Goal: Task Accomplishment & Management: Manage account settings

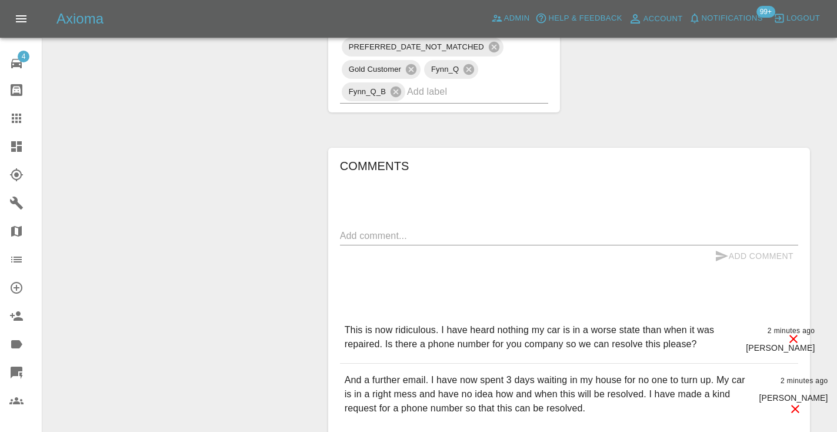
scroll to position [1009, 0]
click at [18, 112] on icon at bounding box center [16, 118] width 14 height 14
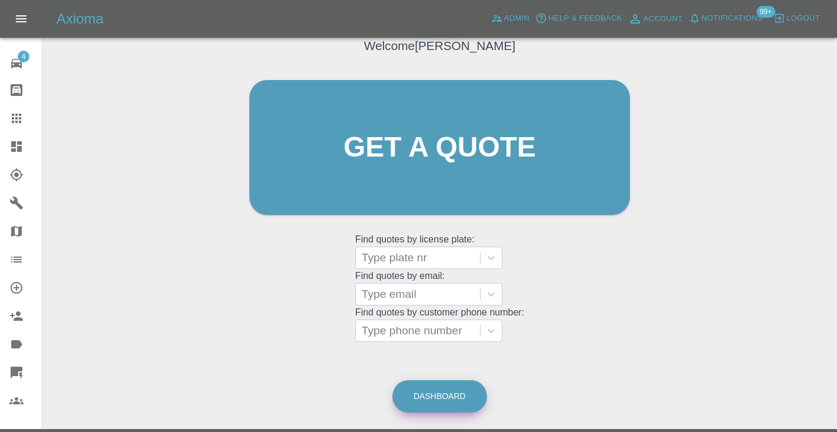
click at [442, 397] on link "Dashboard" at bounding box center [439, 396] width 95 height 32
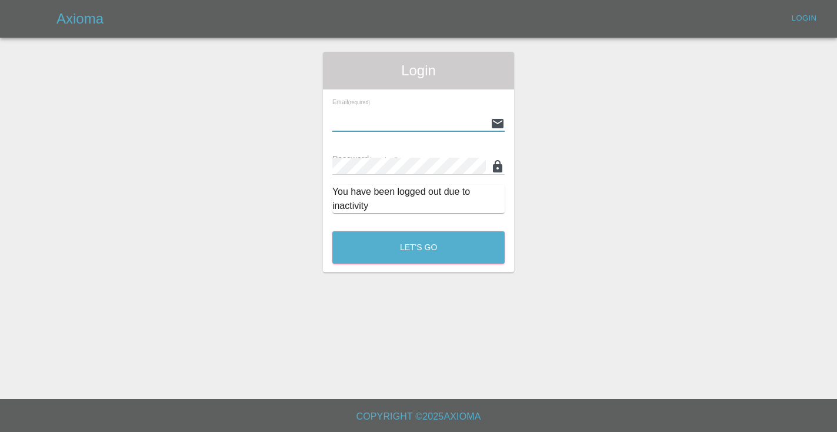
type input "Castrokhonqwana@gmail.com"
click at [418, 247] on button "Let's Go" at bounding box center [418, 247] width 172 height 32
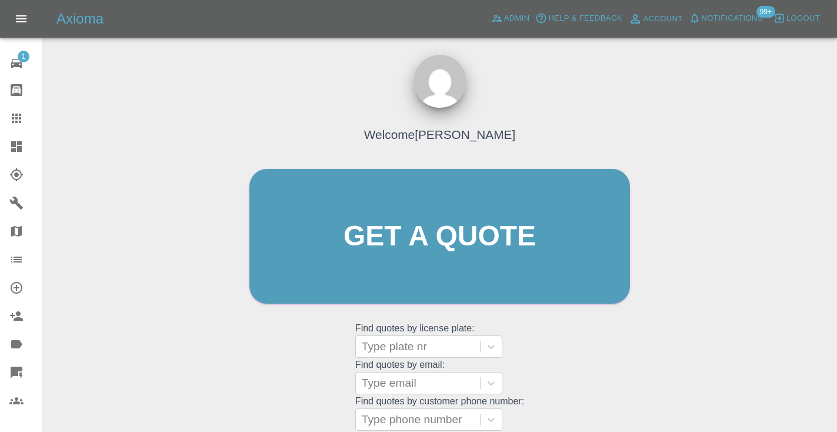
click at [554, 362] on div "Welcome Castro Get a quote Get a quote Find quotes by license plate: Type plate…" at bounding box center [439, 258] width 405 height 355
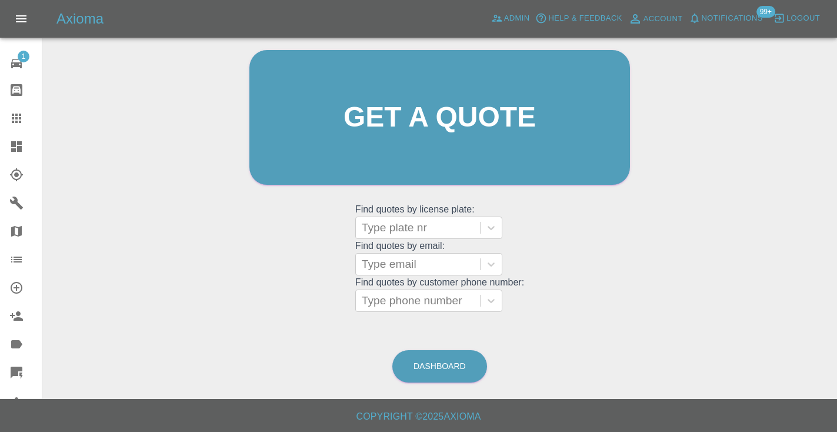
scroll to position [118, 0]
click at [467, 368] on link "Dashboard" at bounding box center [439, 366] width 95 height 32
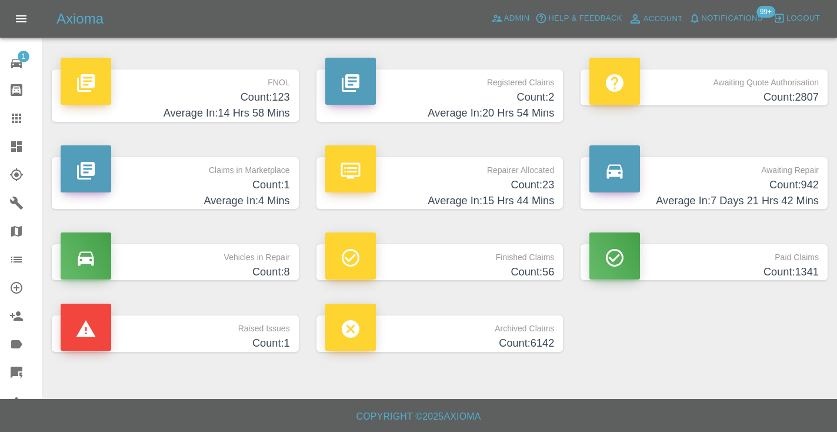
click at [785, 180] on h4 "Count: 942" at bounding box center [703, 185] width 229 height 16
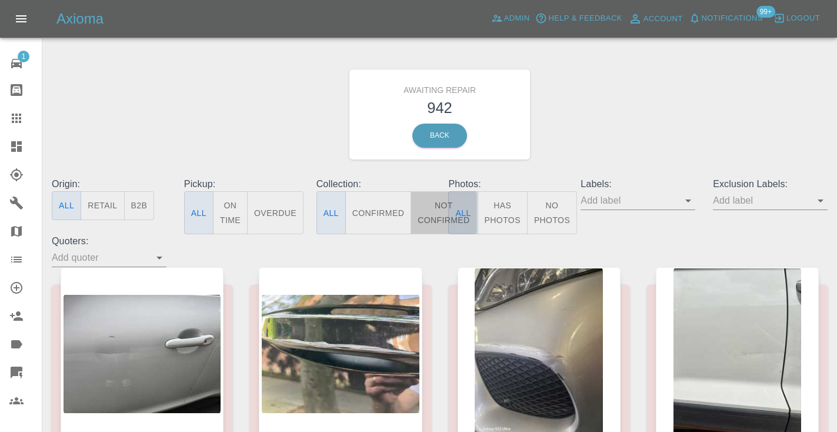
click at [436, 211] on button "Not Confirmed" at bounding box center [443, 212] width 66 height 43
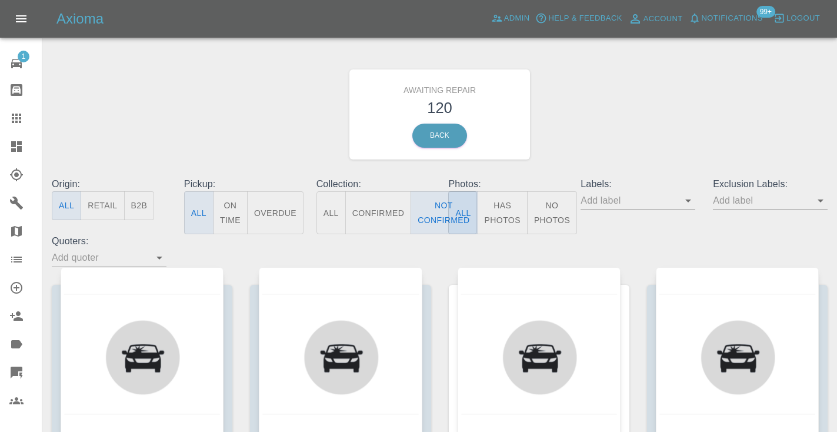
click at [638, 119] on div "Awaiting Repair 120 Back" at bounding box center [439, 114] width 793 height 125
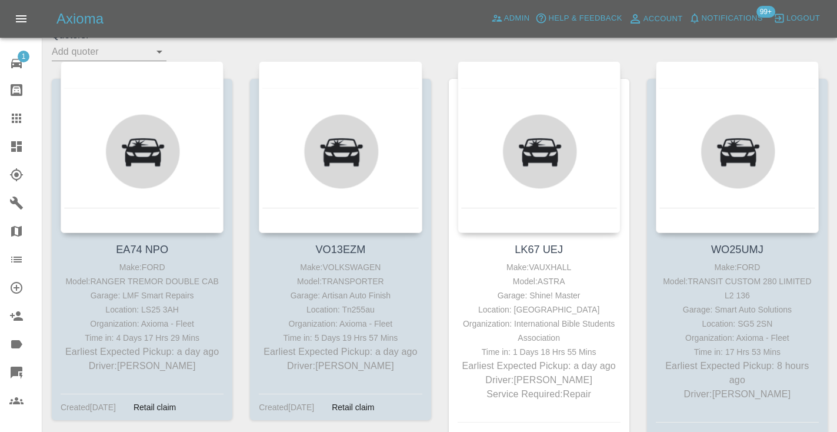
scroll to position [206, 0]
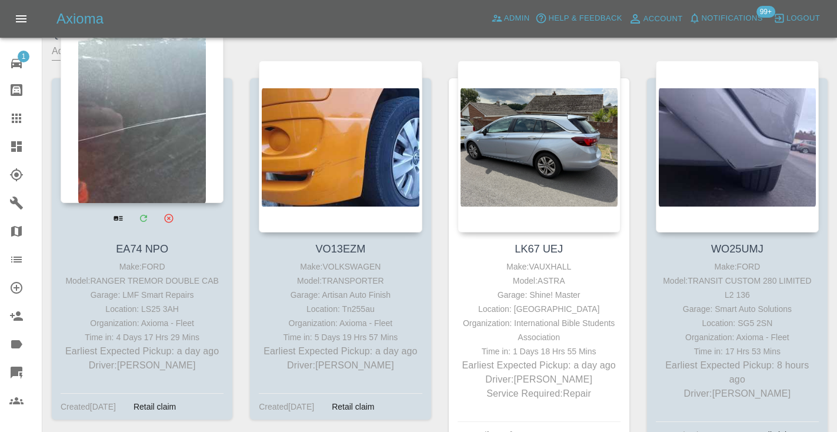
click at [128, 160] on div at bounding box center [142, 117] width 163 height 172
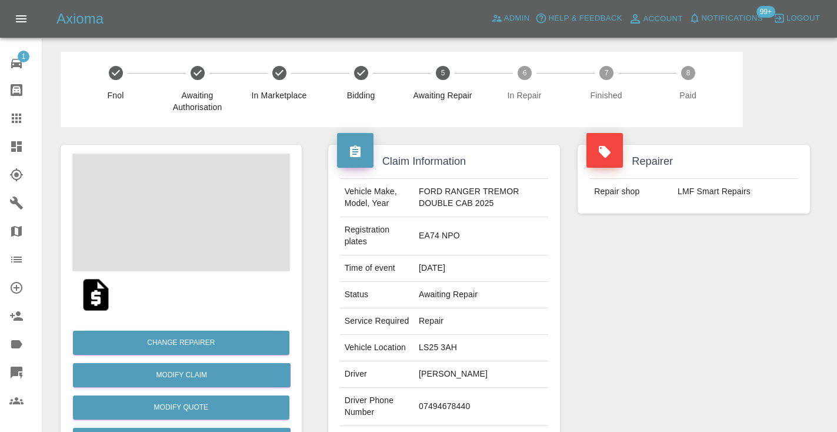
click at [452, 403] on td "07494678440" at bounding box center [481, 406] width 134 height 38
copy td "07494678440"
click at [681, 341] on div "Repairer Repair shop LMF Smart Repairs" at bounding box center [694, 314] width 250 height 374
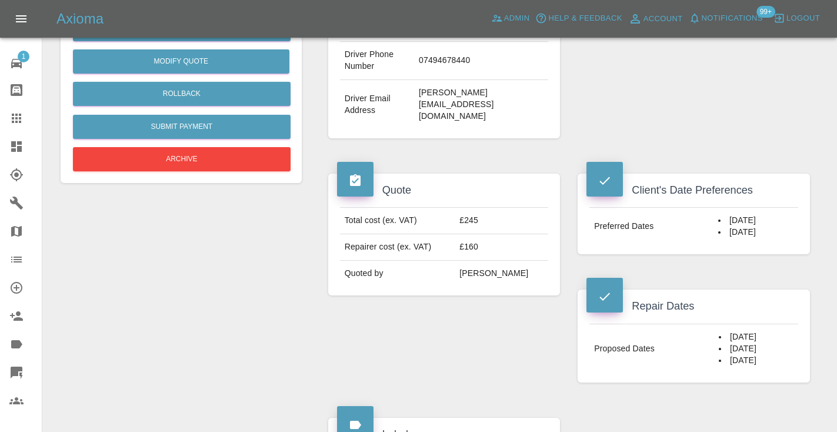
scroll to position [347, 0]
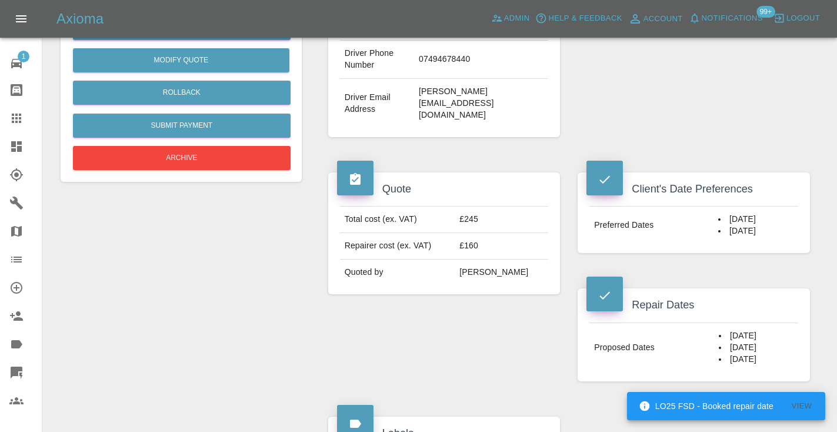
click at [460, 61] on td "07494678440" at bounding box center [481, 60] width 134 height 38
copy td "07494678440"
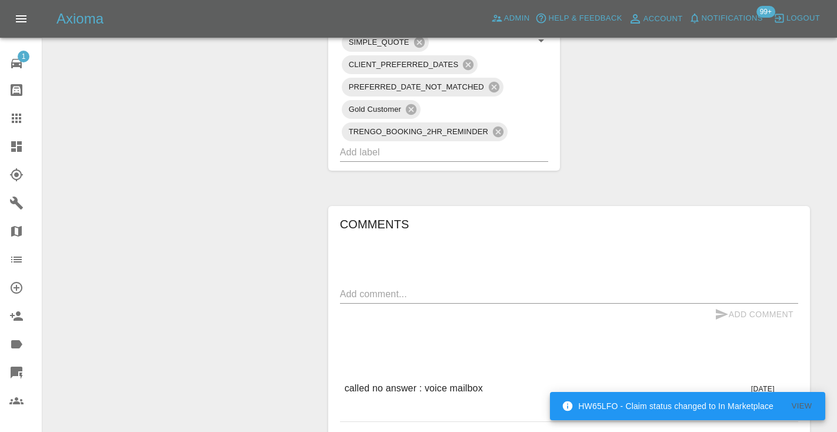
scroll to position [879, 0]
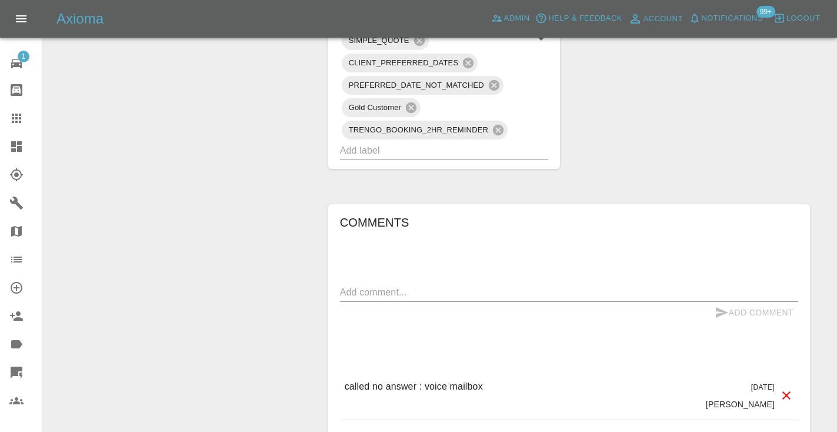
click at [379, 285] on textarea at bounding box center [569, 292] width 458 height 14
type textarea "called : says he will get back to us regarding the 29th"
click at [724, 305] on icon "submit" at bounding box center [721, 312] width 14 height 14
click at [15, 115] on icon at bounding box center [16, 118] width 14 height 14
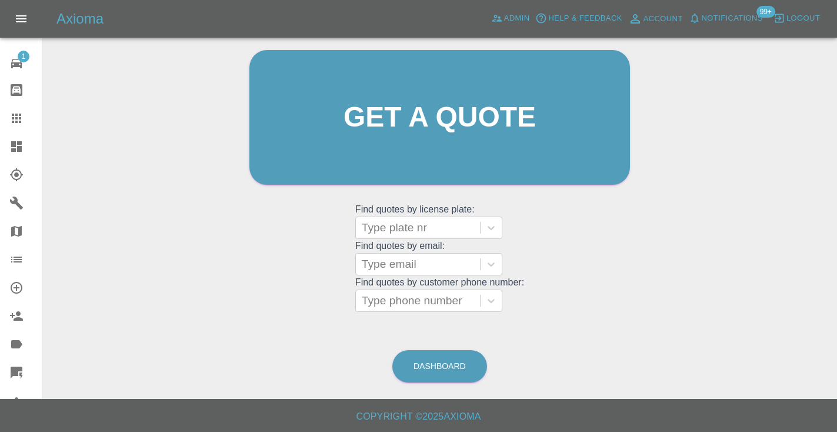
scroll to position [79, 0]
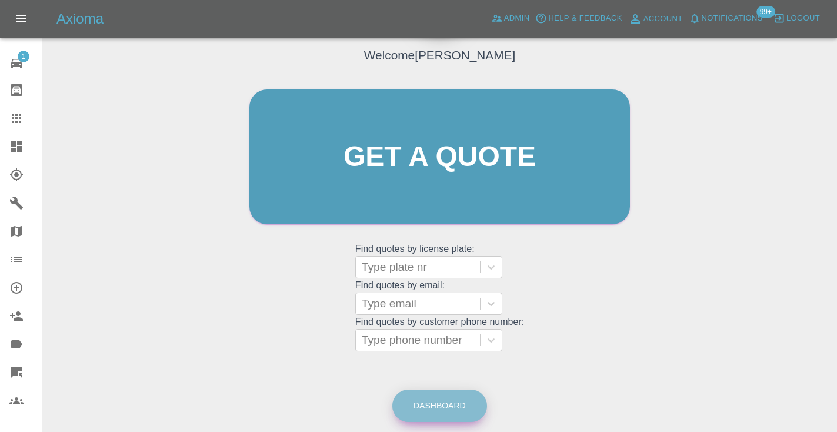
click at [436, 410] on link "Dashboard" at bounding box center [439, 405] width 95 height 32
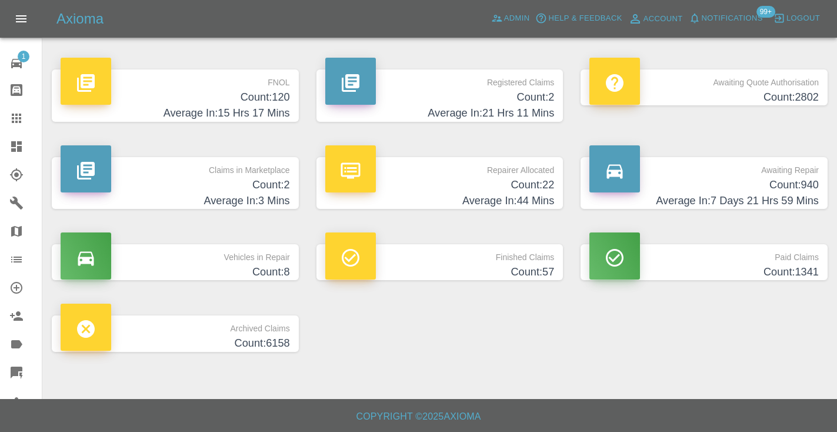
click at [775, 194] on h4 "Average In: 7 Days 21 Hrs 59 Mins" at bounding box center [703, 201] width 229 height 16
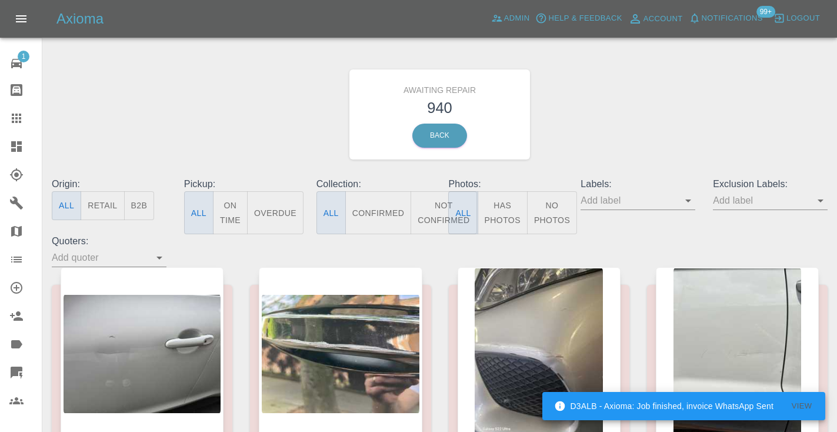
click at [432, 201] on button "Not Confirmed" at bounding box center [443, 212] width 66 height 43
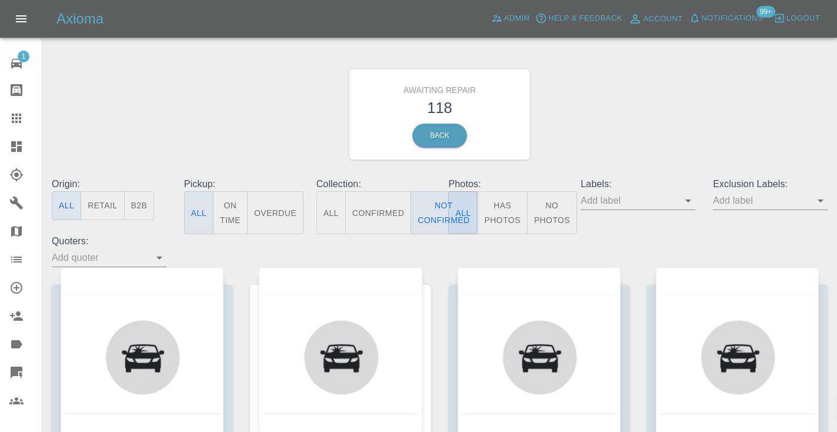
click at [622, 122] on div "Awaiting Repair 118 Back" at bounding box center [439, 114] width 793 height 125
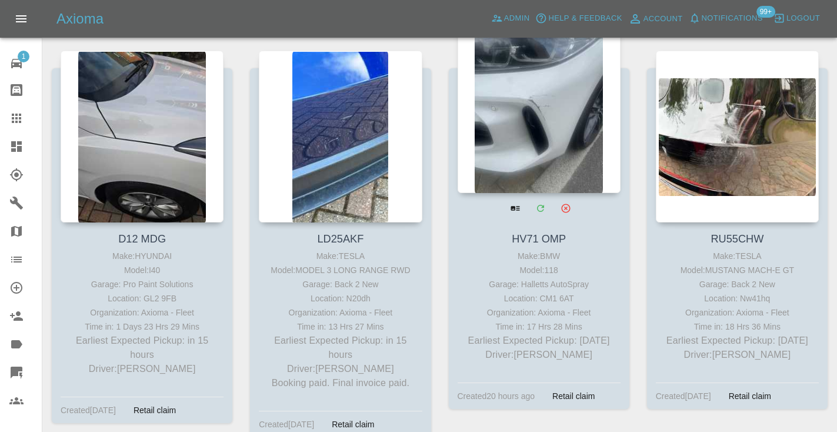
scroll to position [1030, 0]
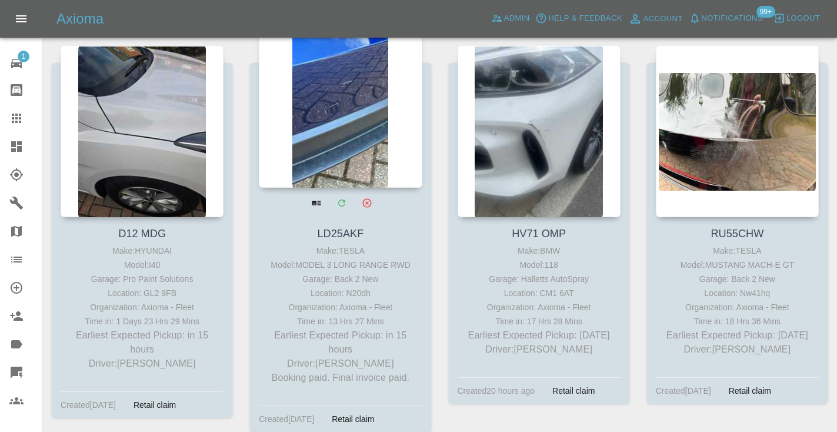
click at [342, 121] on div at bounding box center [340, 102] width 163 height 172
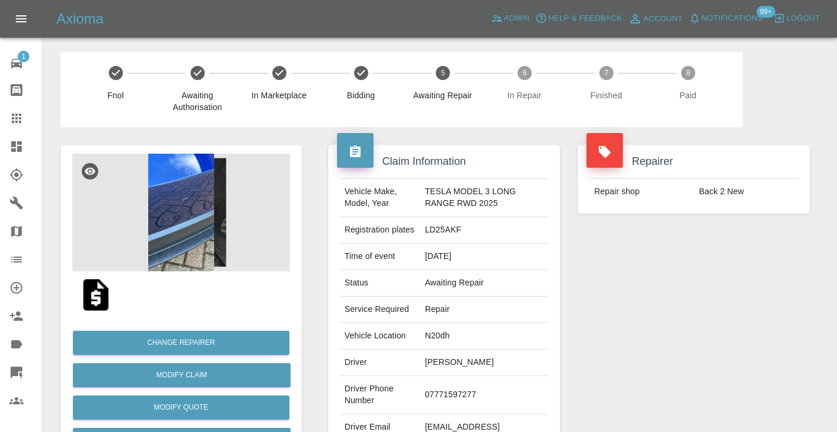
click at [465, 389] on td "07771597277" at bounding box center [484, 395] width 128 height 38
copy td "07771597277"
click at [608, 345] on div "Repairer Repair shop Back 2 New" at bounding box center [694, 302] width 250 height 351
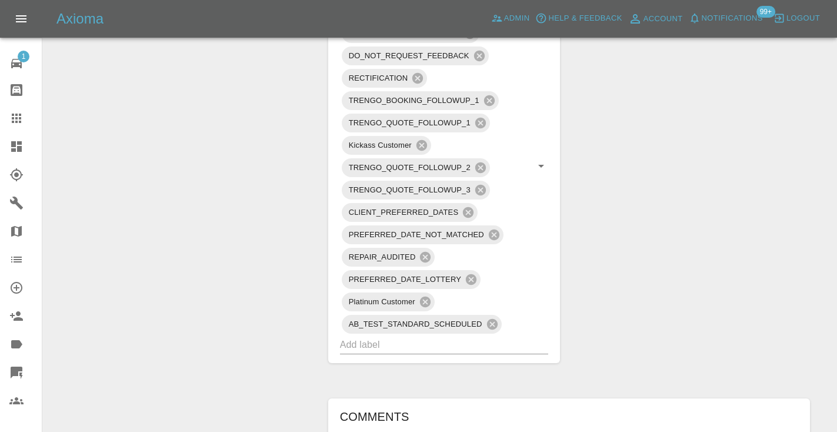
scroll to position [864, 0]
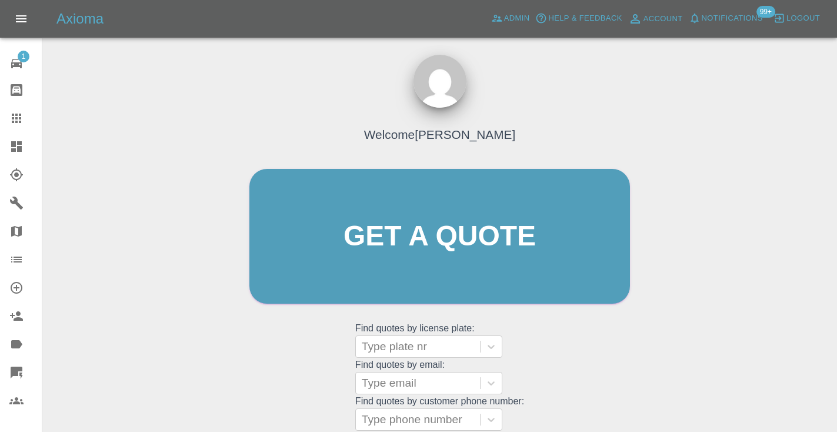
click at [586, 330] on div "Welcome [PERSON_NAME] Get a quote Get a quote Find quotes by license plate: Typ…" at bounding box center [439, 258] width 405 height 355
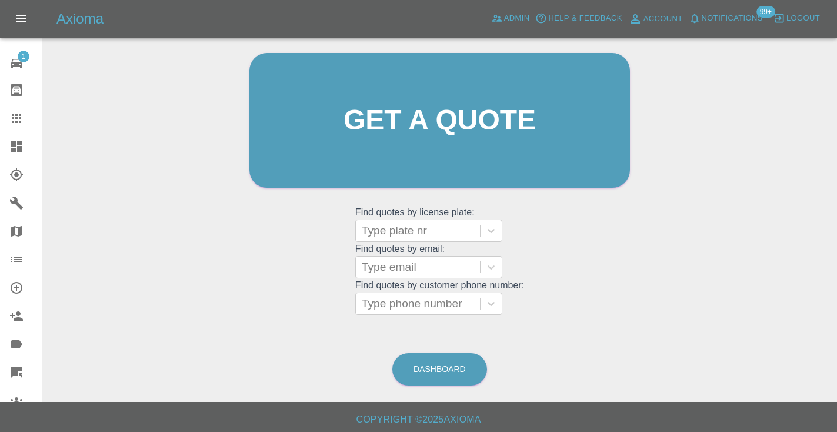
scroll to position [119, 0]
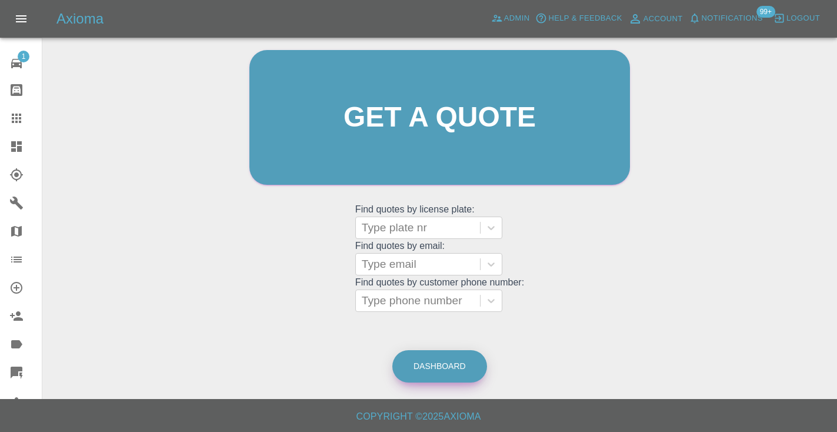
click at [417, 362] on link "Dashboard" at bounding box center [439, 366] width 95 height 32
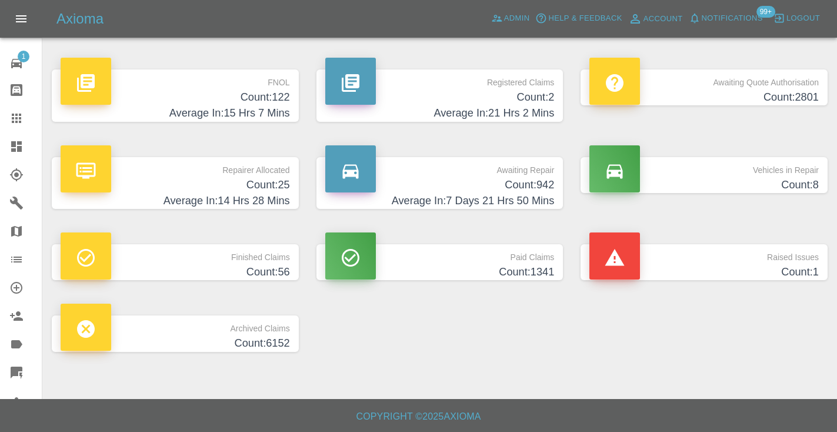
click at [535, 181] on h4 "Count: 942" at bounding box center [439, 185] width 229 height 16
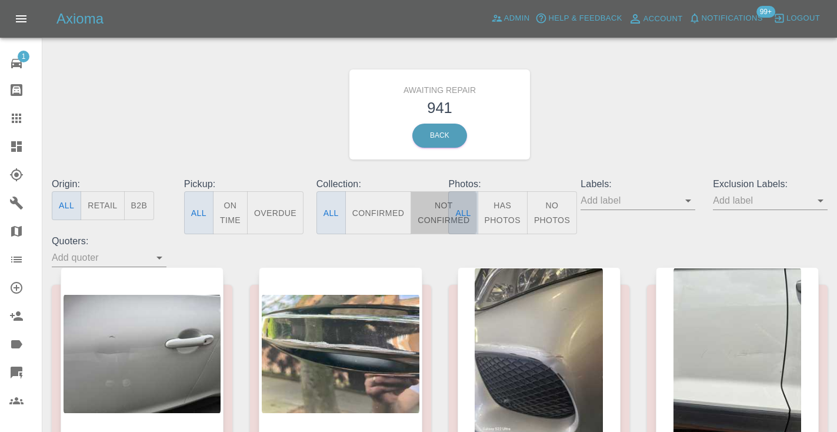
click at [432, 212] on button "Not Confirmed" at bounding box center [443, 212] width 66 height 43
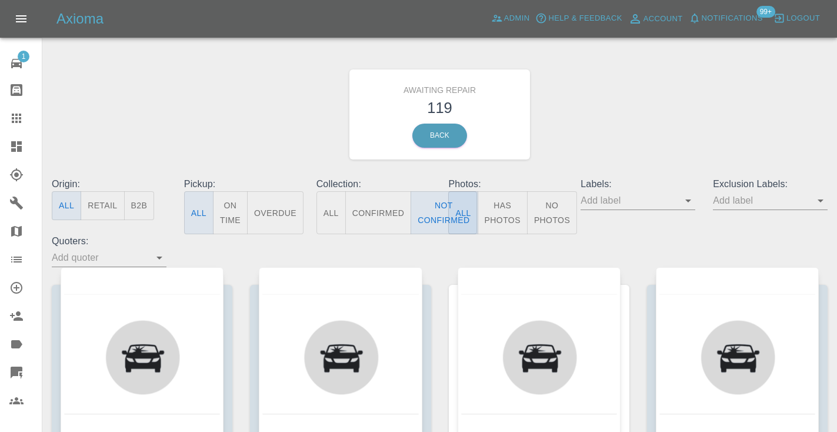
click at [644, 136] on div "Awaiting Repair 119 Back" at bounding box center [439, 114] width 793 height 125
click at [442, 211] on button "Not Confirmed" at bounding box center [443, 212] width 66 height 43
click at [642, 128] on div "Awaiting Repair 119 Back" at bounding box center [439, 114] width 793 height 125
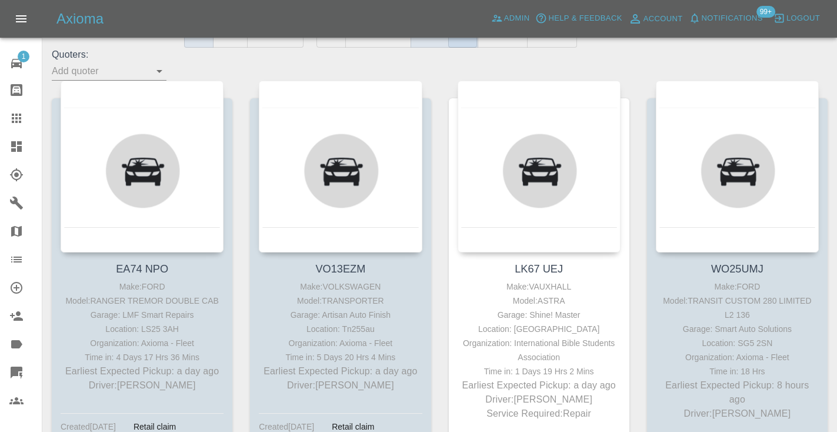
scroll to position [204, 0]
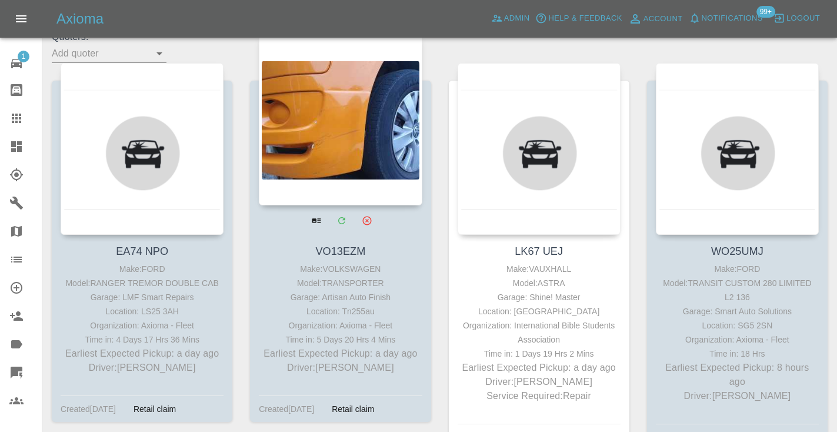
click at [350, 144] on div at bounding box center [340, 120] width 163 height 172
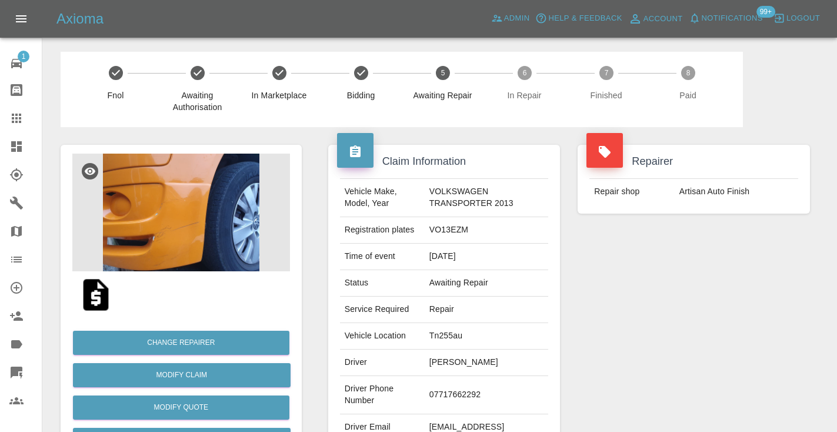
click at [462, 398] on td "07717662292" at bounding box center [486, 395] width 124 height 38
copy td "07717662292"
click at [633, 283] on div "Repairer Repair shop Artisan Auto Finish" at bounding box center [694, 302] width 250 height 351
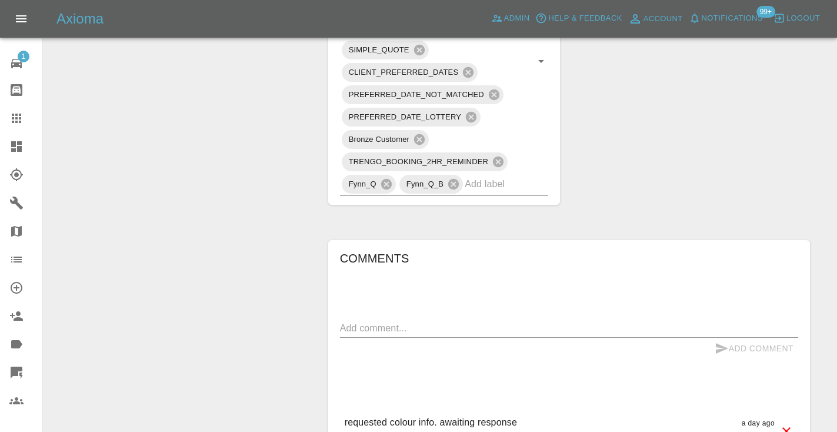
scroll to position [864, 0]
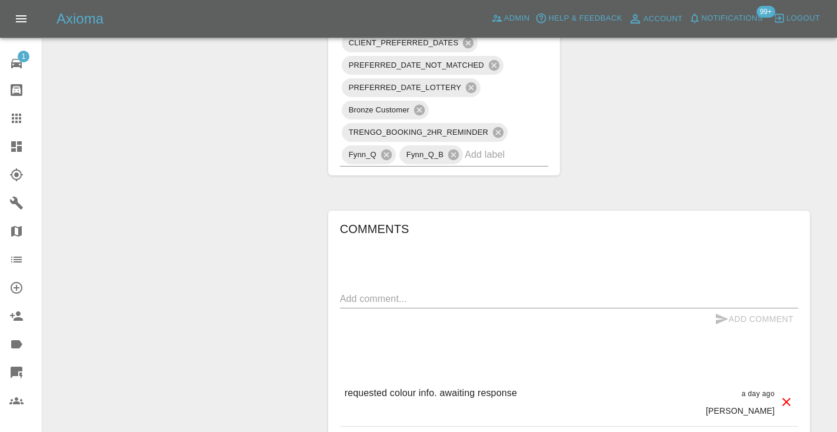
click at [387, 300] on textarea at bounding box center [569, 299] width 458 height 14
click at [236, 106] on div "Change Repairer Modify Claim Modify Quote Rollback Submit Payment Archive" at bounding box center [181, 16] width 259 height 1507
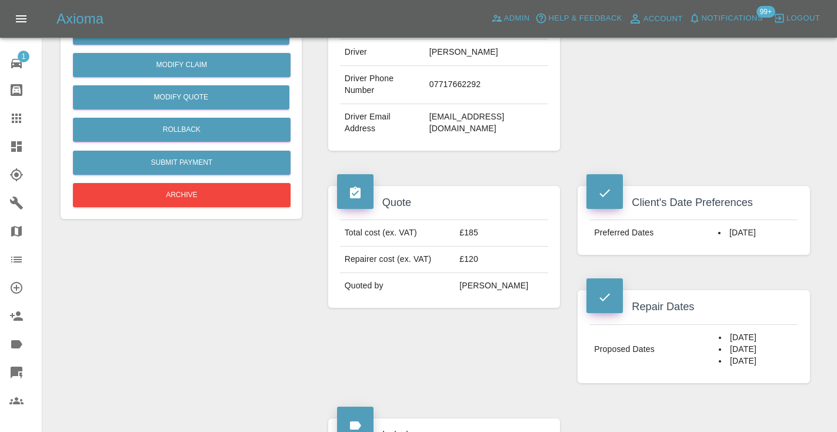
scroll to position [279, 0]
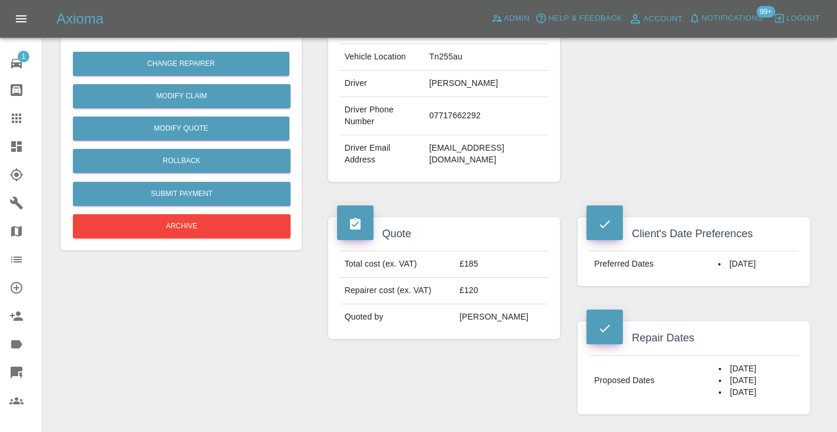
click at [448, 109] on td "07717662292" at bounding box center [486, 116] width 124 height 38
copy td "07717662292"
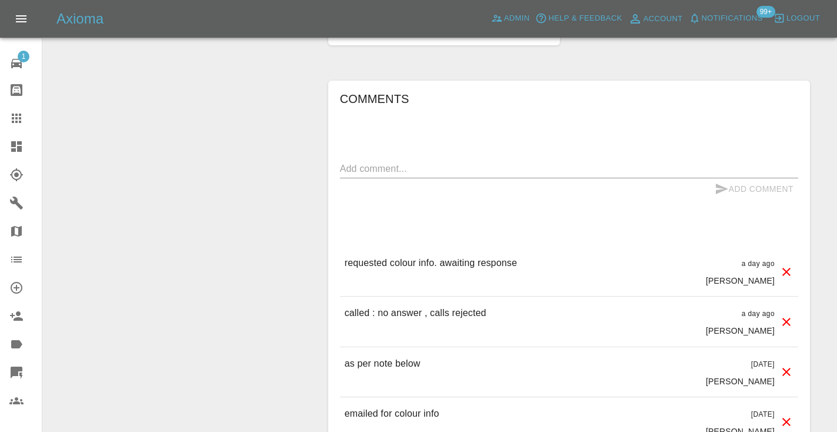
scroll to position [998, 0]
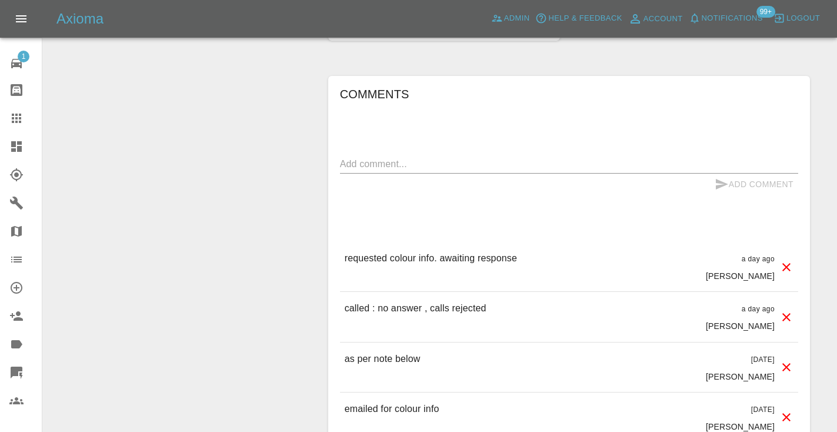
click at [367, 166] on textarea at bounding box center [569, 164] width 458 height 14
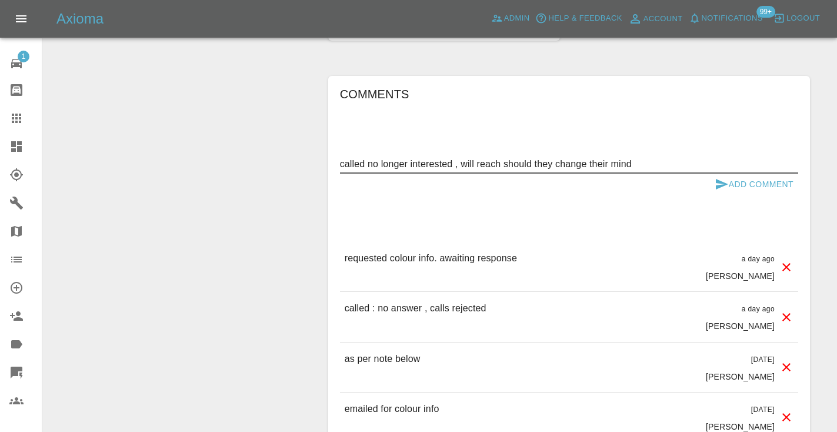
type textarea "called no longer interested , will reach should they change their mind"
click at [724, 179] on icon "submit" at bounding box center [721, 184] width 14 height 14
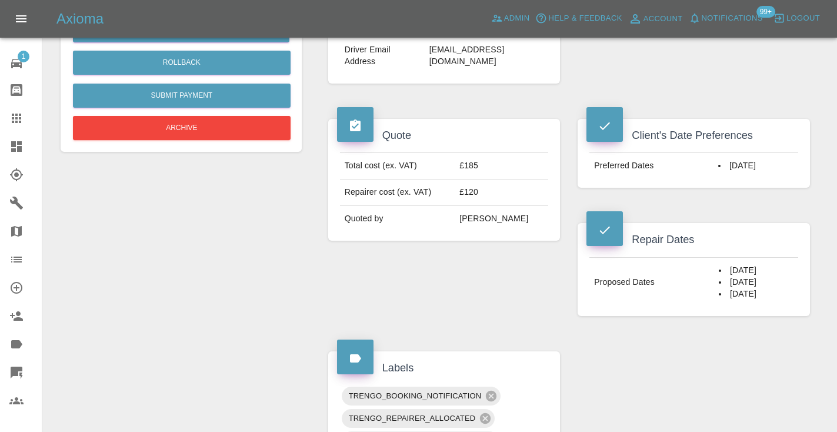
scroll to position [359, 0]
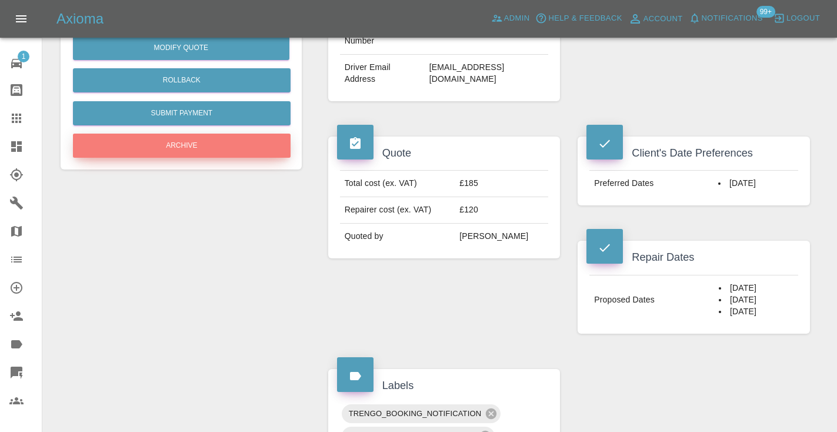
click at [245, 143] on button "Archive" at bounding box center [182, 145] width 218 height 24
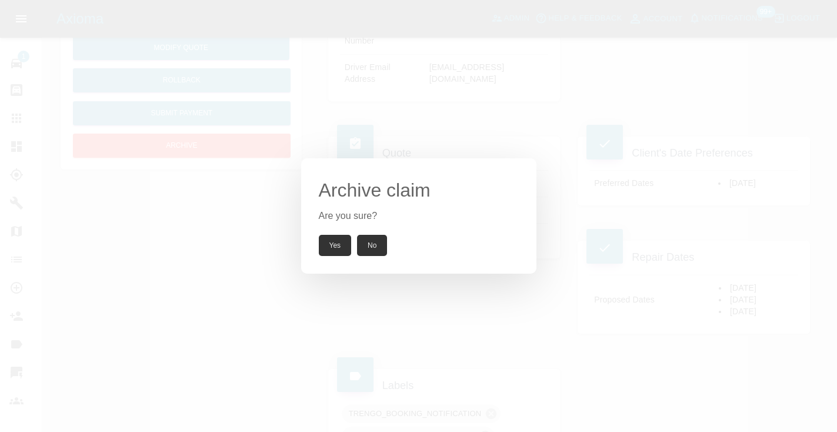
click at [336, 256] on div "Archive claim Are you sure? Yes No" at bounding box center [418, 215] width 235 height 115
click at [336, 246] on button "Yes" at bounding box center [335, 245] width 33 height 21
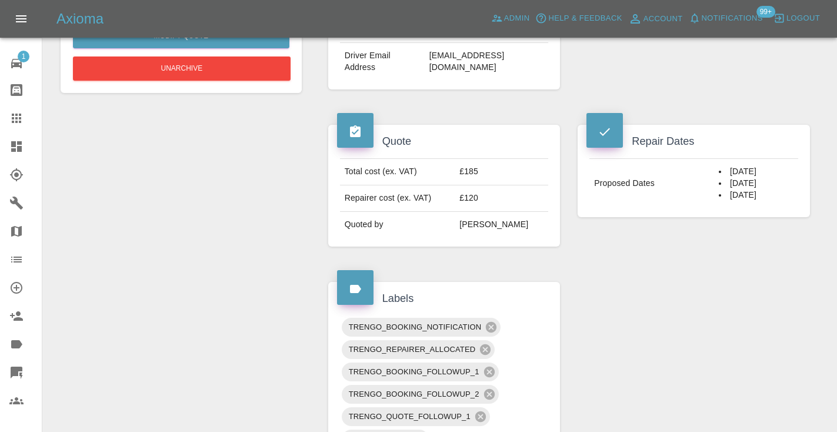
click at [18, 127] on link "Claims" at bounding box center [21, 118] width 42 height 28
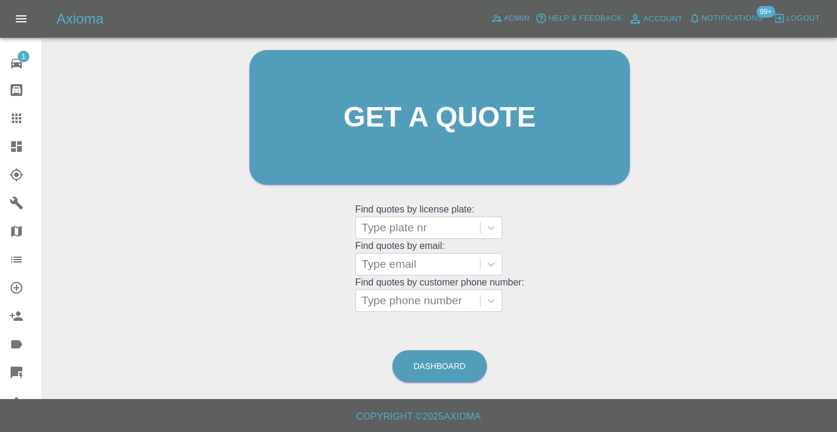
scroll to position [118, 0]
click at [452, 365] on link "Dashboard" at bounding box center [439, 366] width 95 height 32
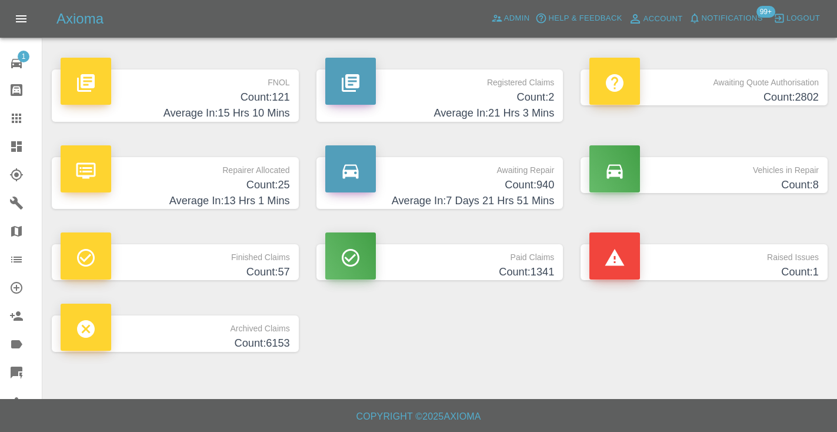
click at [531, 173] on p "Awaiting Repair" at bounding box center [439, 167] width 229 height 20
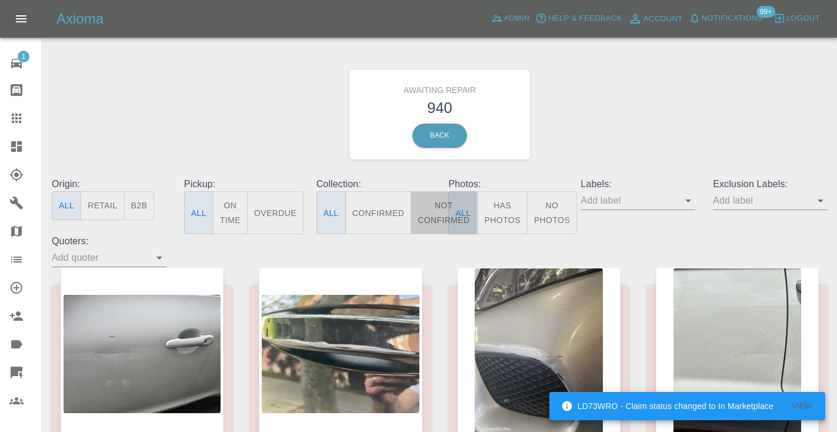
click at [439, 213] on button "Not Confirmed" at bounding box center [443, 212] width 66 height 43
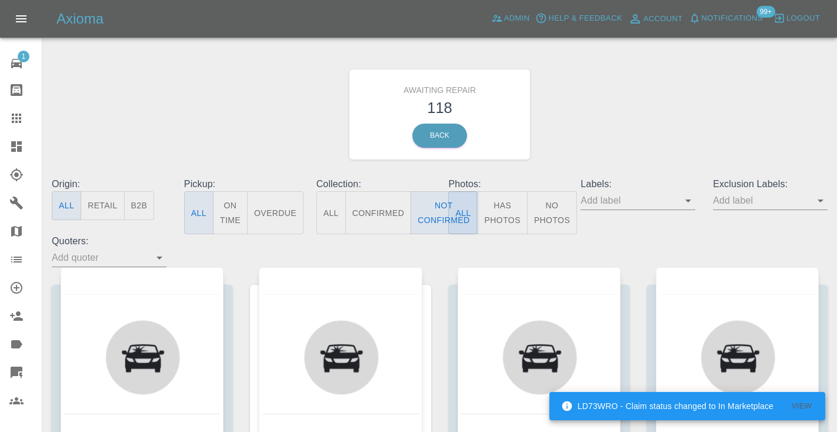
click at [644, 83] on div "Awaiting Repair 118 Back" at bounding box center [439, 114] width 793 height 125
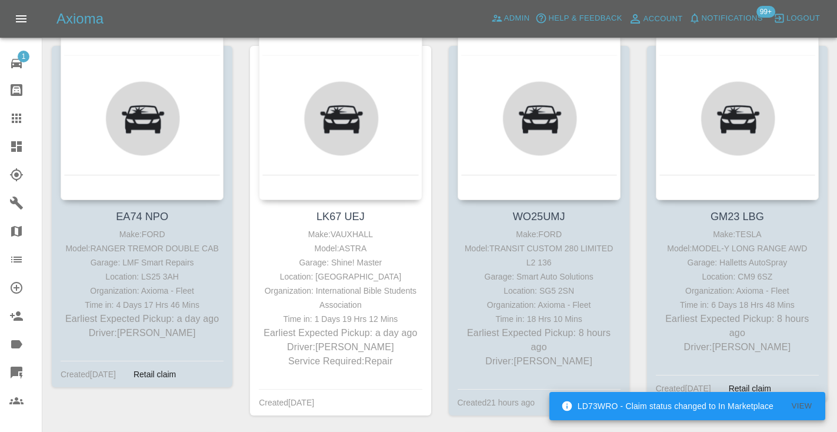
scroll to position [243, 0]
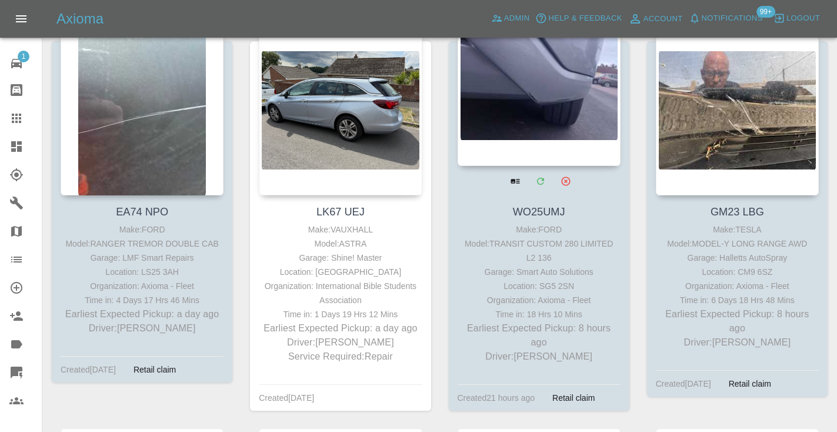
click at [543, 99] on div at bounding box center [538, 80] width 163 height 172
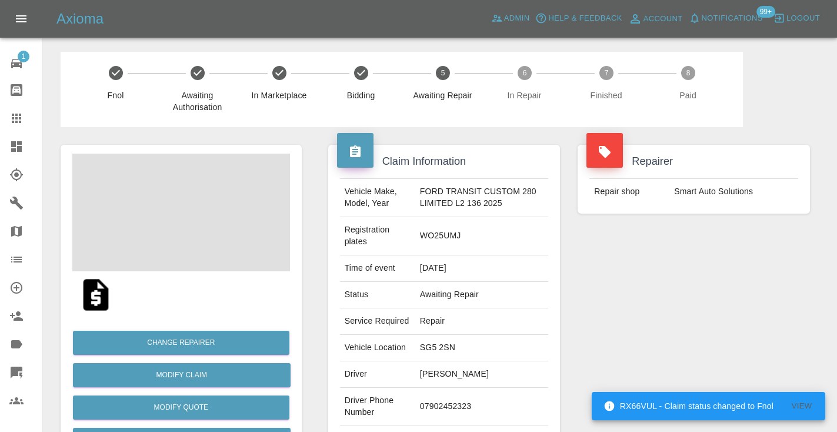
click at [437, 416] on td "07902452323" at bounding box center [481, 406] width 133 height 38
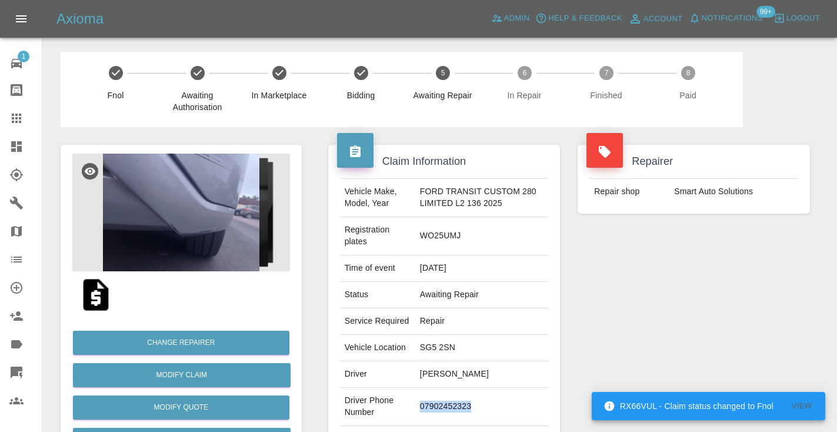
copy td "07902452323"
click at [507, 387] on td "Aaron Banton" at bounding box center [481, 374] width 133 height 26
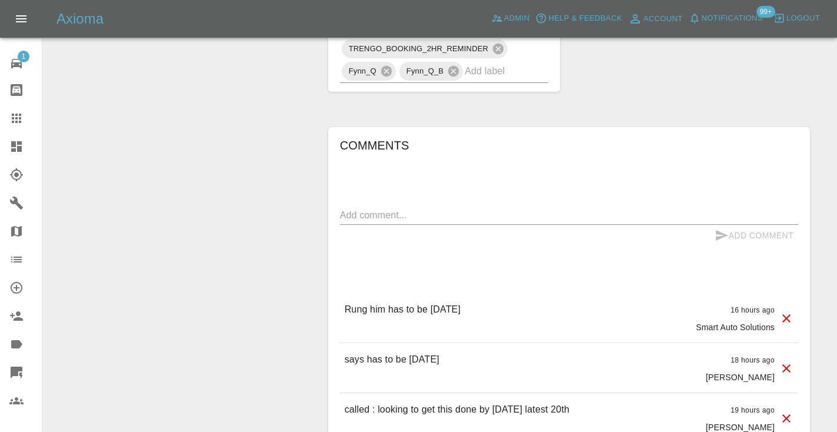
scroll to position [797, 0]
click at [359, 219] on textarea at bounding box center [569, 213] width 458 height 14
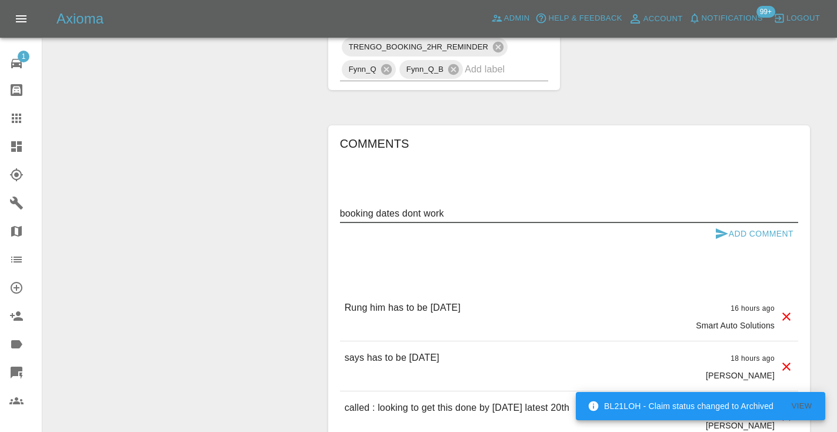
type textarea "booking dates dont work"
click at [714, 240] on icon "submit" at bounding box center [721, 233] width 14 height 14
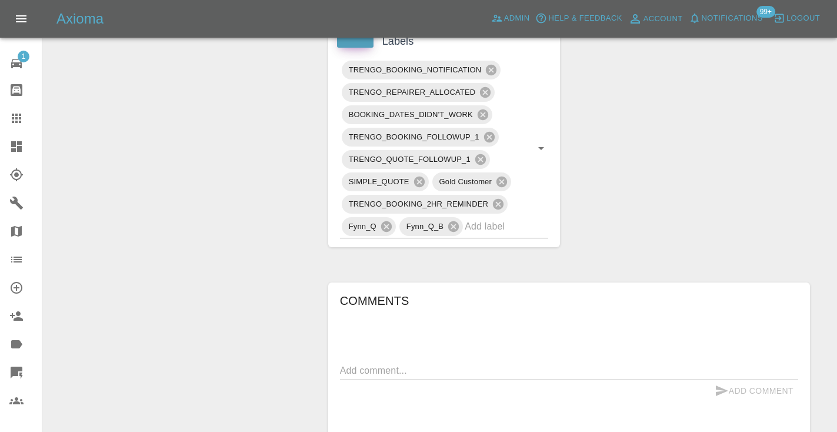
scroll to position [635, 0]
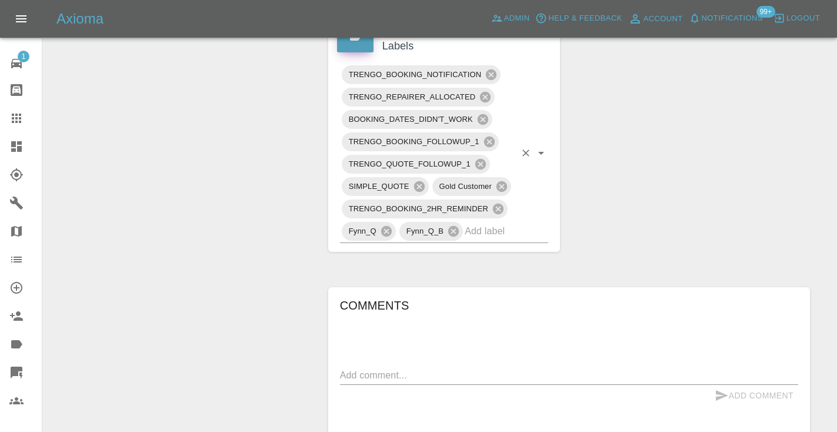
click at [506, 240] on input "text" at bounding box center [489, 231] width 51 height 18
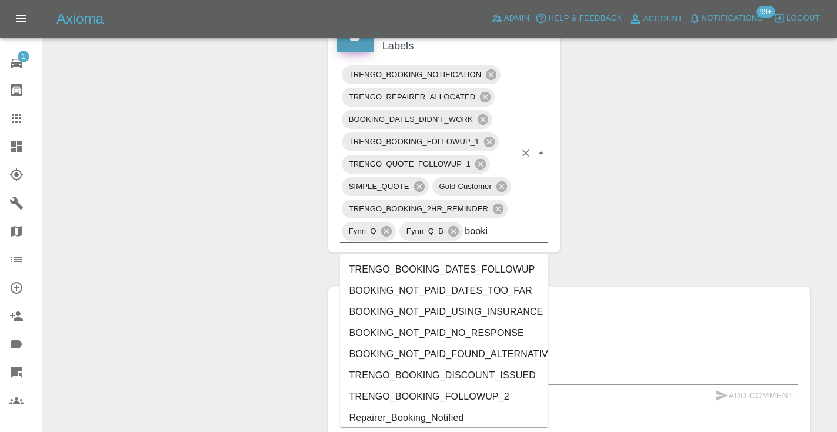
type input "booki"
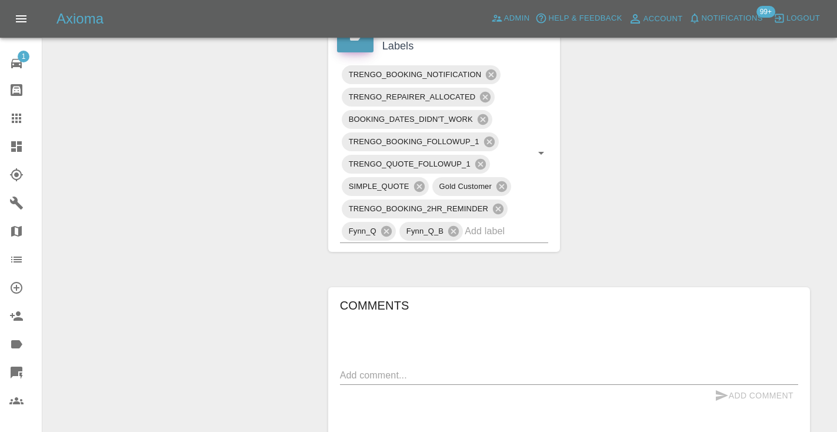
click at [270, 206] on div "Change Repairer Modify Claim Modify Quote Rollback Submit Payment Archive" at bounding box center [181, 171] width 259 height 1359
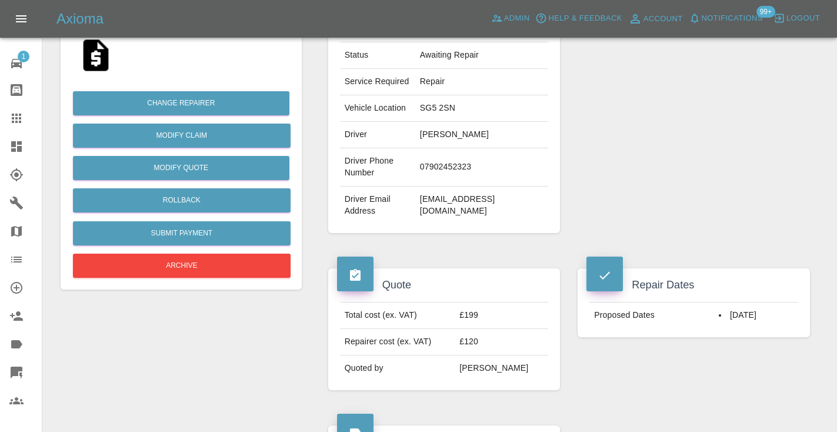
scroll to position [238, 0]
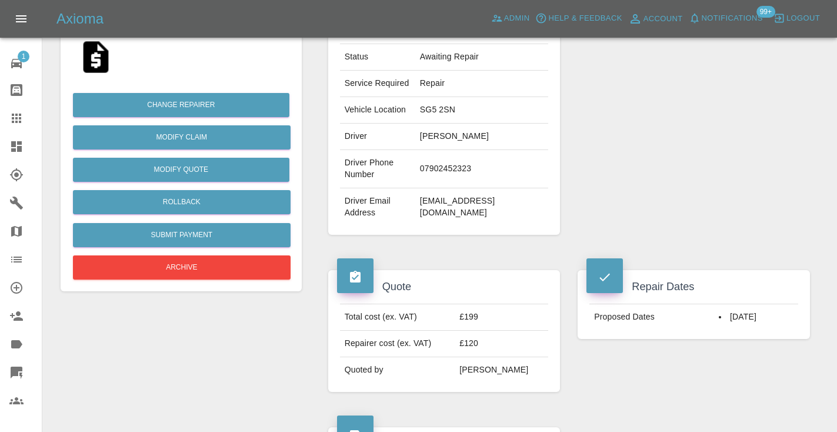
click at [462, 176] on td "07902452323" at bounding box center [481, 169] width 133 height 38
copy td "07902452323"
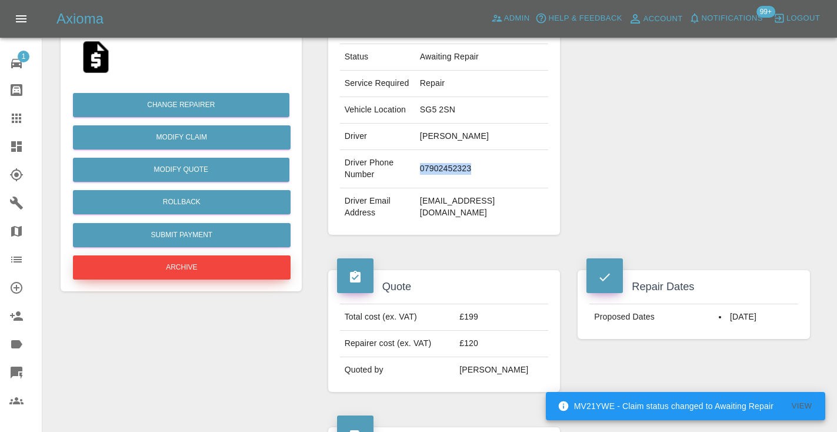
click at [195, 267] on button "Archive" at bounding box center [182, 267] width 218 height 24
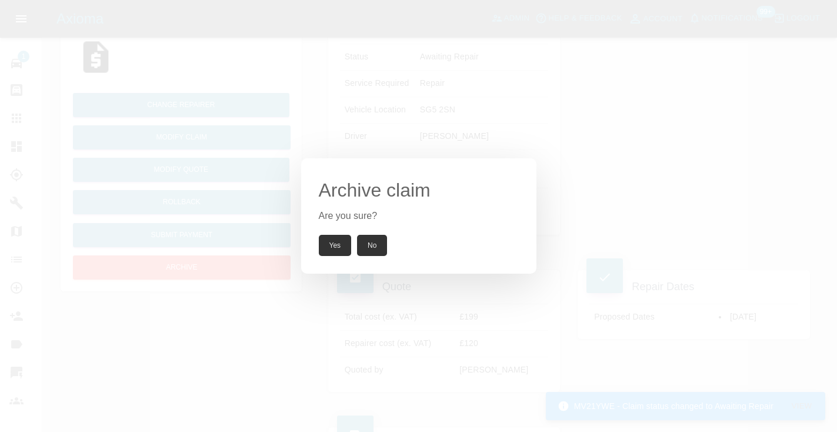
click at [333, 243] on button "Yes" at bounding box center [335, 245] width 33 height 21
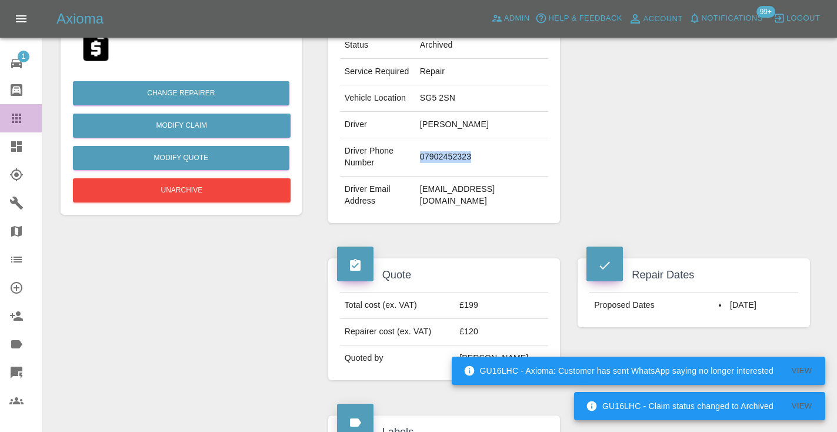
click at [21, 116] on icon at bounding box center [16, 118] width 14 height 14
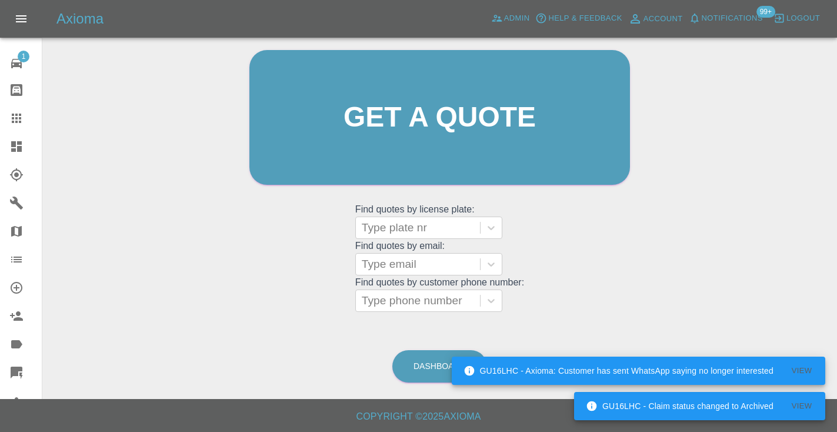
scroll to position [118, 0]
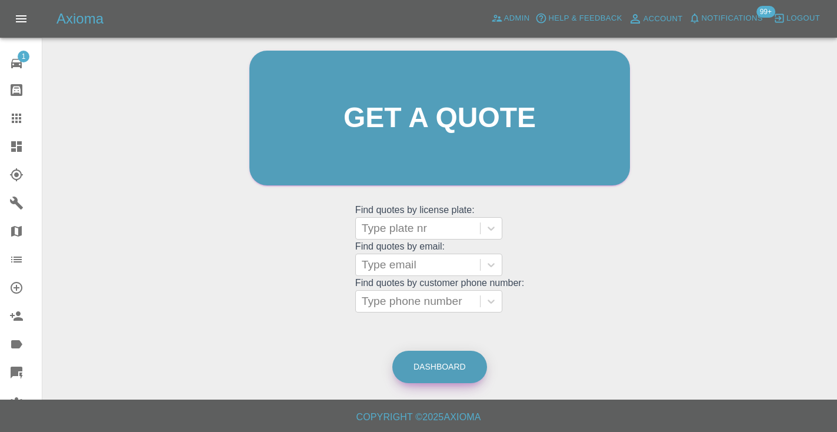
click at [430, 358] on link "Dashboard" at bounding box center [439, 366] width 95 height 32
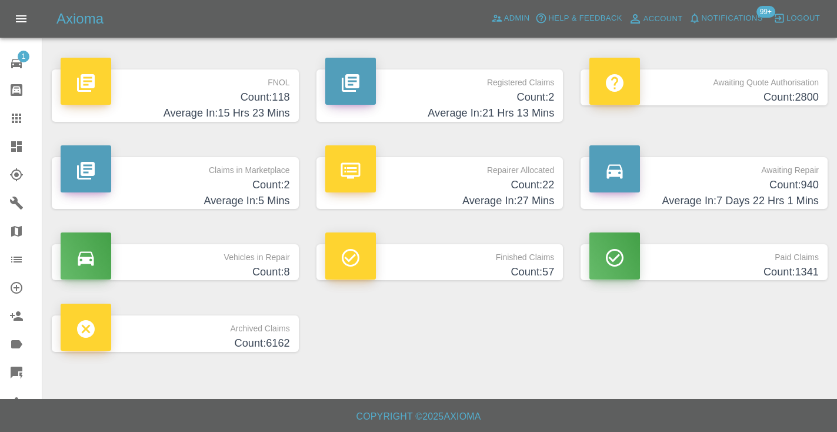
click at [779, 185] on h4 "Count: 940" at bounding box center [703, 185] width 229 height 16
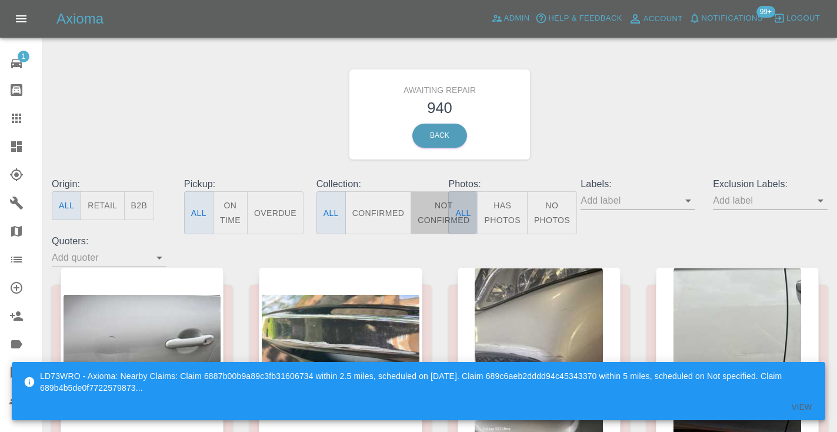
click at [431, 203] on button "Not Confirmed" at bounding box center [443, 212] width 66 height 43
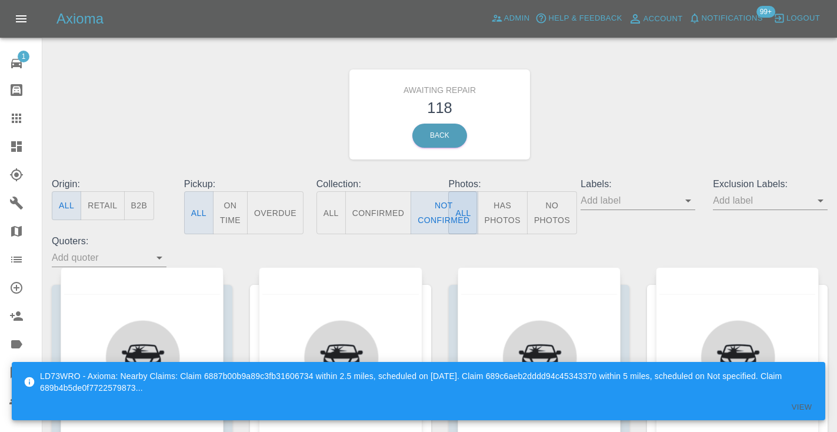
click at [593, 142] on div "Awaiting Repair 118 Back" at bounding box center [439, 114] width 793 height 125
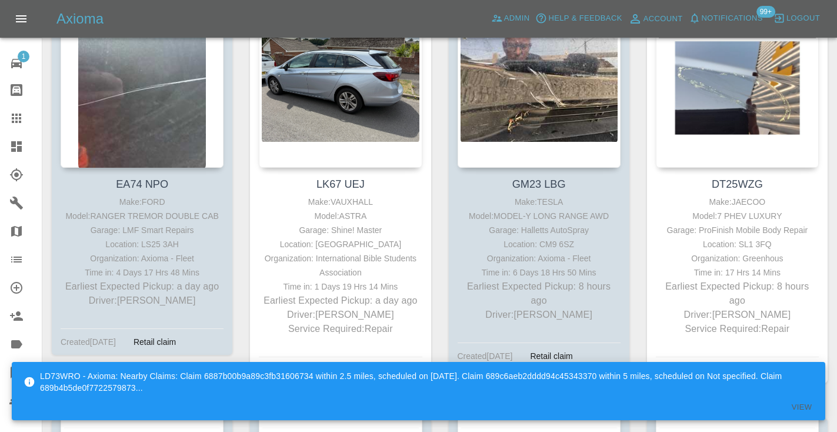
scroll to position [272, 0]
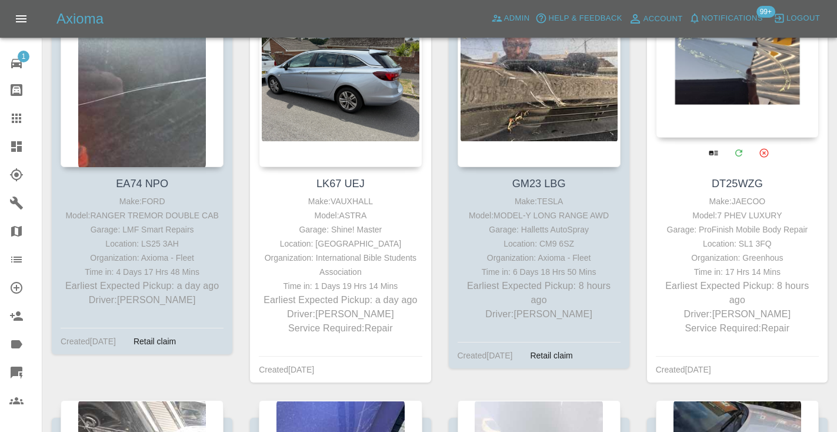
click at [718, 77] on div at bounding box center [737, 52] width 163 height 172
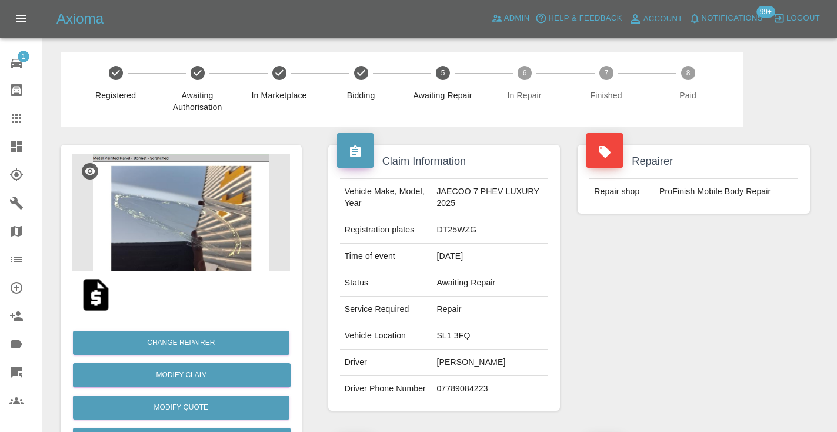
click at [460, 386] on td "07789084223" at bounding box center [490, 389] width 116 height 26
copy td "07789084223"
click at [637, 295] on div "Repairer Repair shop ProFinish Mobile Body Repair" at bounding box center [694, 277] width 250 height 301
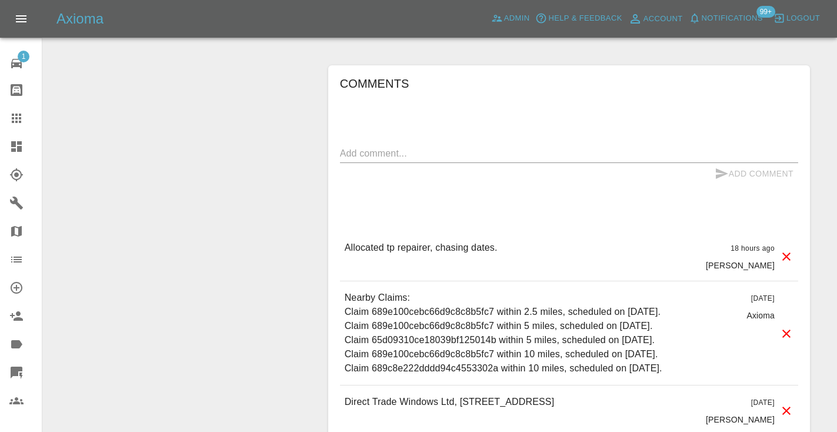
scroll to position [785, 0]
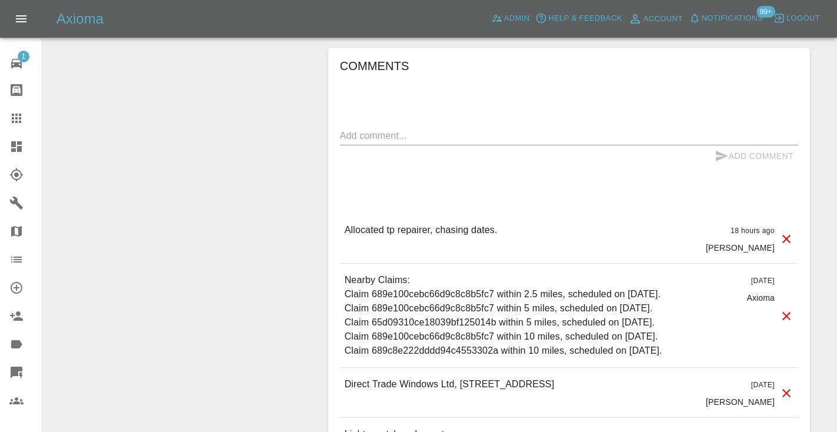
click at [424, 141] on textarea at bounding box center [569, 136] width 458 height 14
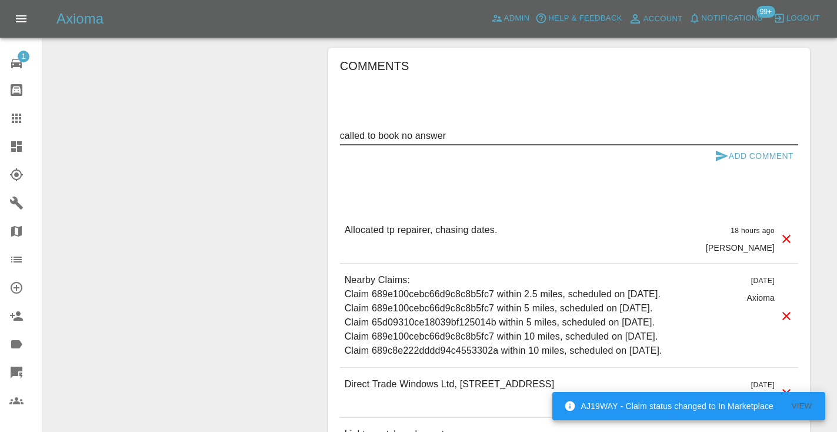
type textarea "called to book no answer"
click at [724, 153] on icon "submit" at bounding box center [721, 156] width 14 height 14
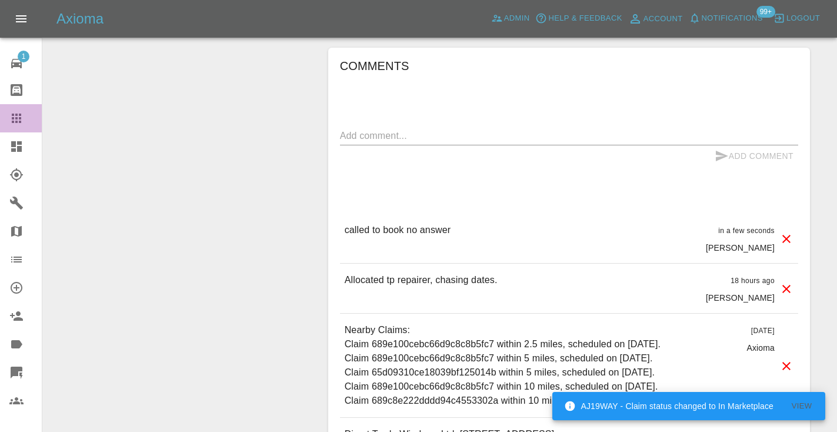
click at [21, 121] on icon at bounding box center [16, 117] width 9 height 9
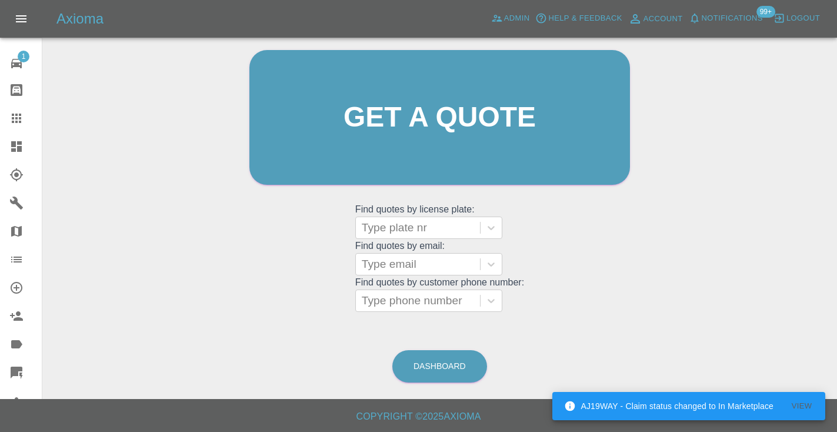
scroll to position [118, 0]
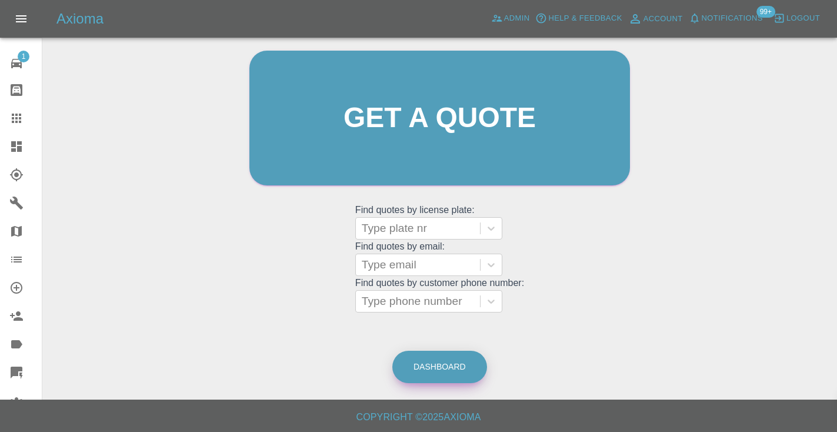
click at [462, 358] on link "Dashboard" at bounding box center [439, 366] width 95 height 32
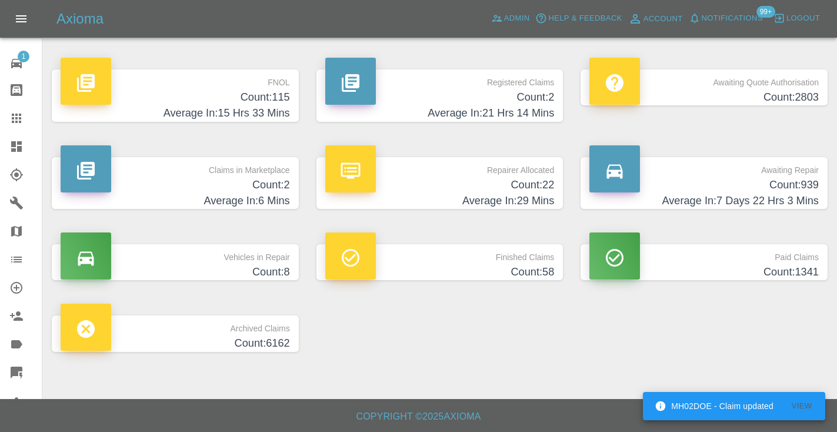
click at [794, 170] on p "Awaiting Repair" at bounding box center [703, 167] width 229 height 20
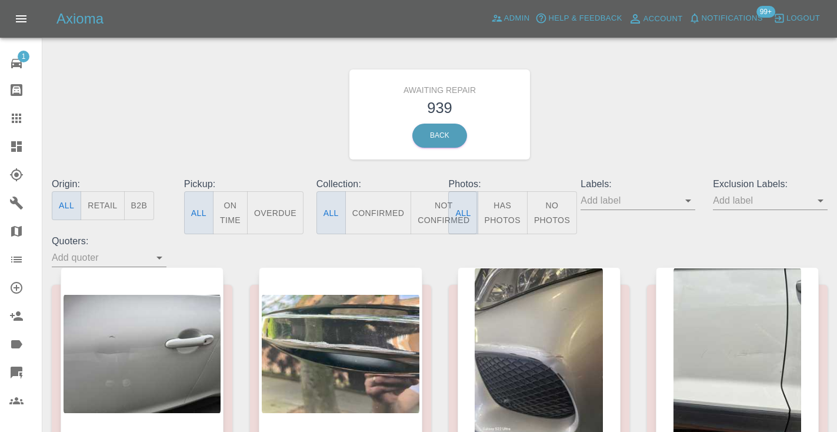
click at [442, 215] on button "Not Confirmed" at bounding box center [443, 212] width 66 height 43
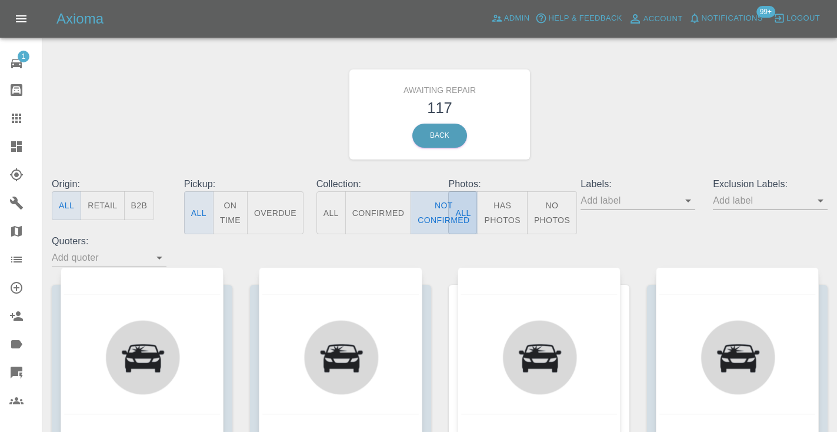
type button "false"
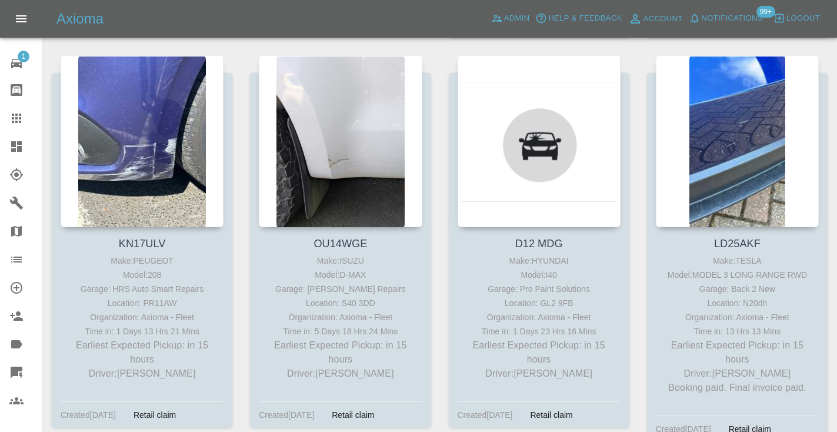
scroll to position [618, 0]
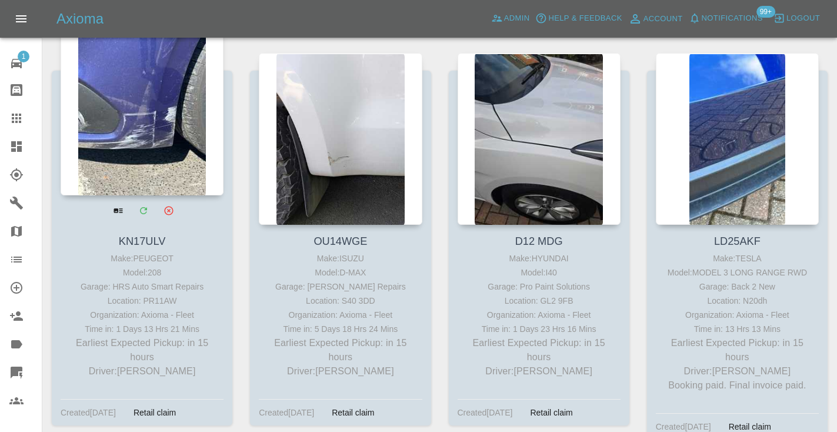
click at [156, 131] on div at bounding box center [142, 110] width 163 height 172
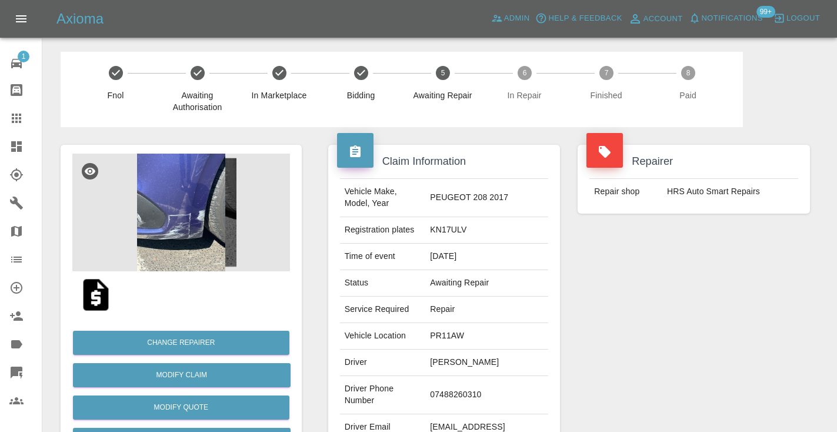
click at [480, 376] on td "07488260310" at bounding box center [486, 395] width 123 height 38
copy td "07488260310"
click at [654, 309] on div "Repairer Repair shop HRS Auto Smart Repairs" at bounding box center [694, 302] width 250 height 351
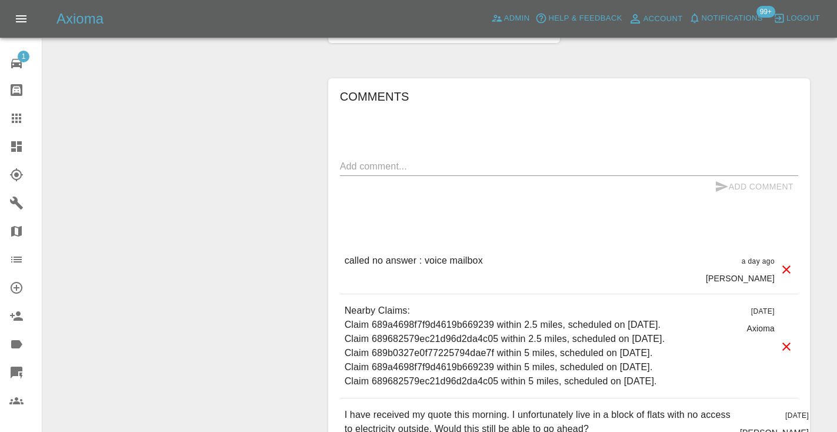
scroll to position [814, 0]
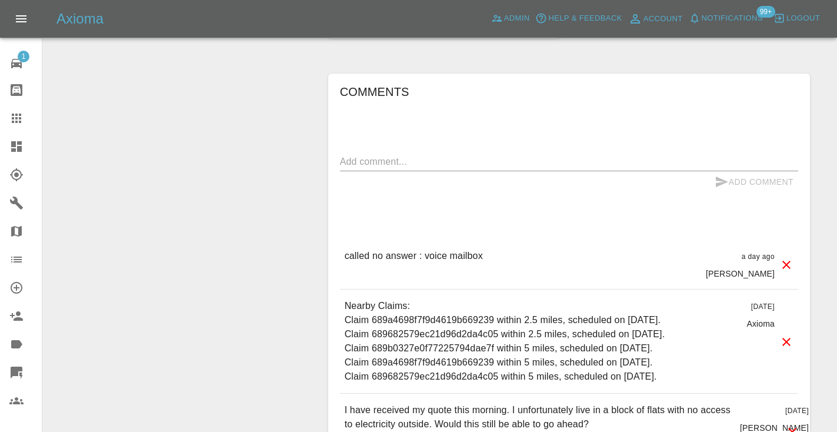
click at [433, 155] on textarea at bounding box center [569, 162] width 458 height 14
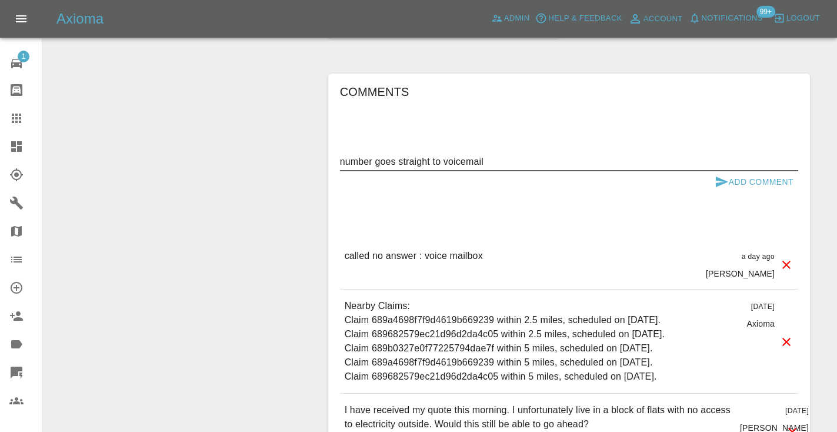
type textarea "number goes straight to voicemail"
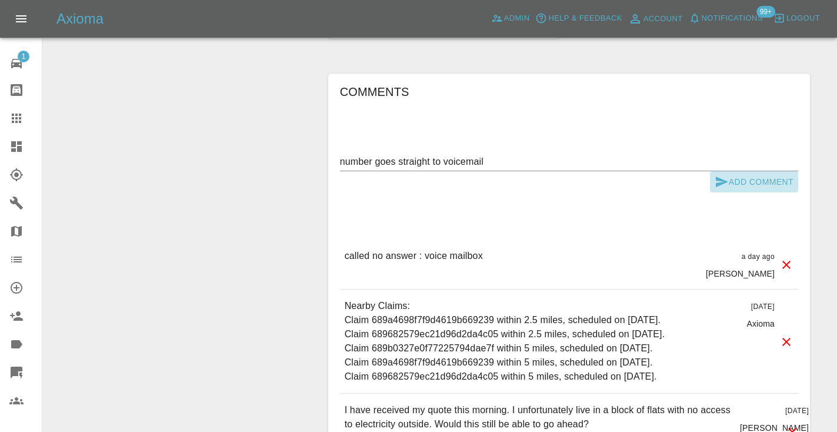
click at [720, 171] on button "Add Comment" at bounding box center [754, 182] width 88 height 22
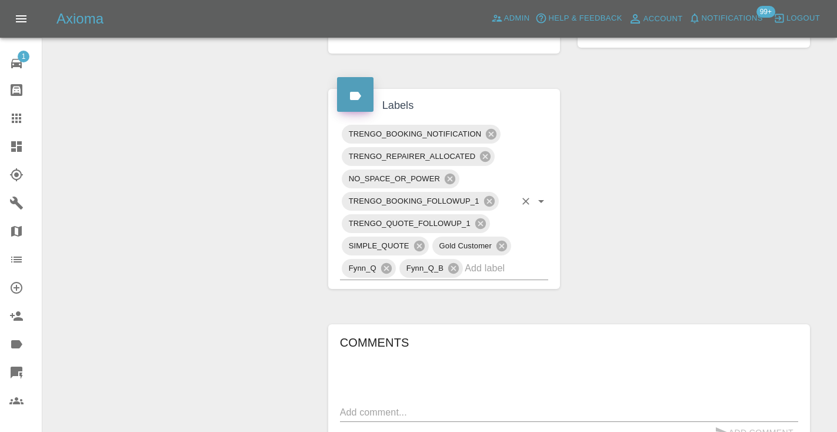
scroll to position [554, 0]
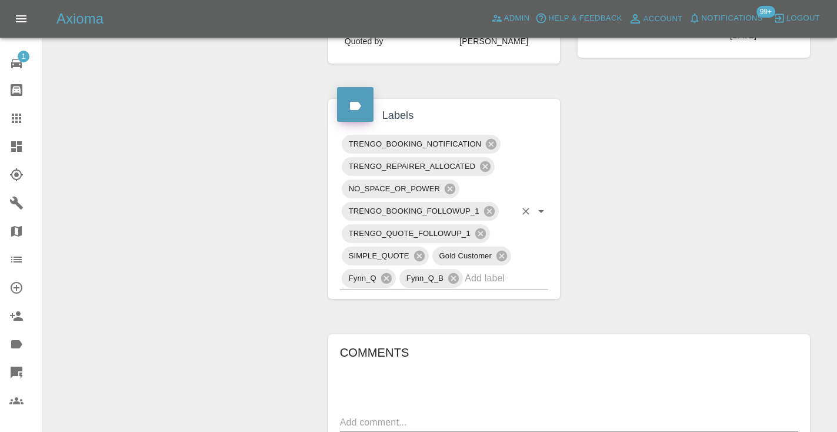
click at [490, 269] on input "text" at bounding box center [489, 278] width 51 height 18
click at [270, 157] on div "Change Repairer Modify Claim Modify Quote Rollback Submit Payment Archive" at bounding box center [181, 223] width 259 height 1301
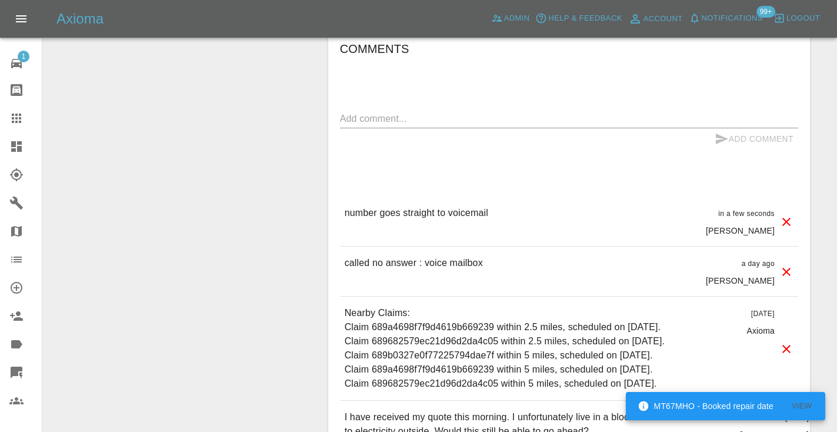
scroll to position [867, 0]
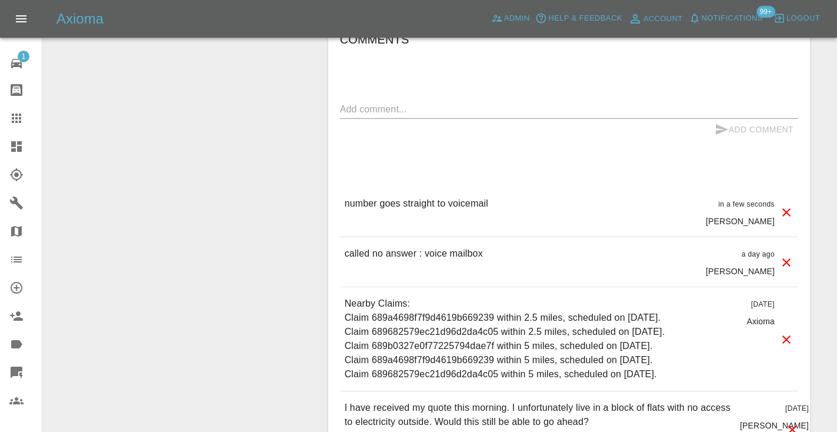
click at [19, 126] on link "Claims" at bounding box center [21, 118] width 42 height 28
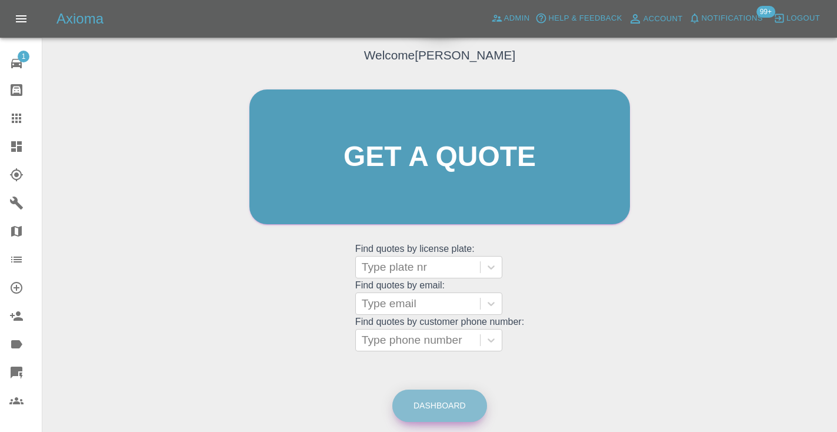
click at [454, 400] on link "Dashboard" at bounding box center [439, 405] width 95 height 32
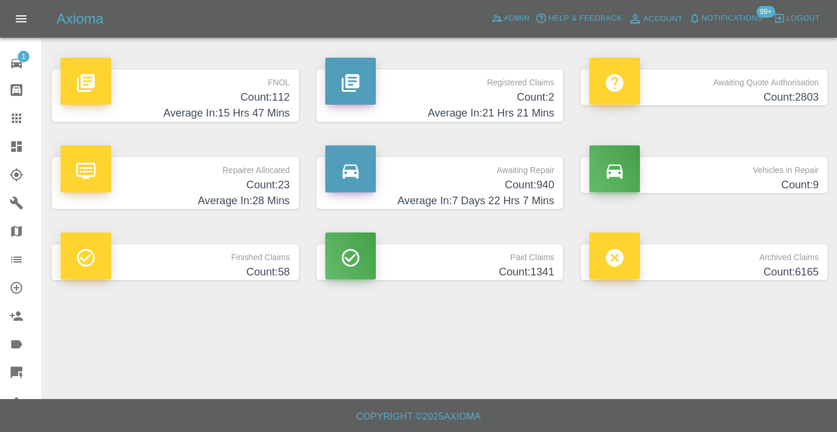
click at [528, 185] on h4 "Count: 940" at bounding box center [439, 185] width 229 height 16
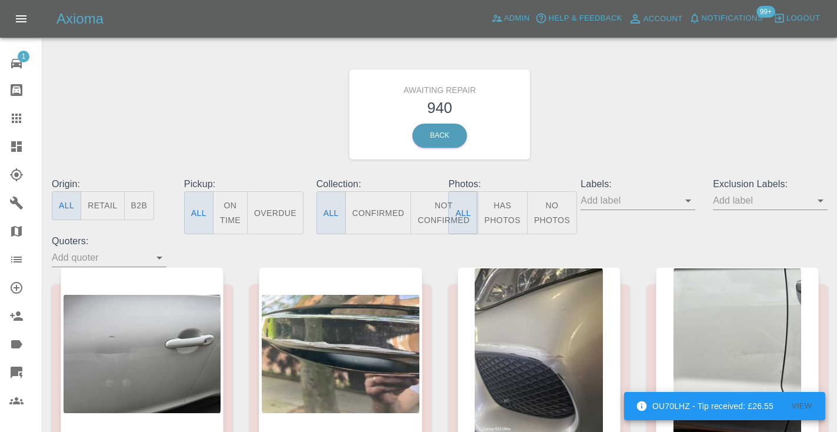
click at [435, 208] on button "Not Confirmed" at bounding box center [443, 212] width 66 height 43
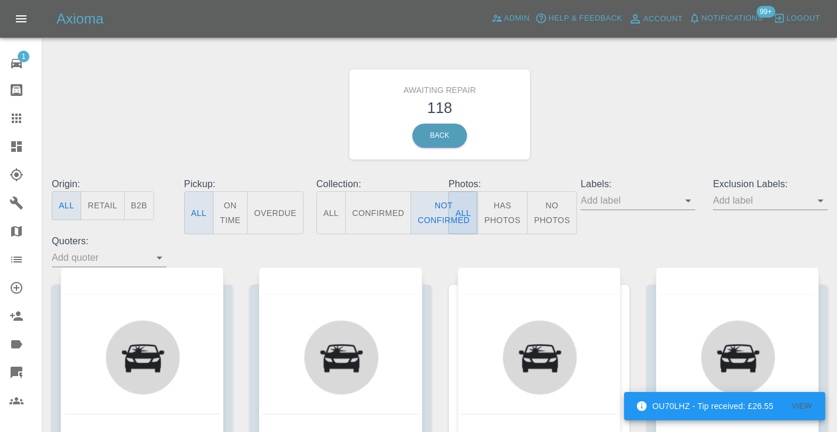
click at [595, 114] on div "Awaiting Repair 118 Back" at bounding box center [439, 114] width 793 height 125
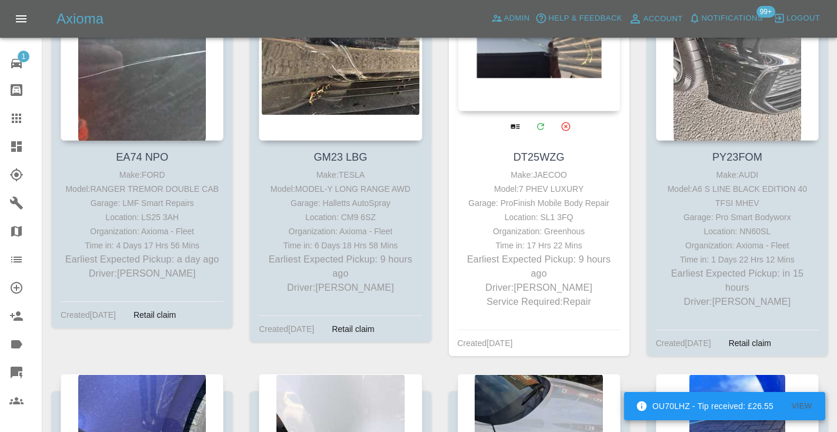
scroll to position [296, 0]
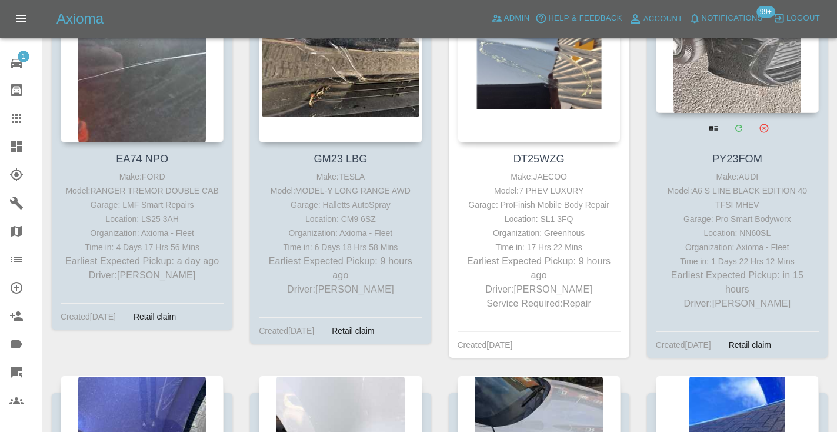
click at [741, 82] on div at bounding box center [737, 27] width 163 height 172
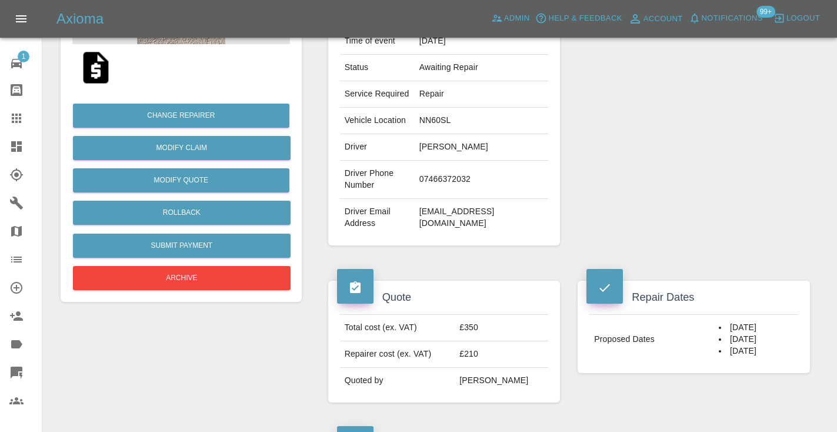
scroll to position [222, 0]
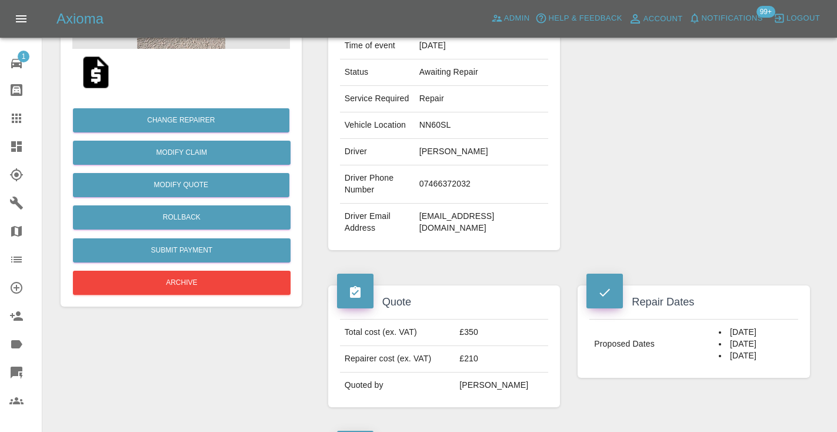
click at [440, 203] on td "07466372032" at bounding box center [481, 184] width 134 height 38
copy td "07466372032"
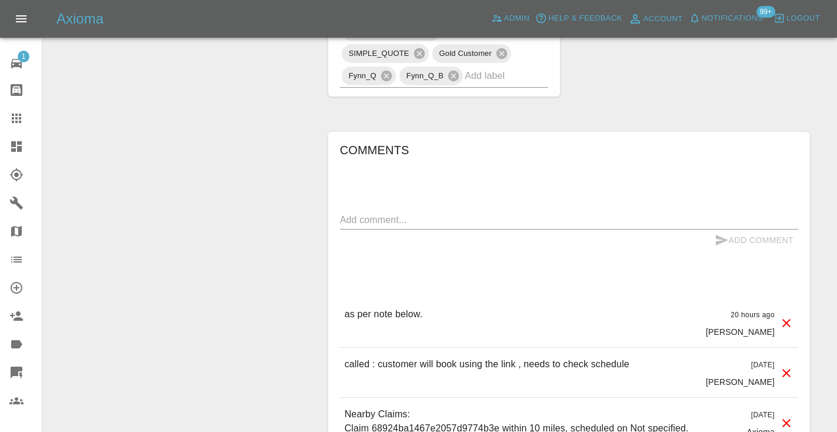
scroll to position [780, 0]
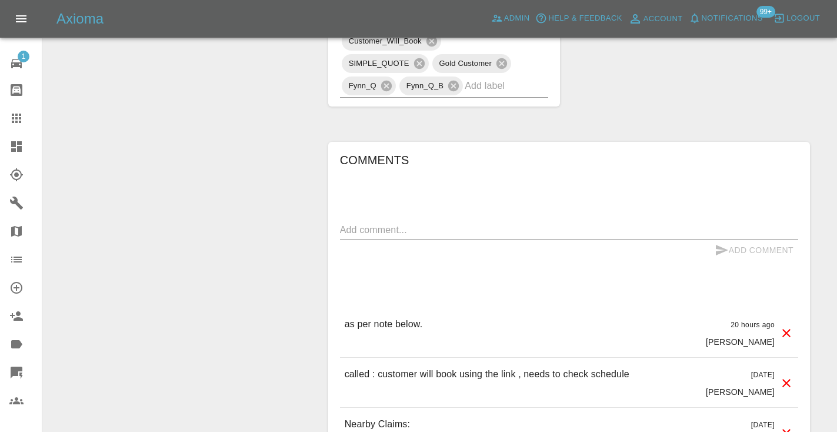
click at [356, 236] on textarea at bounding box center [569, 230] width 458 height 14
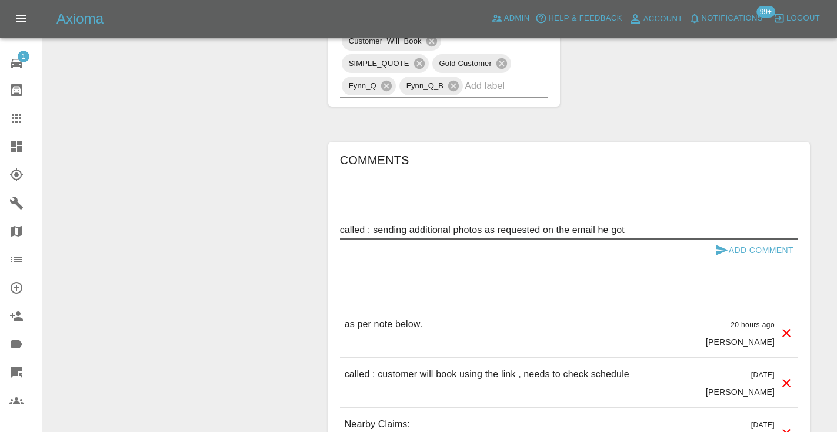
type textarea "called : sending additional photos as requested on the email he got"
click at [718, 255] on icon "submit" at bounding box center [721, 250] width 12 height 11
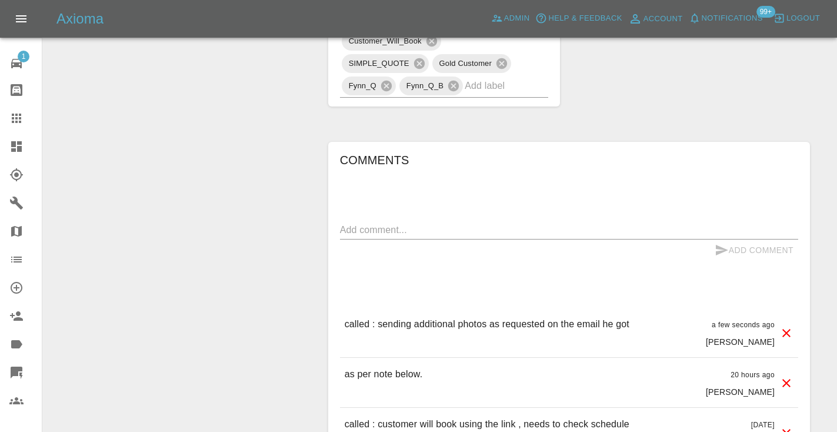
click at [21, 115] on icon at bounding box center [16, 117] width 9 height 9
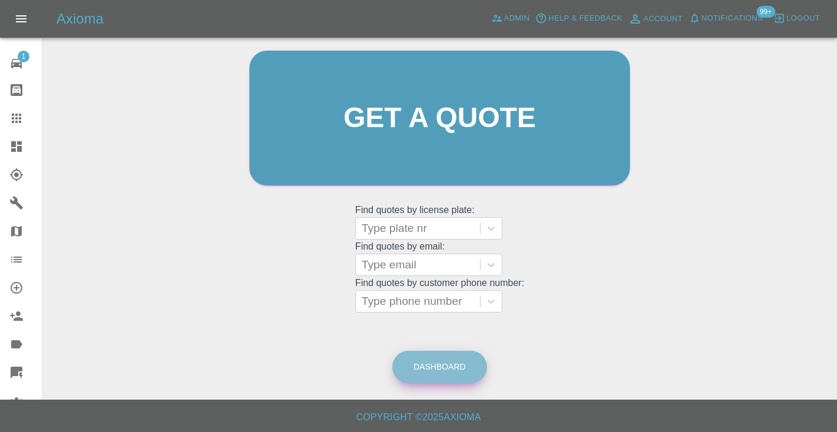
click at [446, 367] on link "Dashboard" at bounding box center [439, 366] width 95 height 32
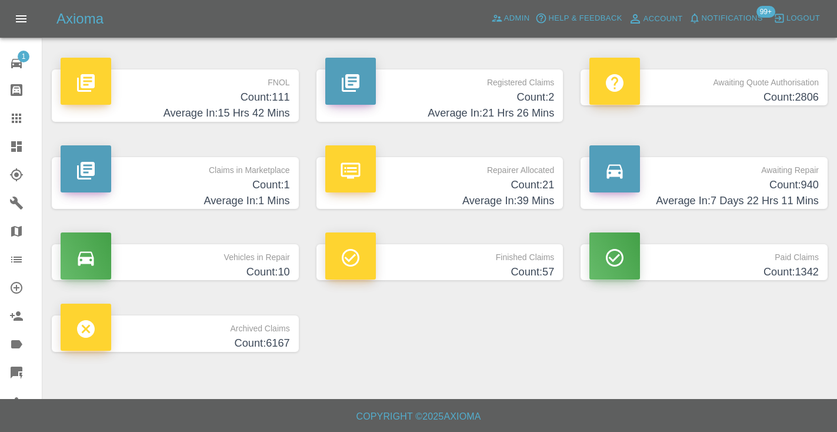
click at [780, 196] on h4 "Average In: 7 Days 22 Hrs 11 Mins" at bounding box center [703, 201] width 229 height 16
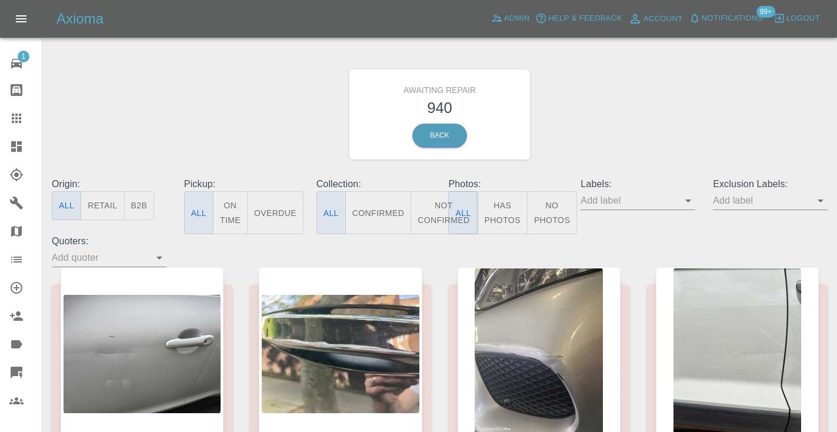
click at [436, 201] on button "Not Confirmed" at bounding box center [443, 212] width 66 height 43
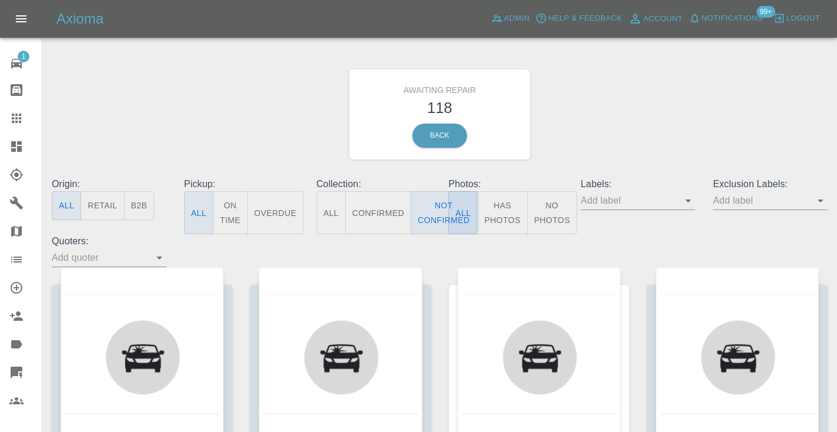
click at [624, 124] on div "Awaiting Repair 118 Back" at bounding box center [439, 114] width 793 height 125
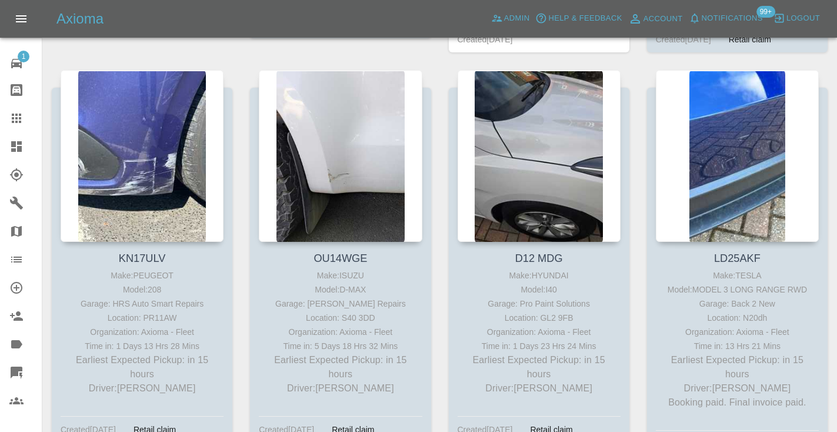
scroll to position [593, 0]
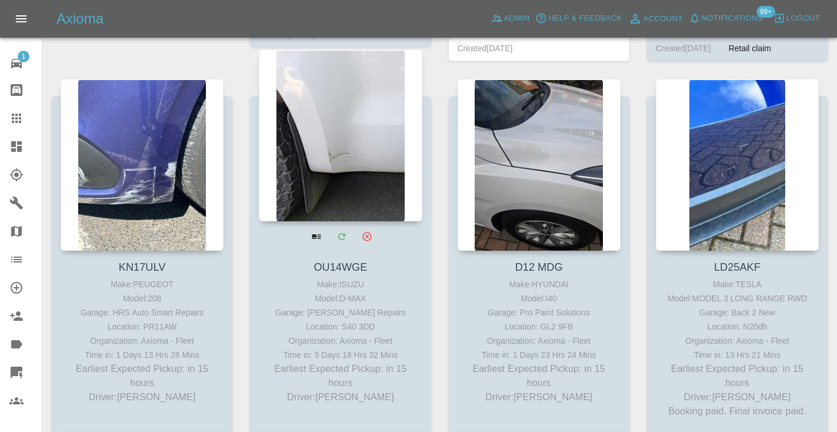
click at [331, 123] on div at bounding box center [340, 135] width 163 height 172
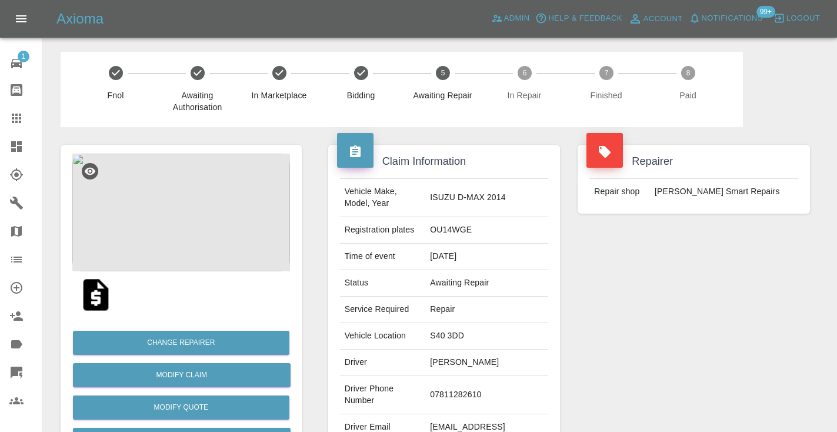
click at [464, 389] on td "07811282610" at bounding box center [486, 395] width 123 height 38
copy td "07811282610"
click at [578, 348] on div "Repairer Repair shop Rickys Smart Repairs" at bounding box center [694, 302] width 250 height 351
click at [601, 341] on div "Repairer Repair shop Rickys Smart Repairs" at bounding box center [694, 302] width 250 height 351
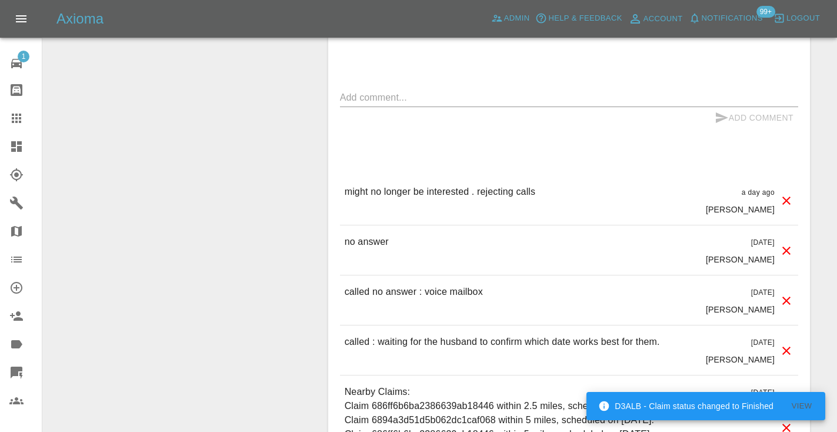
scroll to position [991, 0]
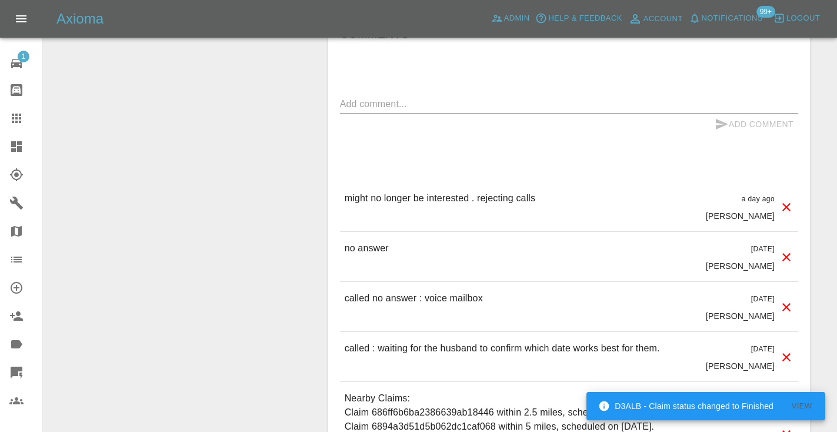
click at [418, 97] on textarea at bounding box center [569, 104] width 458 height 14
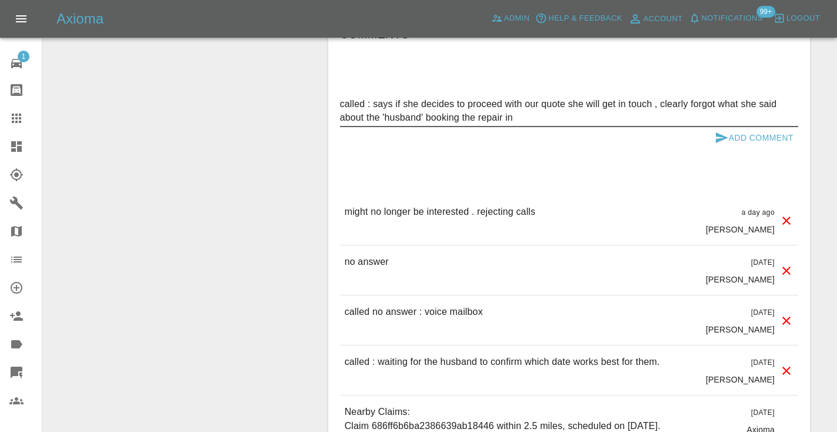
type textarea "called : says if she decides to proceed with our quote she will get in touch , …"
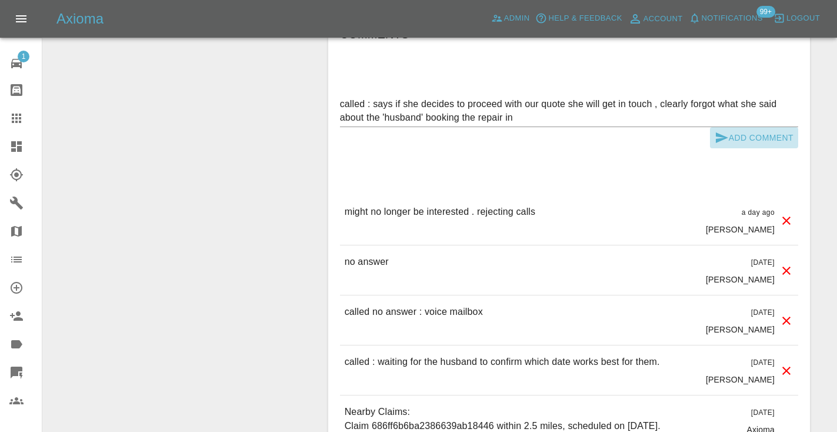
click at [728, 127] on button "Add Comment" at bounding box center [754, 138] width 88 height 22
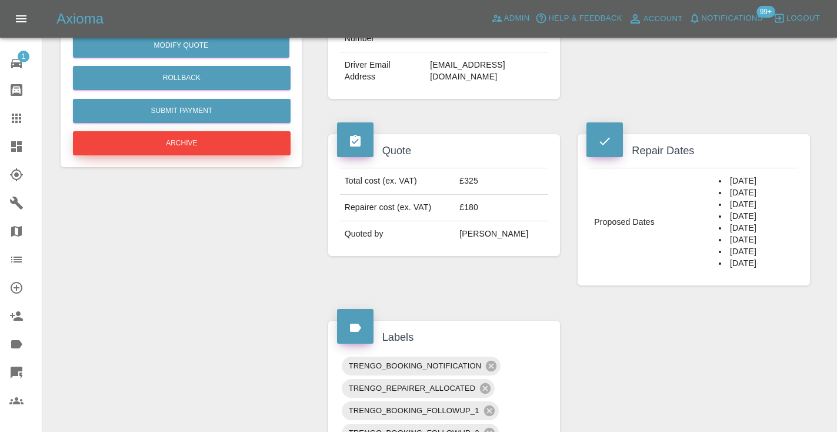
scroll to position [357, 0]
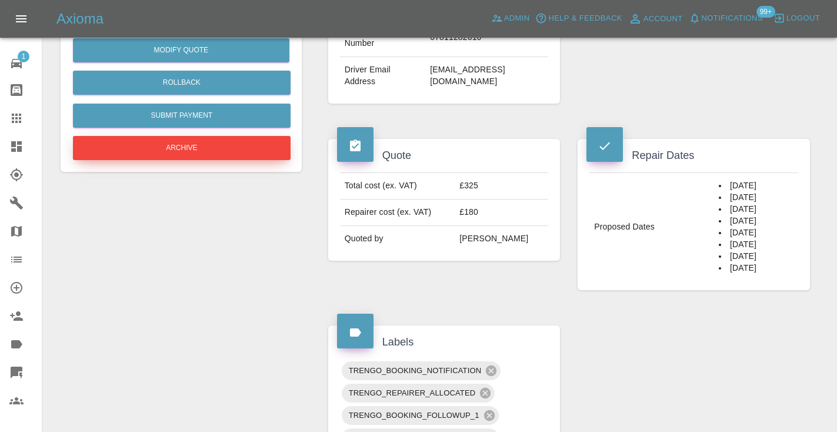
click at [199, 151] on button "Archive" at bounding box center [182, 148] width 218 height 24
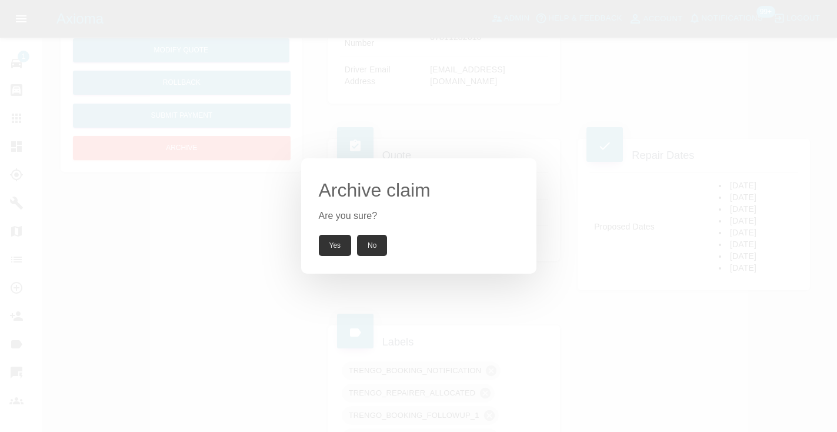
click at [327, 249] on button "Yes" at bounding box center [335, 245] width 33 height 21
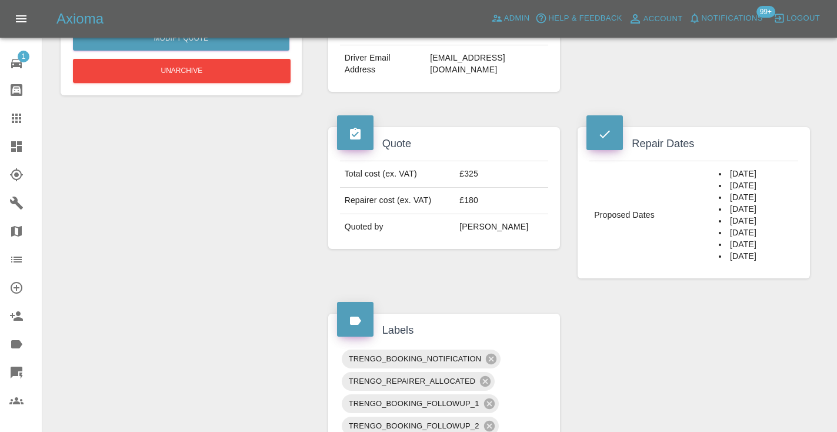
click at [549, 322] on h4 "Labels" at bounding box center [444, 330] width 215 height 16
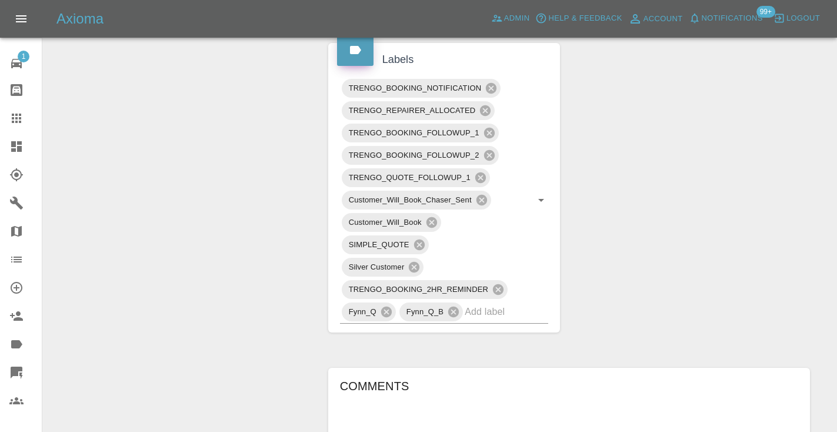
scroll to position [645, 0]
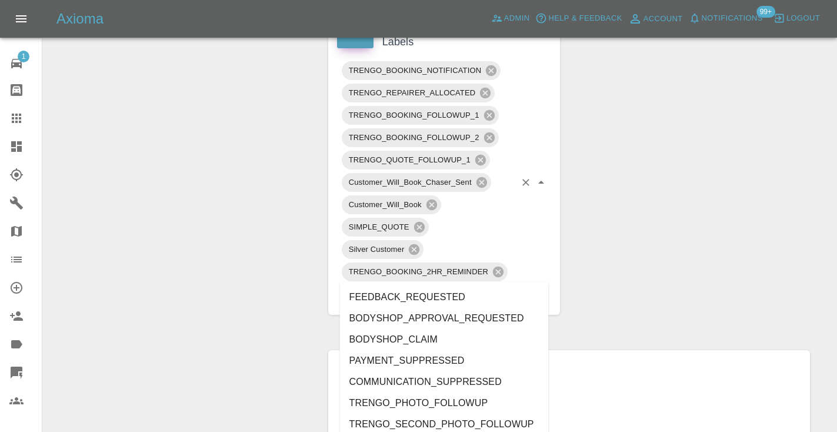
click at [490, 285] on input "text" at bounding box center [489, 294] width 51 height 18
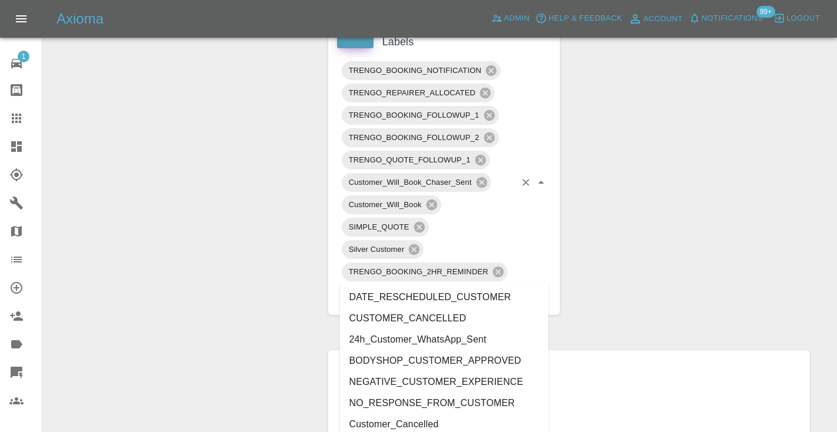
type input "cust"
click at [473, 317] on li "CUSTOMER_CANCELLED" at bounding box center [444, 317] width 209 height 21
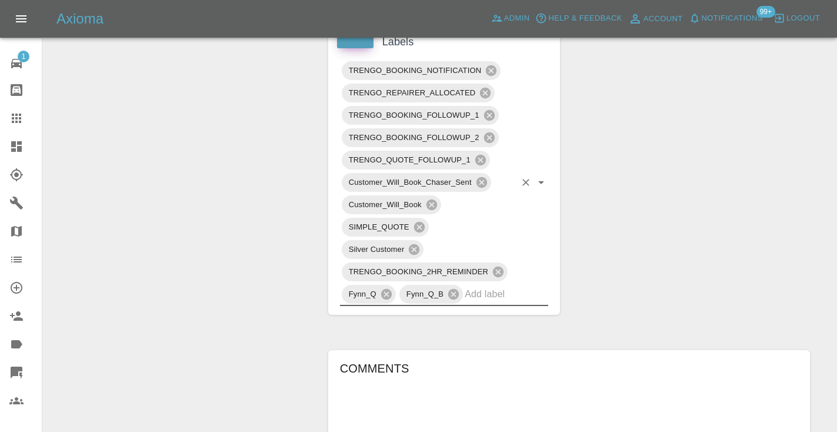
click at [161, 203] on div "Change Repairer Modify Claim Modify Quote Unarchive" at bounding box center [181, 217] width 259 height 1494
click at [16, 115] on icon at bounding box center [16, 117] width 9 height 9
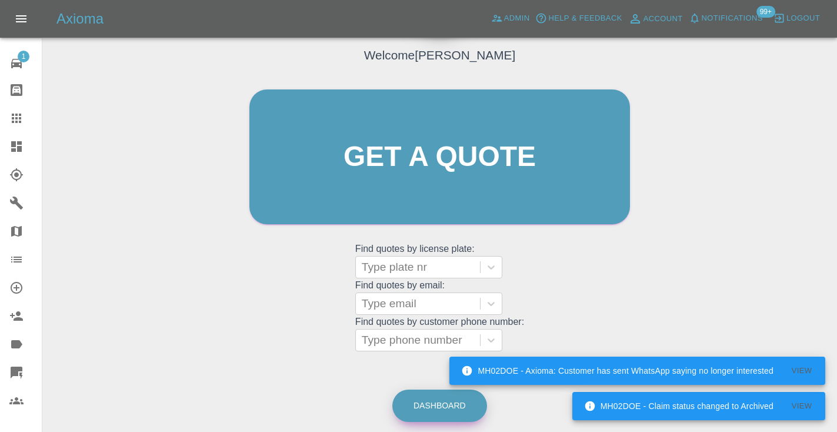
click at [439, 411] on link "Dashboard" at bounding box center [439, 405] width 95 height 32
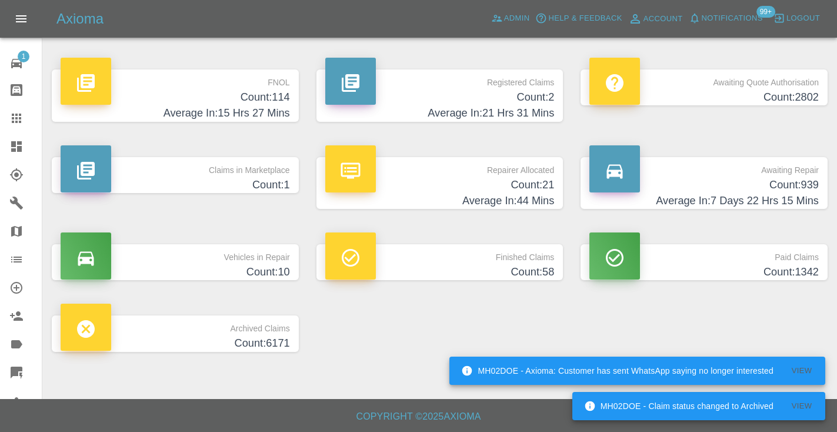
click at [763, 182] on h4 "Count: 939" at bounding box center [703, 185] width 229 height 16
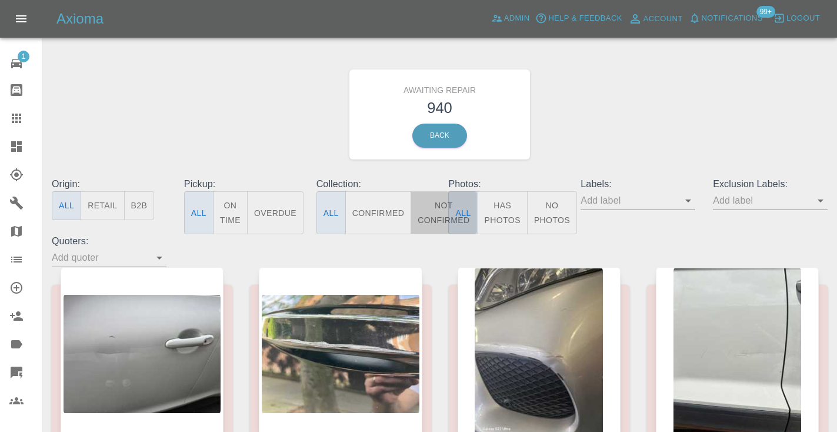
click at [433, 215] on button "Not Confirmed" at bounding box center [443, 212] width 66 height 43
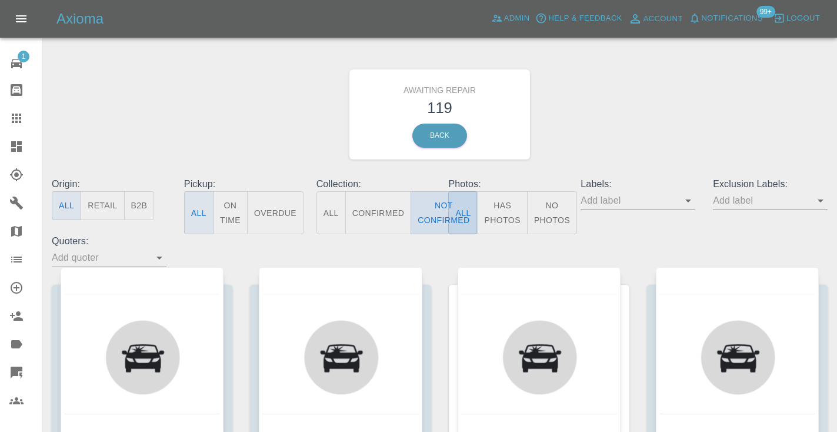
type button "false"
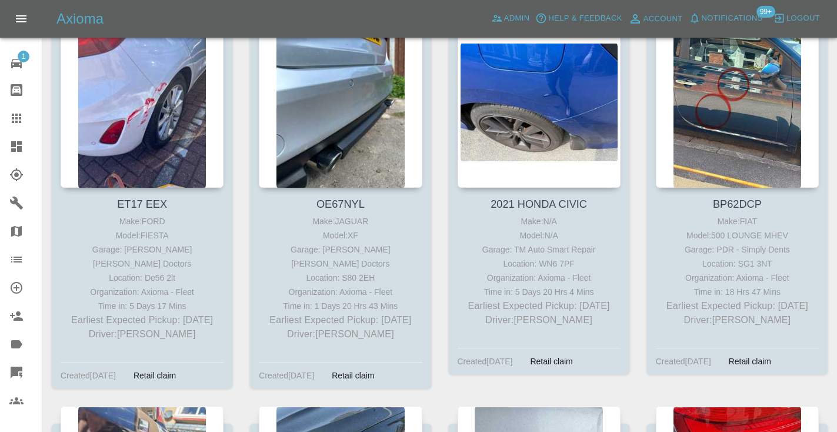
scroll to position [1029, 0]
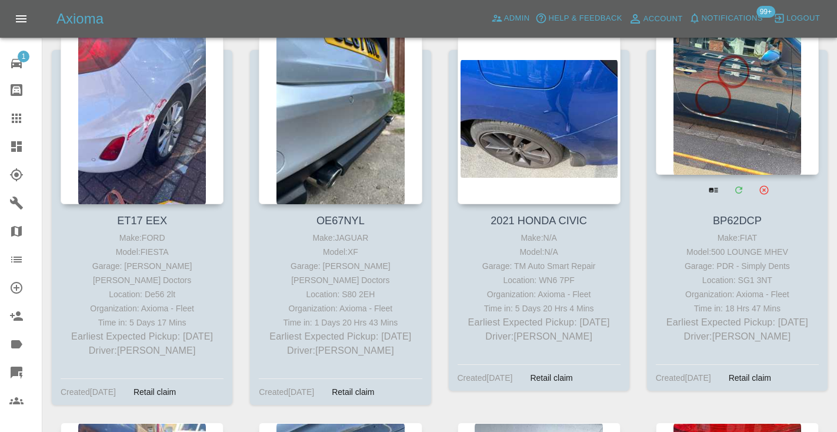
click at [737, 152] on div at bounding box center [737, 89] width 163 height 172
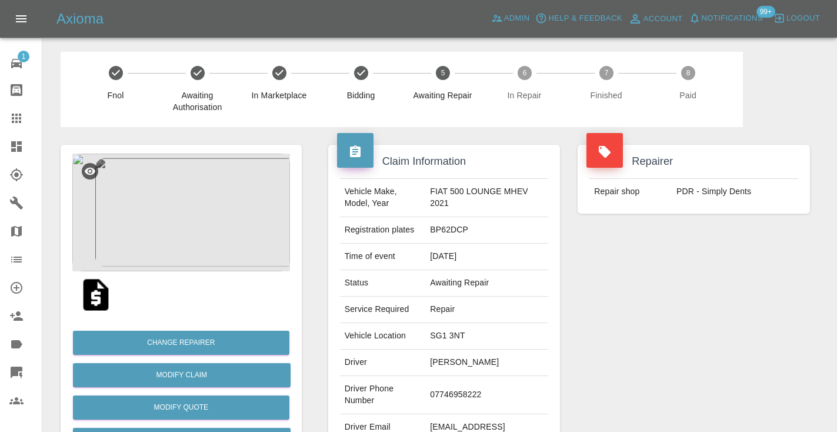
click at [471, 385] on td "07746958222" at bounding box center [486, 395] width 123 height 38
copy td "07746958222"
click at [736, 309] on div "Repairer Repair shop PDR - Simply Dents" at bounding box center [694, 302] width 250 height 351
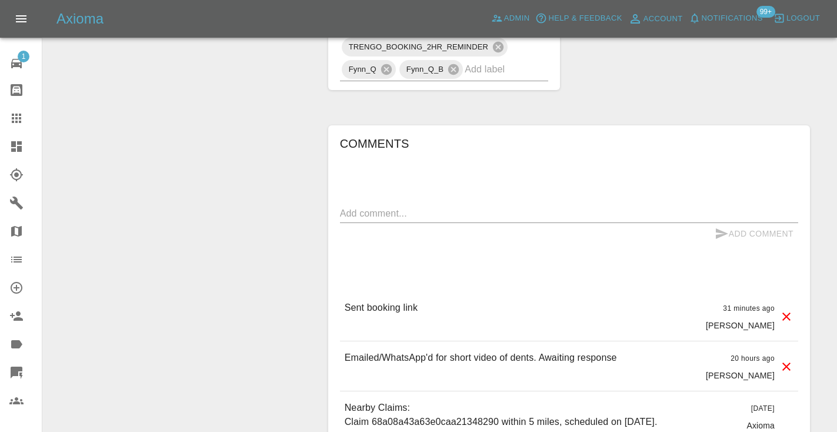
scroll to position [881, 0]
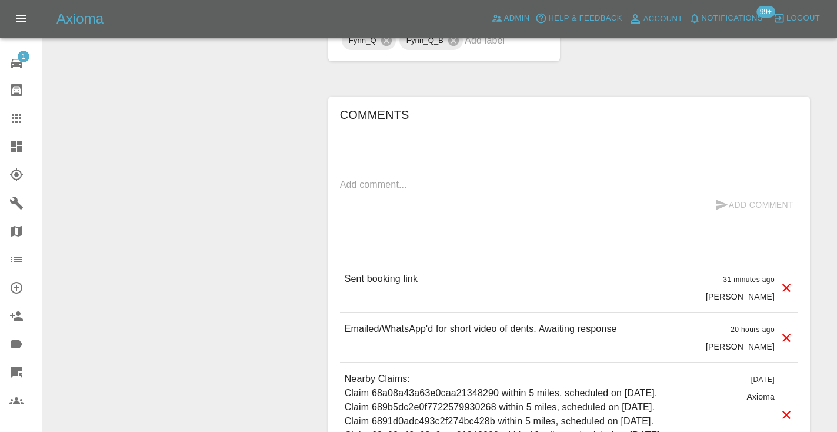
click at [399, 178] on textarea at bounding box center [569, 185] width 458 height 14
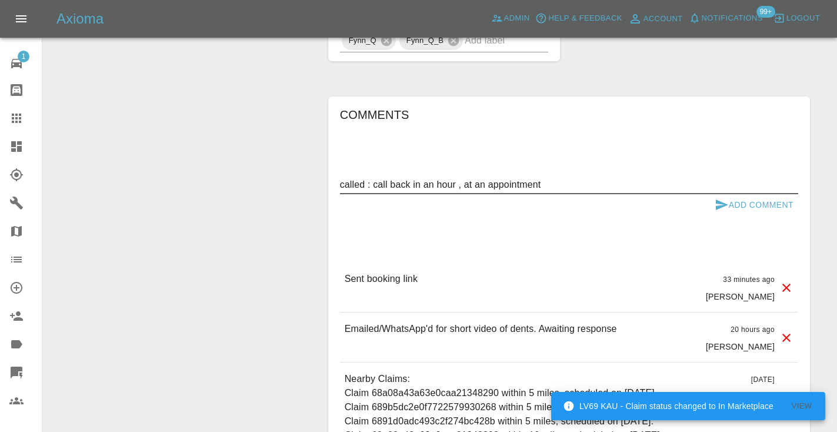
type textarea "called : call back in an hour , at an appointment"
click at [721, 198] on icon "submit" at bounding box center [721, 205] width 14 height 14
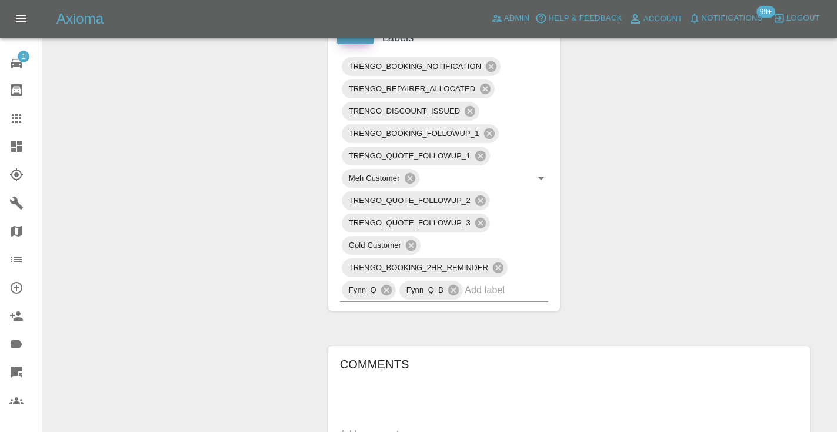
scroll to position [641, 0]
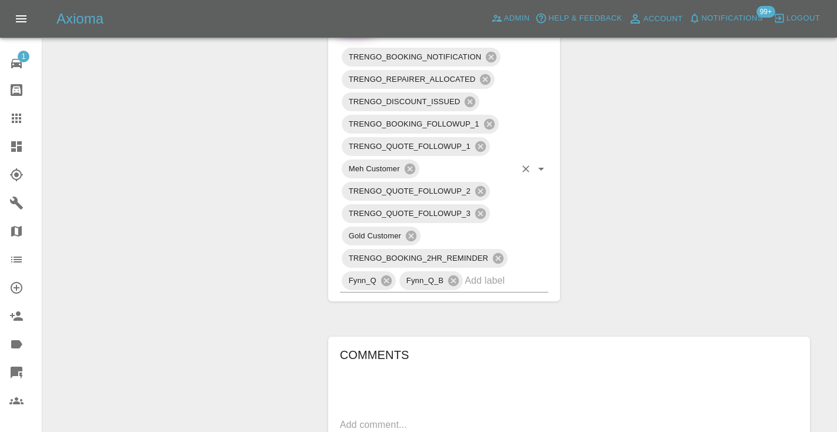
click at [471, 271] on input "text" at bounding box center [489, 280] width 51 height 18
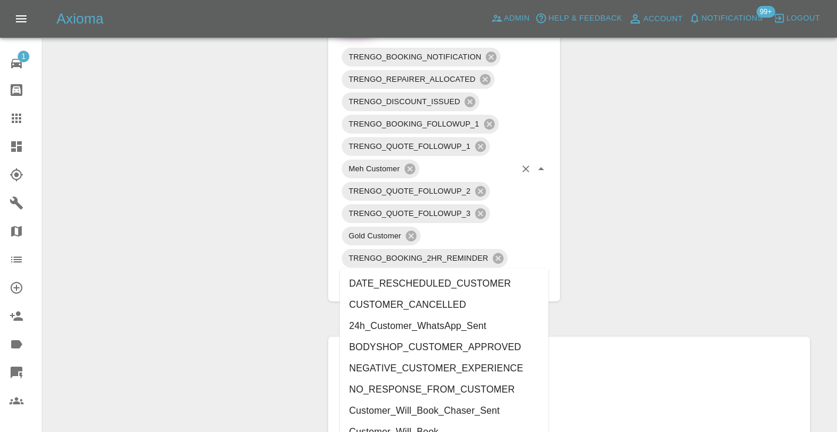
type input "cust"
click at [624, 262] on div "Claim Information Vehicle Make, Model, Year FIAT 500 LOUNGE MHEV 2021 Registrat…" at bounding box center [568, 200] width 499 height 1428
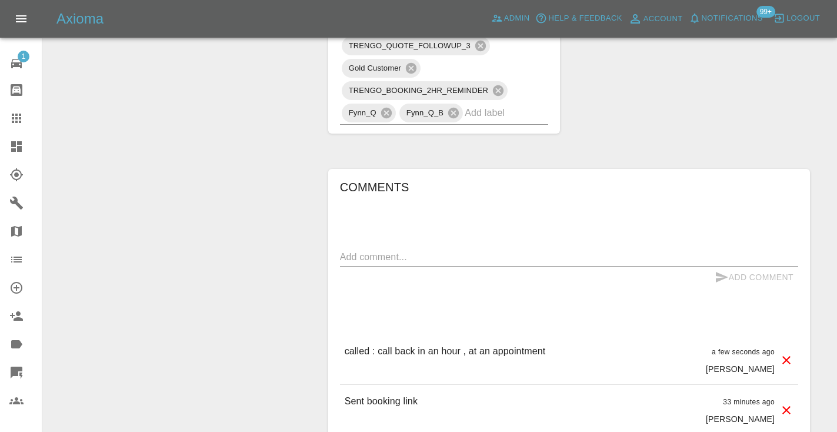
scroll to position [813, 0]
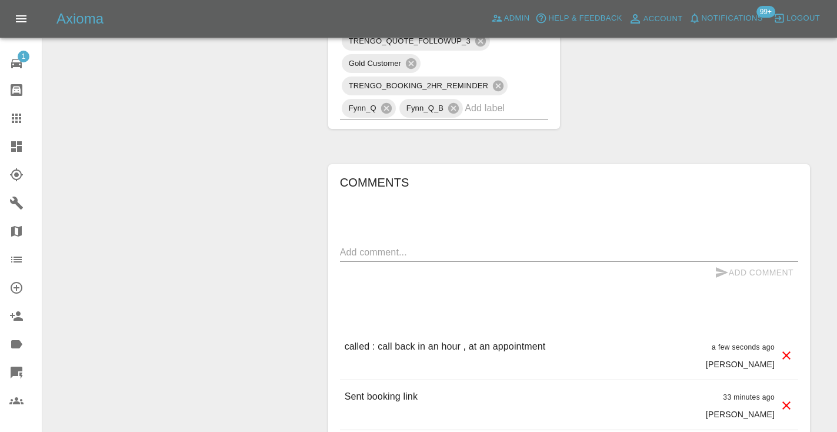
click at [509, 99] on input "text" at bounding box center [489, 108] width 51 height 18
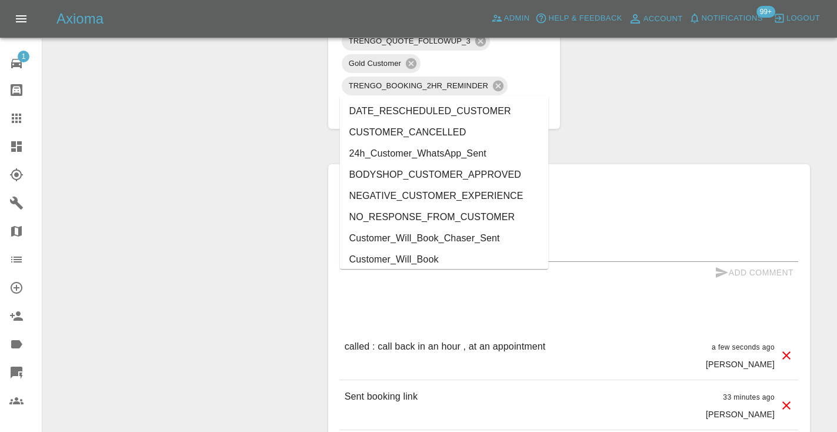
type input "cust"
click at [425, 258] on li "Customer_Will_Book" at bounding box center [444, 259] width 209 height 21
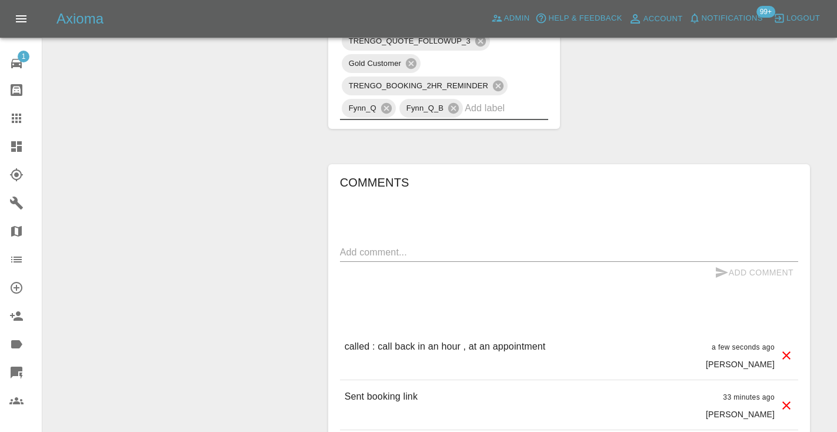
click at [267, 184] on div "Change Repairer Modify Claim Modify Quote Rollback Submit Payment Archive" at bounding box center [181, 28] width 259 height 1428
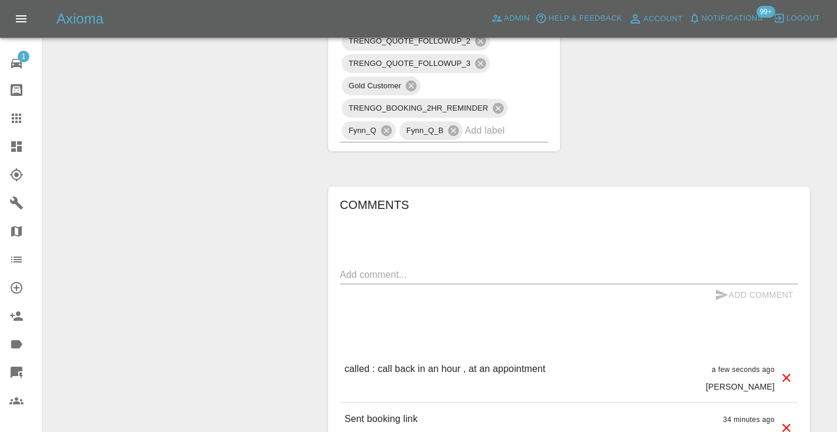
click at [20, 123] on icon at bounding box center [16, 117] width 9 height 9
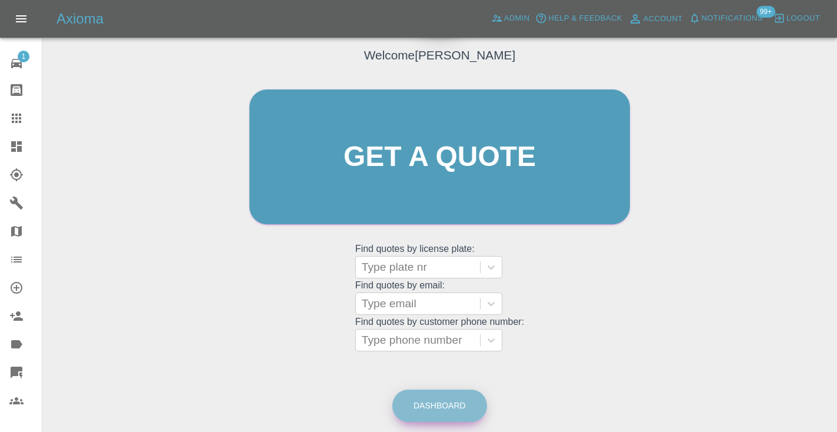
click at [421, 408] on link "Dashboard" at bounding box center [439, 405] width 95 height 32
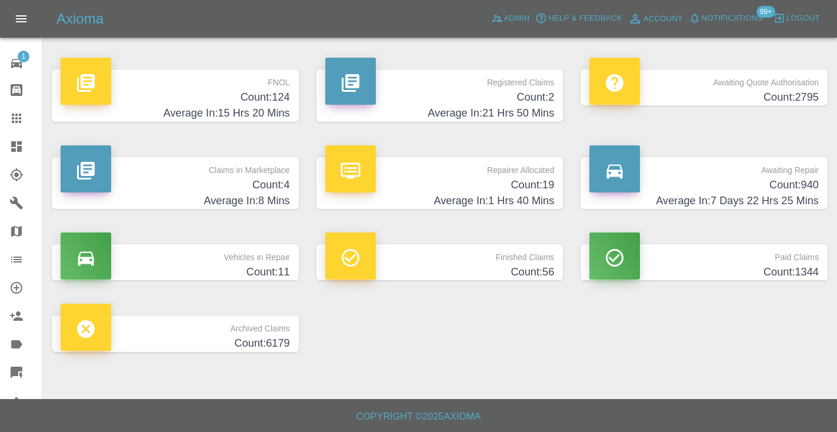
click at [798, 185] on h4 "Count: 940" at bounding box center [703, 185] width 229 height 16
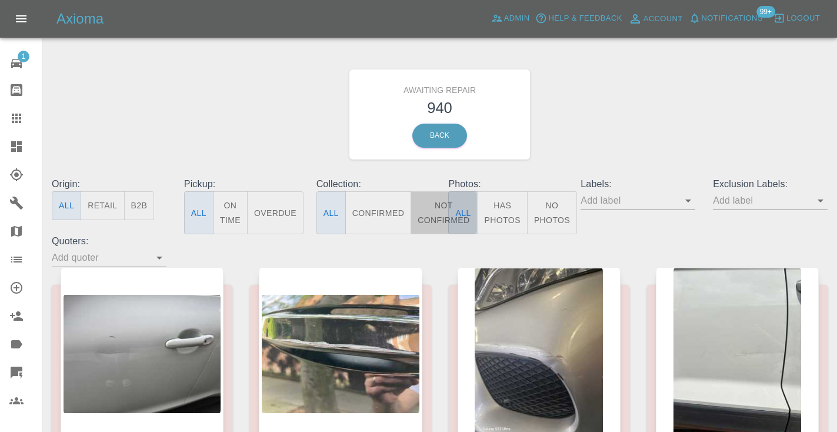
click at [437, 210] on button "Not Confirmed" at bounding box center [443, 212] width 66 height 43
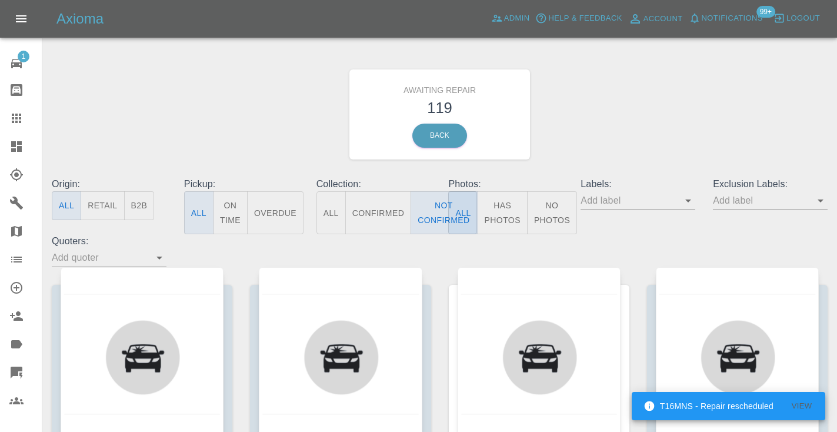
click at [576, 146] on div "Awaiting Repair 119 Back" at bounding box center [439, 114] width 793 height 125
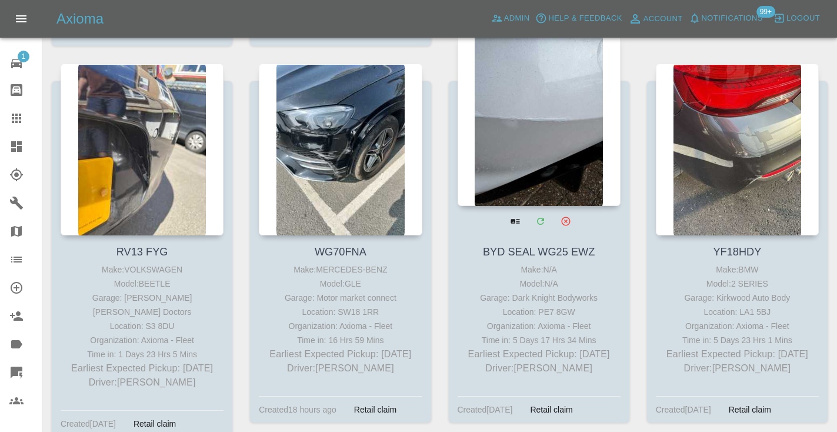
scroll to position [1387, 0]
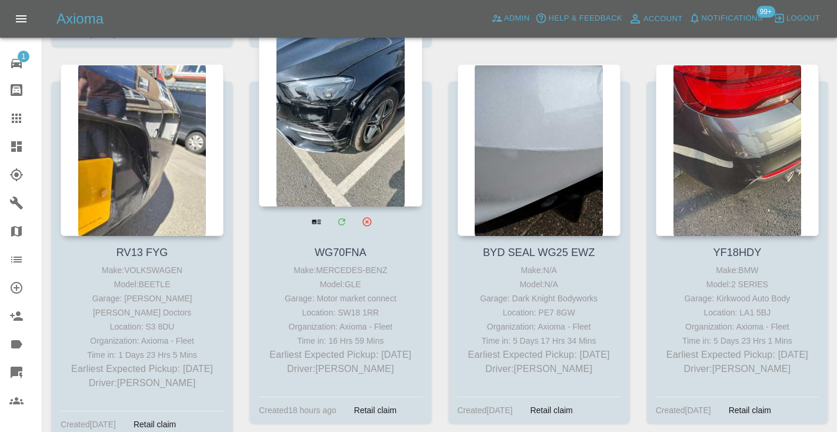
click at [380, 100] on div at bounding box center [340, 121] width 163 height 172
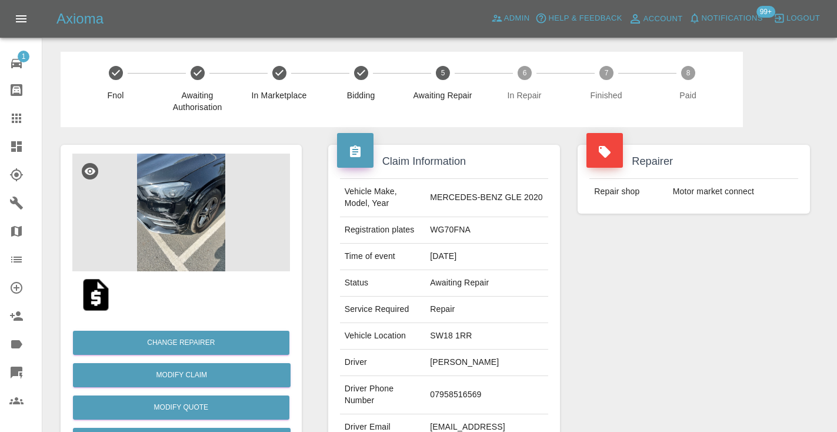
click at [468, 385] on td "07958516569" at bounding box center [486, 395] width 123 height 38
copy td "07958516569"
click at [586, 345] on div "Repairer Repair shop Motor market connect" at bounding box center [694, 302] width 250 height 351
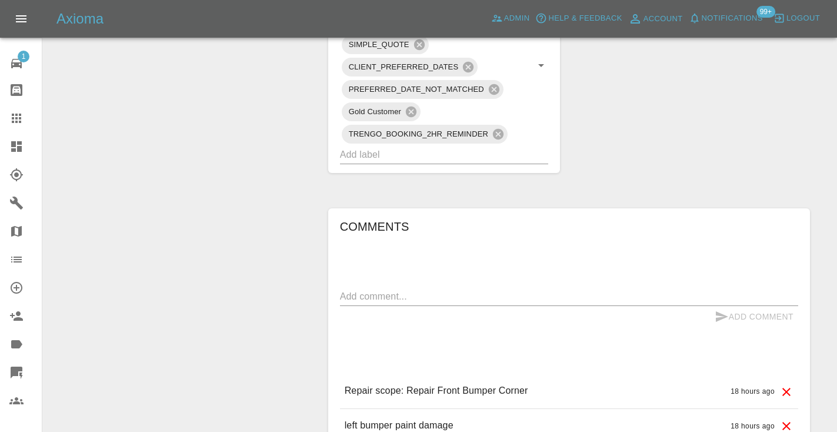
scroll to position [808, 0]
click at [351, 288] on textarea at bounding box center [569, 295] width 458 height 14
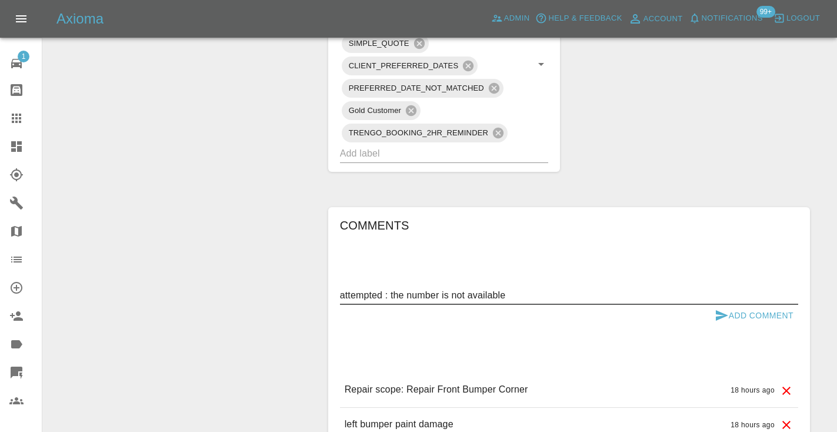
type textarea "attempted : the number is not available"
click at [727, 308] on icon "submit" at bounding box center [721, 315] width 14 height 14
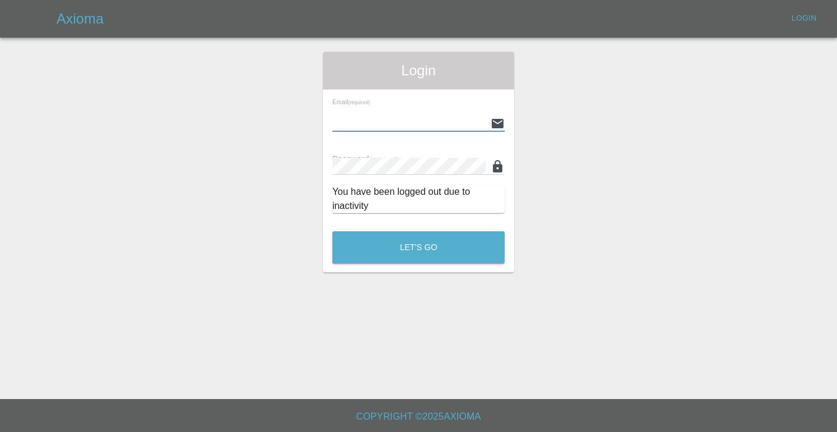
type input "Castrokhonqwana@gmail.com"
click at [418, 247] on button "Let's Go" at bounding box center [418, 247] width 172 height 32
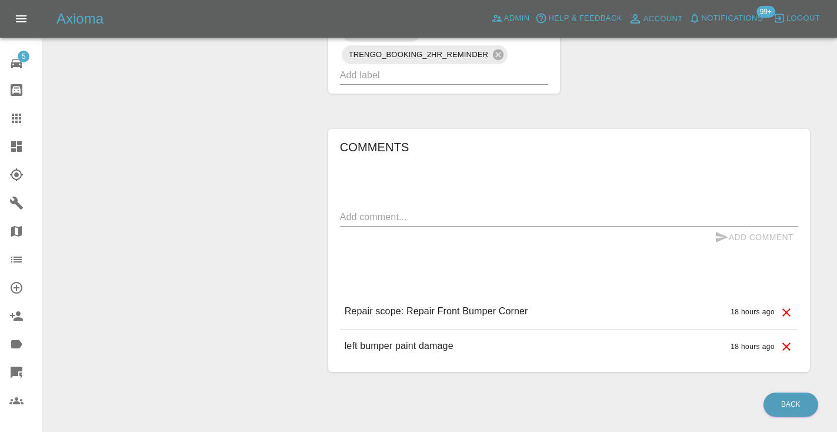
scroll to position [898, 0]
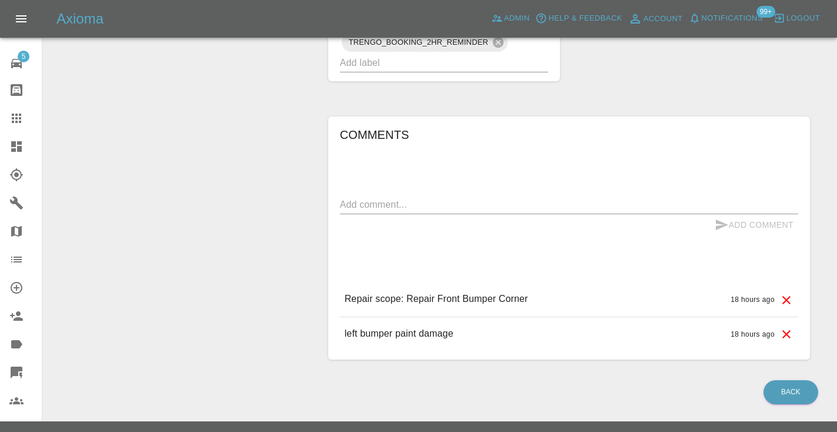
click at [368, 198] on textarea at bounding box center [569, 205] width 458 height 14
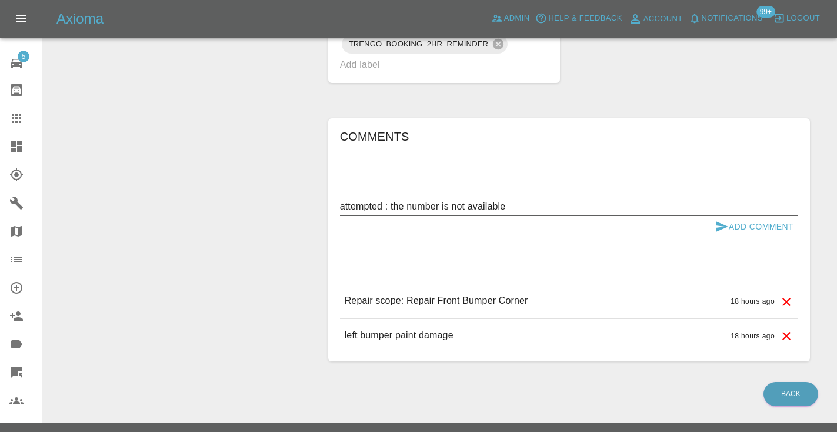
type textarea "attempted : the number is not available"
click at [713, 216] on button "Add Comment" at bounding box center [754, 227] width 88 height 22
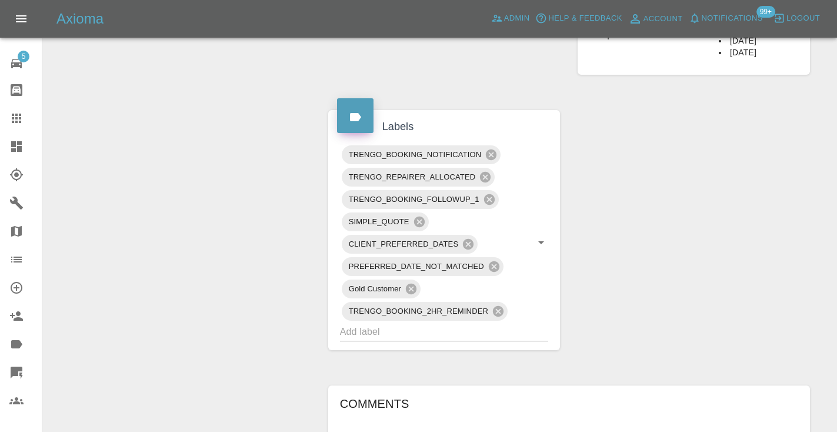
scroll to position [660, 0]
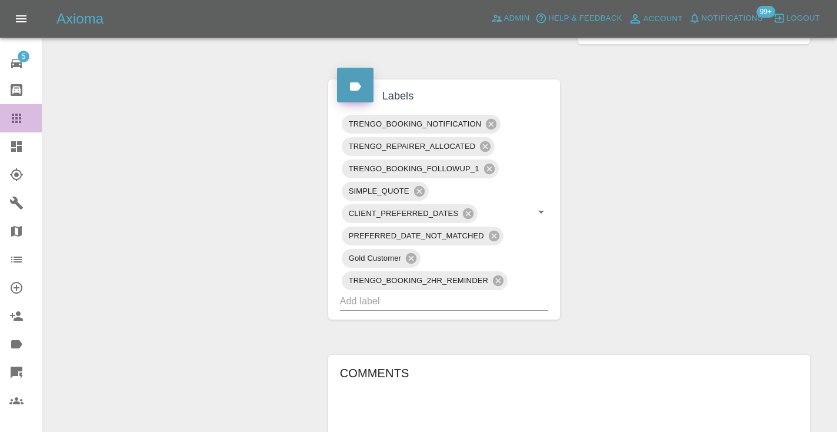
click at [21, 118] on icon at bounding box center [16, 117] width 9 height 9
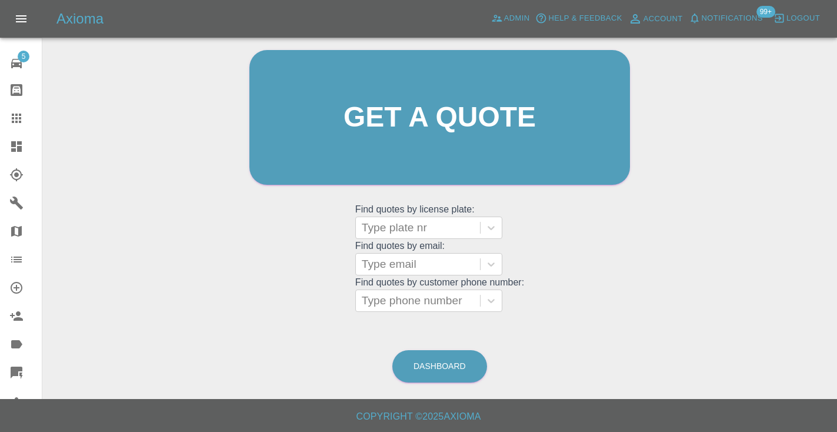
scroll to position [118, 0]
click at [430, 390] on main "Welcome Castro Get a quote Get a quote Find quotes by license plate: Type plate…" at bounding box center [418, 140] width 837 height 517
click at [436, 373] on link "Dashboard" at bounding box center [439, 366] width 95 height 32
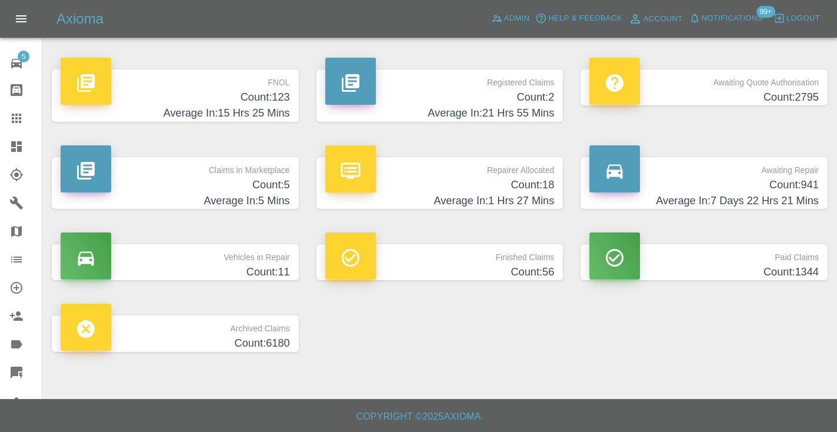
click at [800, 186] on h4 "Count: 941" at bounding box center [703, 185] width 229 height 16
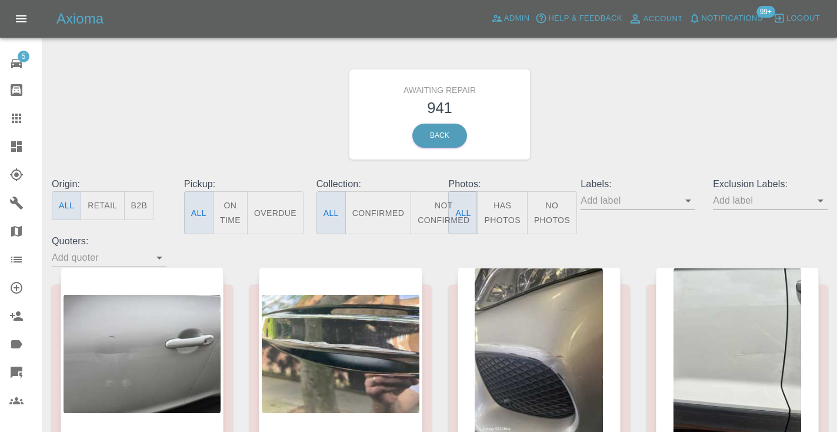
click at [432, 205] on button "Not Confirmed" at bounding box center [443, 212] width 66 height 43
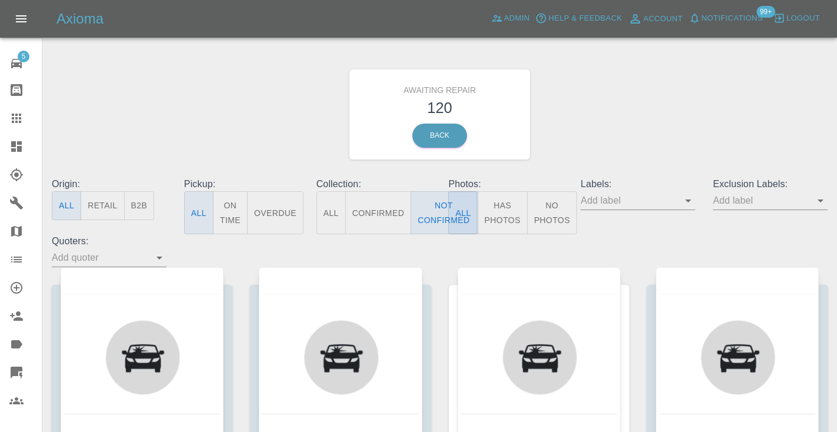
click at [613, 117] on div "Awaiting Repair 120 Back" at bounding box center [439, 114] width 793 height 125
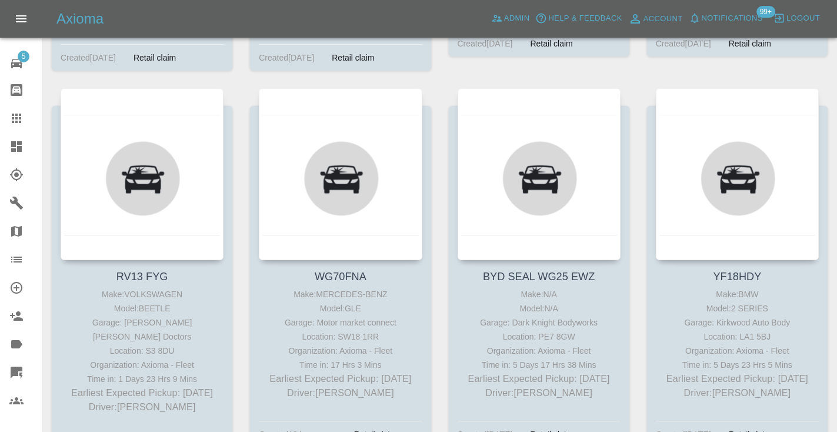
scroll to position [1393, 0]
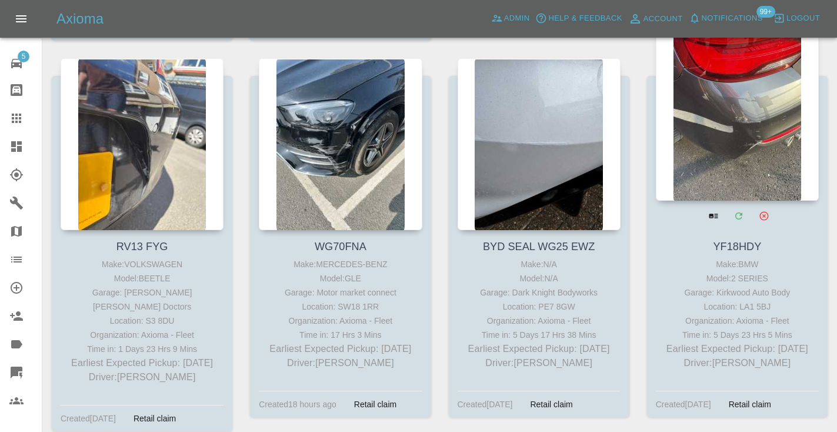
click at [747, 98] on div at bounding box center [737, 115] width 163 height 172
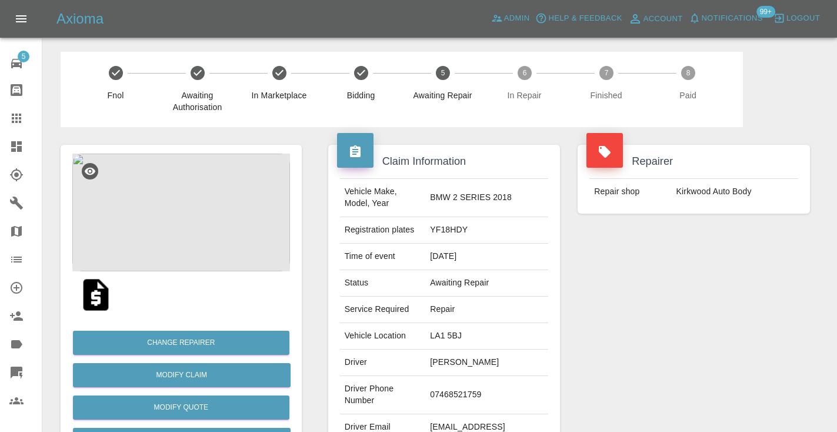
click at [443, 414] on td "07468521759" at bounding box center [486, 395] width 123 height 38
copy td "07468521759"
click at [691, 356] on div "Repairer Repair shop Kirkwood Auto Body" at bounding box center [694, 302] width 250 height 351
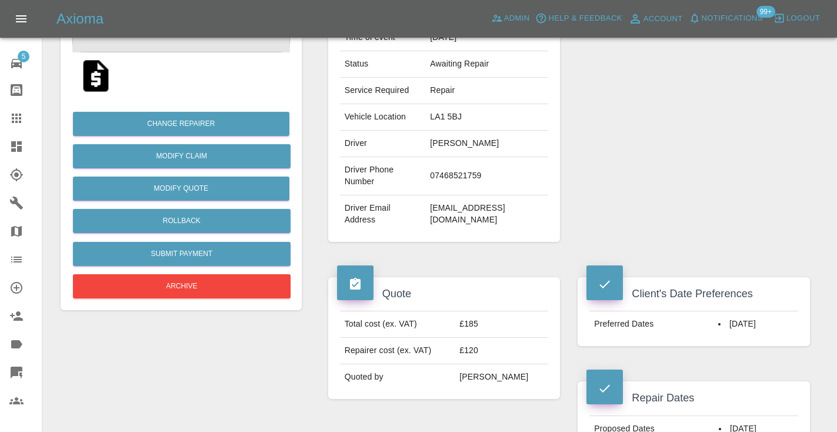
scroll to position [216, 0]
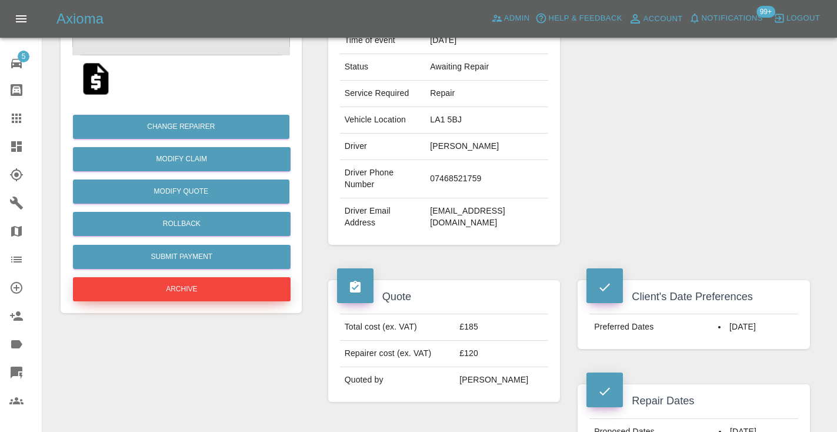
click at [223, 282] on button "Archive" at bounding box center [182, 289] width 218 height 24
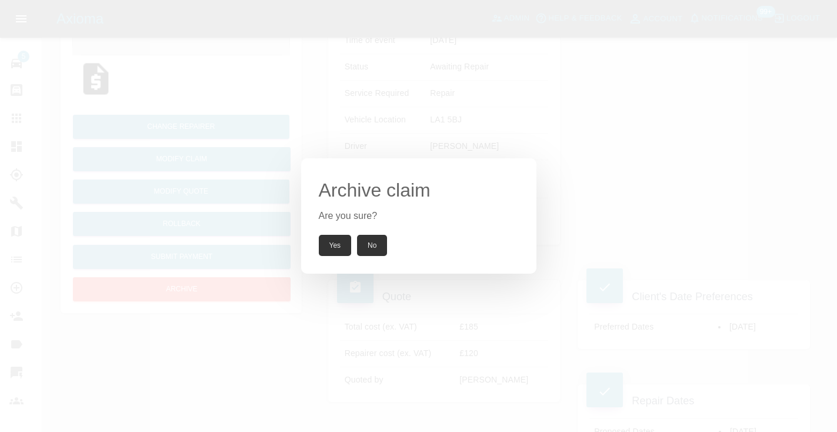
click at [347, 233] on div "Archive claim Are you sure? Yes No" at bounding box center [418, 215] width 235 height 115
click at [339, 245] on button "Yes" at bounding box center [335, 245] width 33 height 21
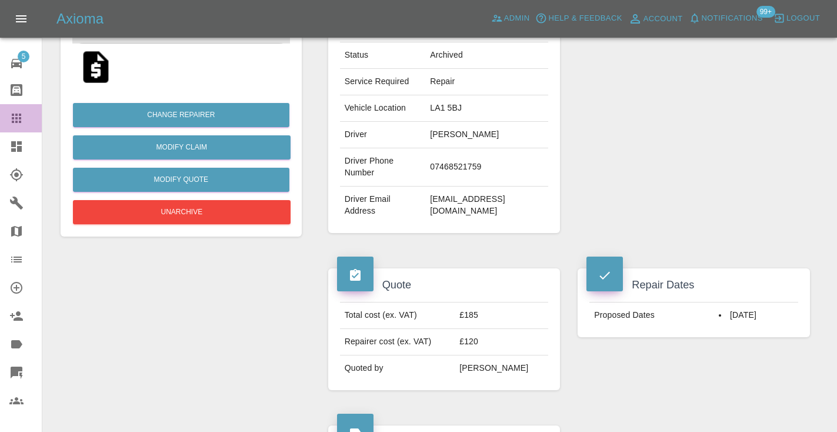
click at [18, 119] on icon at bounding box center [16, 118] width 14 height 14
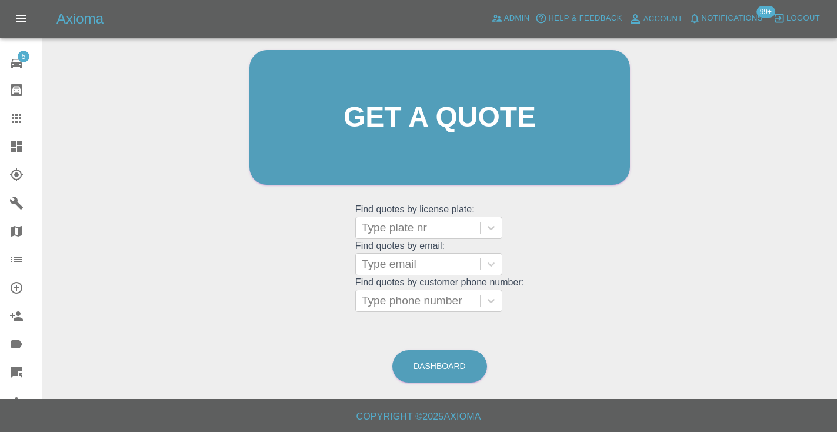
scroll to position [79, 0]
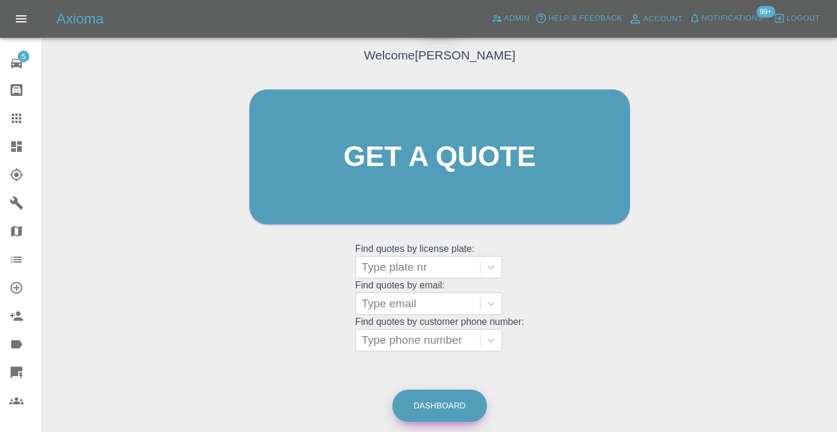
click at [416, 403] on link "Dashboard" at bounding box center [439, 405] width 95 height 32
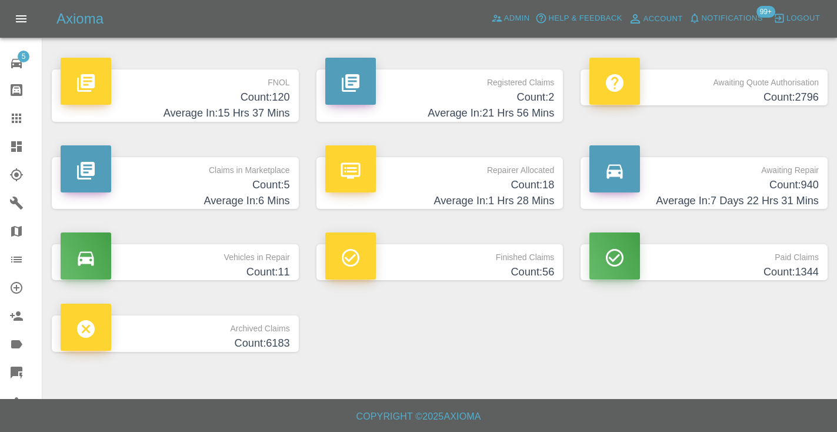
click at [783, 180] on h4 "Count: 940" at bounding box center [703, 185] width 229 height 16
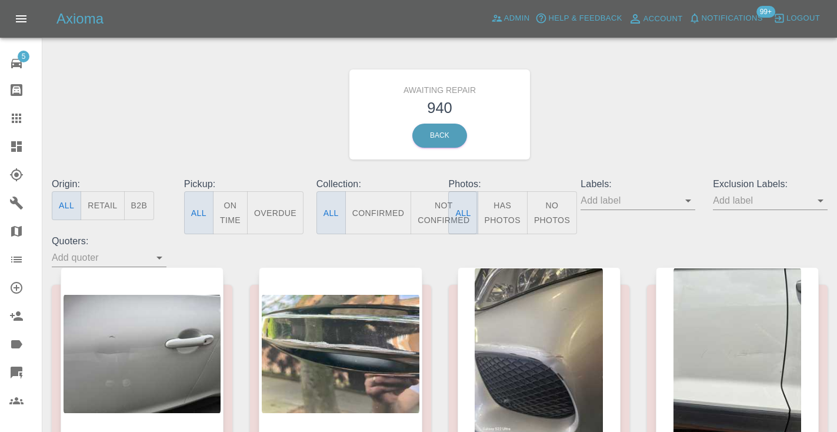
click at [428, 219] on button "Not Confirmed" at bounding box center [443, 212] width 66 height 43
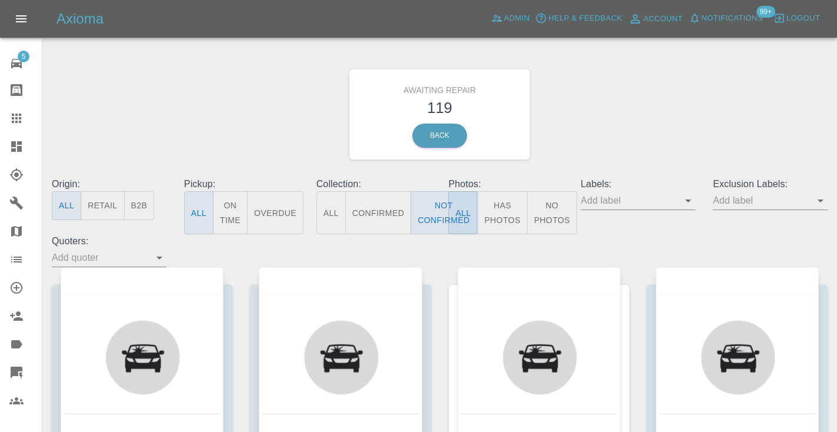
click at [608, 147] on div "Awaiting Repair 119 Back" at bounding box center [439, 114] width 793 height 125
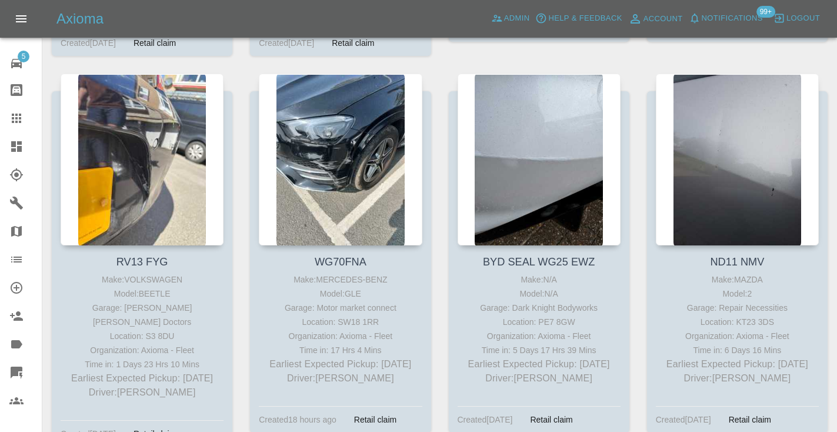
scroll to position [1382, 0]
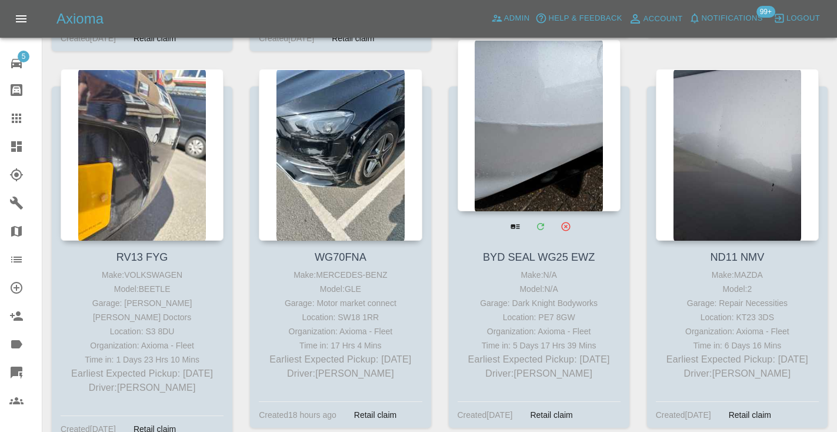
click at [523, 132] on div at bounding box center [538, 125] width 163 height 172
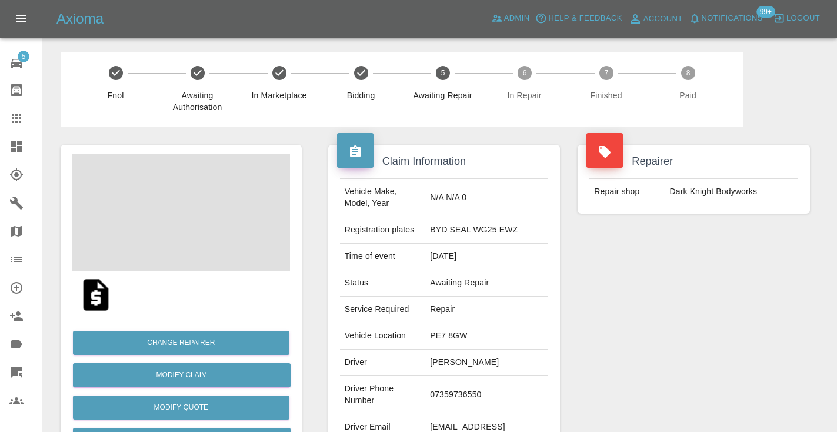
click at [472, 389] on td "07359736550" at bounding box center [486, 395] width 123 height 38
copy td "07359736550"
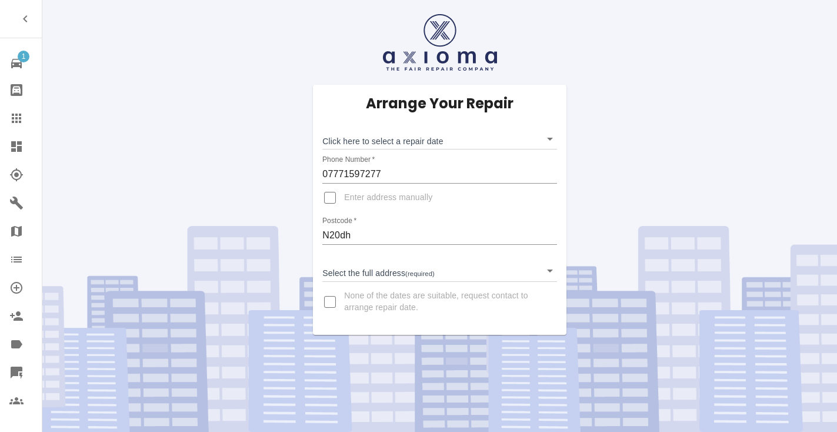
click at [373, 151] on div "Arrange Your Repair Click here to select a repair date ​ Phone Number   * 07771…" at bounding box center [439, 210] width 253 height 250
click at [367, 143] on body "1 Repair home Bodyshop home Claims Dashboard Explorer Garages Map Organization …" at bounding box center [418, 216] width 837 height 432
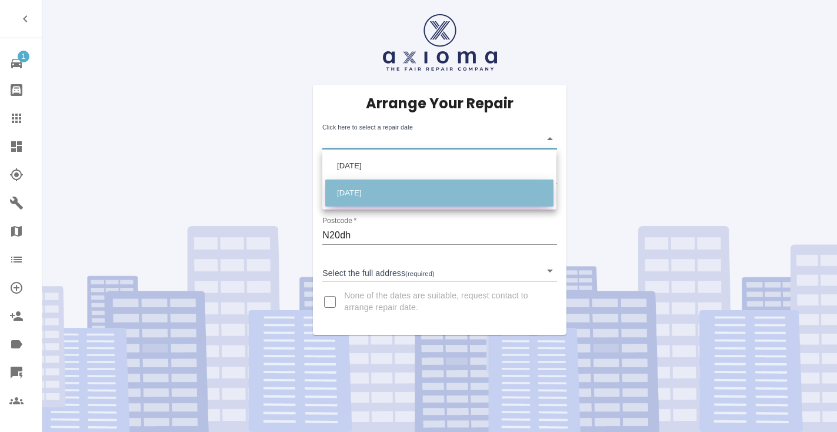
click at [365, 191] on li "Fri Aug 22 2025" at bounding box center [439, 192] width 228 height 27
type input "2025-08-22T00:00:00.000Z"
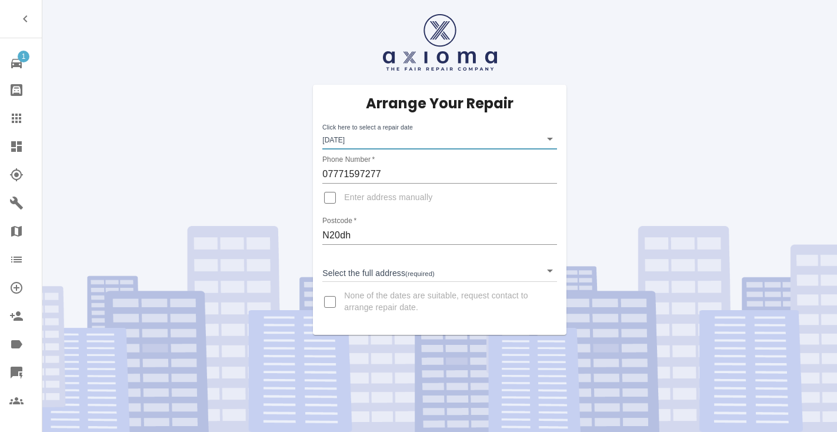
click at [367, 268] on body "1 Repair home Bodyshop home Claims Dashboard Explorer Garages Map Organization …" at bounding box center [418, 216] width 837 height 432
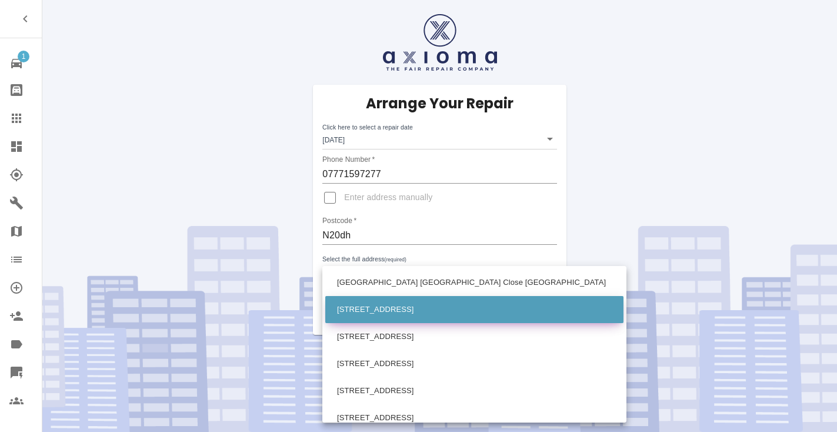
click at [370, 307] on li "1 Blandford Close London" at bounding box center [474, 309] width 298 height 27
type input "1 Blandford Close London"
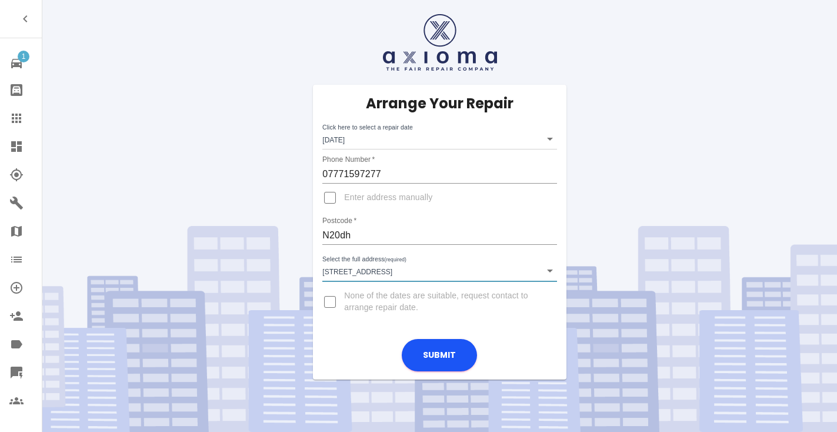
click at [330, 199] on input "Enter address manually" at bounding box center [330, 197] width 28 height 28
checkbox input "true"
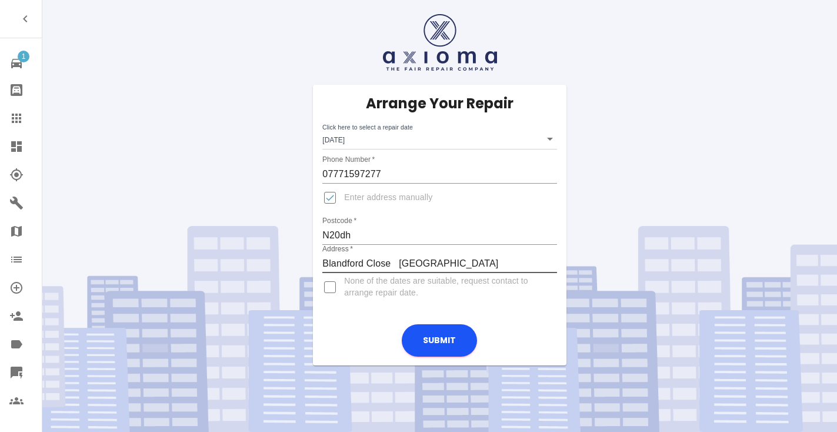
type input "Blandford Close London"
click at [335, 196] on input "Enter address manually" at bounding box center [330, 197] width 28 height 28
checkbox input "false"
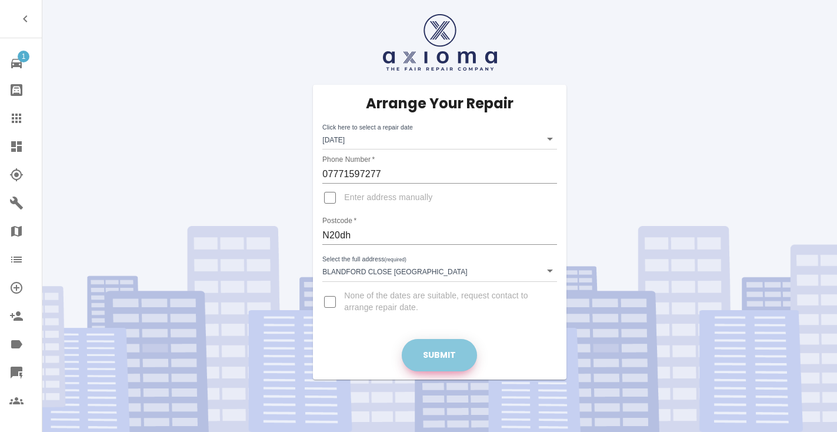
click at [437, 346] on button "Submit" at bounding box center [439, 355] width 75 height 32
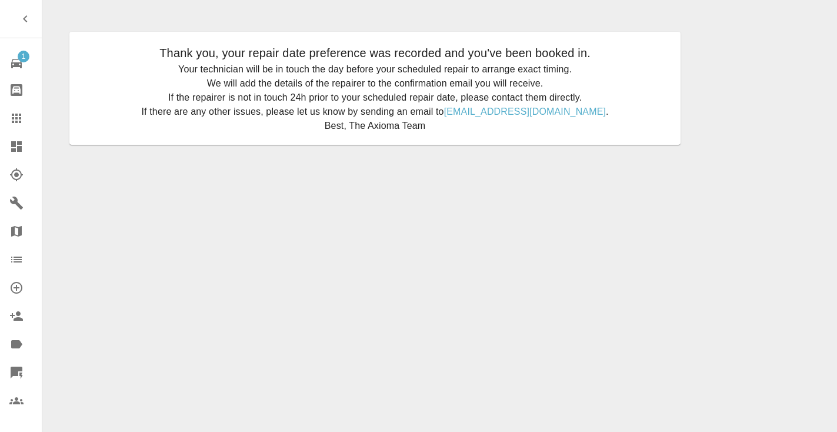
click at [14, 112] on icon at bounding box center [16, 118] width 14 height 14
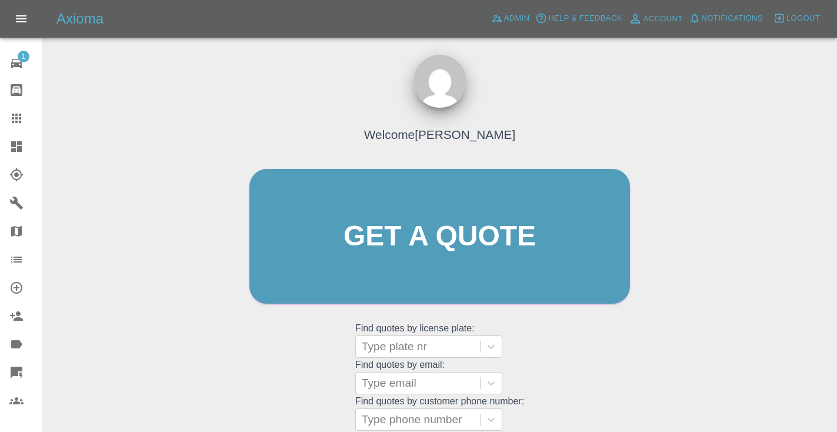
click at [532, 353] on div "Welcome Castro Get a quote Get a quote Find quotes by license plate: Type plate…" at bounding box center [439, 258] width 405 height 355
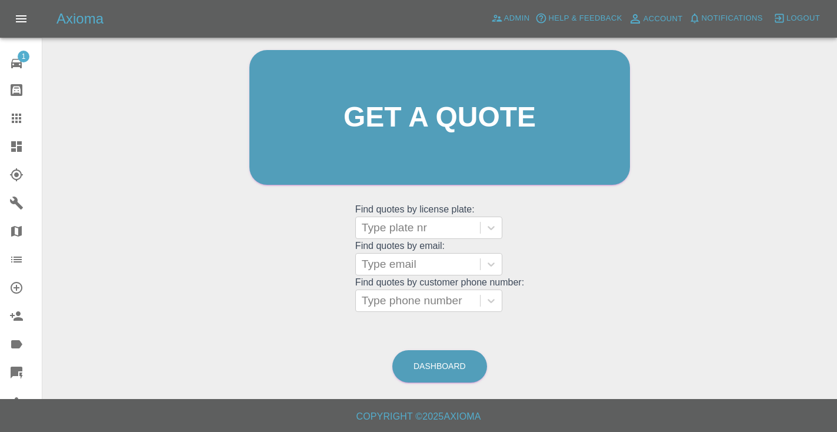
scroll to position [118, 0]
click at [452, 353] on link "Dashboard" at bounding box center [439, 366] width 95 height 32
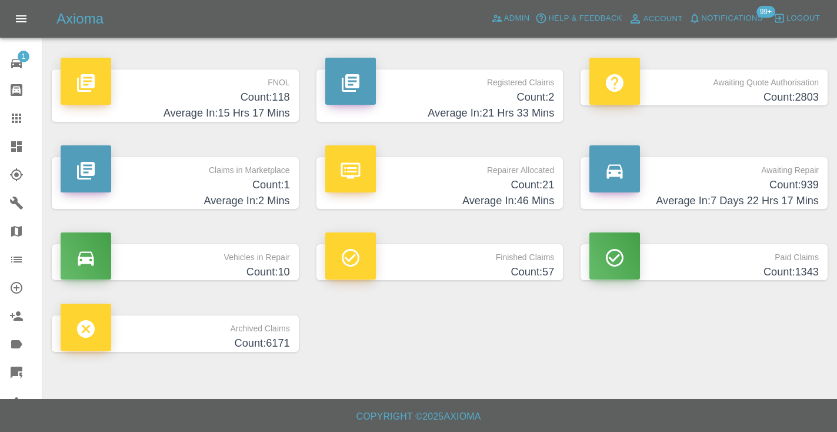
click at [773, 191] on h4 "Count: 939" at bounding box center [703, 185] width 229 height 16
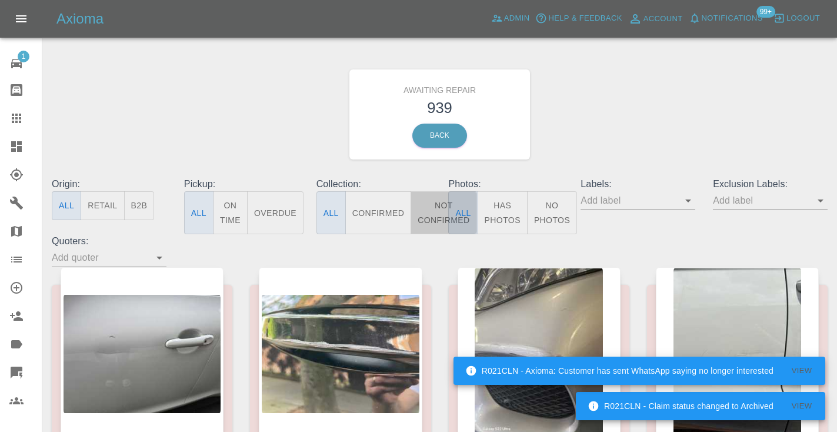
click at [439, 207] on button "Not Confirmed" at bounding box center [443, 212] width 66 height 43
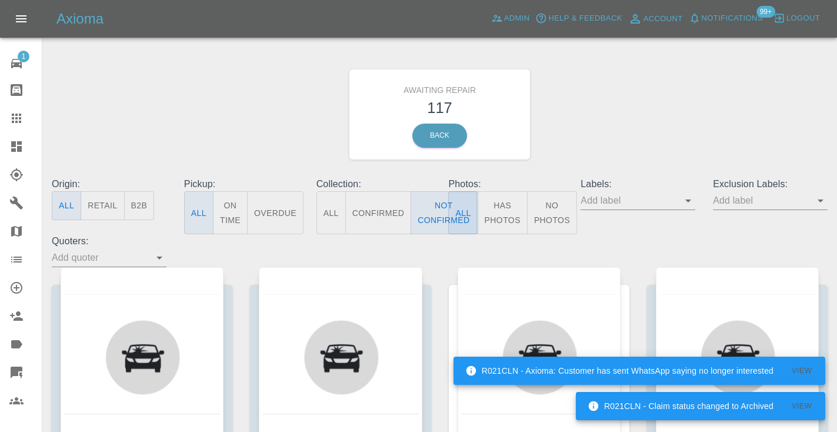
click at [626, 87] on div "Awaiting Repair 117 Back" at bounding box center [439, 114] width 793 height 125
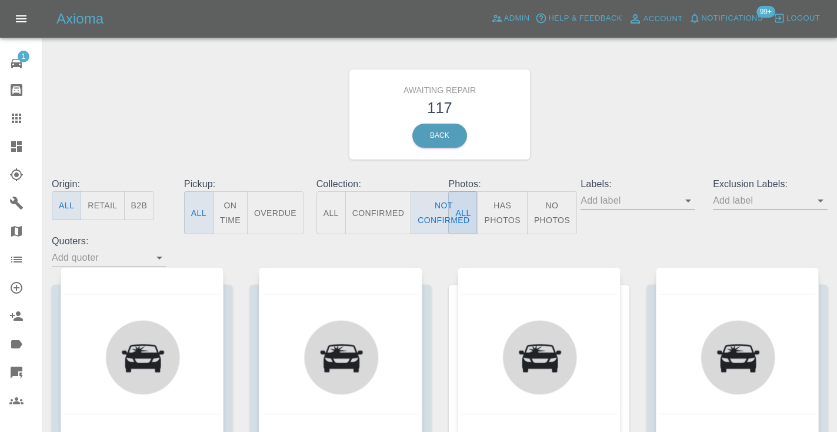
click at [573, 96] on div "Awaiting Repair 117 Back" at bounding box center [439, 114] width 793 height 125
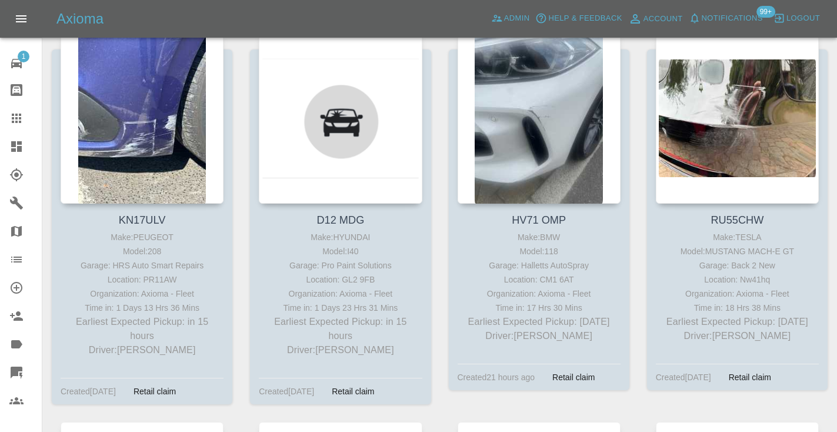
scroll to position [643, 0]
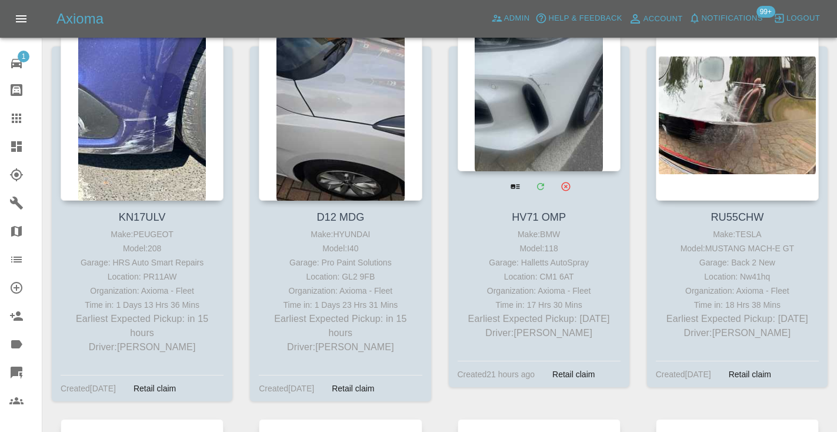
click at [511, 102] on div at bounding box center [538, 85] width 163 height 172
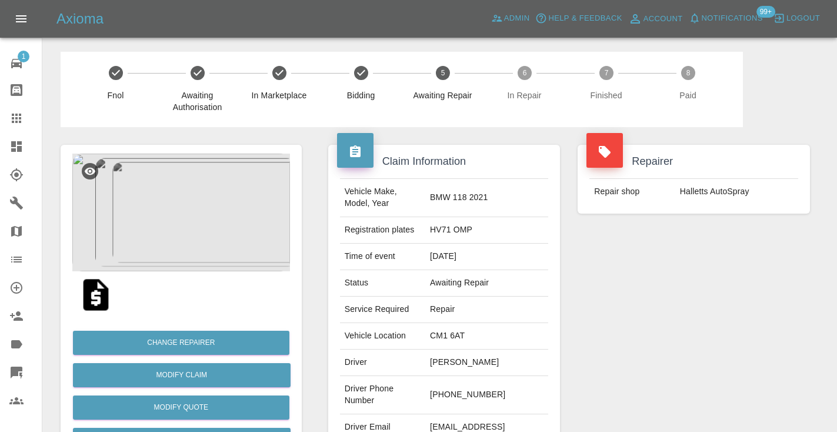
drag, startPoint x: 507, startPoint y: 389, endPoint x: 456, endPoint y: 389, distance: 51.1
click at [456, 389] on td "+44 7792 395349" at bounding box center [486, 395] width 123 height 38
copy td "7792 395349"
click at [596, 296] on div "Repairer Repair shop Halletts AutoSpray" at bounding box center [694, 302] width 250 height 351
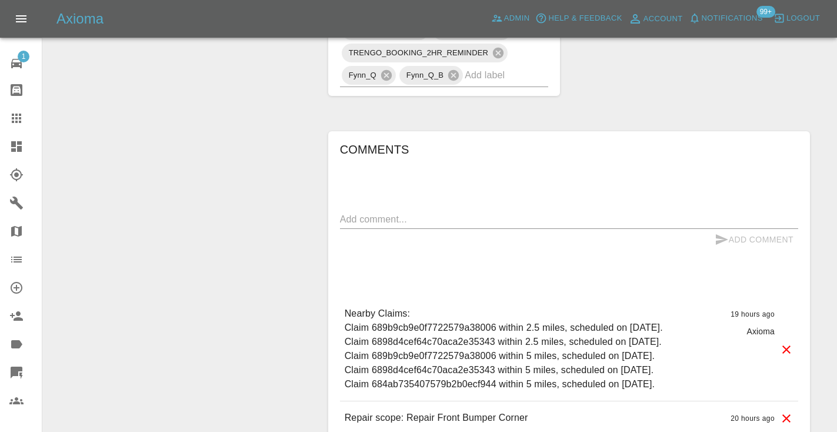
scroll to position [788, 0]
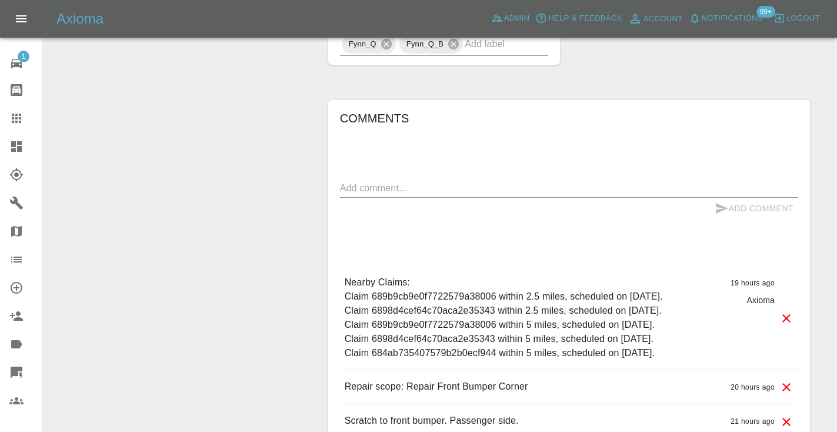
click at [370, 154] on div "Comments x Add Comment Nearby Claims: Claim 689b9cb9e0f7722579a38006 within 2.5…" at bounding box center [569, 273] width 458 height 329
click at [359, 181] on textarea at bounding box center [569, 188] width 458 height 14
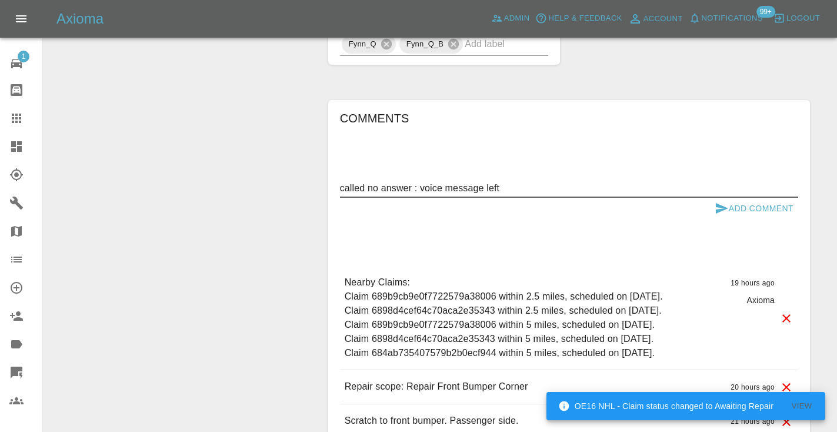
type textarea "called no answer : voice message left"
click at [718, 203] on icon "submit" at bounding box center [721, 208] width 12 height 11
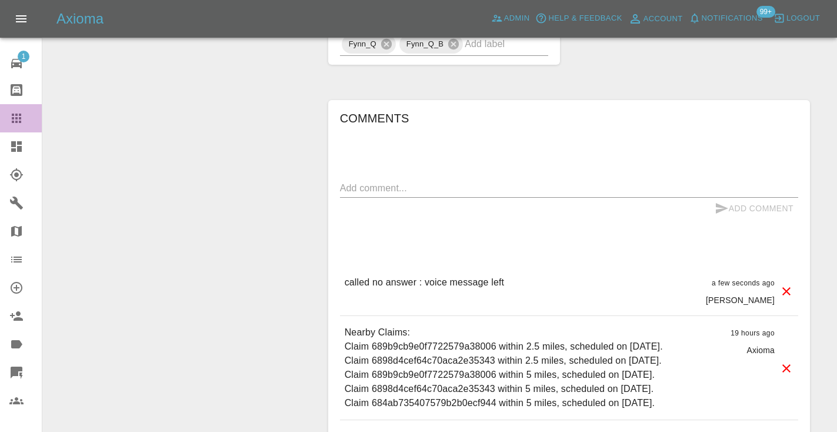
click at [19, 116] on icon at bounding box center [16, 118] width 14 height 14
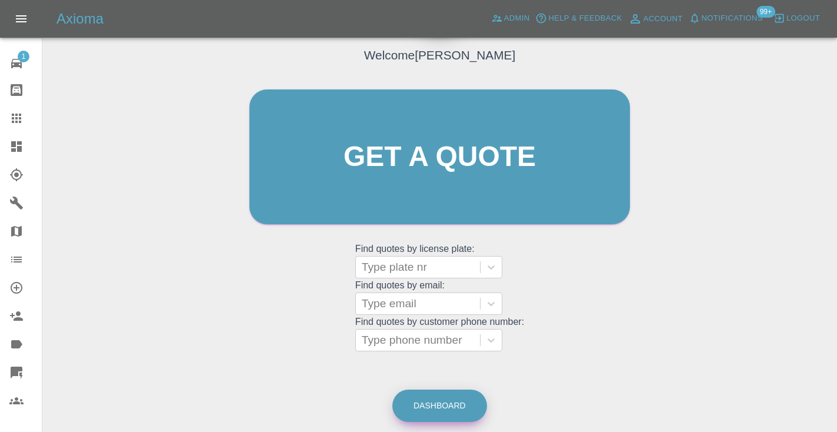
click at [426, 414] on link "Dashboard" at bounding box center [439, 405] width 95 height 32
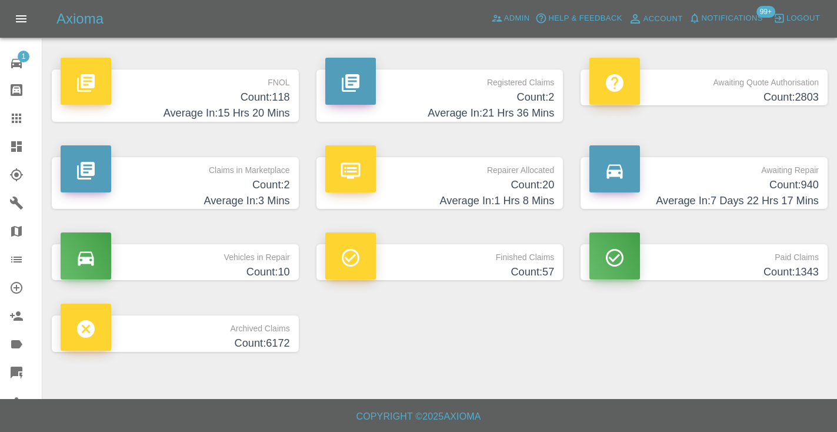
click at [794, 180] on h4 "Count: 940" at bounding box center [703, 185] width 229 height 16
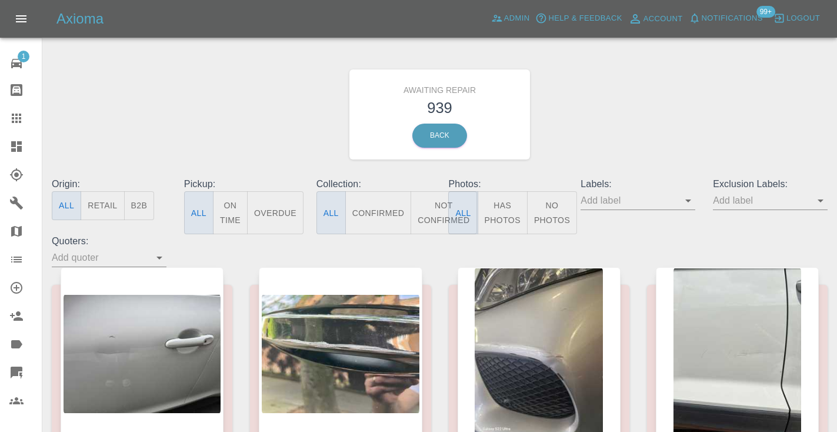
click at [435, 198] on button "Not Confirmed" at bounding box center [443, 212] width 66 height 43
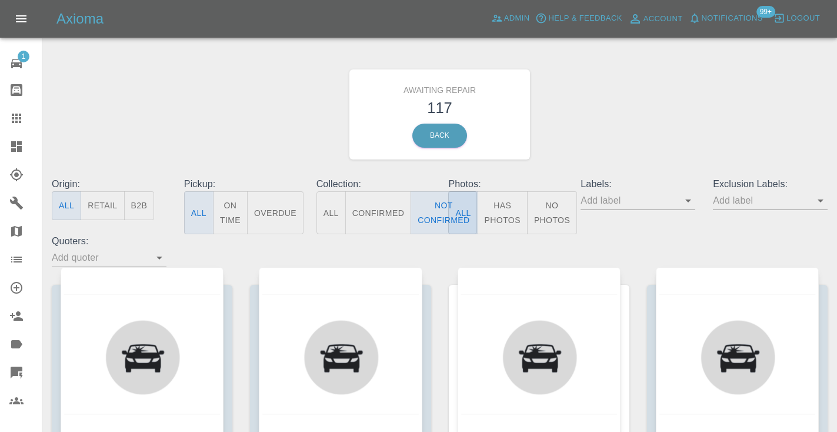
click at [643, 96] on div "Awaiting Repair 117 Back" at bounding box center [439, 114] width 793 height 125
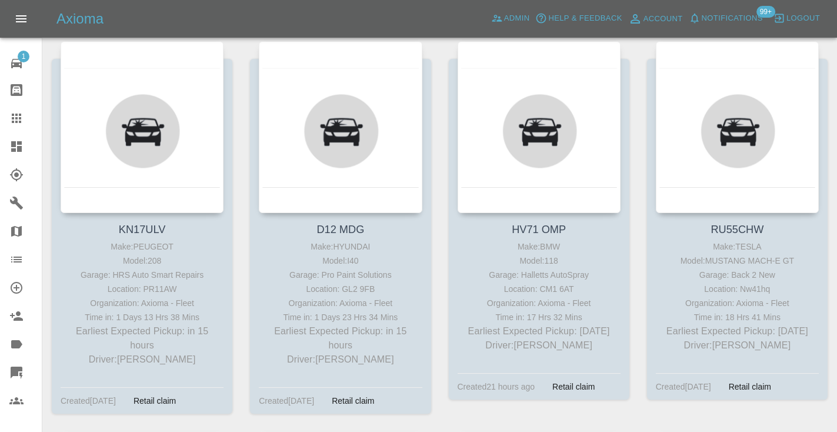
scroll to position [648, 0]
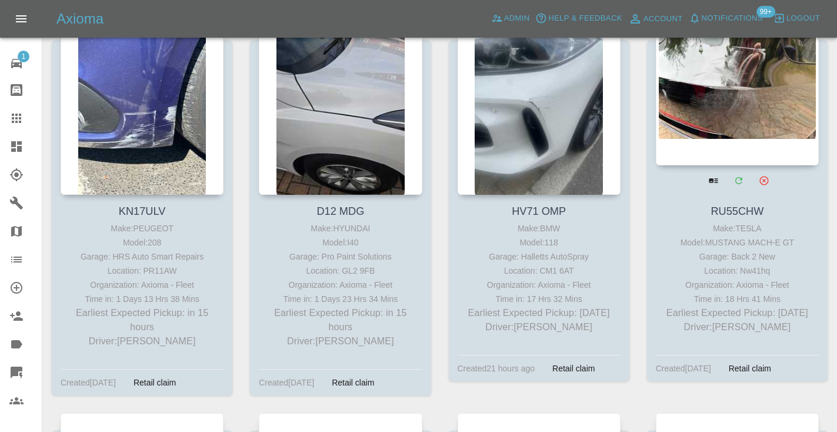
click at [730, 83] on div at bounding box center [737, 80] width 163 height 172
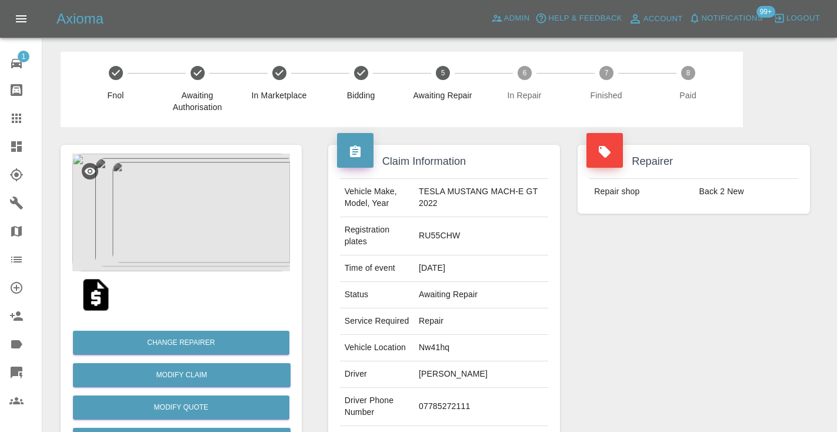
click at [441, 391] on td "07785272111" at bounding box center [481, 406] width 134 height 38
copy td "07785272111"
click at [648, 328] on div "Repairer Repair shop Back 2 New" at bounding box center [694, 314] width 250 height 374
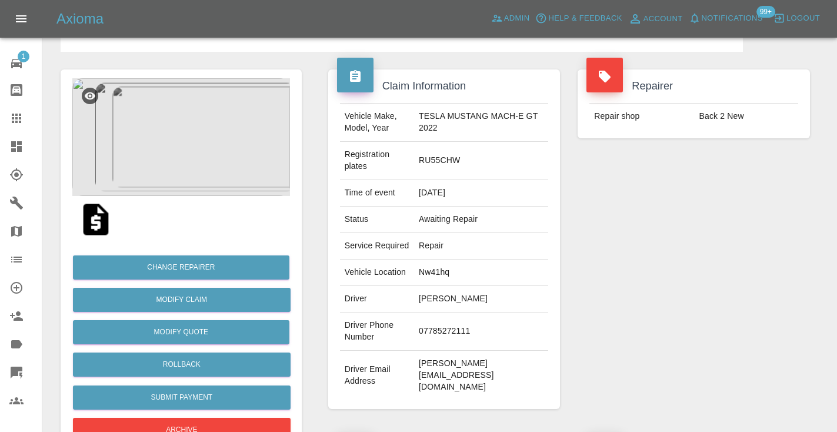
scroll to position [66, 0]
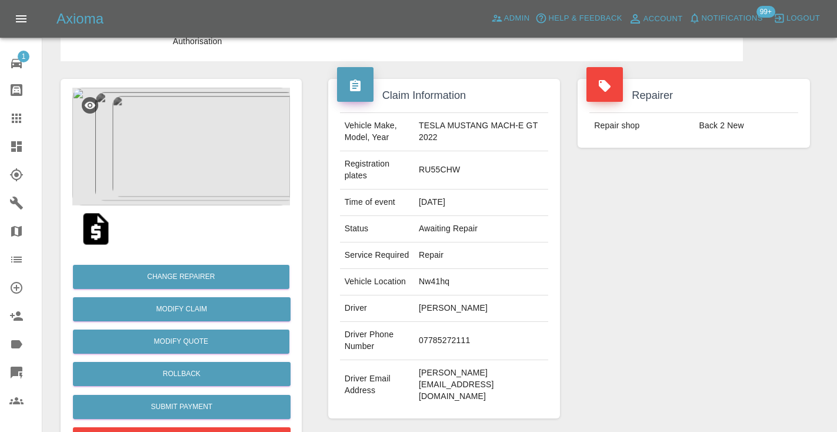
click at [458, 332] on td "07785272111" at bounding box center [481, 341] width 134 height 38
copy td "07785272111"
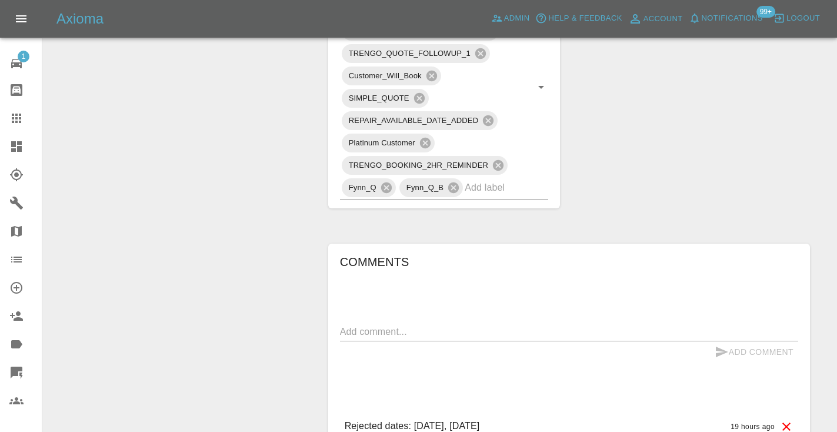
scroll to position [757, 0]
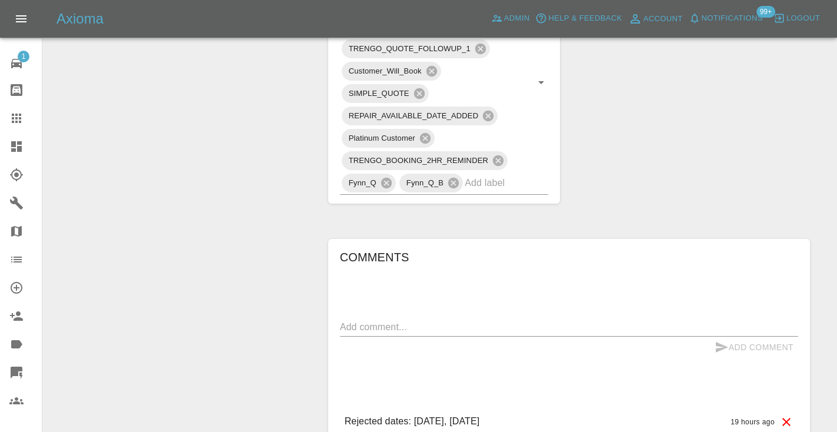
click at [372, 320] on textarea at bounding box center [569, 327] width 458 height 14
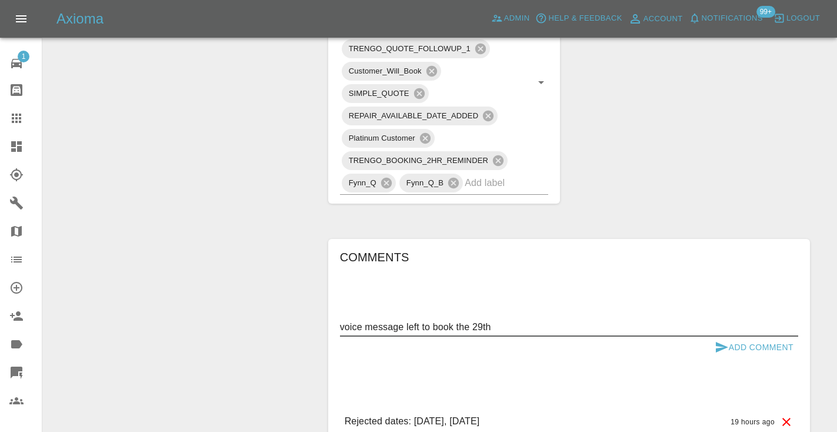
type textarea "voice message left to book the 29th"
click at [718, 340] on icon "submit" at bounding box center [721, 347] width 14 height 14
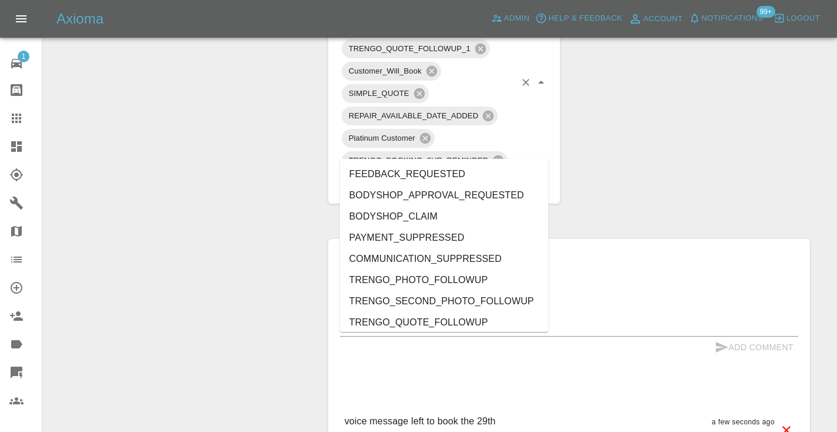
click at [494, 173] on input "text" at bounding box center [489, 182] width 51 height 18
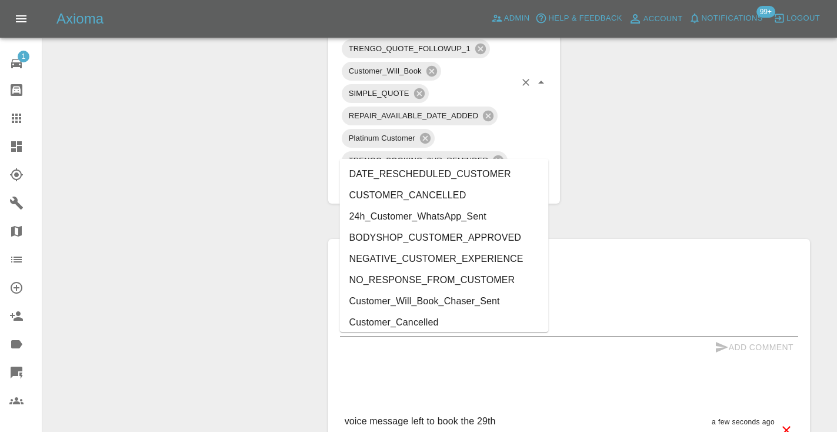
type input "cust"
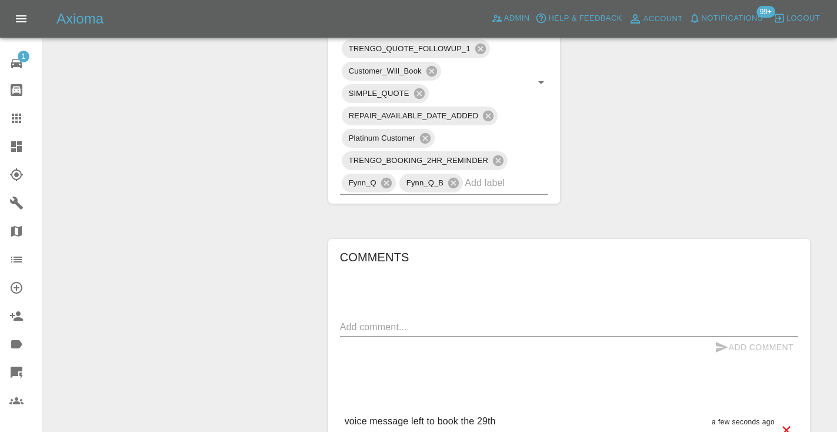
click at [285, 196] on div "Change Repairer Modify Claim Modify Quote Rollback Submit Payment Archive" at bounding box center [181, 105] width 259 height 1470
click at [21, 122] on icon at bounding box center [16, 117] width 9 height 9
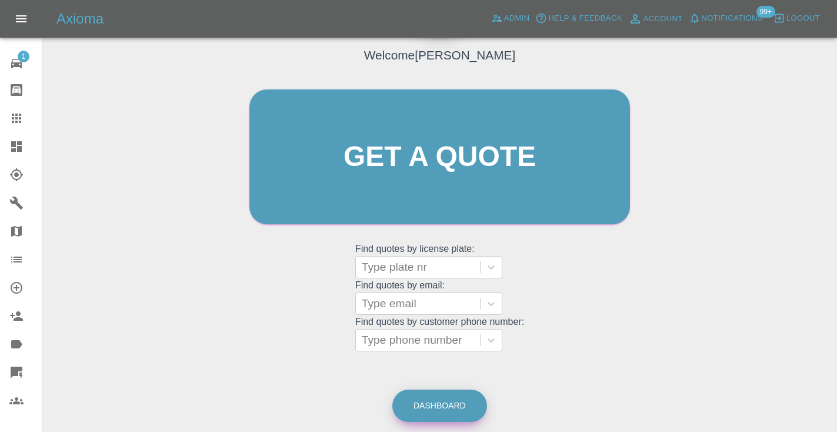
click at [459, 400] on link "Dashboard" at bounding box center [439, 405] width 95 height 32
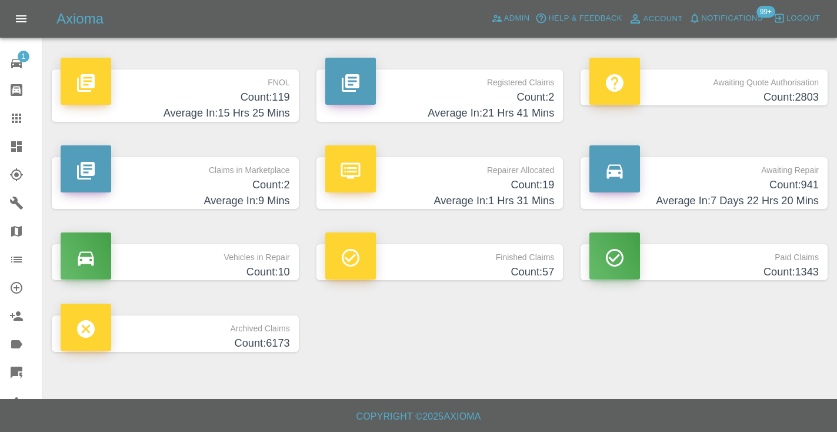
click at [772, 179] on h4 "Count: 941" at bounding box center [703, 185] width 229 height 16
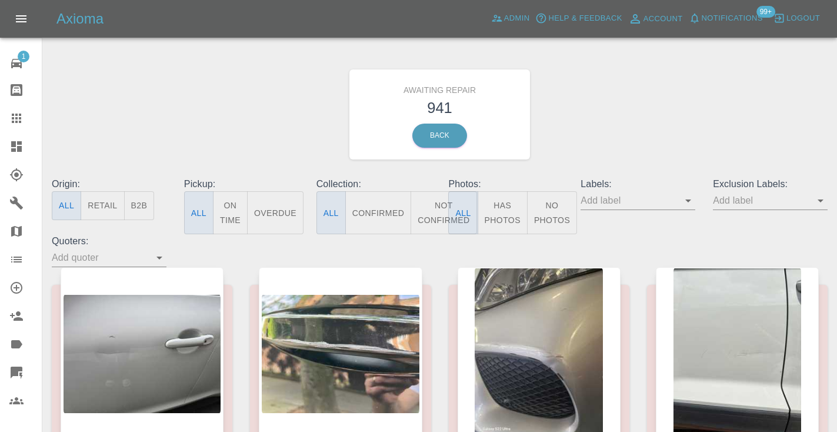
click at [439, 208] on button "Not Confirmed" at bounding box center [443, 212] width 66 height 43
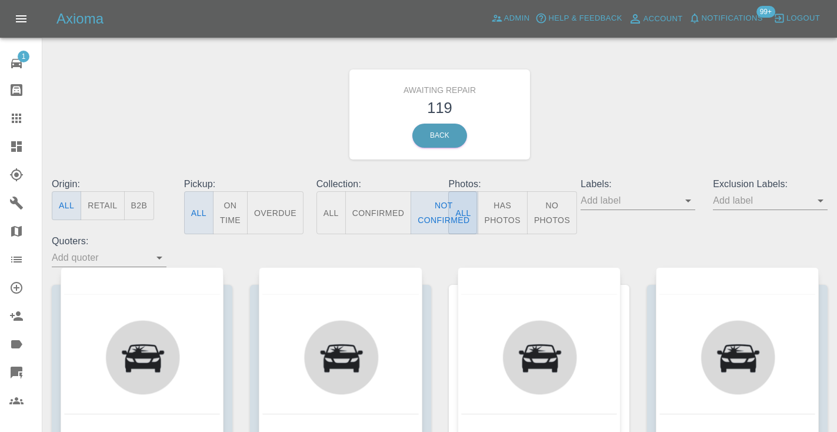
click at [561, 156] on div "Awaiting Repair 119 Back" at bounding box center [439, 114] width 793 height 125
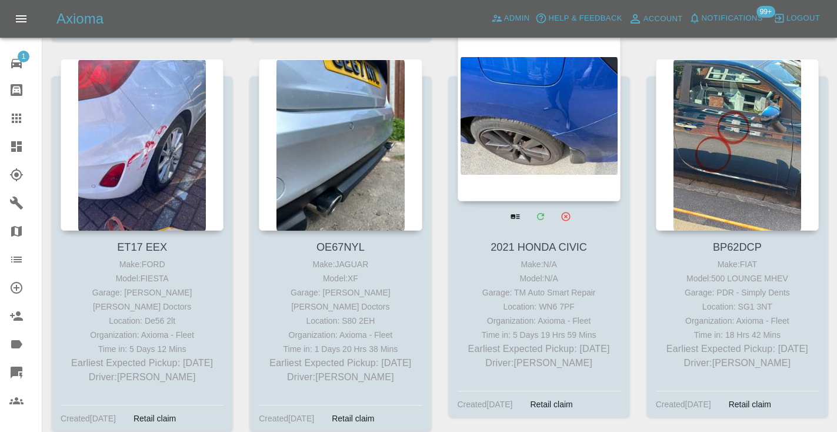
scroll to position [992, 0]
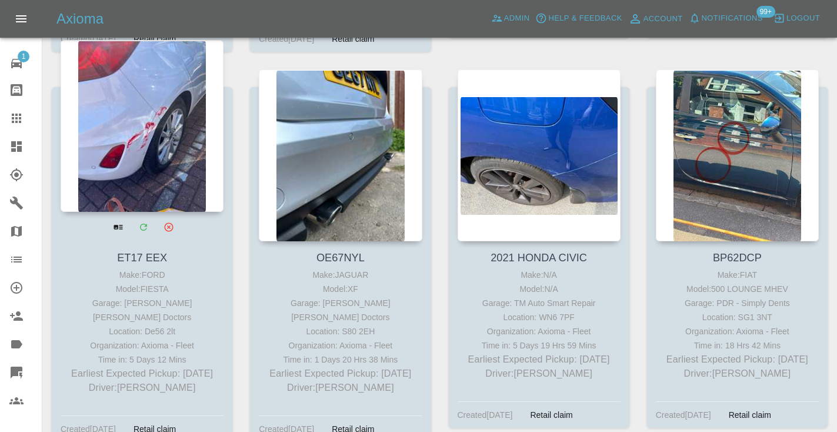
click at [151, 121] on div at bounding box center [142, 126] width 163 height 172
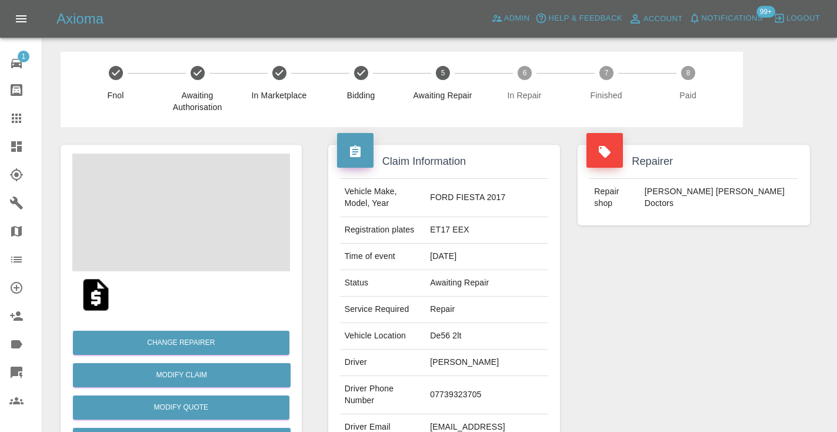
click at [458, 389] on td "07739323705" at bounding box center [486, 395] width 123 height 38
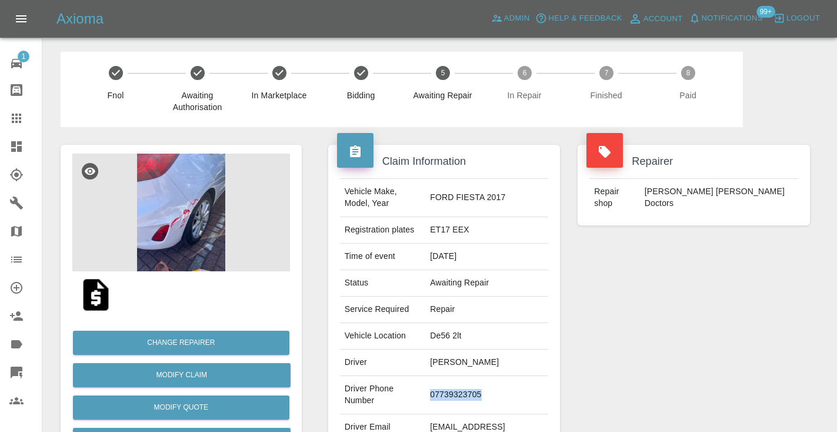
click at [458, 389] on td "07739323705" at bounding box center [486, 395] width 123 height 38
copy td "07739323705"
click at [691, 316] on div "Repairer Repair shop Davies Dent Doctors" at bounding box center [694, 302] width 250 height 351
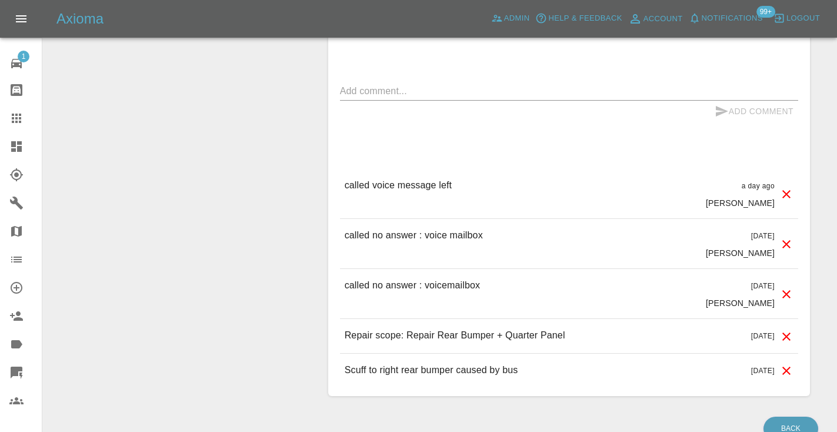
scroll to position [934, 0]
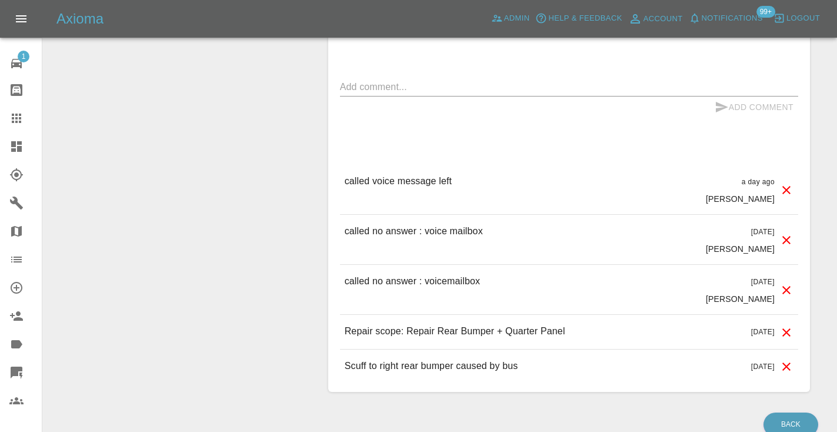
click at [363, 81] on textarea at bounding box center [569, 87] width 458 height 14
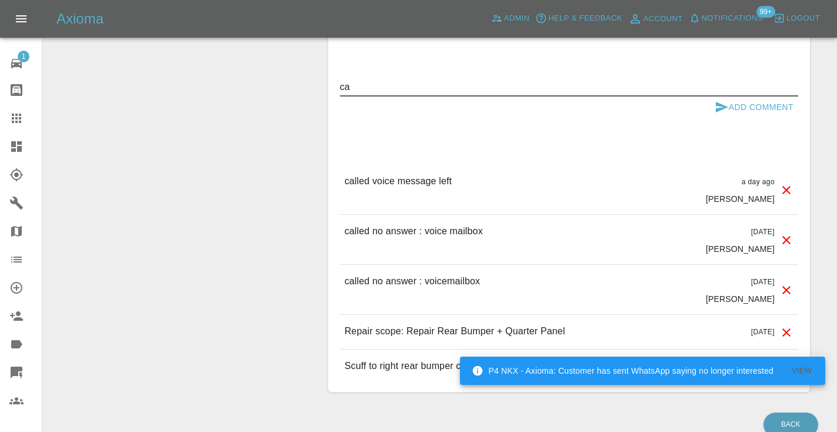
type textarea "c"
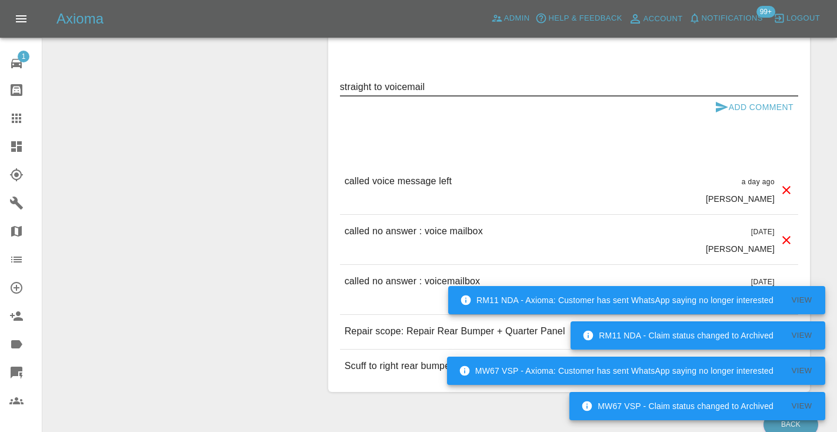
type textarea "straight to voicemail"
click at [725, 106] on icon "submit" at bounding box center [721, 107] width 12 height 11
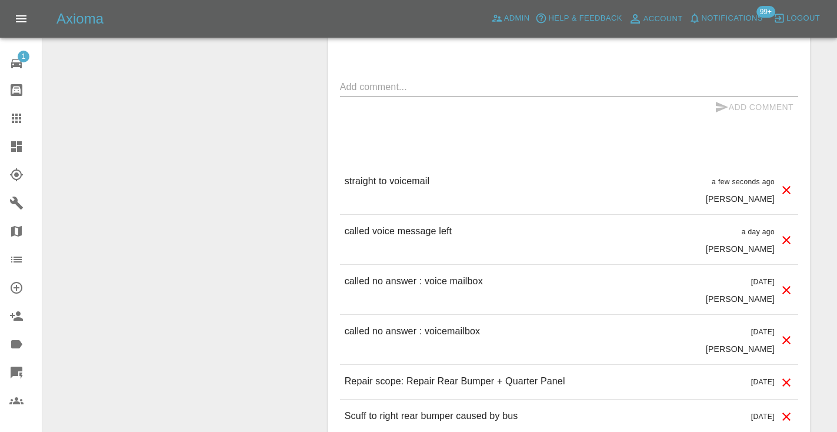
click at [22, 115] on icon at bounding box center [16, 118] width 14 height 14
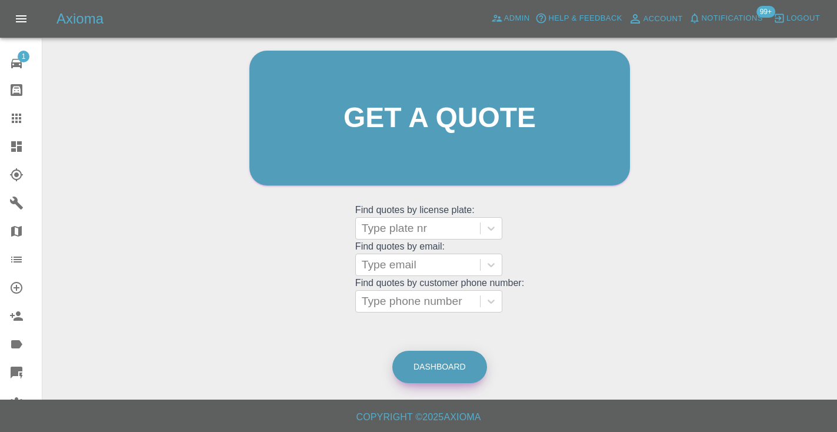
click at [439, 360] on link "Dashboard" at bounding box center [439, 366] width 95 height 32
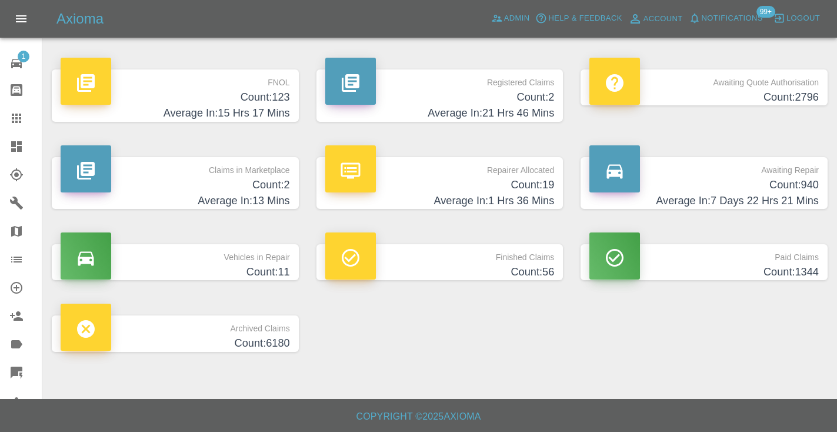
click at [787, 183] on h4 "Count: 940" at bounding box center [703, 185] width 229 height 16
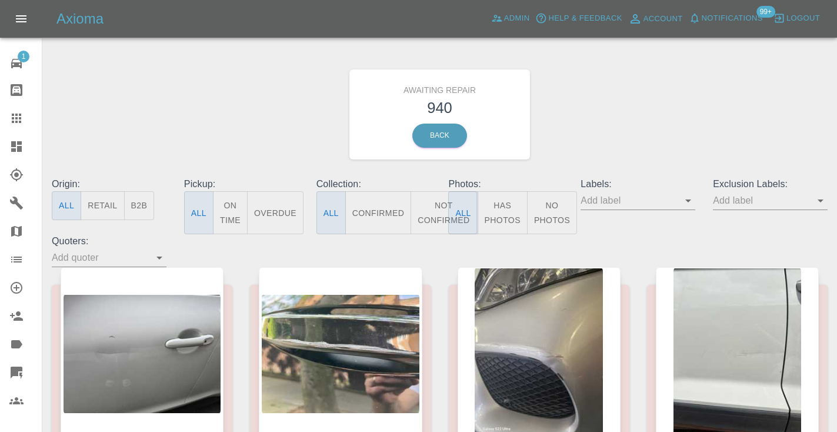
click at [426, 220] on button "Not Confirmed" at bounding box center [443, 212] width 66 height 43
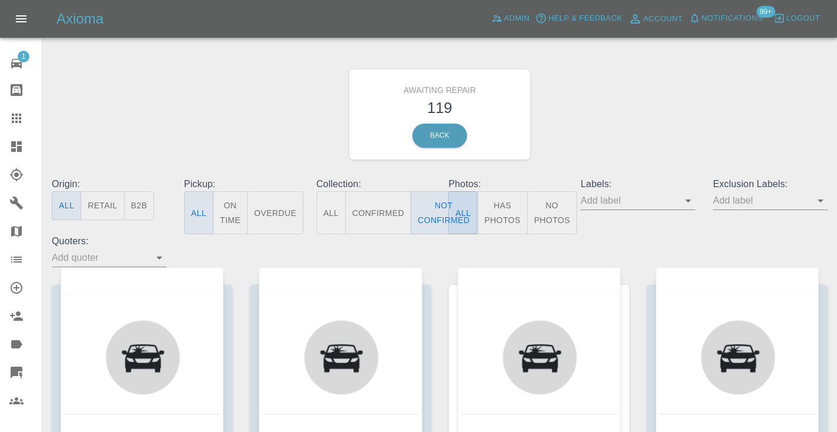
type button "false"
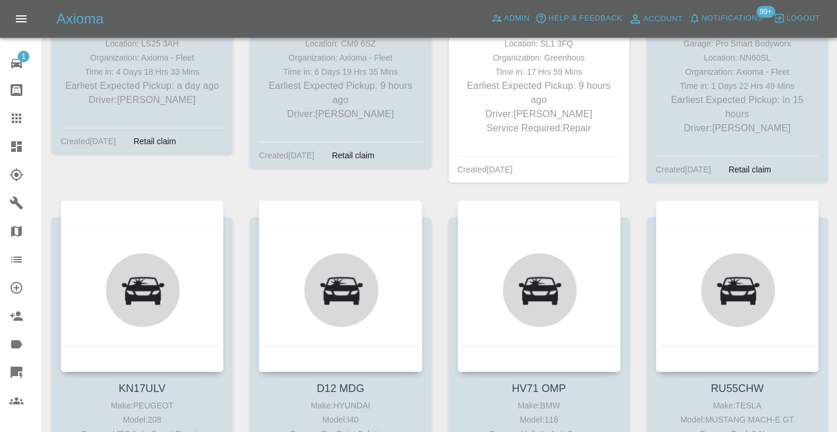
scroll to position [576, 0]
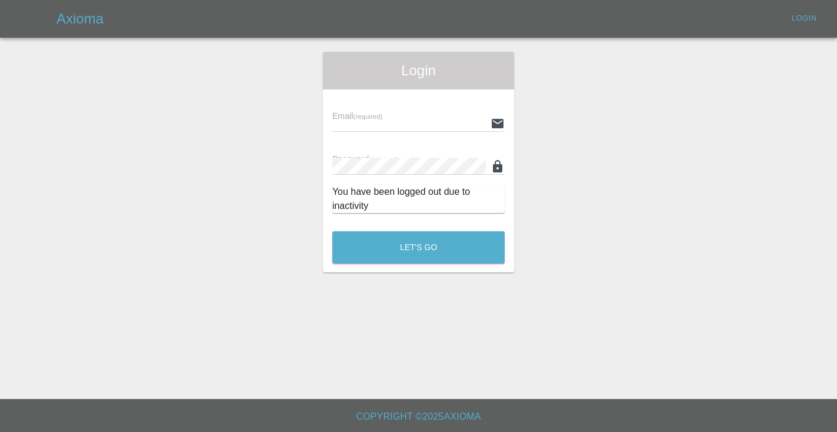
scroll to position [1332, 0]
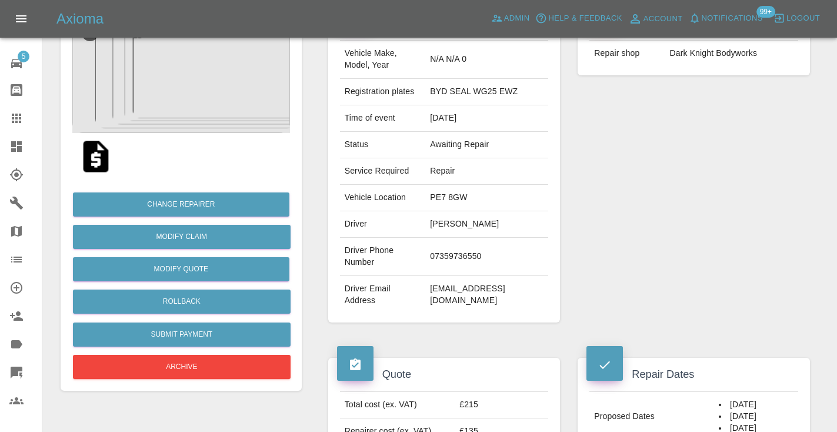
scroll to position [136, 0]
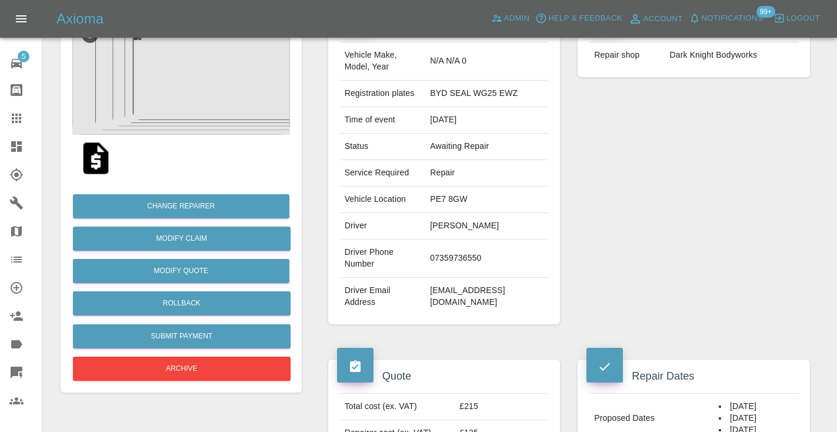
click at [453, 247] on td "07359736550" at bounding box center [486, 258] width 123 height 38
copy td "07359736550"
click at [598, 195] on div "Repairer Repair shop Dark Knight Bodyworks" at bounding box center [694, 166] width 250 height 351
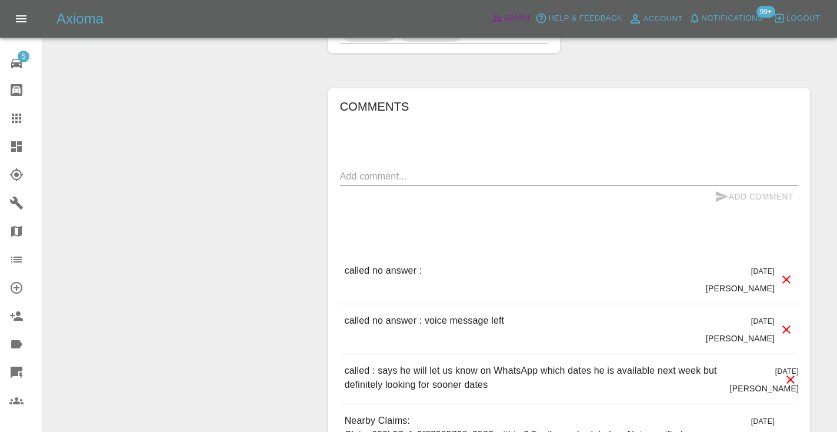
scroll to position [929, 0]
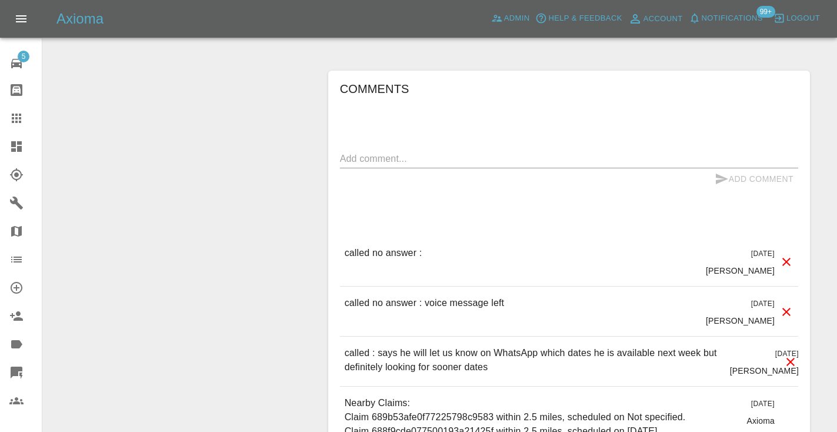
click at [465, 152] on textarea at bounding box center [569, 159] width 458 height 14
type textarea "called no answer"
click at [720, 173] on icon "submit" at bounding box center [721, 178] width 12 height 11
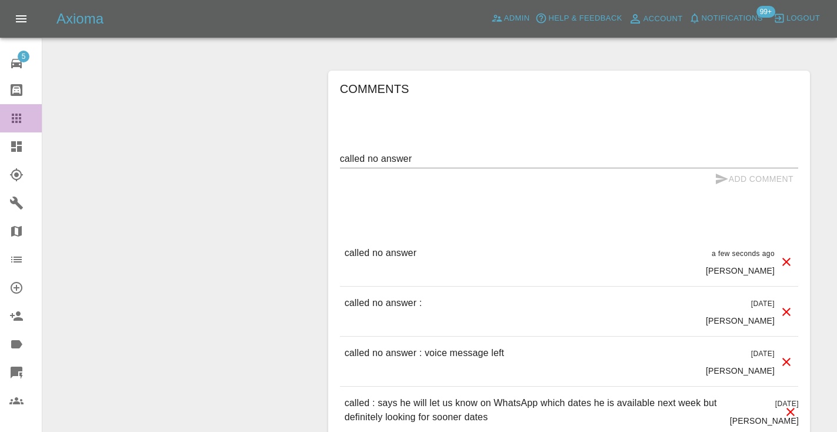
click at [14, 118] on icon at bounding box center [16, 117] width 9 height 9
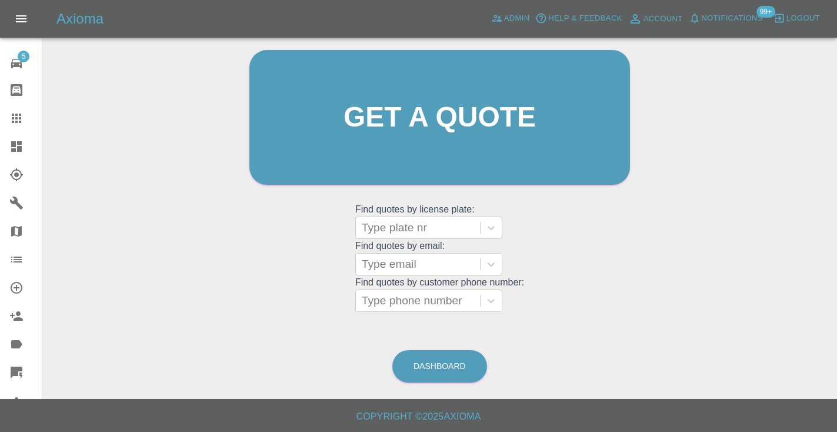
scroll to position [118, 0]
click at [449, 362] on link "Dashboard" at bounding box center [439, 366] width 95 height 32
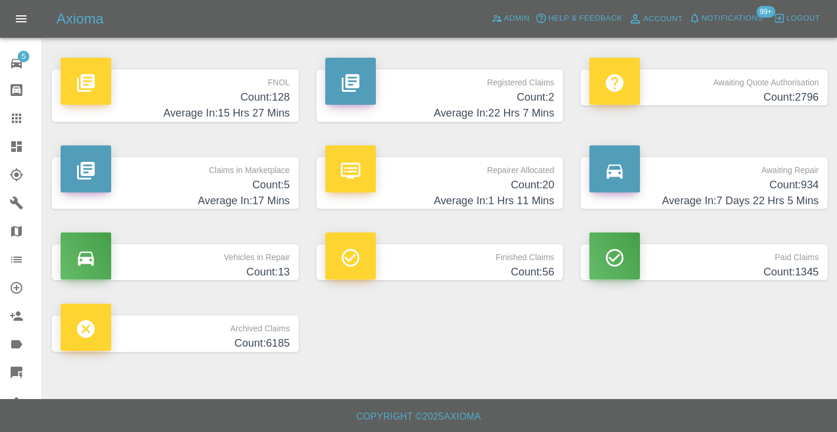
click at [797, 175] on p "Awaiting Repair" at bounding box center [703, 167] width 229 height 20
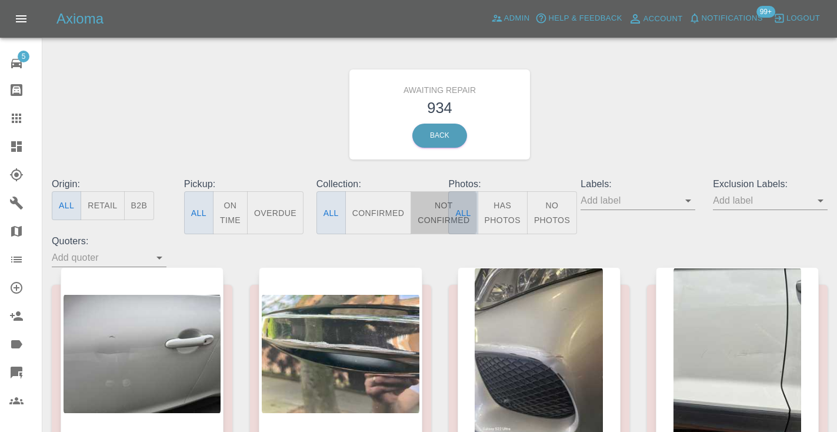
click at [439, 211] on button "Not Confirmed" at bounding box center [443, 212] width 66 height 43
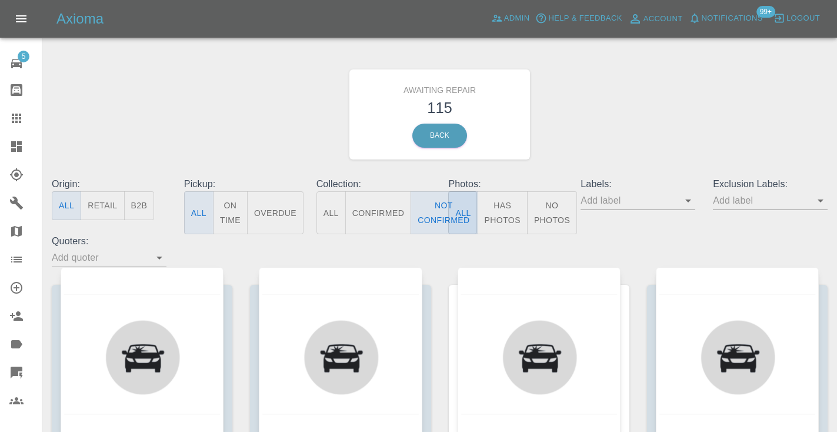
click at [611, 112] on div "Awaiting Repair 115 Back" at bounding box center [439, 114] width 793 height 125
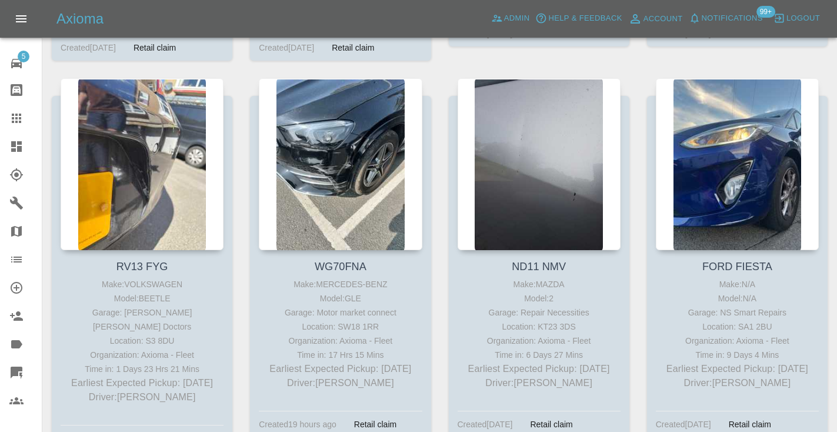
scroll to position [1382, 0]
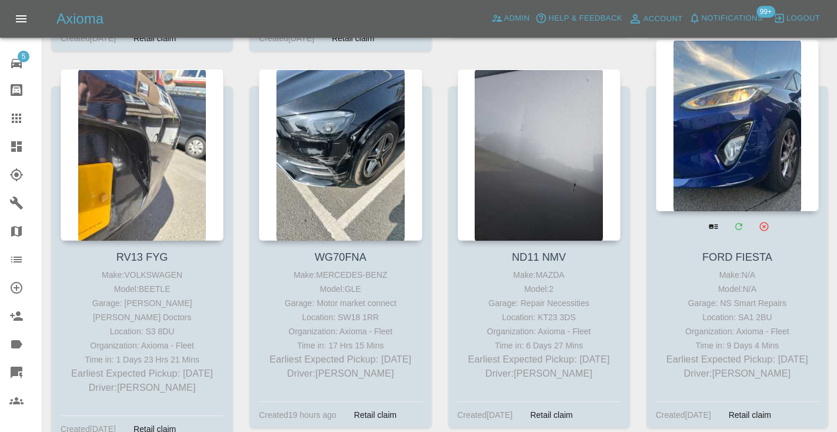
click at [750, 128] on div at bounding box center [737, 125] width 163 height 172
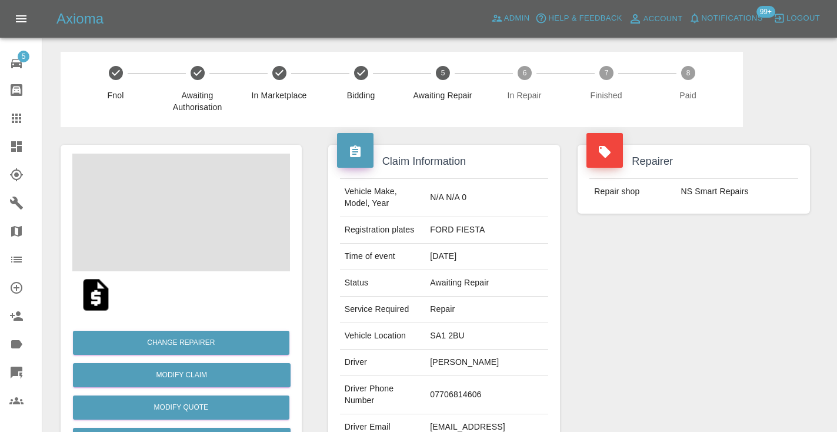
click at [464, 393] on td "07706814606" at bounding box center [486, 395] width 123 height 38
copy td "07706814606"
click at [607, 325] on div "Repairer Repair shop NS Smart Repairs" at bounding box center [694, 302] width 250 height 351
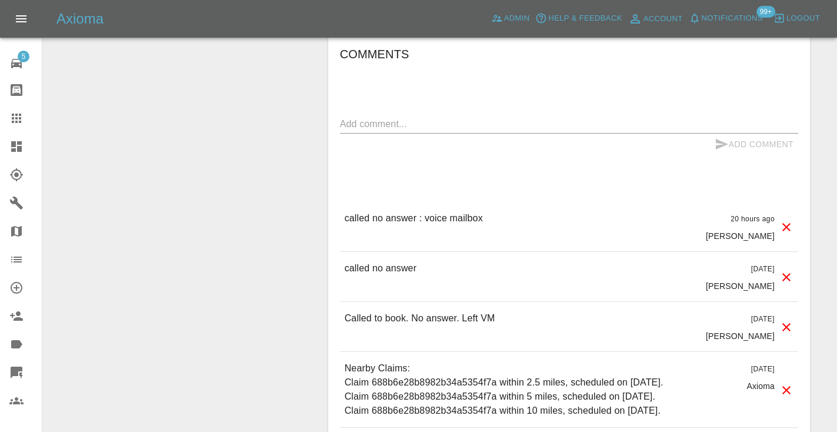
scroll to position [928, 0]
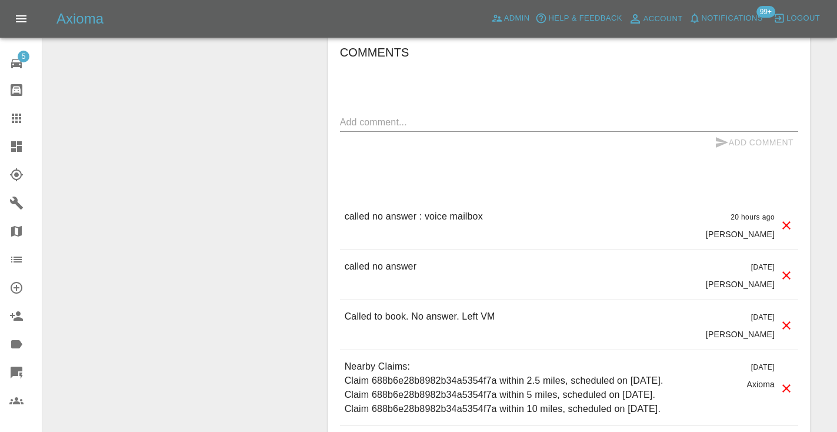
click at [408, 250] on div "called no answer [DATE] [PERSON_NAME]" at bounding box center [569, 274] width 458 height 49
click at [404, 259] on p "called no answer" at bounding box center [381, 266] width 72 height 14
click at [394, 259] on p "called no answer" at bounding box center [381, 266] width 72 height 14
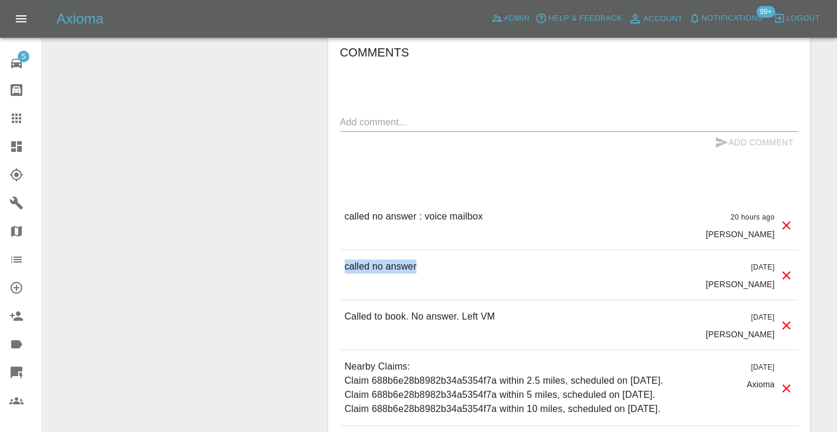
click at [394, 259] on p "called no answer" at bounding box center [381, 266] width 72 height 14
copy p "called no answer"
click at [390, 115] on textarea at bounding box center [569, 122] width 458 height 14
paste textarea "called no answer"
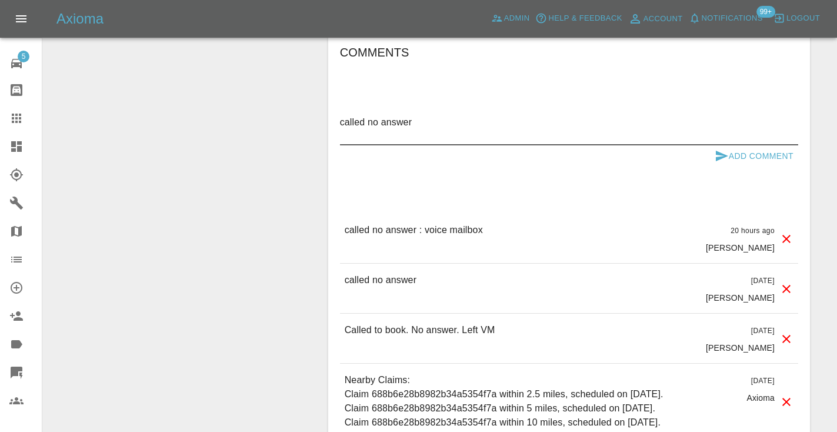
type textarea "called no answer"
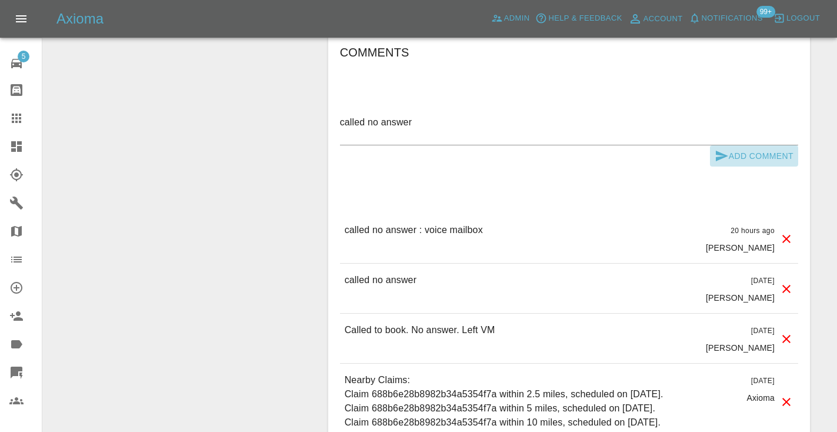
click at [712, 145] on button "Add Comment" at bounding box center [754, 156] width 88 height 22
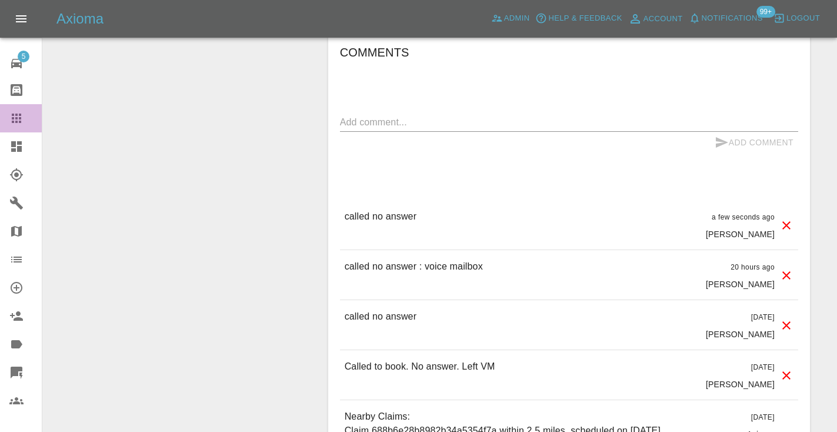
click at [15, 119] on icon at bounding box center [16, 118] width 14 height 14
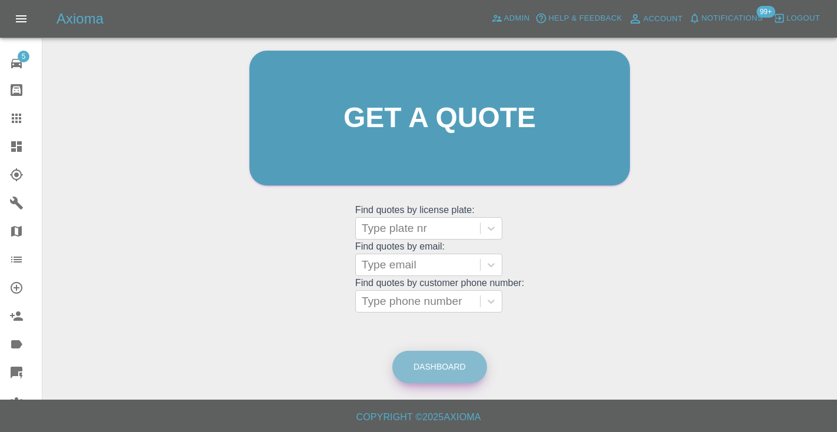
click at [453, 368] on link "Dashboard" at bounding box center [439, 366] width 95 height 32
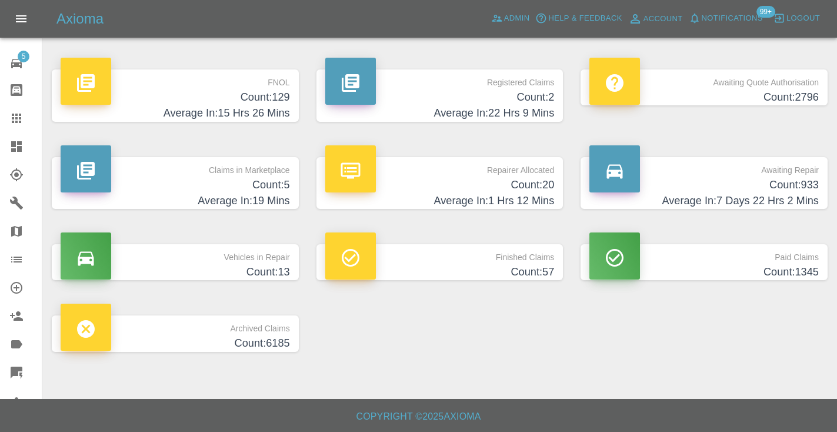
click at [805, 190] on h4 "Count: 933" at bounding box center [703, 185] width 229 height 16
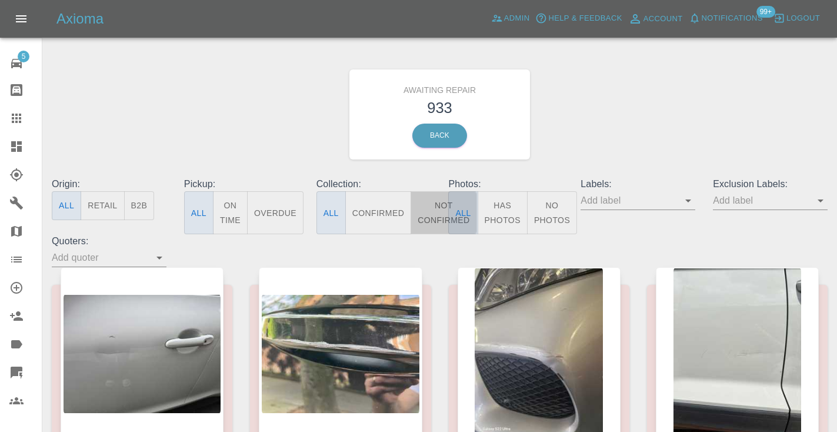
click at [433, 218] on button "Not Confirmed" at bounding box center [443, 212] width 66 height 43
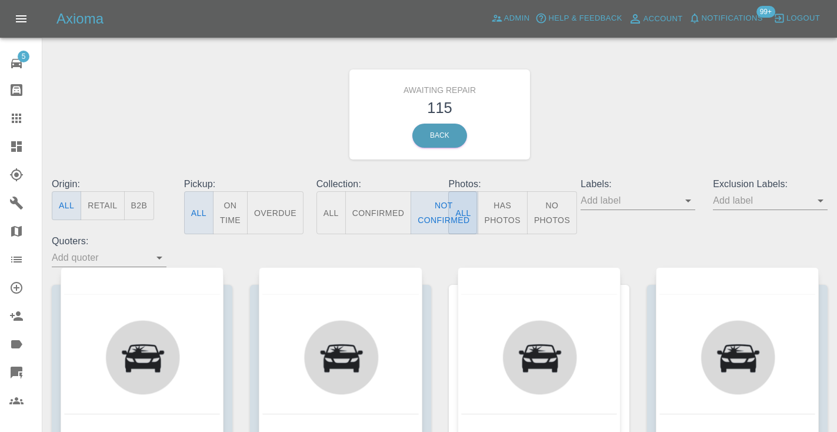
click at [667, 125] on div "Awaiting Repair 115 Back" at bounding box center [439, 114] width 793 height 125
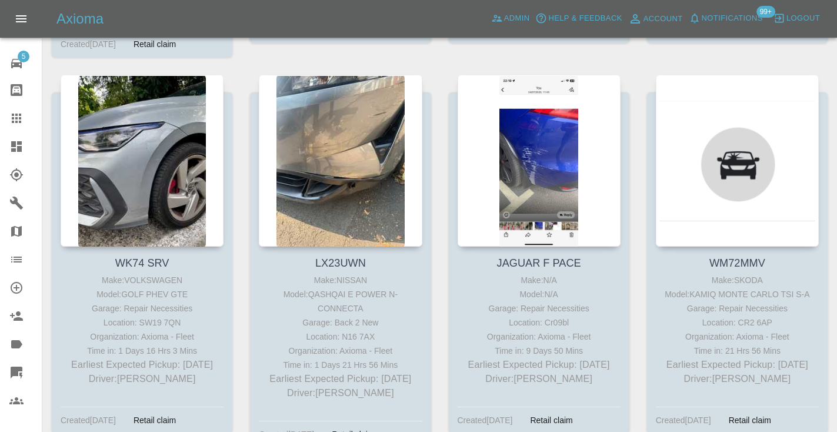
scroll to position [1784, 0]
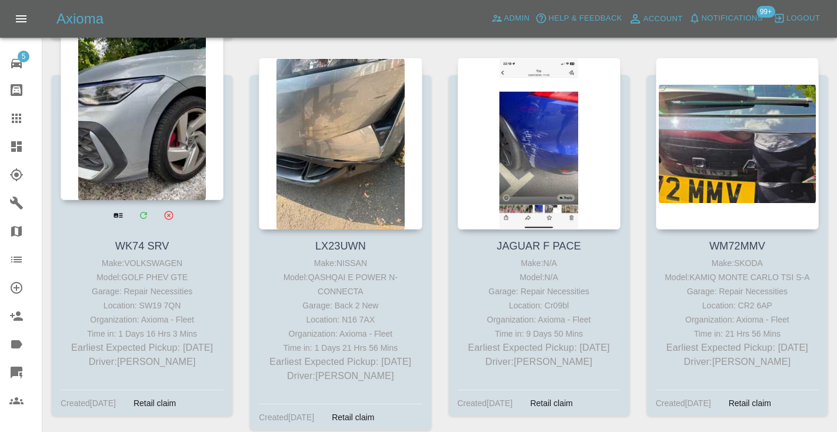
click at [167, 107] on div at bounding box center [142, 114] width 163 height 172
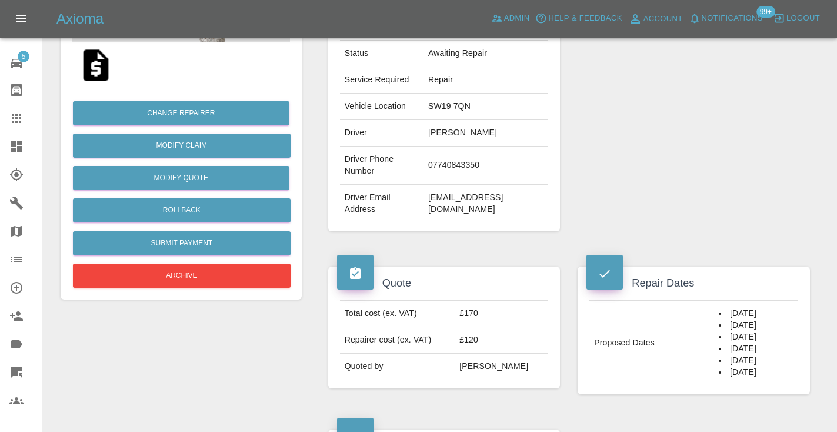
scroll to position [226, 0]
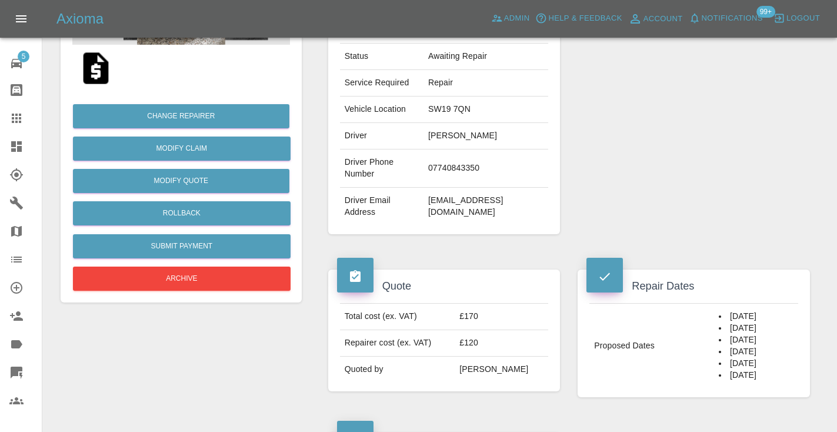
click at [450, 168] on td "07740843350" at bounding box center [485, 168] width 125 height 38
copy td "07740843350"
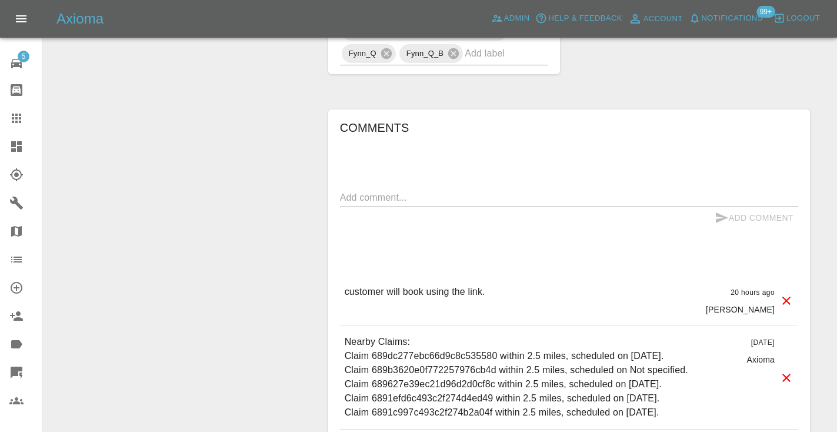
scroll to position [906, 0]
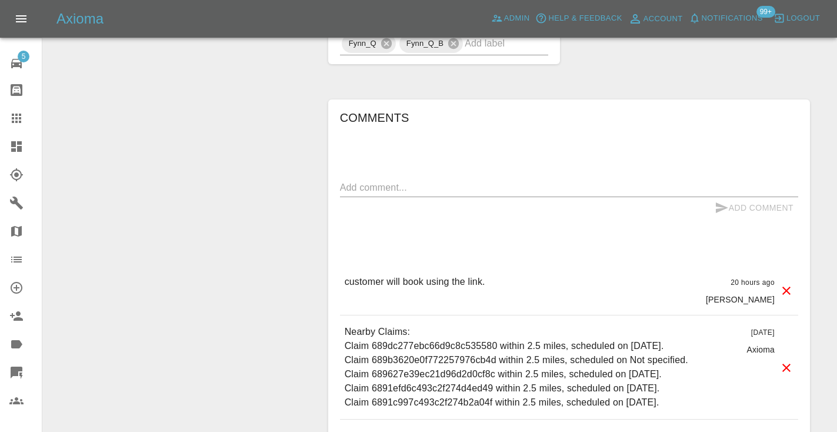
click at [345, 180] on textarea at bounding box center [569, 187] width 458 height 14
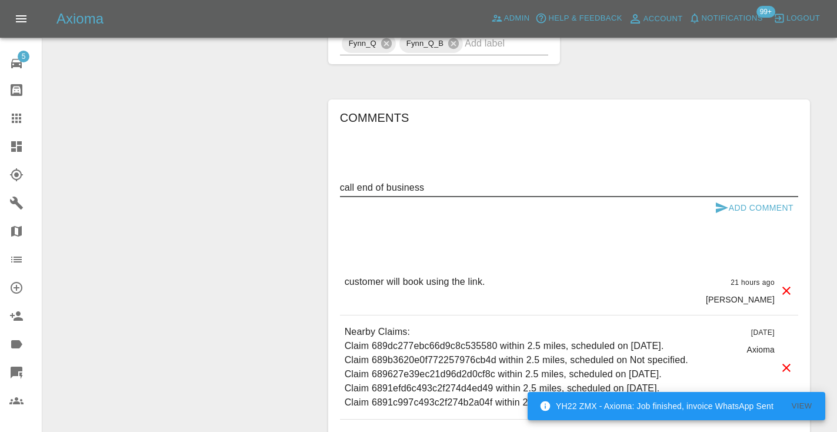
type textarea "call end of business"
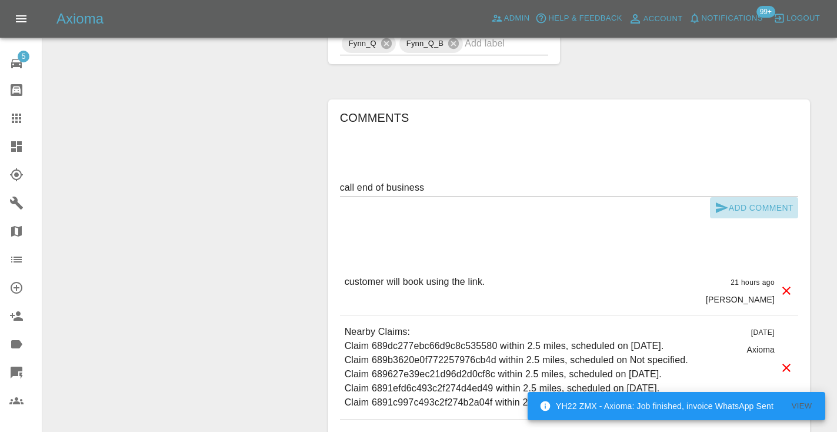
click at [718, 203] on icon "submit" at bounding box center [721, 207] width 12 height 11
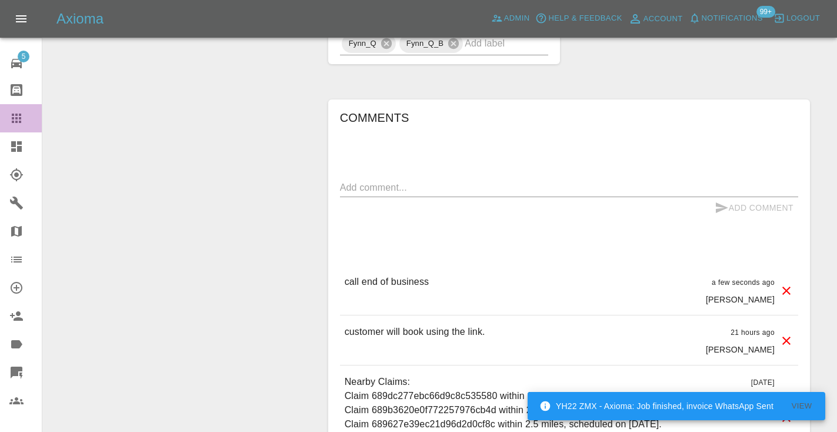
click at [16, 118] on icon at bounding box center [16, 117] width 9 height 9
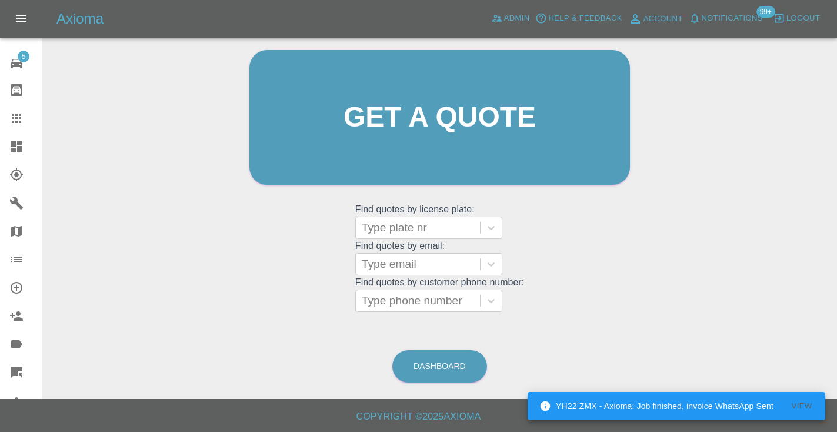
scroll to position [79, 0]
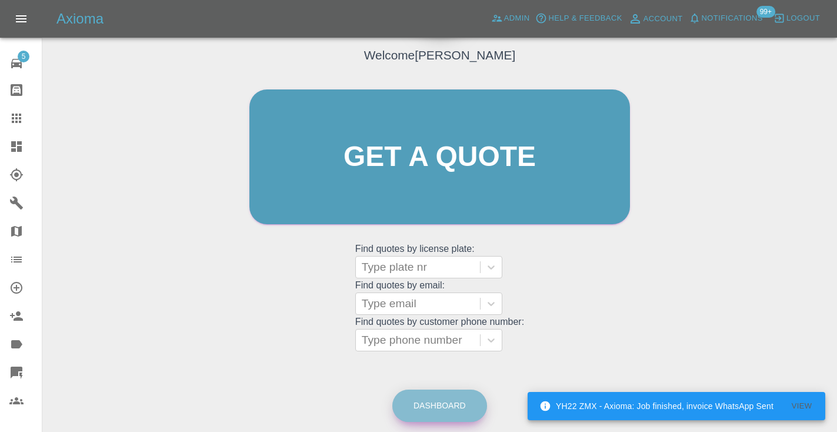
click at [439, 407] on link "Dashboard" at bounding box center [439, 405] width 95 height 32
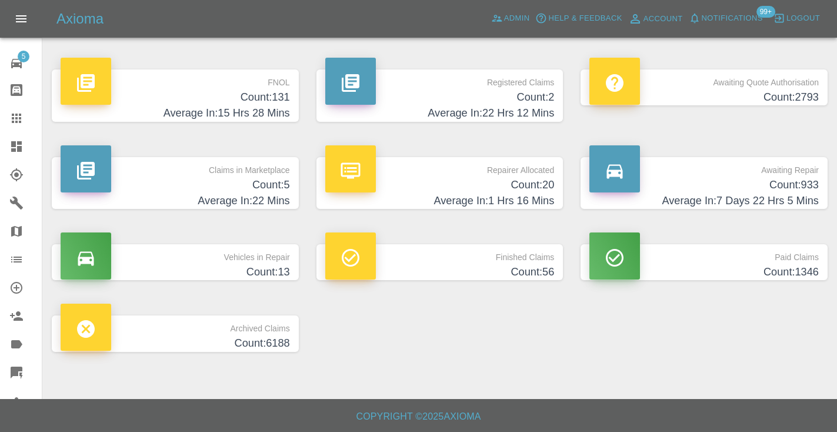
click at [799, 193] on h4 "Average In: 7 Days 22 Hrs 5 Mins" at bounding box center [703, 201] width 229 height 16
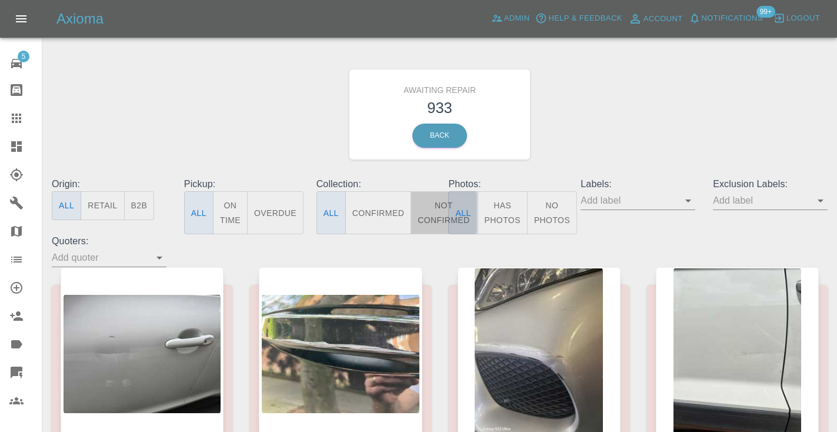
click at [433, 207] on button "Not Confirmed" at bounding box center [443, 212] width 66 height 43
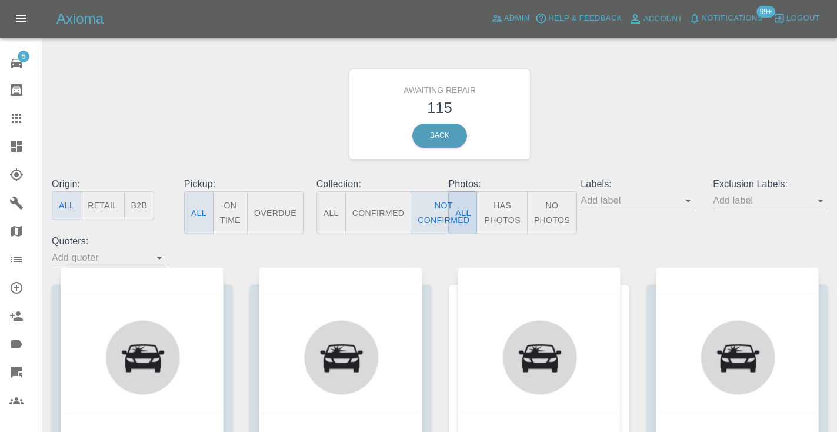
click at [612, 137] on div "Awaiting Repair 115 Back" at bounding box center [439, 114] width 793 height 125
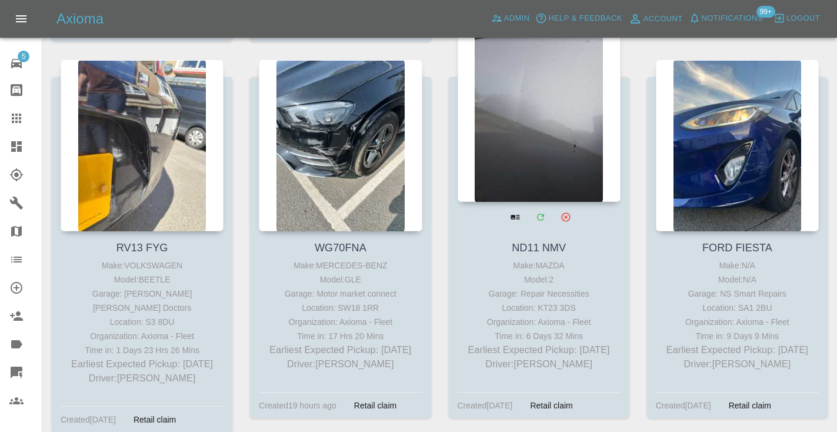
scroll to position [1382, 0]
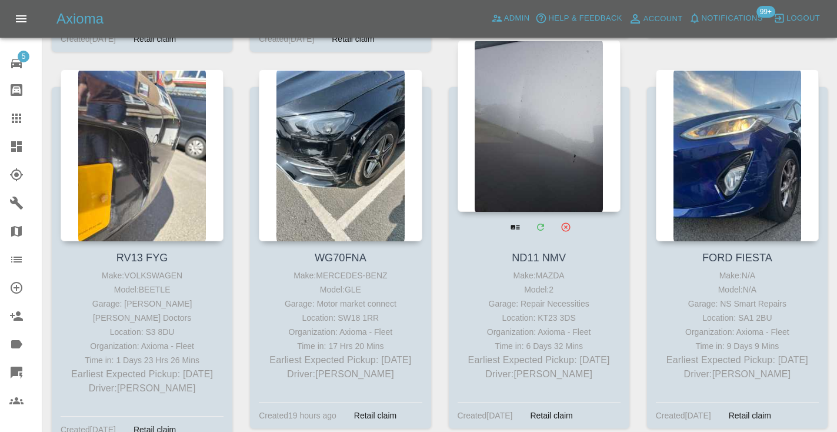
click at [545, 119] on div at bounding box center [538, 126] width 163 height 172
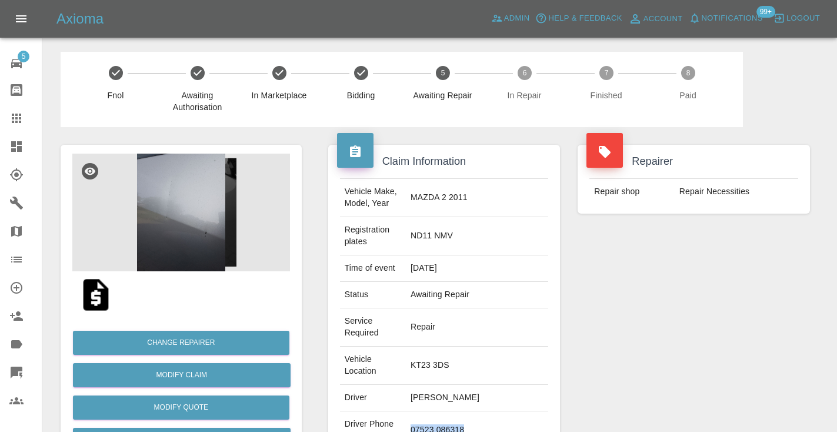
drag, startPoint x: 500, startPoint y: 387, endPoint x: 437, endPoint y: 386, distance: 63.5
click at [437, 411] on td "07523 086318" at bounding box center [477, 430] width 142 height 38
copy td "07523 086318"
click at [677, 332] on div "Repairer Repair shop Repair Necessities" at bounding box center [694, 338] width 250 height 422
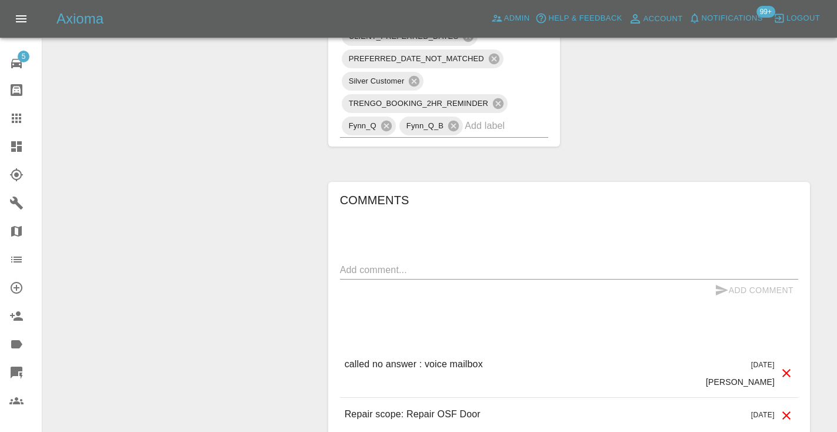
scroll to position [1014, 0]
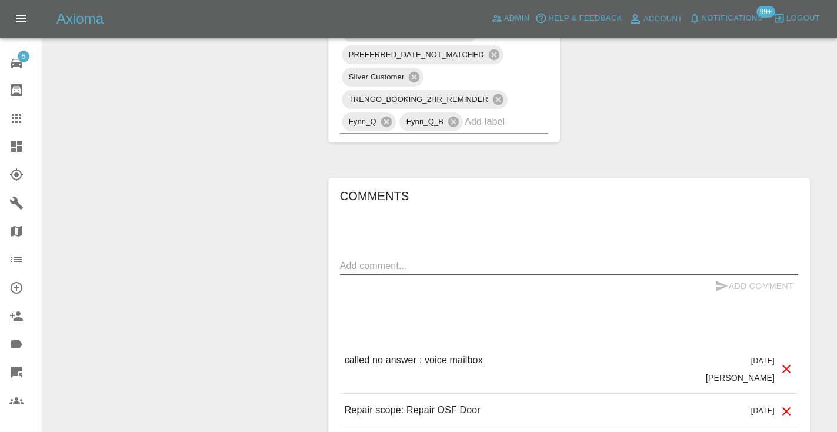
click at [380, 259] on textarea at bounding box center [569, 266] width 458 height 14
type textarea "called no answer : voice message left"
click at [718, 280] on icon "submit" at bounding box center [721, 285] width 12 height 11
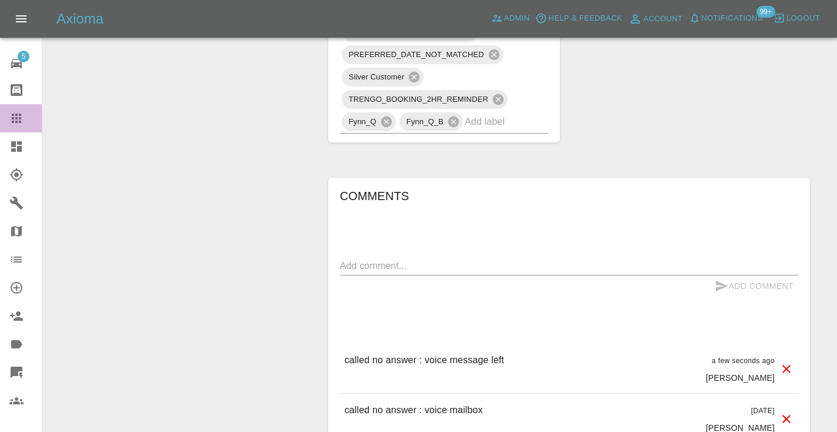
click at [19, 113] on icon at bounding box center [16, 118] width 14 height 14
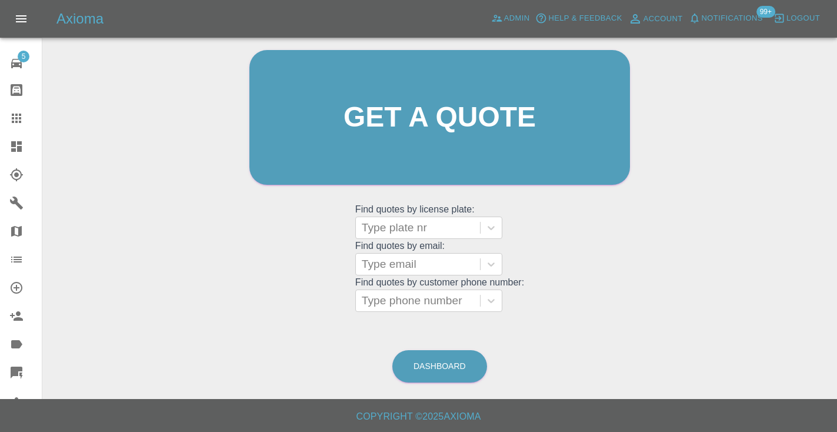
scroll to position [118, 0]
click at [439, 370] on link "Dashboard" at bounding box center [439, 366] width 95 height 32
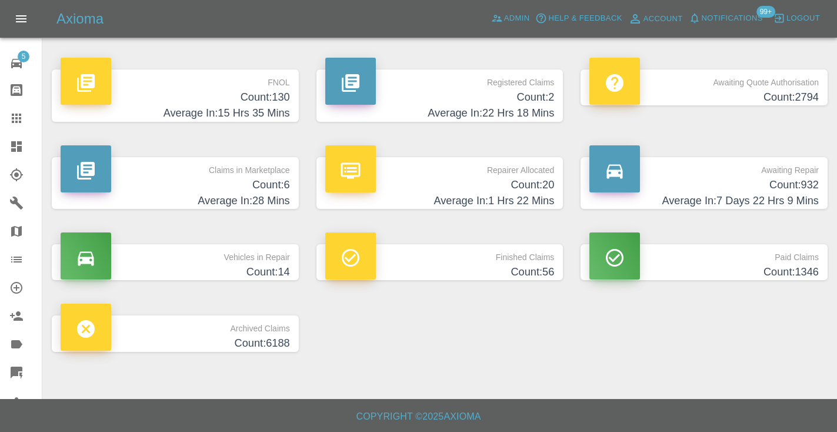
click at [775, 180] on h4 "Count: 932" at bounding box center [703, 185] width 229 height 16
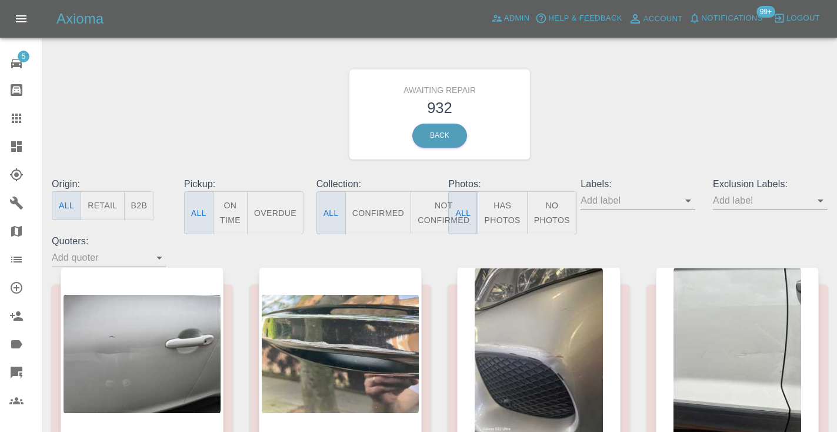
click at [436, 210] on button "Not Confirmed" at bounding box center [443, 212] width 66 height 43
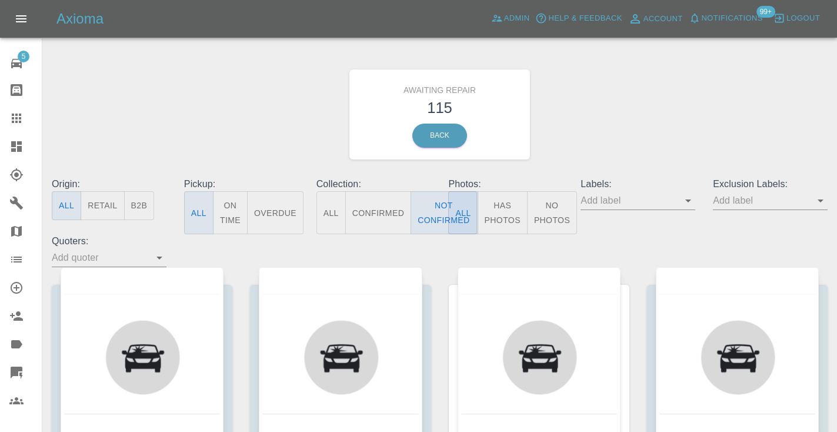
click at [648, 91] on div "Awaiting Repair 115 Back" at bounding box center [439, 114] width 793 height 125
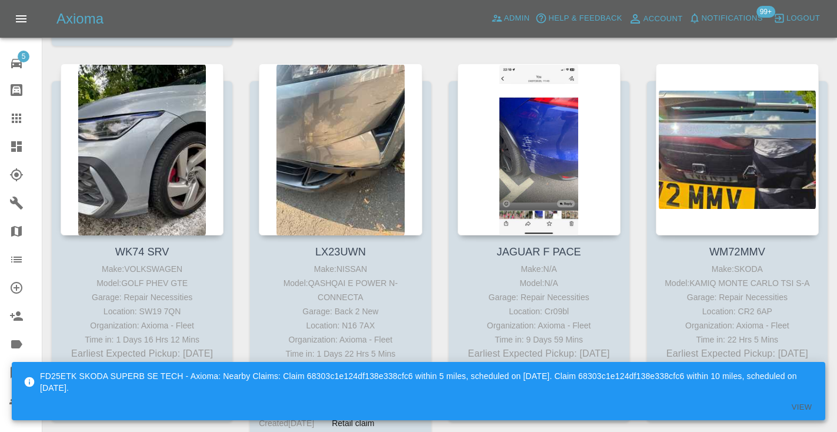
scroll to position [1782, 0]
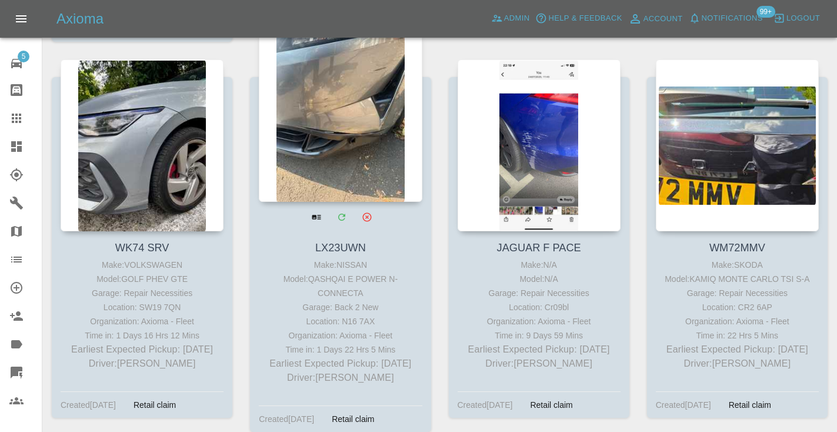
click at [352, 114] on div at bounding box center [340, 116] width 163 height 172
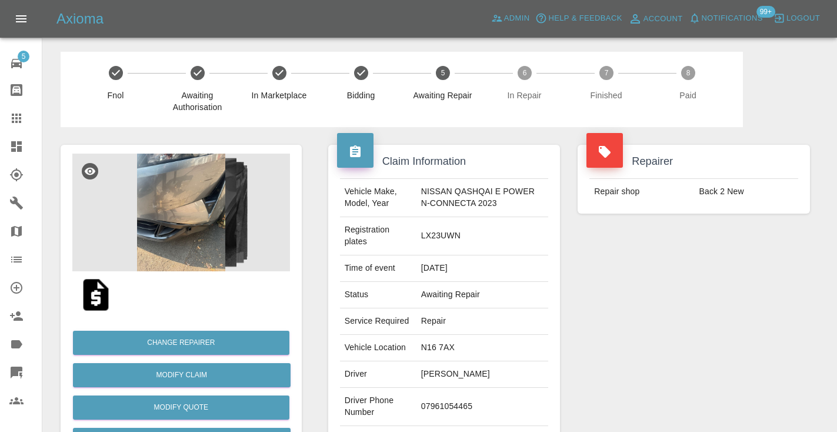
click at [449, 416] on td "07961054465" at bounding box center [482, 406] width 132 height 38
copy td "07961054465"
click at [646, 364] on div "Repairer Repair shop Back 2 New" at bounding box center [694, 308] width 250 height 363
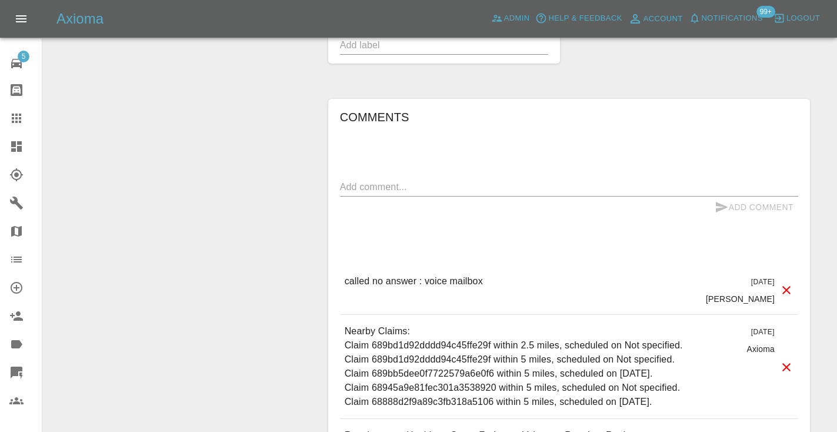
scroll to position [865, 0]
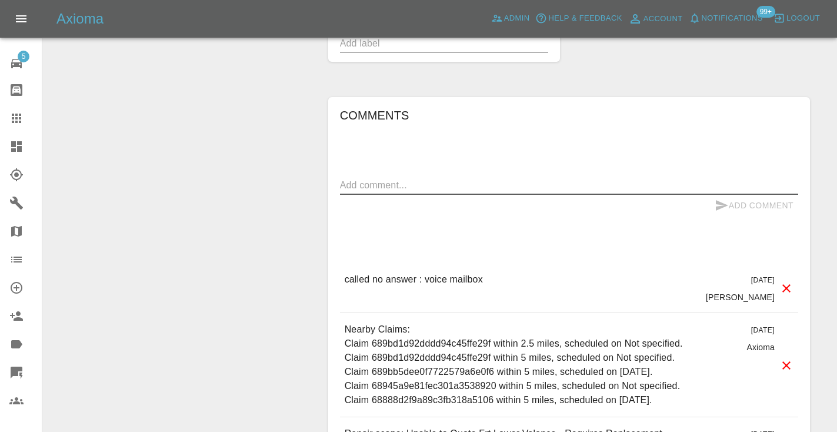
click at [367, 192] on textarea at bounding box center [569, 185] width 458 height 14
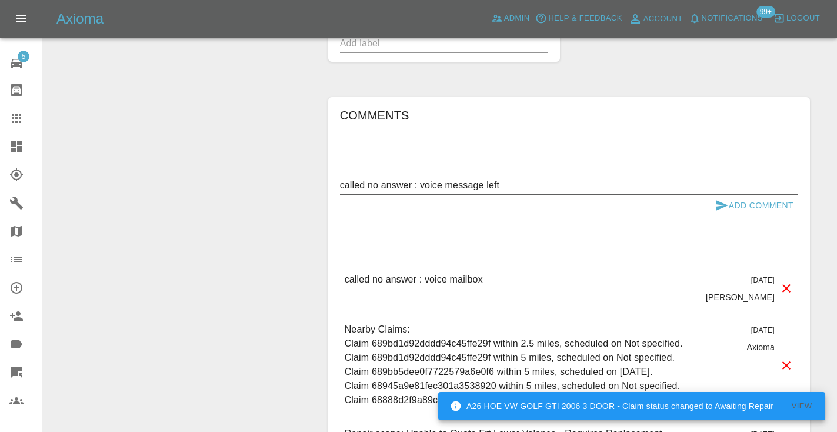
type textarea "called no answer : voice message left"
click at [737, 216] on button "Add Comment" at bounding box center [754, 206] width 88 height 22
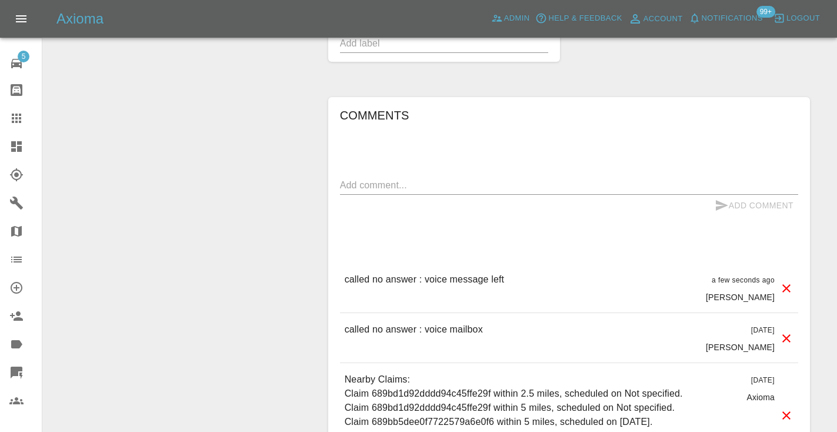
click at [20, 113] on icon at bounding box center [16, 117] width 9 height 9
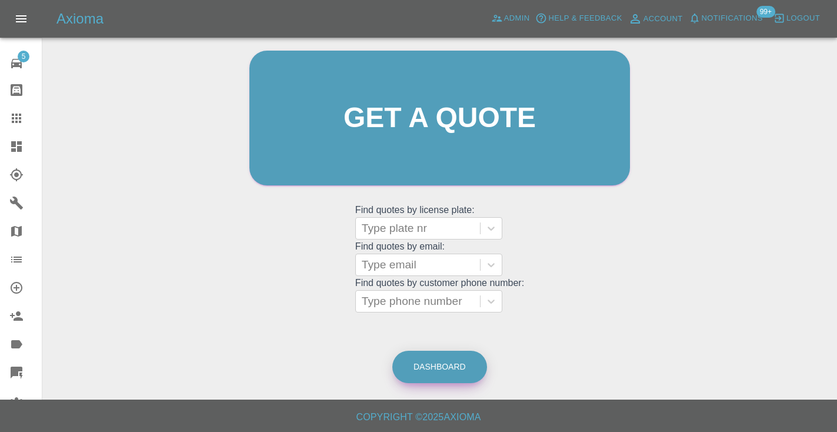
click at [447, 365] on link "Dashboard" at bounding box center [439, 366] width 95 height 32
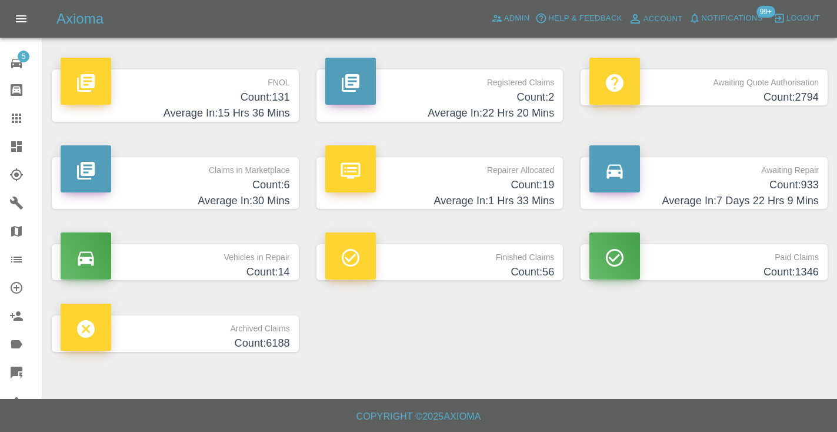
click at [788, 172] on p "Awaiting Repair" at bounding box center [703, 167] width 229 height 20
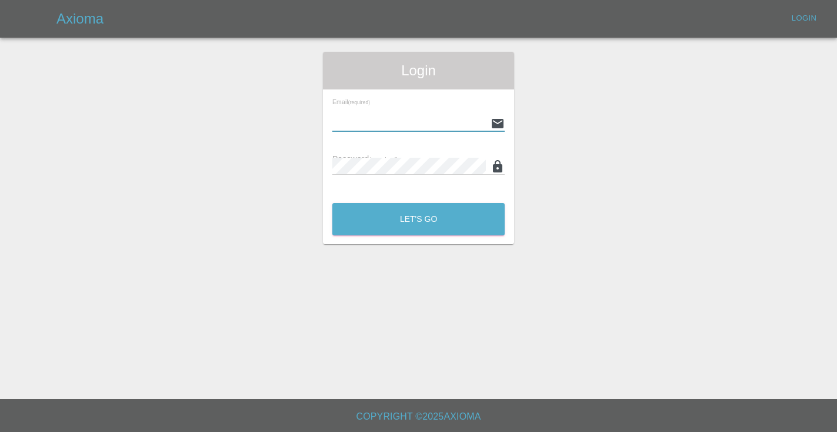
type input "[EMAIL_ADDRESS][DOMAIN_NAME]"
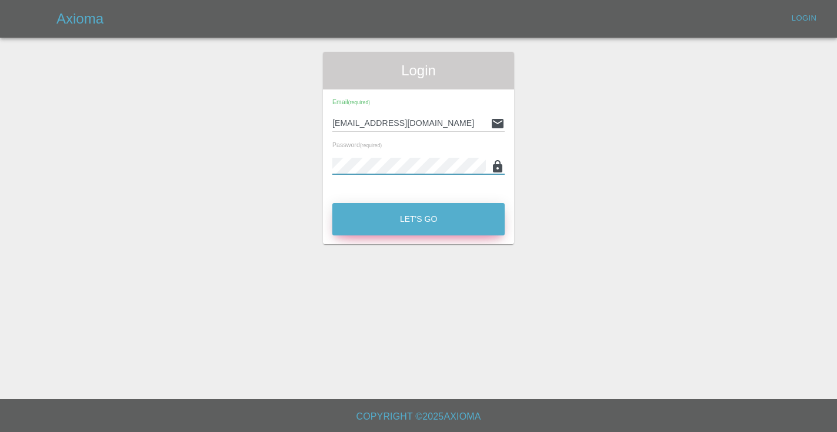
click at [410, 219] on button "Let's Go" at bounding box center [418, 219] width 172 height 32
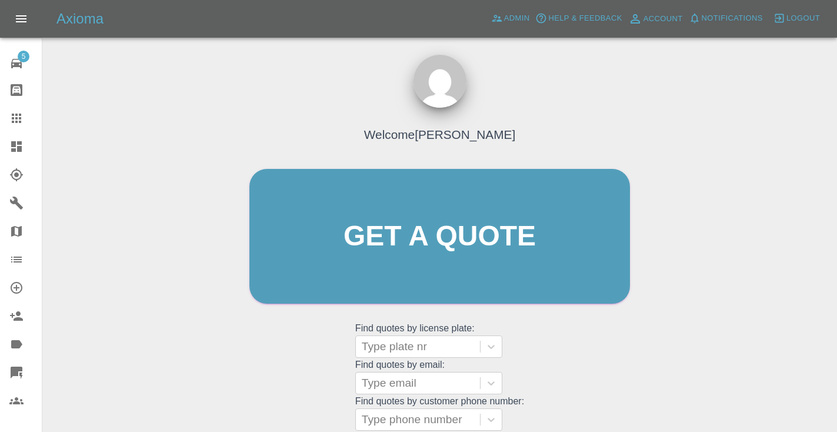
click at [619, 372] on div "Welcome [PERSON_NAME] Get a quote Get a quote Find quotes by license plate: Typ…" at bounding box center [439, 258] width 405 height 355
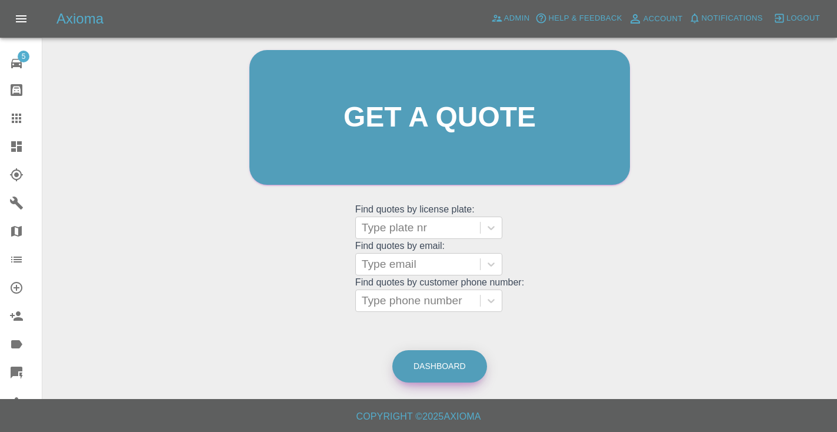
scroll to position [118, 0]
click at [440, 358] on link "Dashboard" at bounding box center [439, 366] width 95 height 32
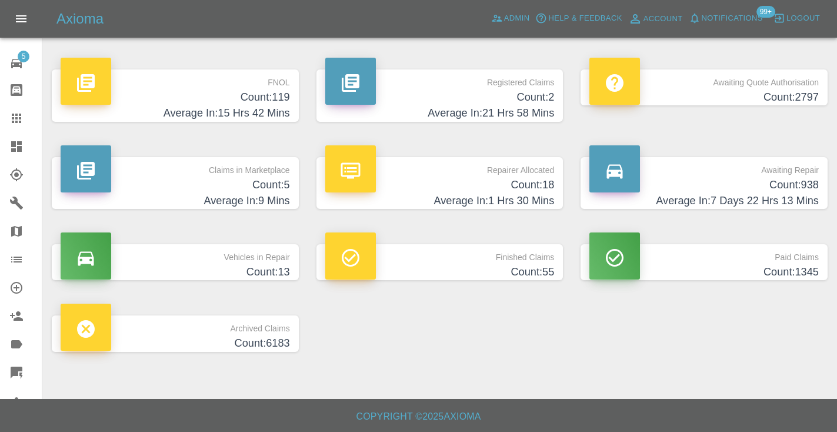
click at [786, 188] on h4 "Count: 938" at bounding box center [703, 185] width 229 height 16
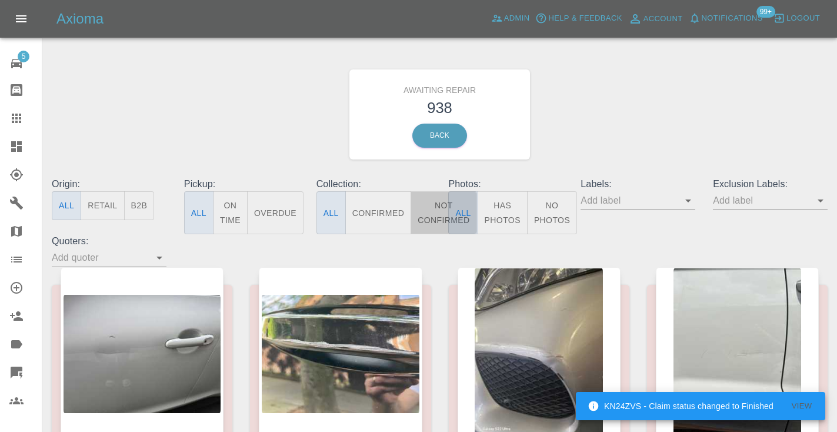
click at [434, 200] on button "Not Confirmed" at bounding box center [443, 212] width 66 height 43
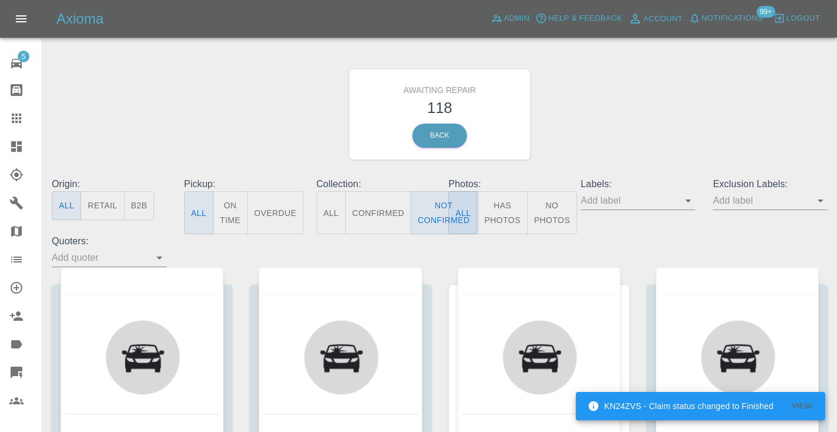
click at [588, 122] on div "Awaiting Repair 118 Back" at bounding box center [439, 114] width 793 height 125
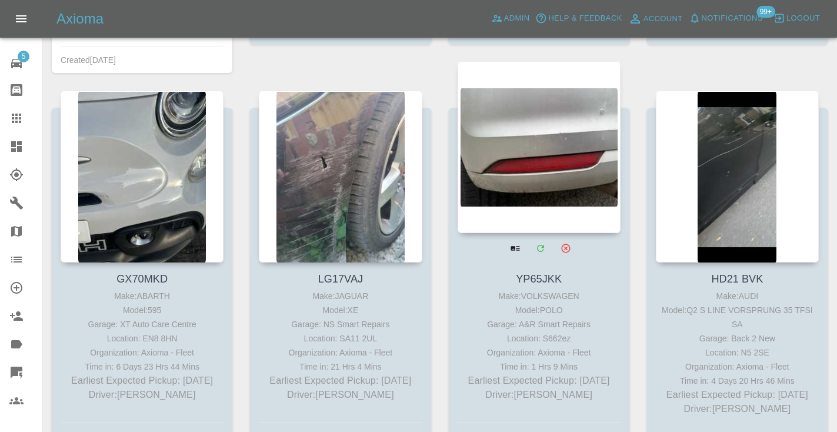
scroll to position [2917, 0]
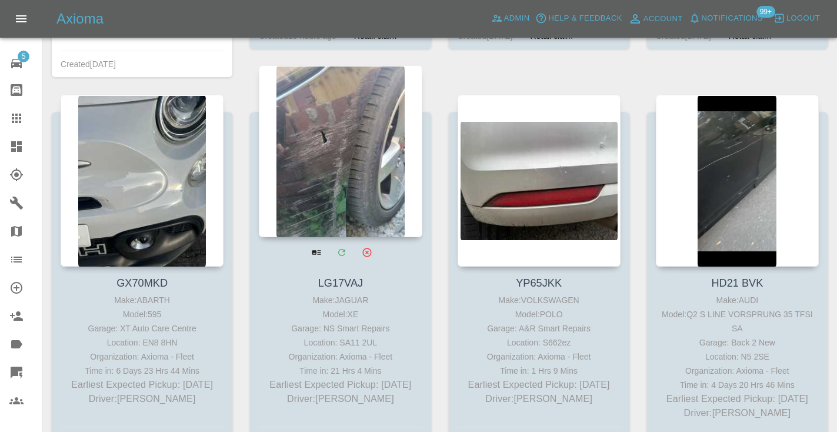
click at [339, 143] on div at bounding box center [340, 151] width 163 height 172
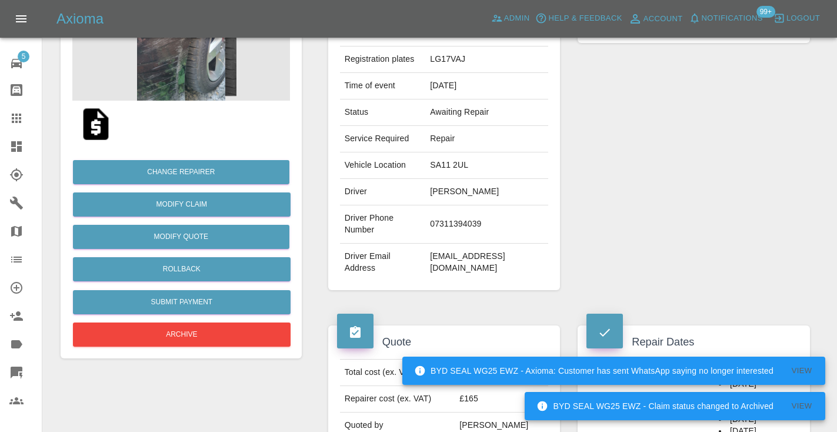
scroll to position [172, 0]
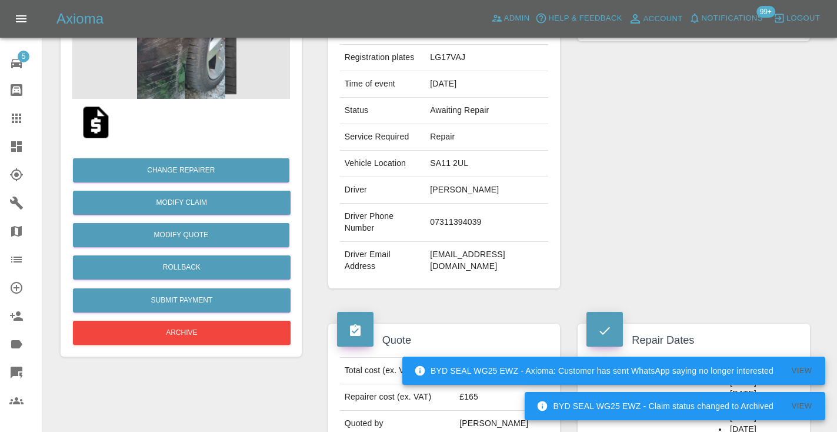
click at [477, 203] on td "07311394039" at bounding box center [486, 222] width 123 height 38
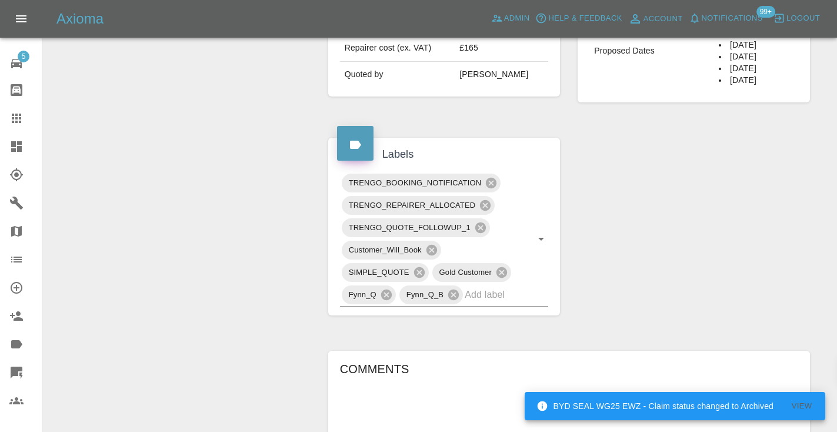
scroll to position [543, 0]
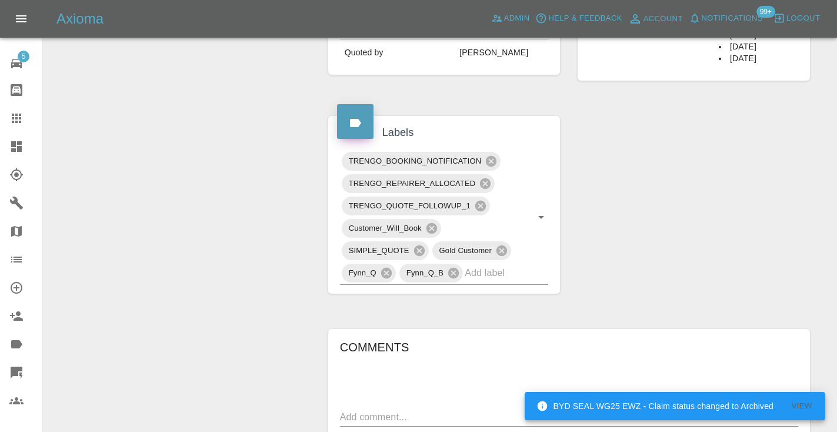
click at [601, 137] on div "Claim Information Vehicle Make, Model, Year JAGUAR XE 2017 Registration plates …" at bounding box center [568, 117] width 499 height 1066
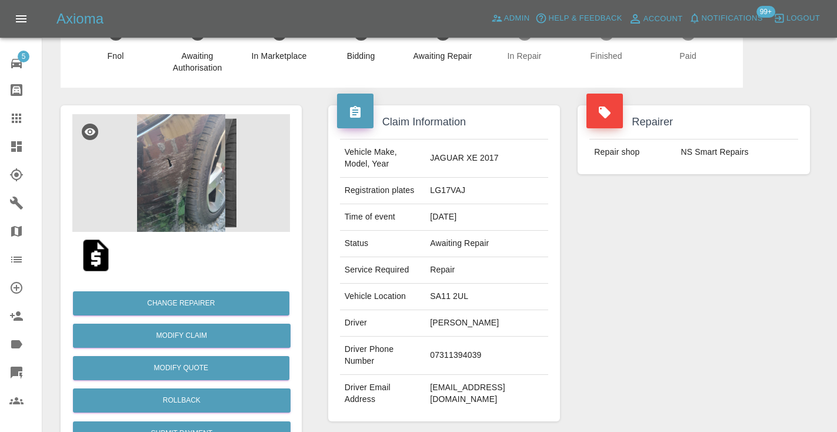
scroll to position [29, 0]
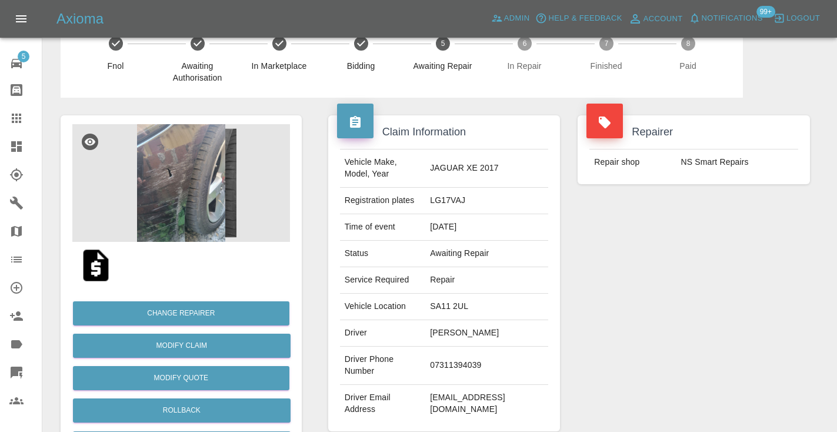
click at [480, 346] on td "07311394039" at bounding box center [486, 365] width 123 height 38
copy td "07311394039"
click at [647, 300] on div "Repairer Repair shop NS Smart Repairs" at bounding box center [694, 273] width 250 height 351
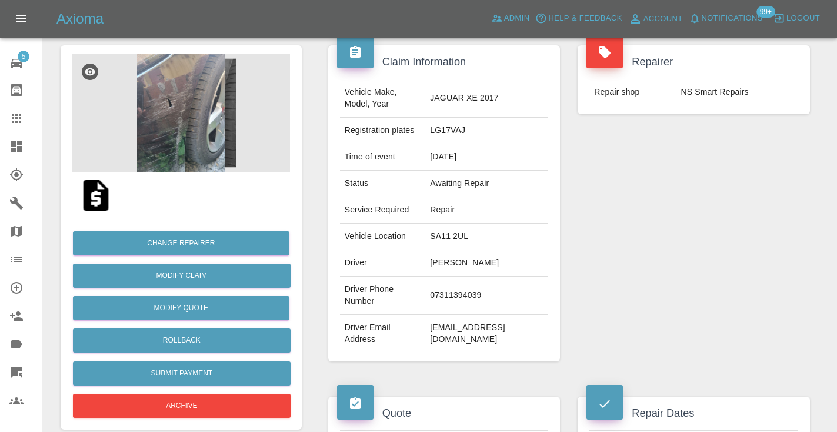
scroll to position [98, 0]
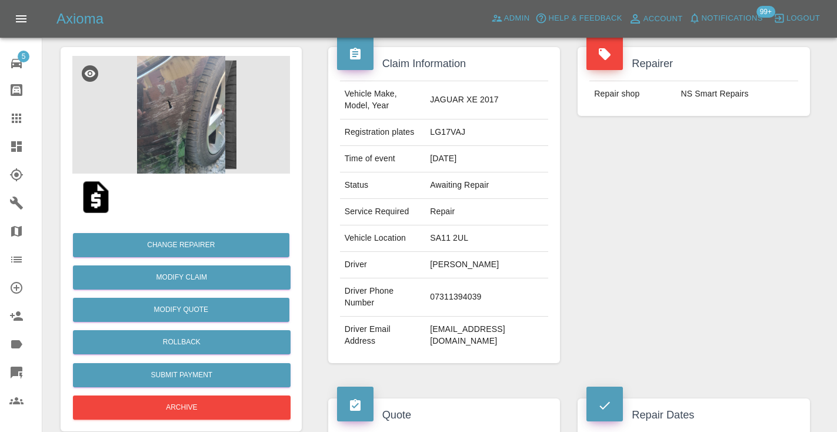
click at [478, 280] on td "07311394039" at bounding box center [486, 297] width 123 height 38
copy td "07311394039"
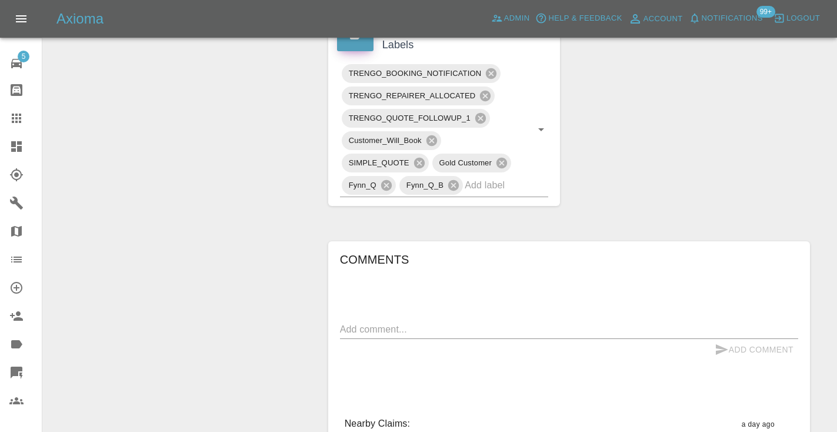
scroll to position [647, 0]
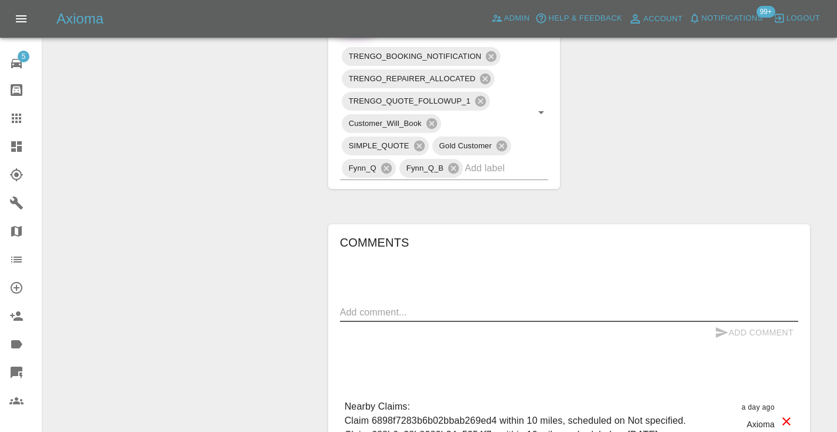
click at [409, 305] on textarea at bounding box center [569, 312] width 458 height 14
type textarea "called no answer : voice mailbox"
click at [722, 327] on icon "submit" at bounding box center [721, 332] width 12 height 11
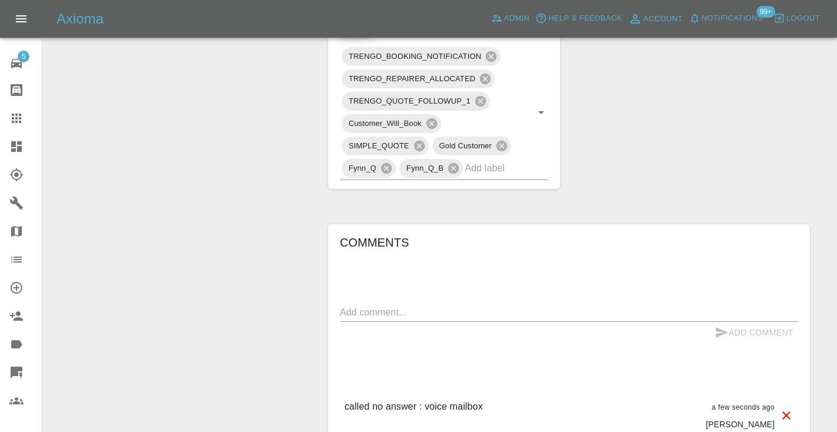
click at [22, 121] on icon at bounding box center [16, 118] width 14 height 14
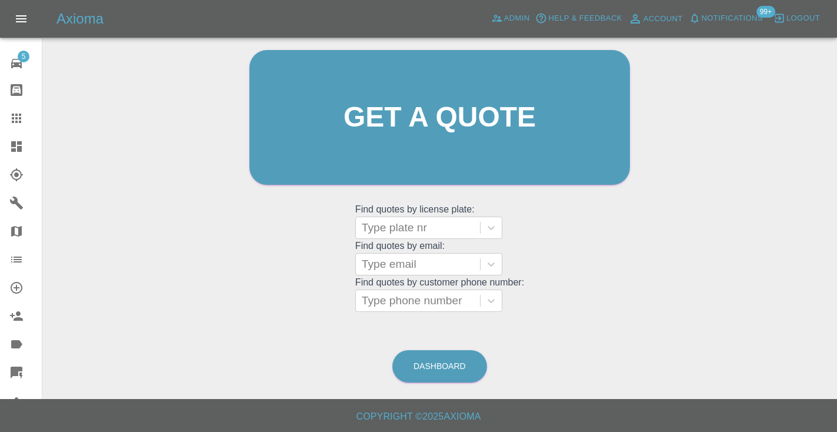
scroll to position [118, 0]
click at [458, 362] on link "Dashboard" at bounding box center [439, 366] width 95 height 32
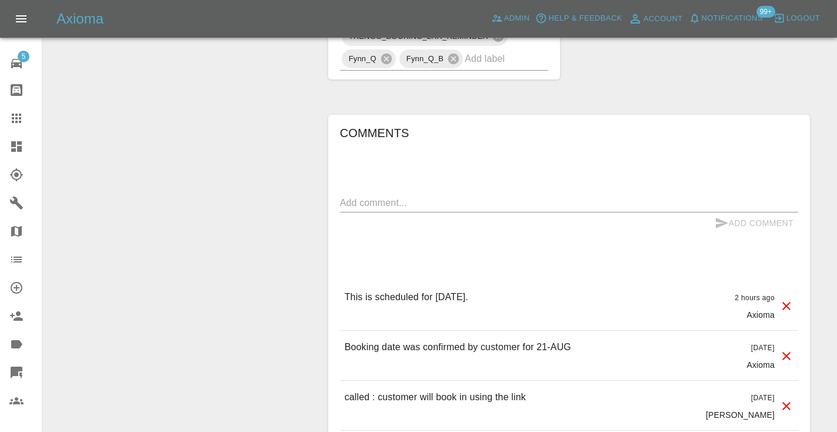
scroll to position [1141, 0]
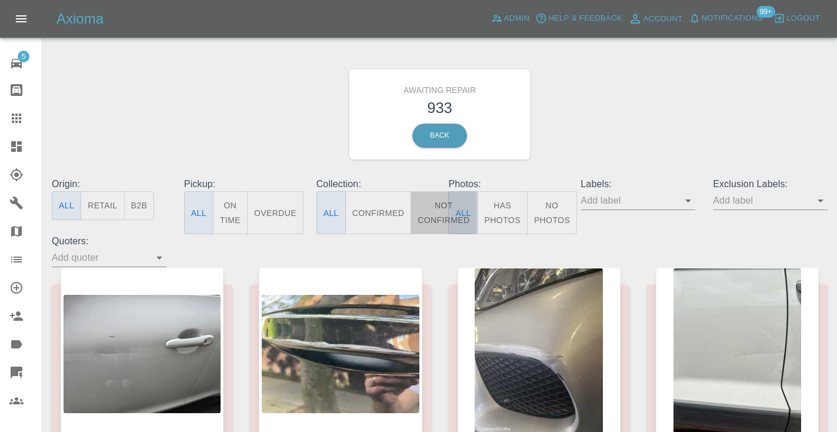
click at [437, 211] on button "Not Confirmed" at bounding box center [443, 212] width 66 height 43
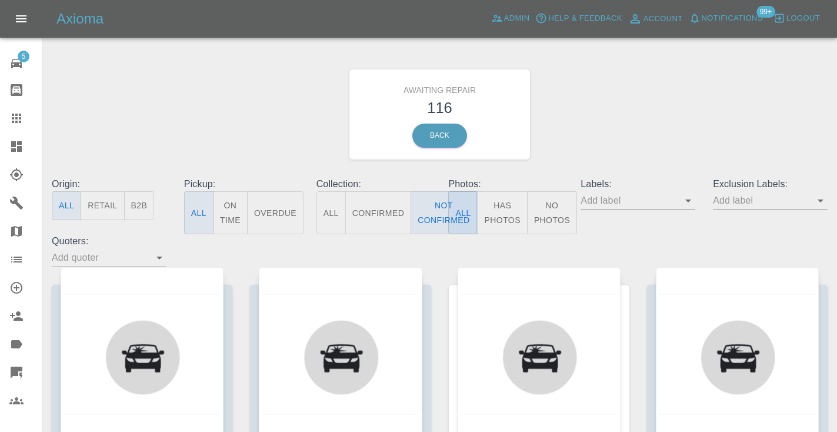
click at [571, 148] on div "Awaiting Repair 116 Back" at bounding box center [439, 114] width 793 height 125
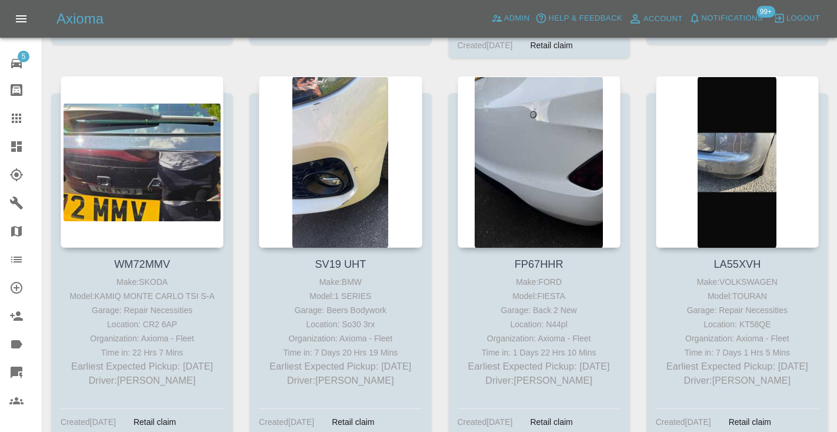
scroll to position [2173, 0]
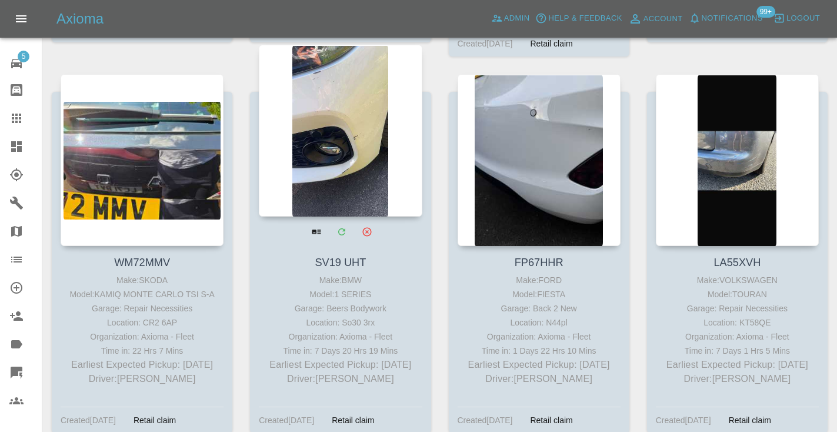
click at [311, 70] on div at bounding box center [340, 131] width 163 height 172
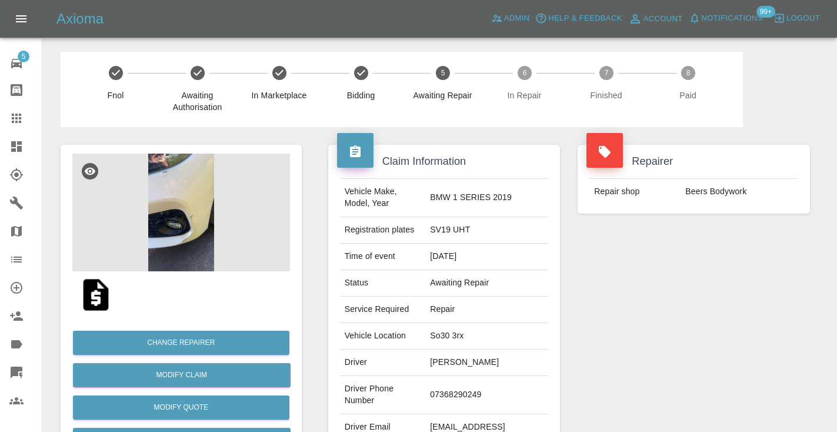
click at [486, 376] on td "07368290249" at bounding box center [486, 395] width 123 height 38
copy td "07368290249"
click at [620, 312] on div "Repairer Repair shop Beers Bodywork" at bounding box center [694, 302] width 250 height 351
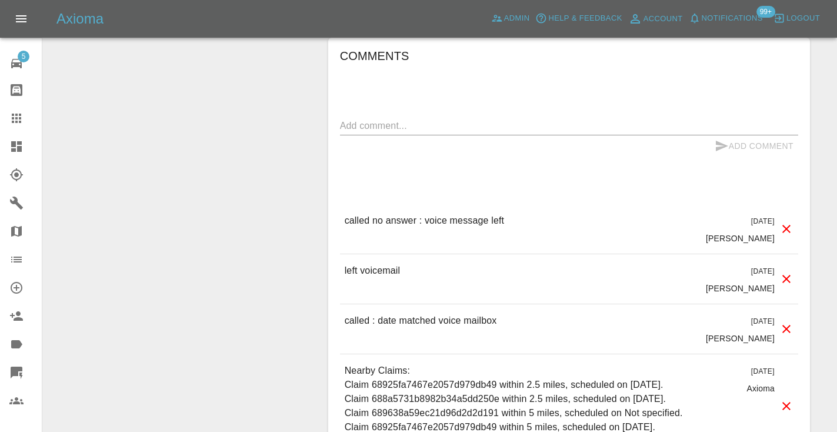
scroll to position [1000, 0]
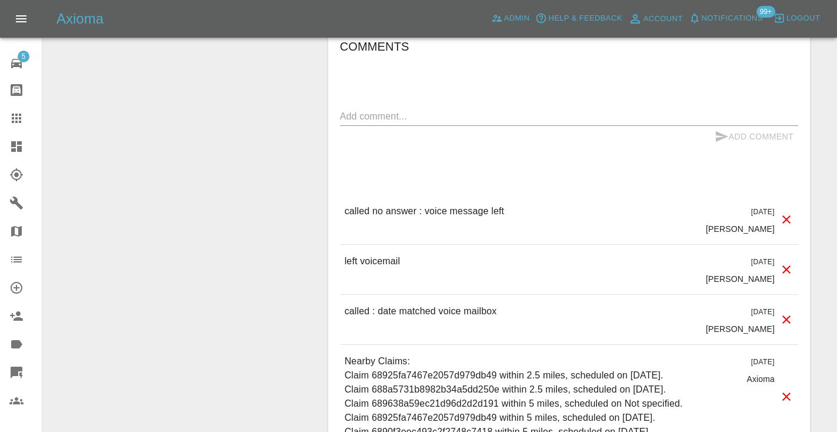
click at [406, 109] on textarea at bounding box center [569, 116] width 458 height 14
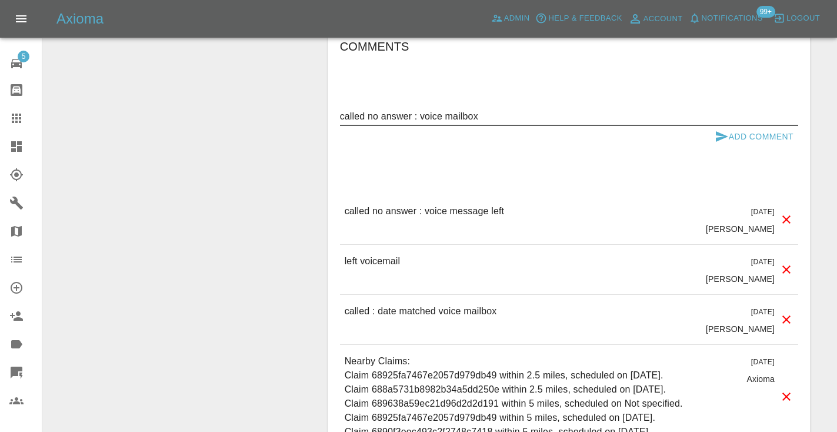
type textarea "called no answer : voice mailbox"
click at [724, 131] on icon "submit" at bounding box center [721, 136] width 12 height 11
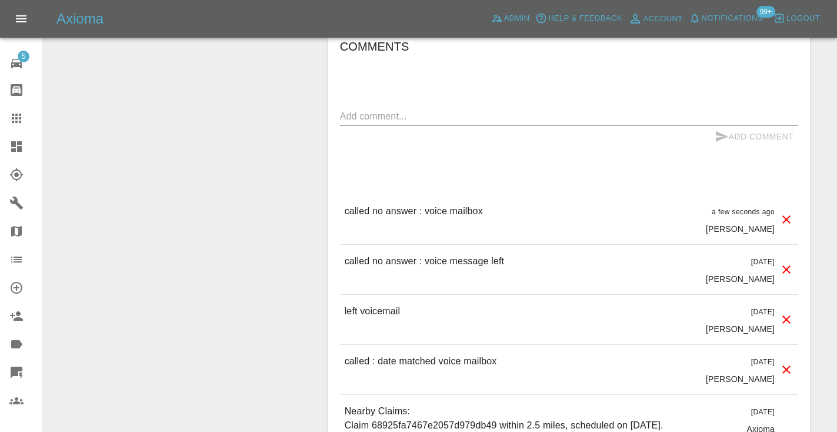
click at [22, 115] on icon at bounding box center [16, 118] width 14 height 14
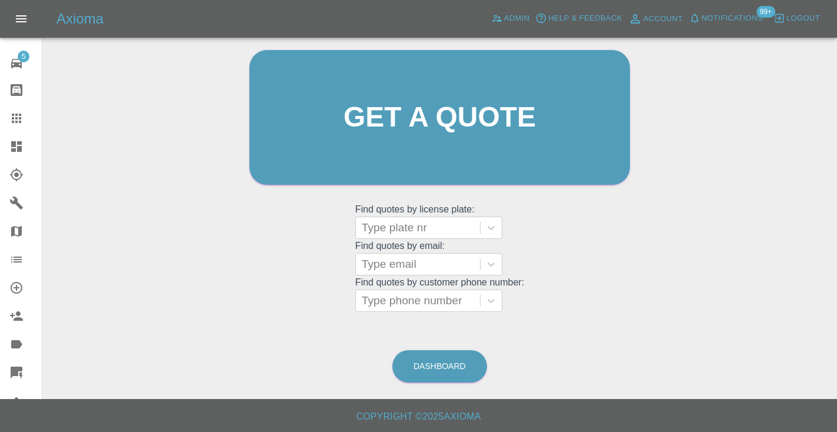
scroll to position [79, 0]
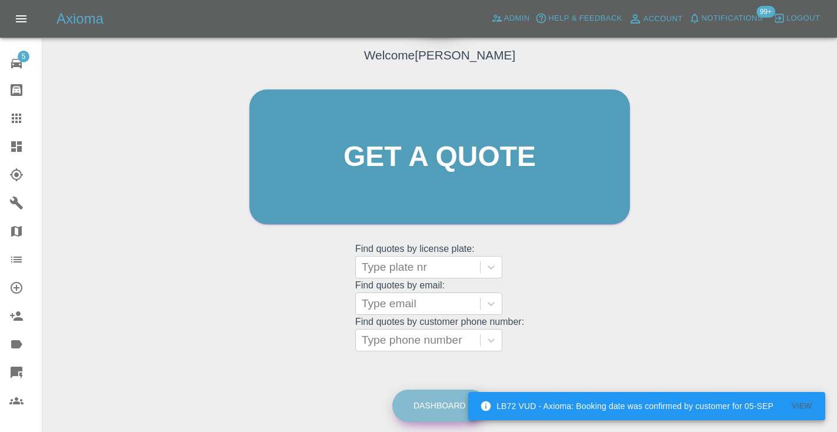
click at [419, 404] on link "Dashboard" at bounding box center [439, 405] width 95 height 32
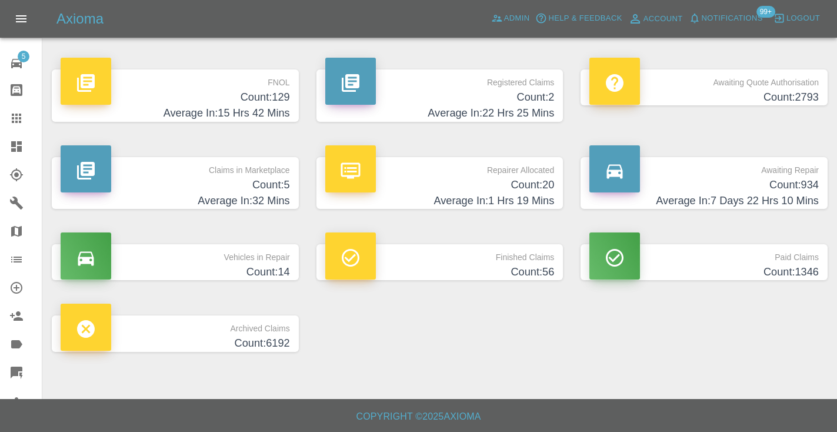
click at [773, 173] on p "Awaiting Repair" at bounding box center [703, 167] width 229 height 20
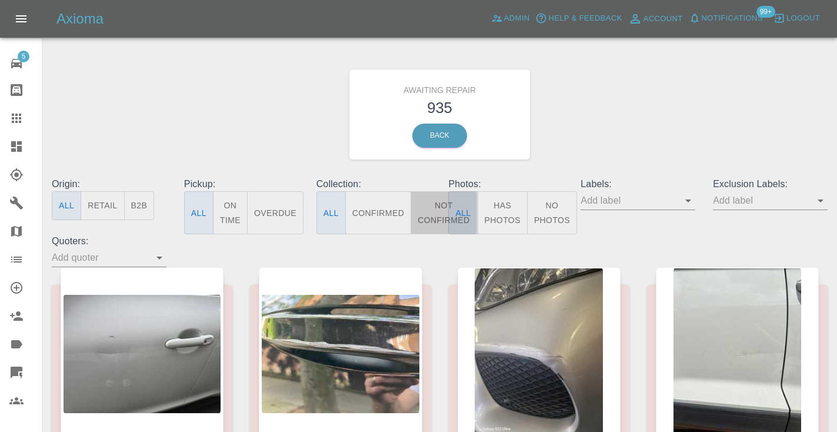
click at [426, 218] on button "Not Confirmed" at bounding box center [443, 212] width 66 height 43
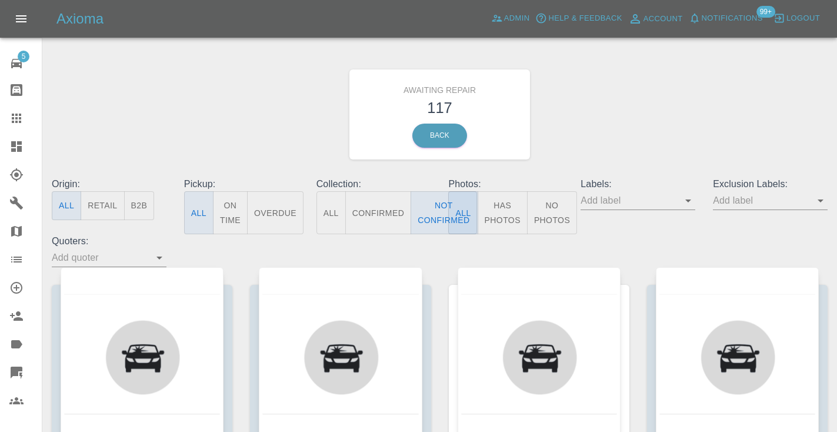
click at [588, 96] on div "Awaiting Repair 117 Back" at bounding box center [439, 114] width 793 height 125
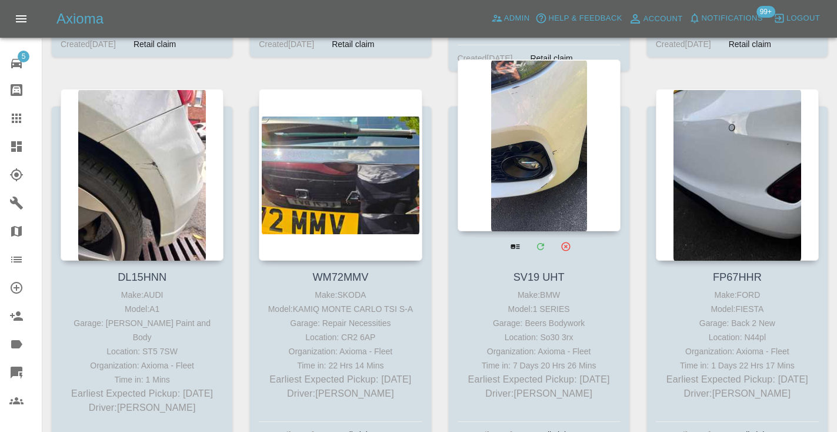
scroll to position [2156, 0]
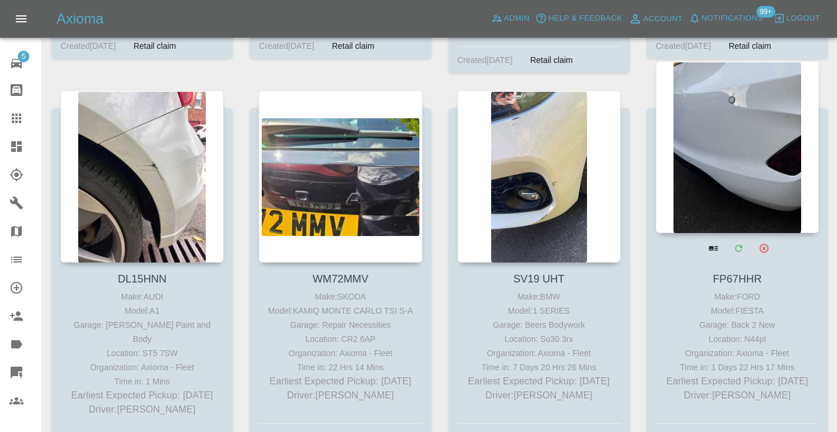
click at [730, 112] on div at bounding box center [737, 147] width 163 height 172
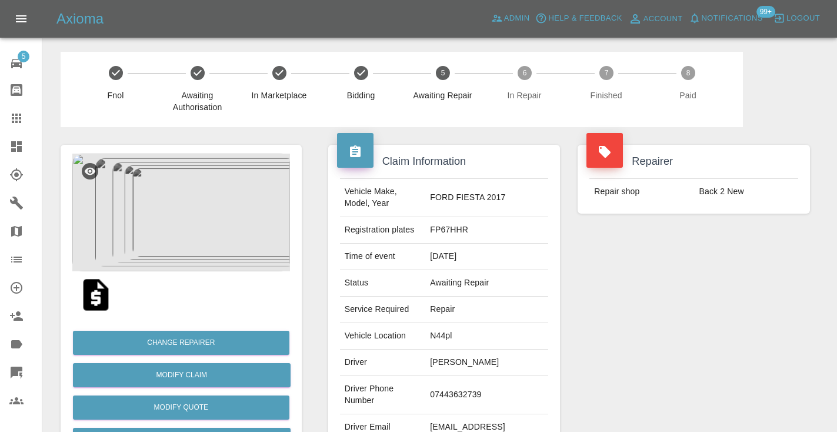
click at [472, 386] on td "07443632739" at bounding box center [486, 395] width 123 height 38
copy td "07443632739"
click at [654, 309] on div "Repairer Repair shop Back 2 New" at bounding box center [694, 302] width 250 height 351
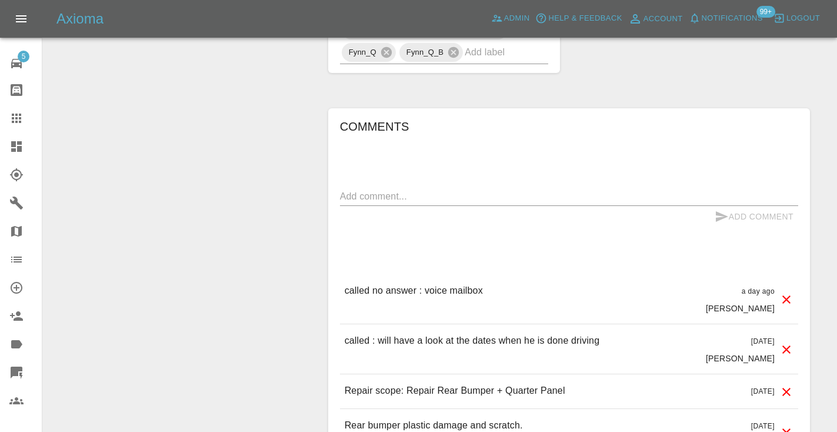
scroll to position [896, 0]
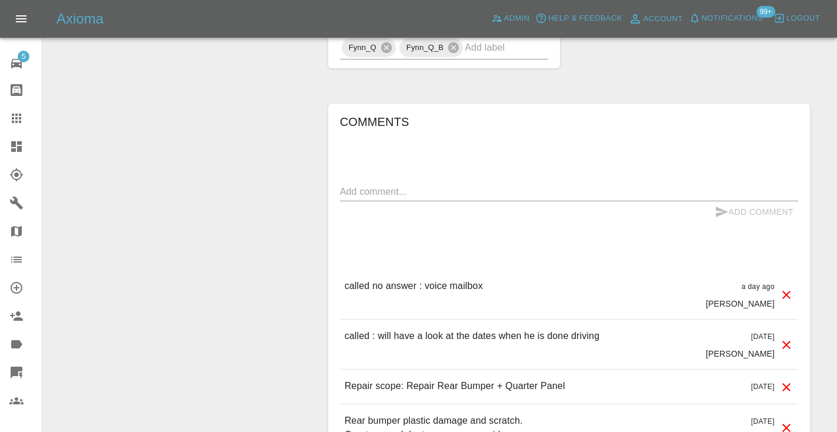
click at [366, 182] on div "x" at bounding box center [569, 191] width 458 height 19
type textarea "a"
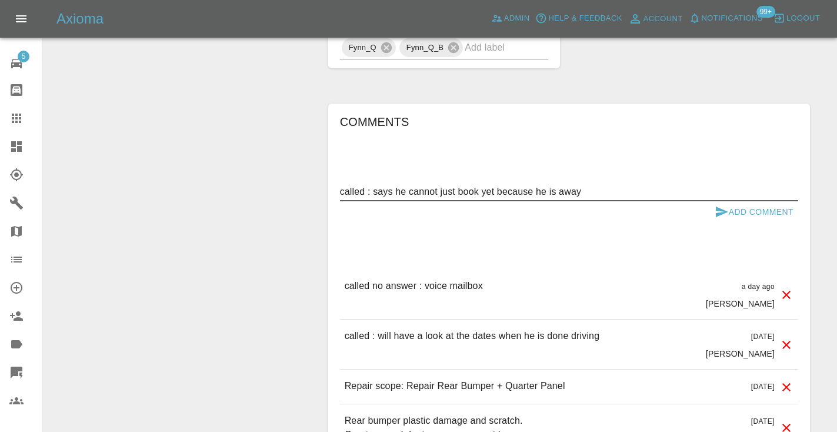
type textarea "called : says he cannot just book yet because he is away"
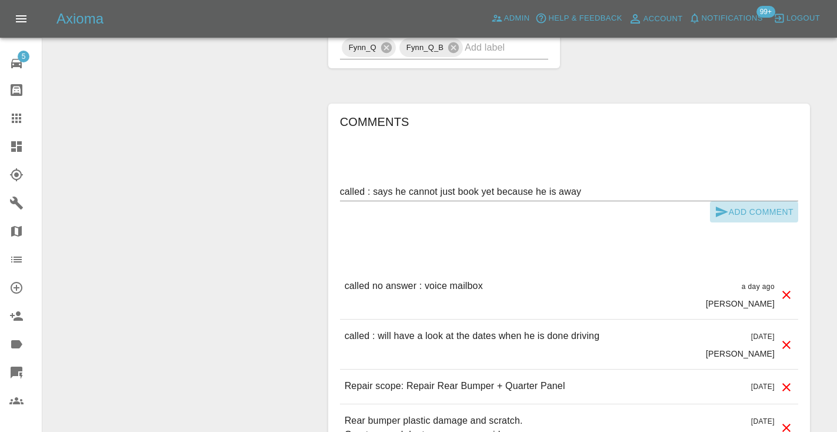
click at [711, 201] on button "Add Comment" at bounding box center [754, 212] width 88 height 22
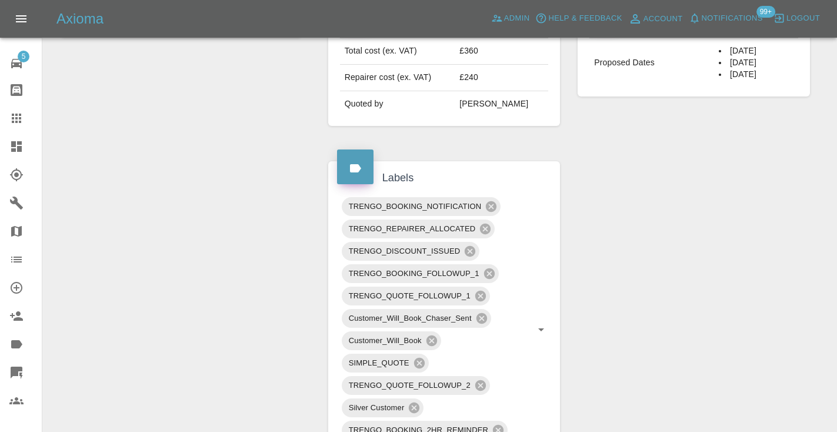
scroll to position [473, 0]
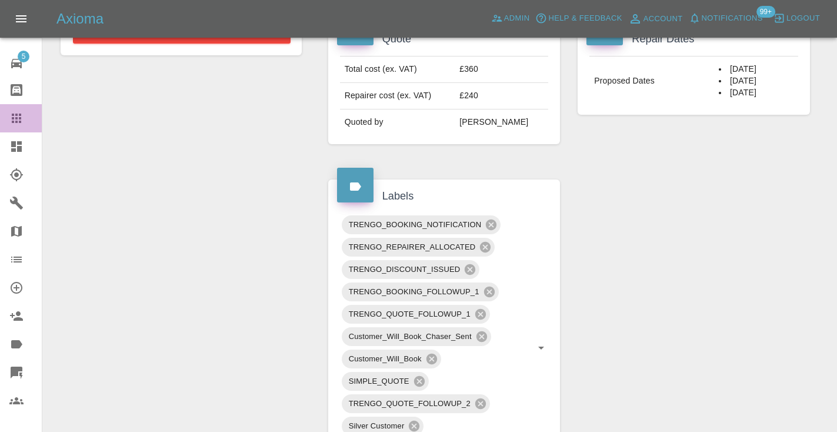
click at [25, 116] on div at bounding box center [25, 118] width 33 height 14
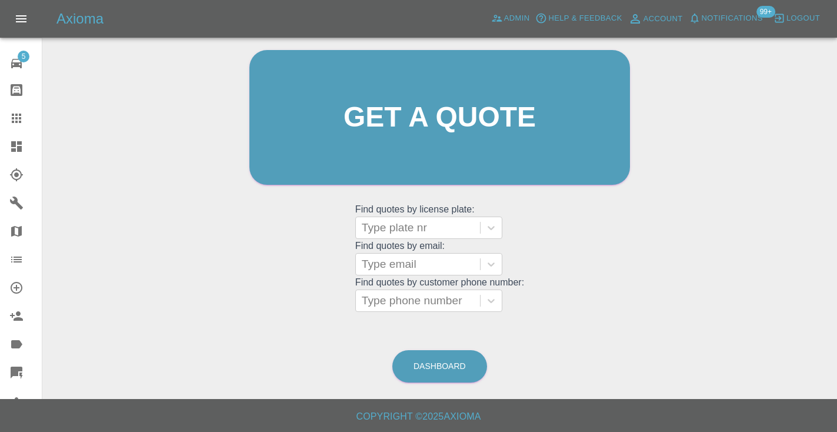
scroll to position [79, 0]
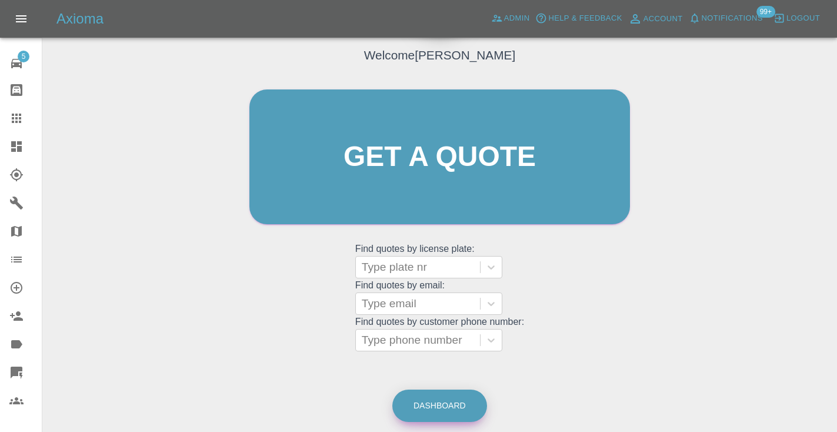
click at [449, 397] on link "Dashboard" at bounding box center [439, 405] width 95 height 32
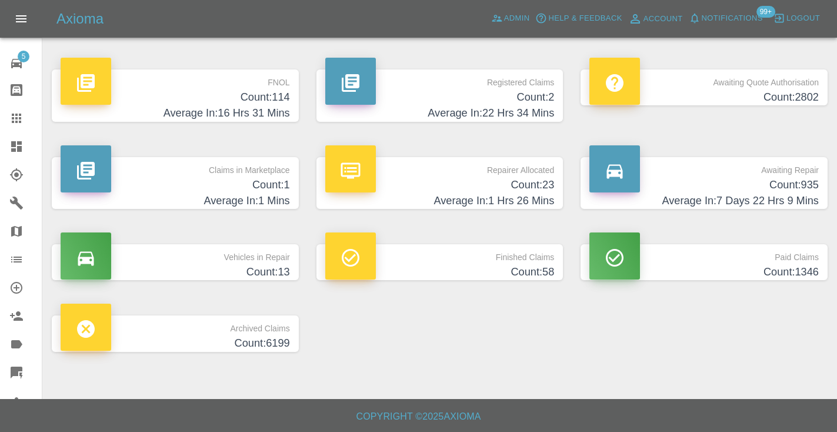
click at [794, 183] on h4 "Count: 935" at bounding box center [703, 185] width 229 height 16
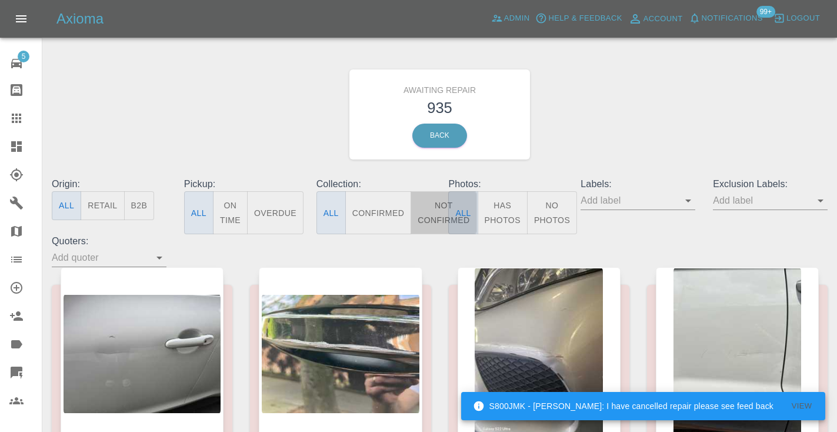
click at [437, 217] on button "Not Confirmed" at bounding box center [443, 212] width 66 height 43
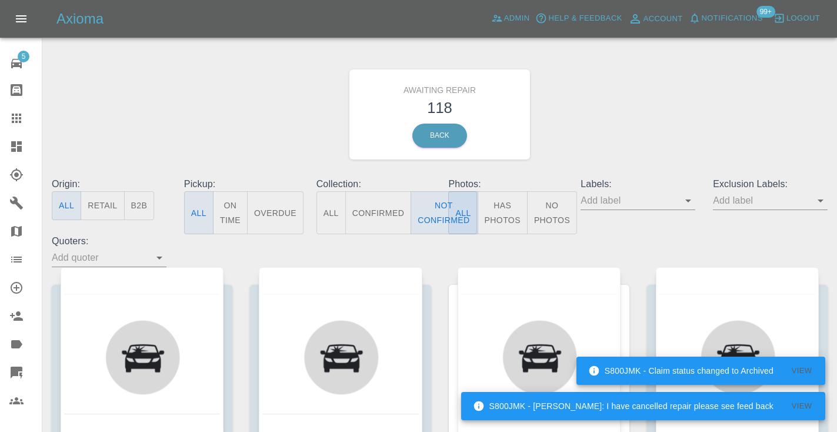
click at [613, 135] on div "Awaiting Repair 118 Back" at bounding box center [439, 114] width 793 height 125
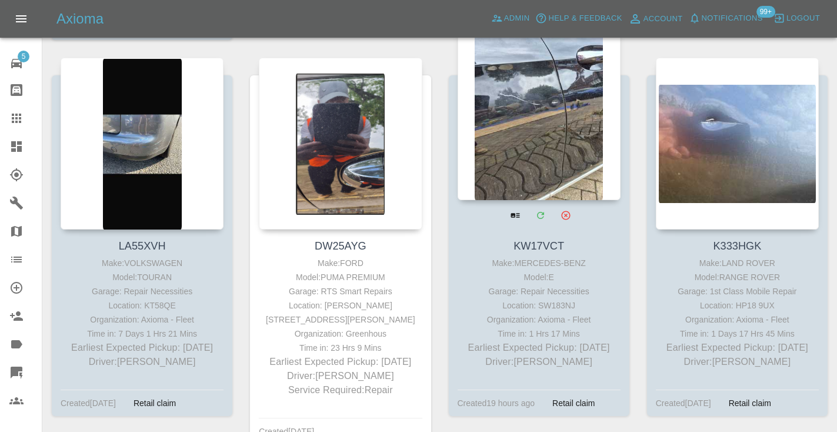
scroll to position [2580, 0]
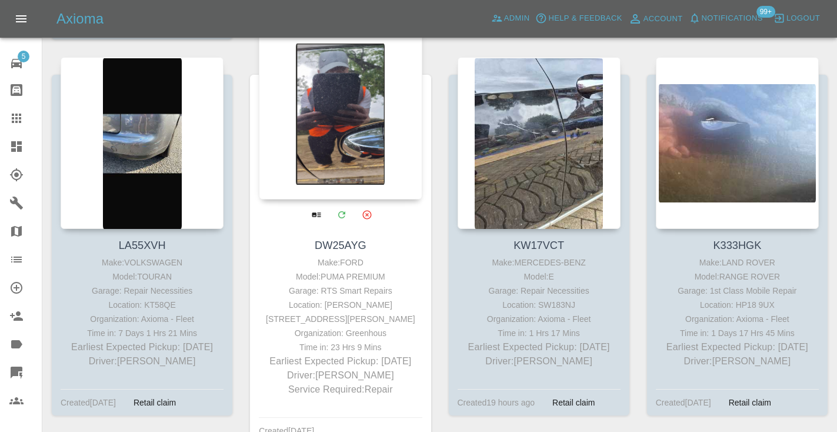
click at [334, 78] on div at bounding box center [340, 114] width 163 height 172
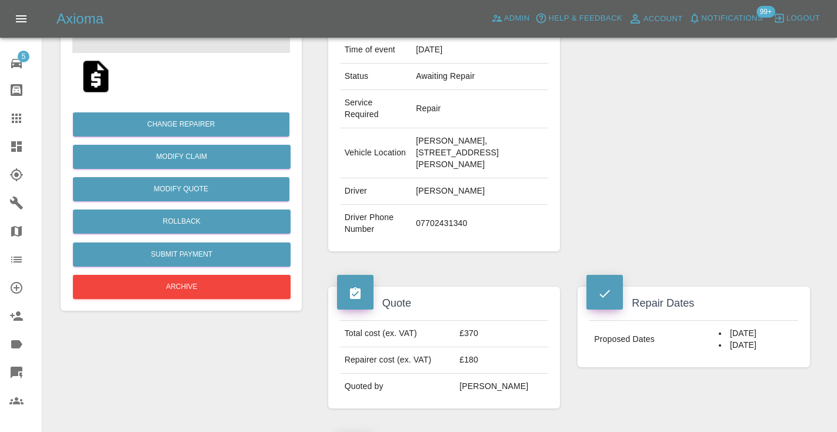
scroll to position [225, 0]
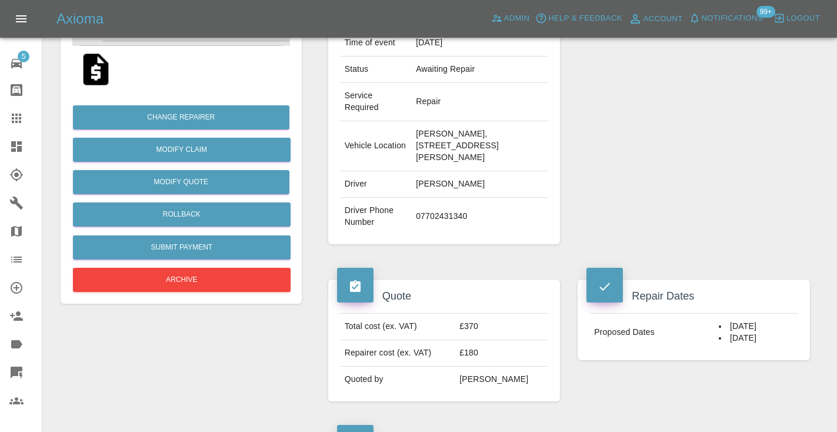
click at [429, 213] on td "07702431340" at bounding box center [479, 217] width 137 height 38
copy td "07702431340"
click at [621, 172] on div "Repairer Repair shop RTS Smart Repairs" at bounding box center [694, 82] width 250 height 360
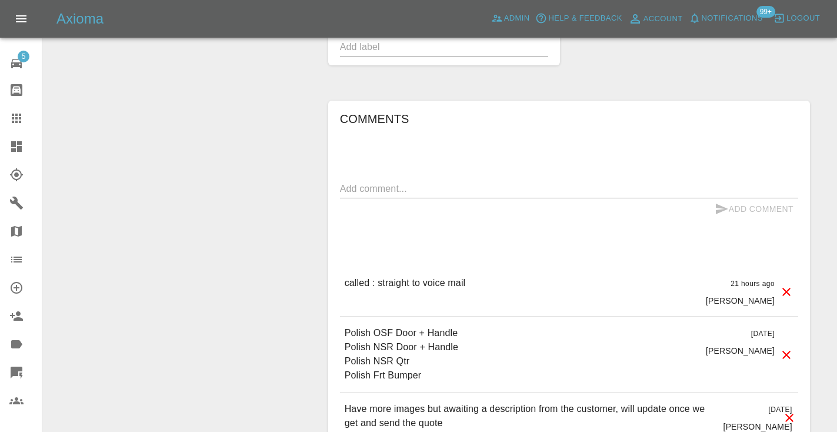
scroll to position [833, 0]
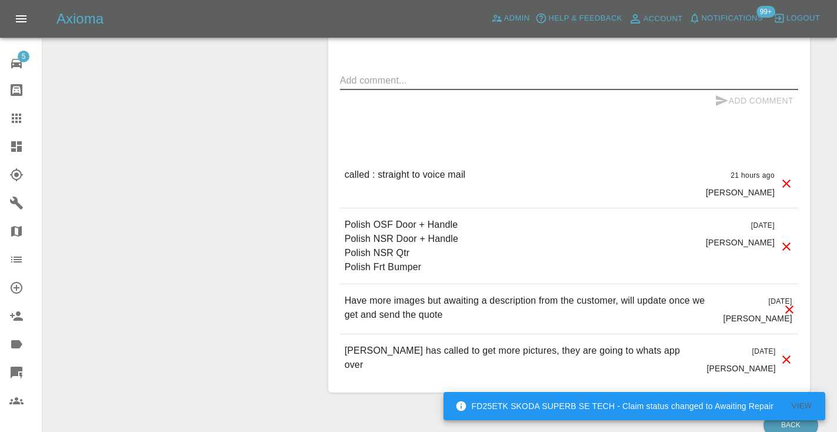
click at [458, 85] on textarea at bounding box center [569, 80] width 458 height 14
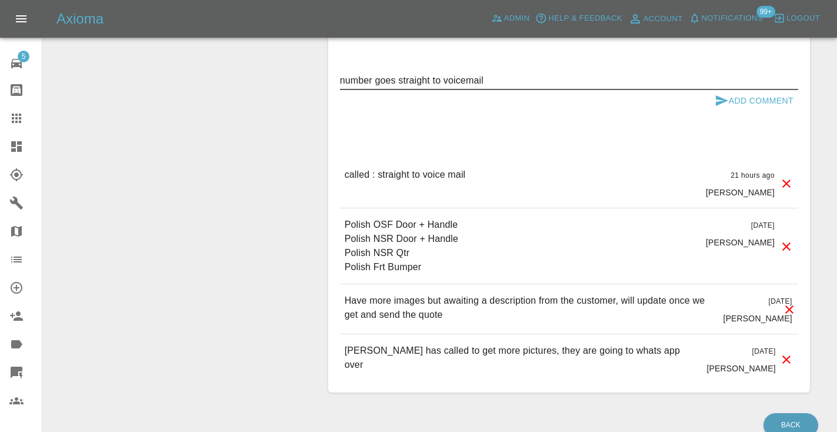
type textarea "number goes straight to voicemail"
click at [726, 98] on icon "submit" at bounding box center [721, 100] width 14 height 14
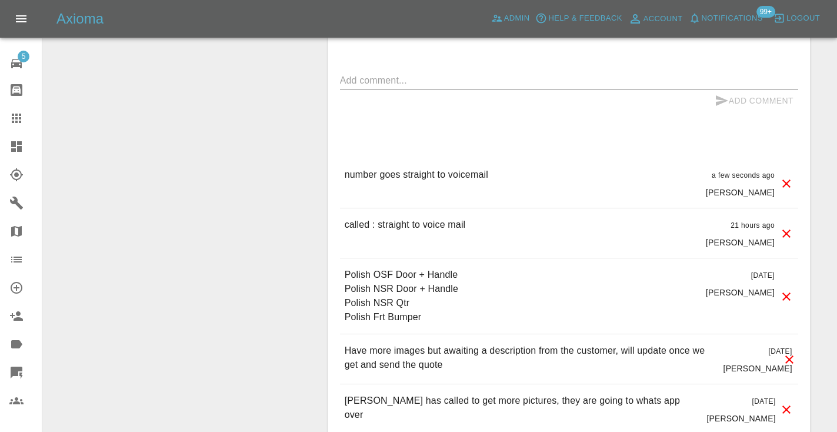
click at [12, 121] on icon at bounding box center [16, 117] width 9 height 9
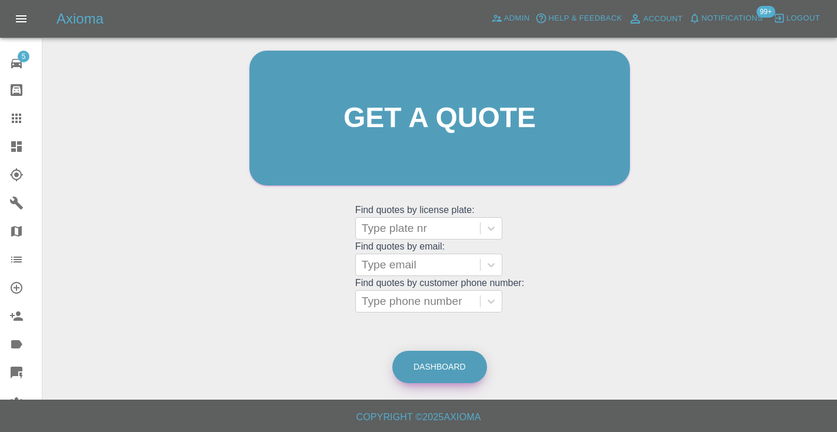
click at [457, 365] on link "Dashboard" at bounding box center [439, 366] width 95 height 32
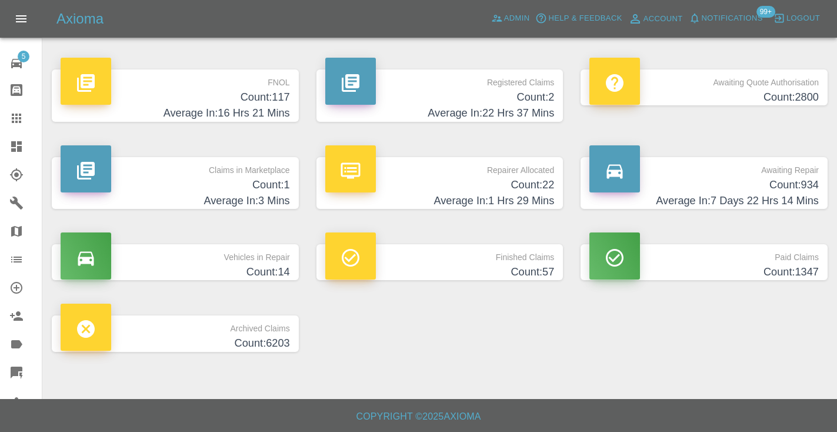
click at [788, 177] on h4 "Count: 934" at bounding box center [703, 185] width 229 height 16
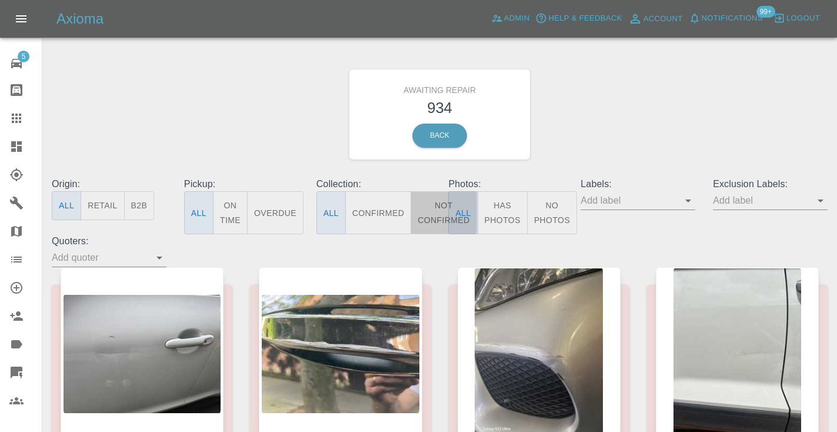
click at [426, 209] on button "Not Confirmed" at bounding box center [443, 212] width 66 height 43
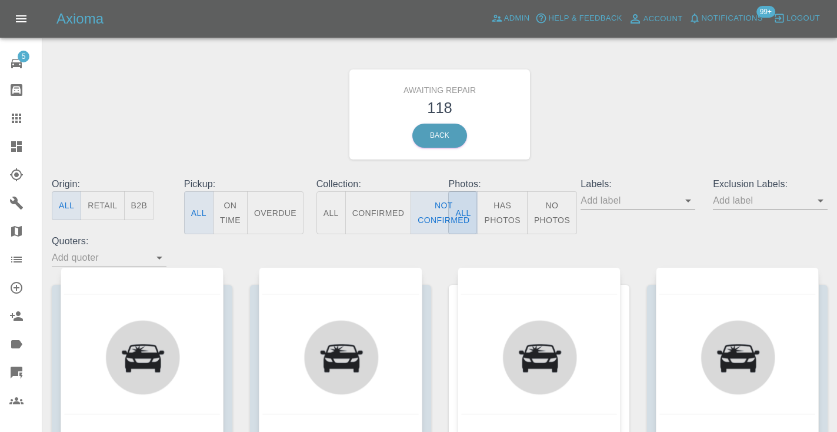
click at [601, 149] on div "Awaiting Repair 118 Back" at bounding box center [439, 114] width 793 height 125
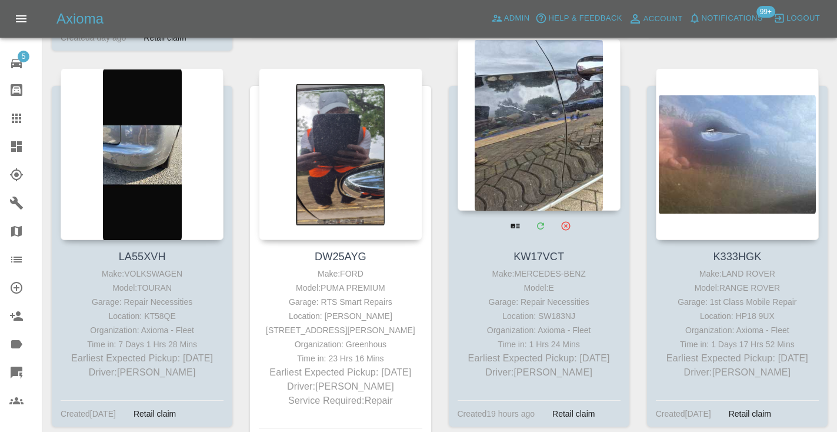
scroll to position [2564, 0]
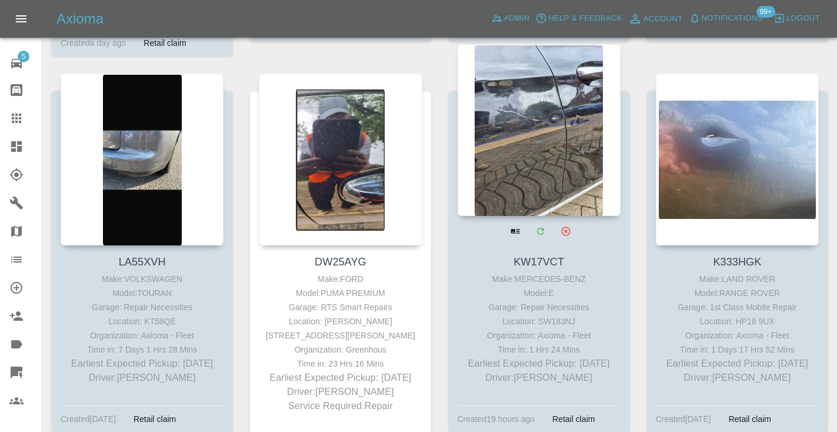
click at [555, 113] on div at bounding box center [538, 130] width 163 height 172
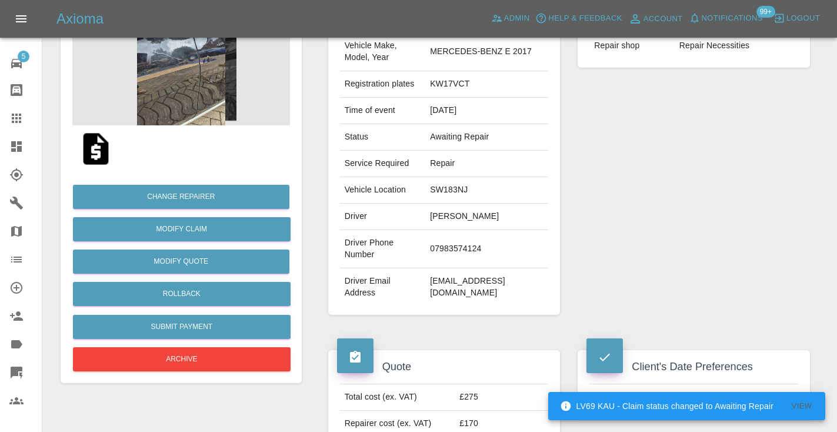
scroll to position [176, 0]
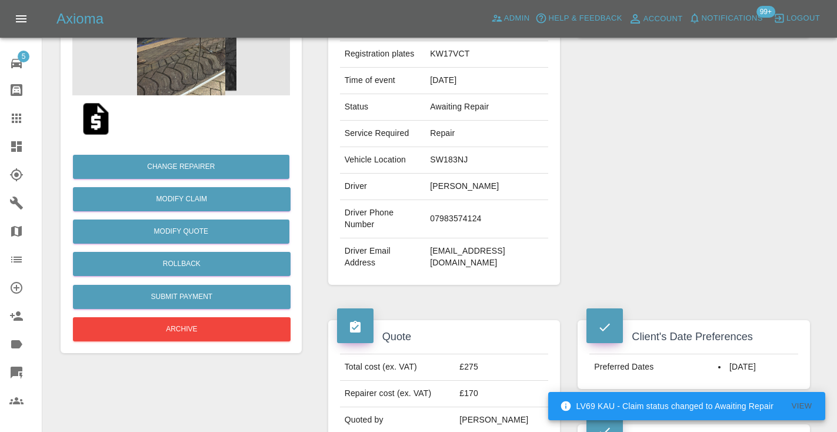
click at [425, 238] on td "07983574124" at bounding box center [486, 219] width 123 height 38
copy td "07983574124"
click at [736, 243] on div "Repairer Repair shop Repair Necessities" at bounding box center [694, 126] width 250 height 351
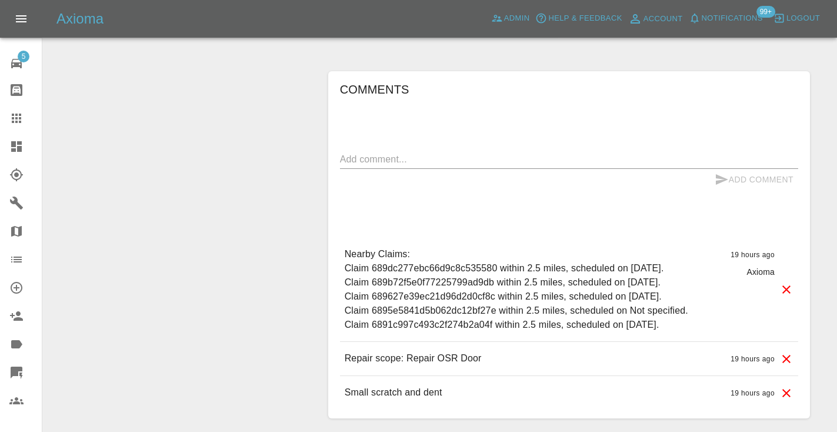
scroll to position [877, 0]
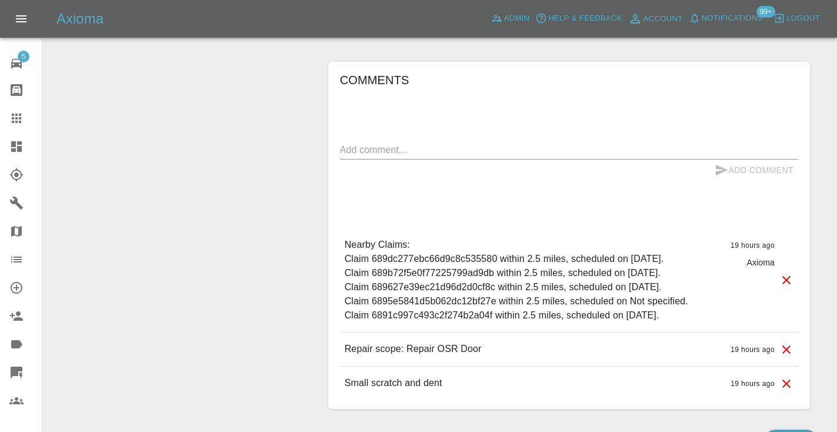
click at [460, 156] on textarea at bounding box center [569, 150] width 458 height 14
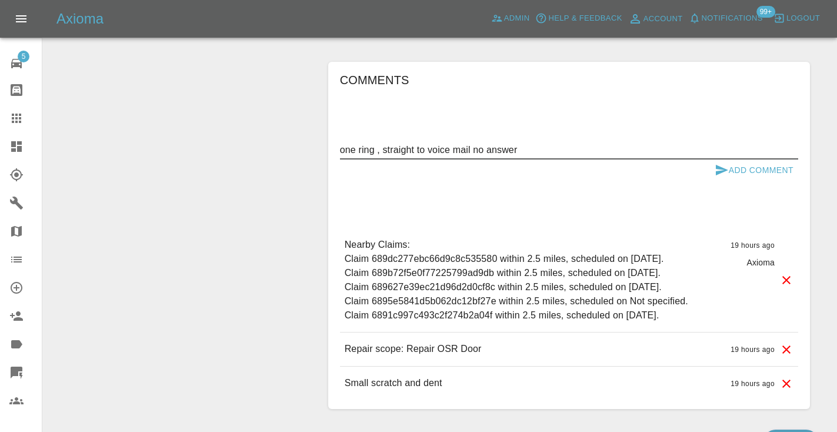
type textarea "one ring , straight to voice mail no answer"
click at [732, 181] on button "Add Comment" at bounding box center [754, 170] width 88 height 22
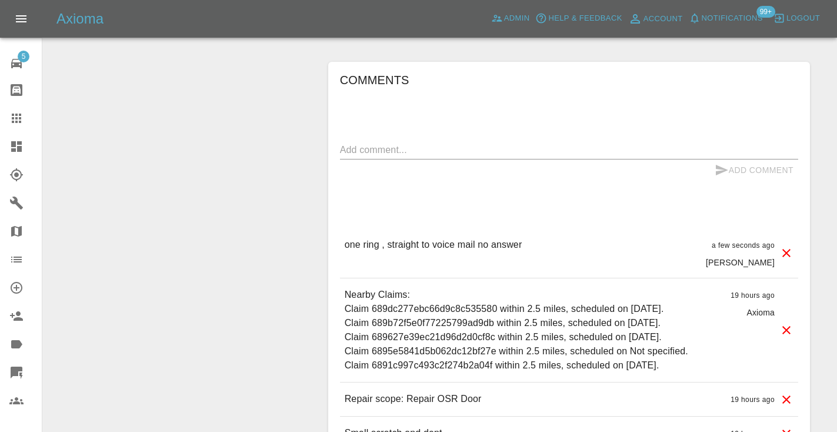
click at [14, 116] on icon at bounding box center [16, 118] width 14 height 14
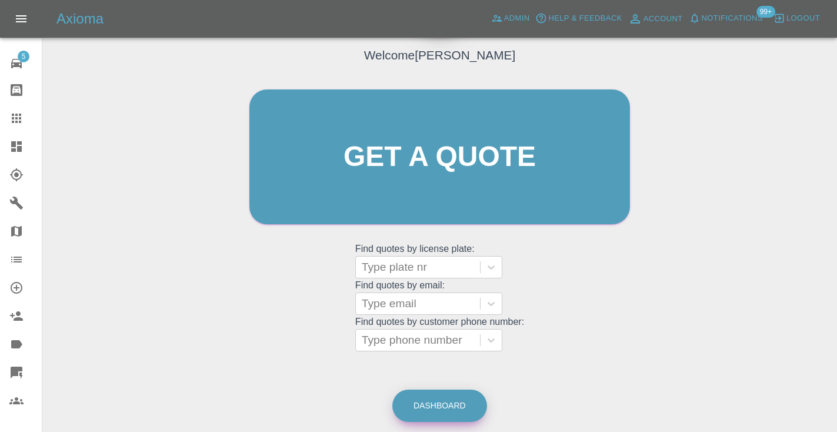
click at [436, 412] on link "Dashboard" at bounding box center [439, 405] width 95 height 32
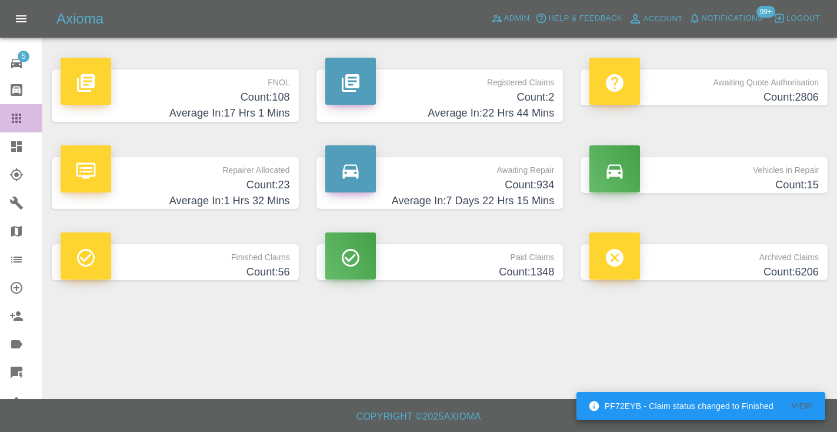
click at [25, 121] on div at bounding box center [25, 118] width 33 height 14
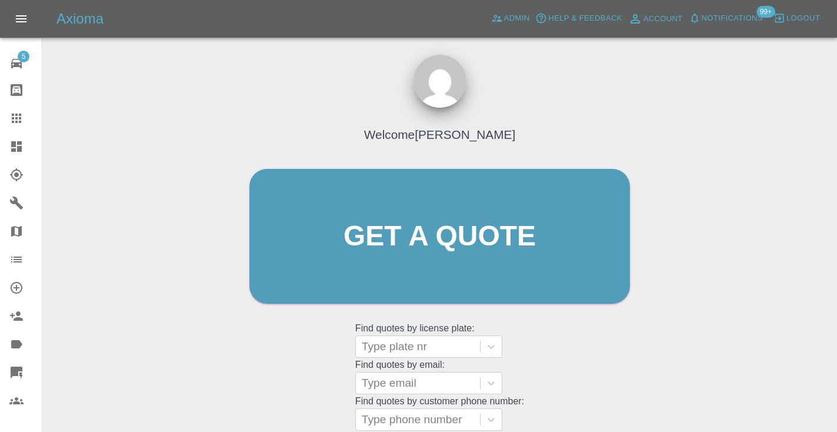
click at [583, 369] on div "Welcome Castro Get a quote Get a quote Find quotes by license plate: Type plate…" at bounding box center [439, 258] width 405 height 355
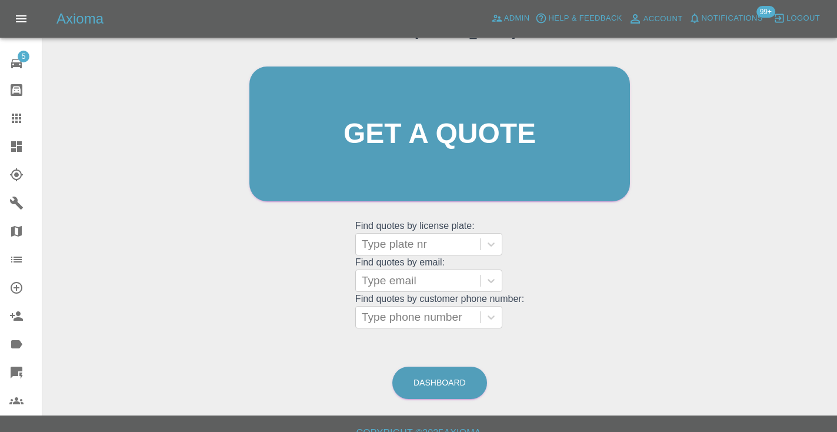
scroll to position [103, 0]
click at [455, 314] on div "Type phone number" at bounding box center [418, 316] width 112 height 14
paste input "07973869030"
type input "07973869030"
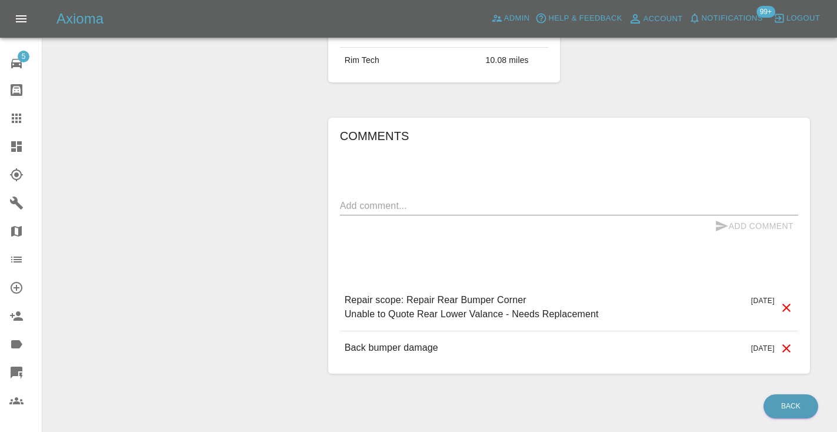
scroll to position [905, 0]
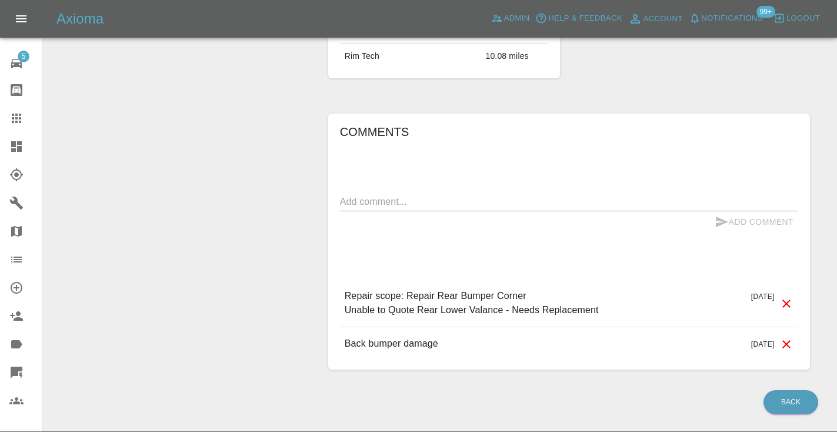
click at [440, 203] on div "Comments x Add Comment Repair scope: Repair Rear Bumper Corner Unable to Quote …" at bounding box center [569, 241] width 458 height 239
click at [419, 204] on div "x" at bounding box center [569, 201] width 458 height 19
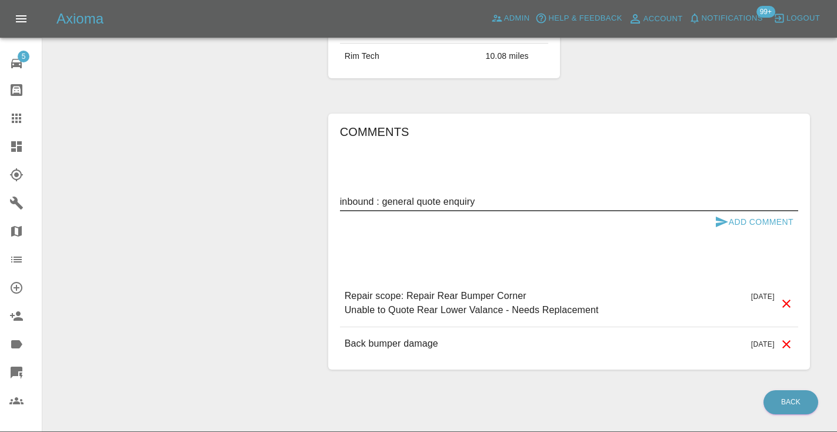
type textarea "inbound : general quote enquiry"
click at [720, 229] on icon "submit" at bounding box center [721, 222] width 14 height 14
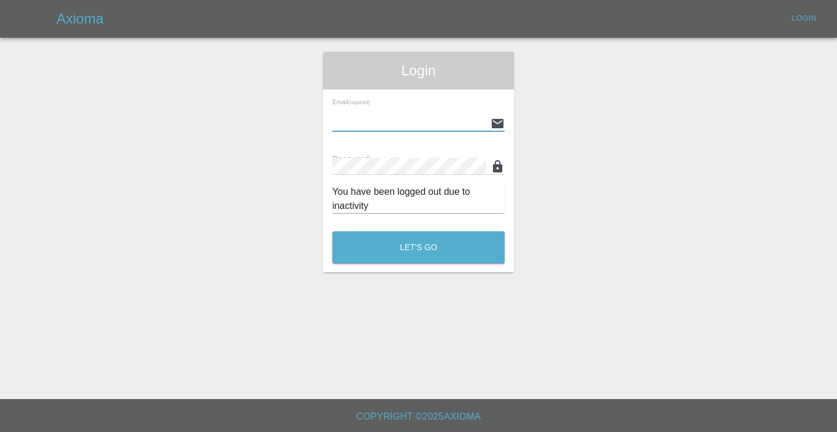
type input "[EMAIL_ADDRESS][DOMAIN_NAME]"
click at [418, 247] on button "Let's Go" at bounding box center [418, 247] width 172 height 32
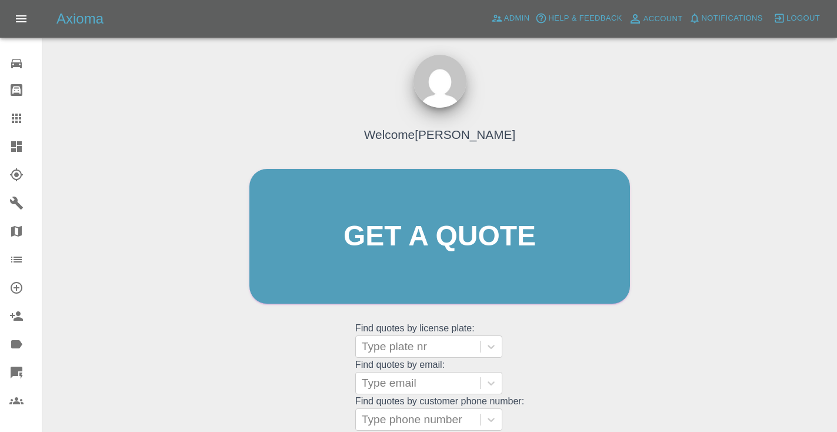
drag, startPoint x: 643, startPoint y: 286, endPoint x: 648, endPoint y: 281, distance: 7.1
click at [643, 286] on div "Welcome Castro Get a quote Get a quote Find quotes by license plate: Type plate…" at bounding box center [439, 292] width 775 height 422
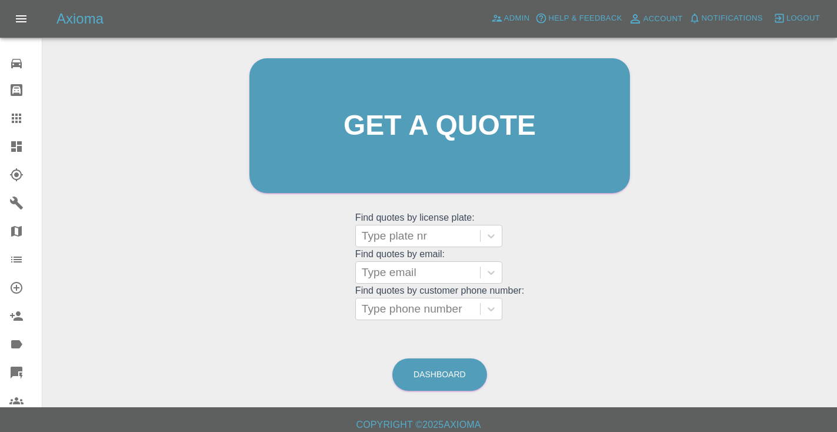
scroll to position [123, 0]
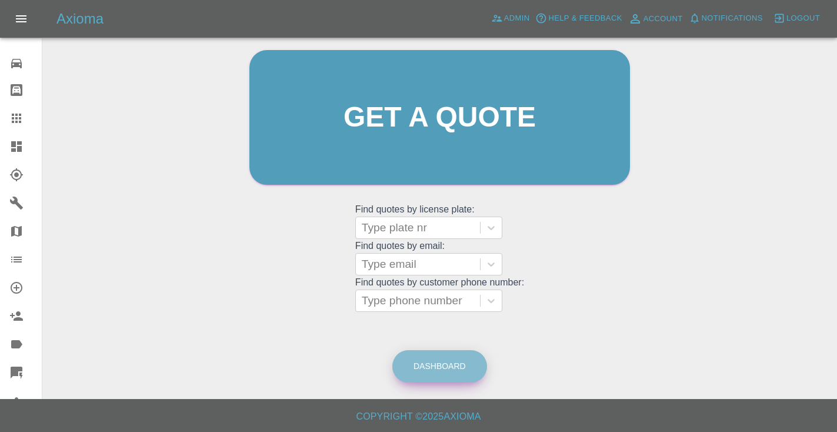
click at [439, 359] on link "Dashboard" at bounding box center [439, 366] width 95 height 32
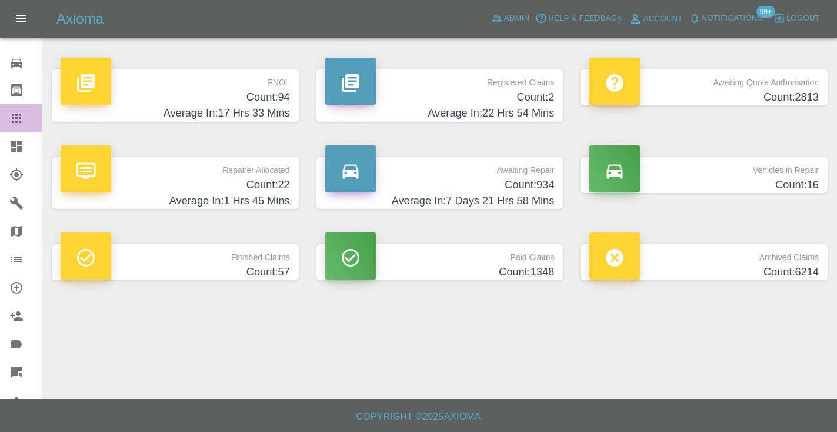
click at [14, 119] on icon at bounding box center [16, 117] width 9 height 9
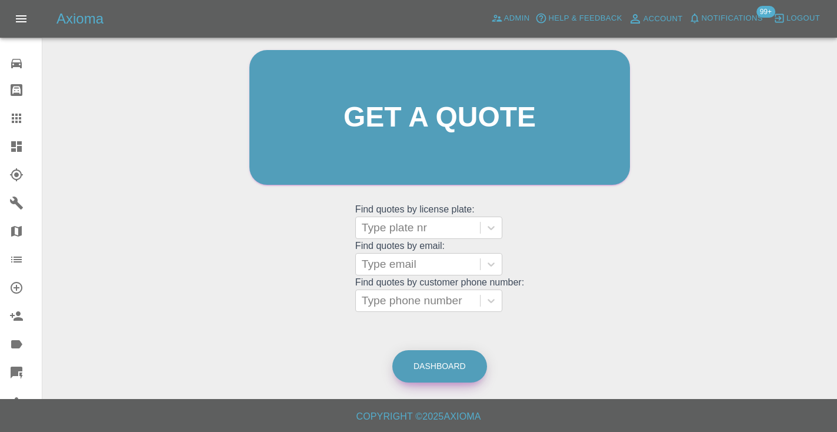
click at [463, 357] on link "Dashboard" at bounding box center [439, 366] width 95 height 32
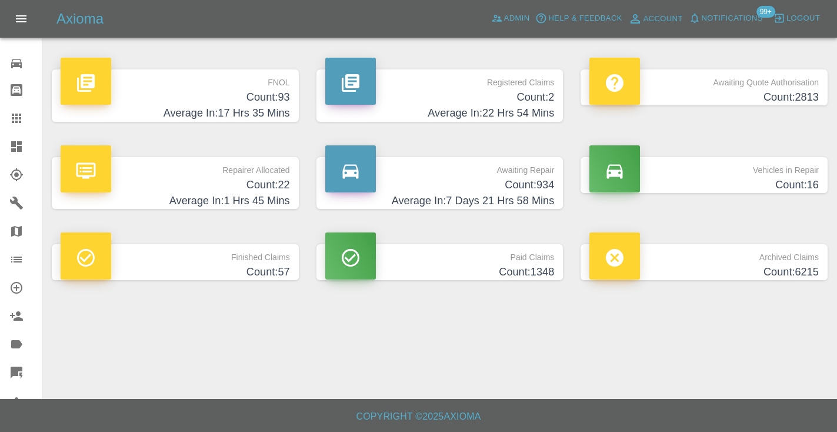
click at [506, 177] on h4 "Count: 934" at bounding box center [439, 185] width 229 height 16
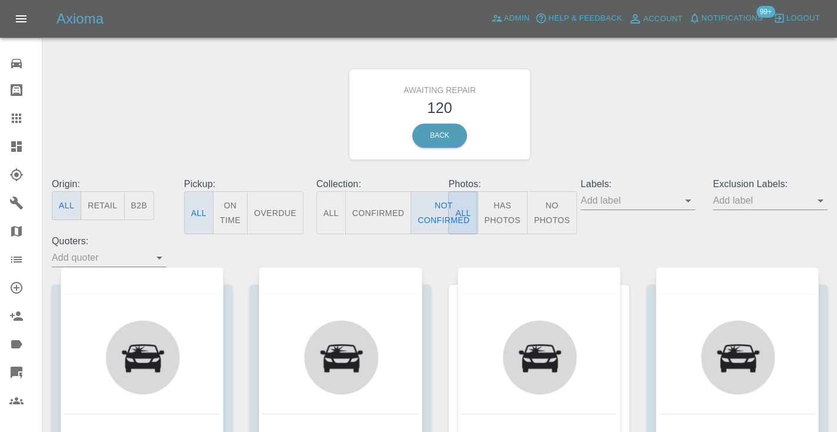
scroll to position [123, 0]
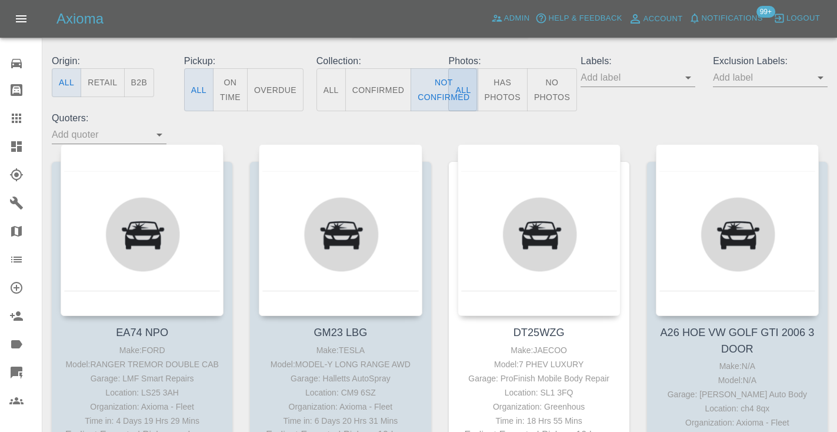
type button "false"
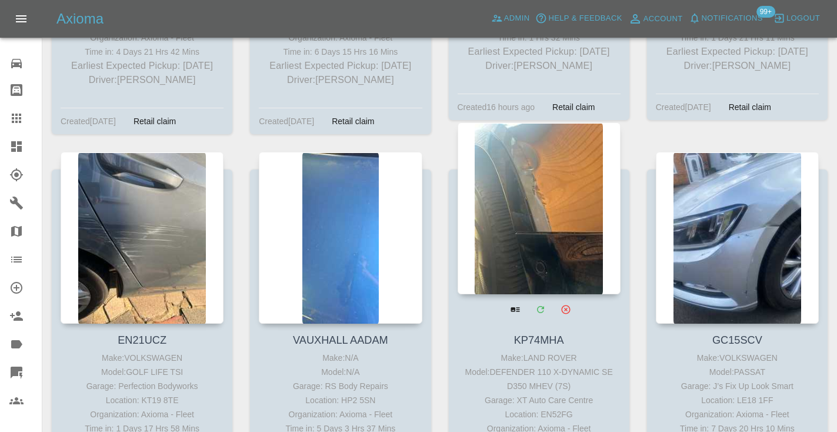
scroll to position [3646, 0]
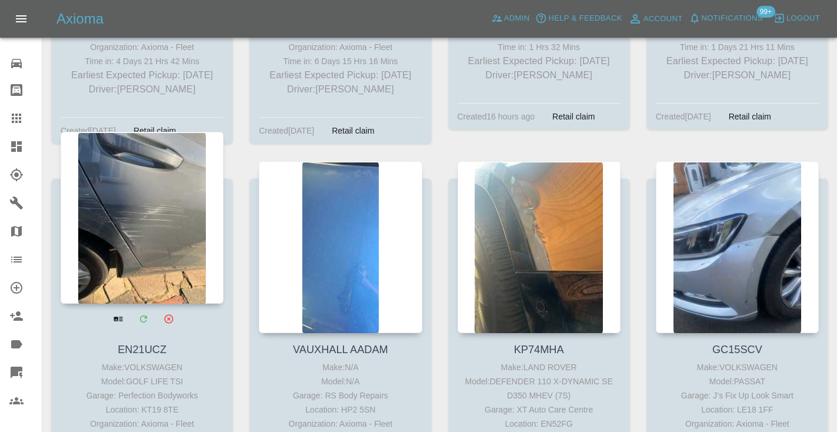
click at [133, 168] on div at bounding box center [142, 218] width 163 height 172
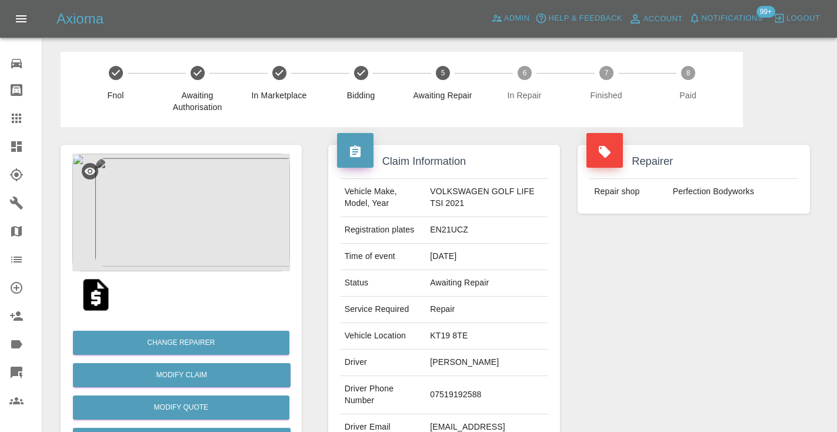
click at [473, 395] on td "07519192588" at bounding box center [486, 395] width 123 height 38
copy td "07519192588"
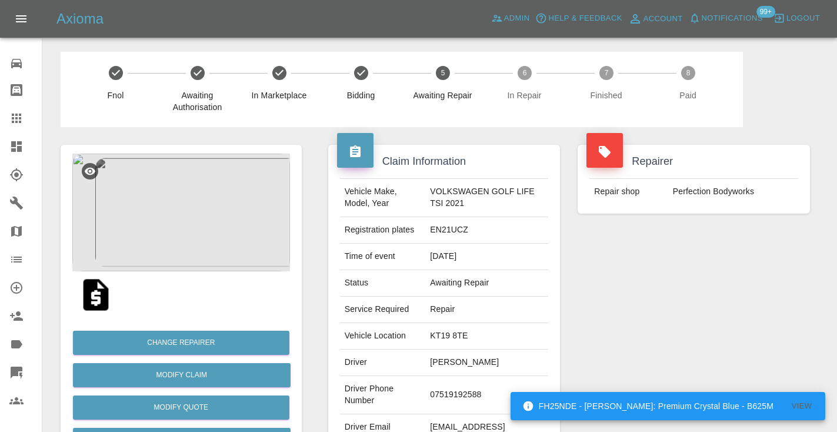
click at [670, 299] on div "Repairer Repair shop Perfection Bodyworks" at bounding box center [694, 302] width 250 height 351
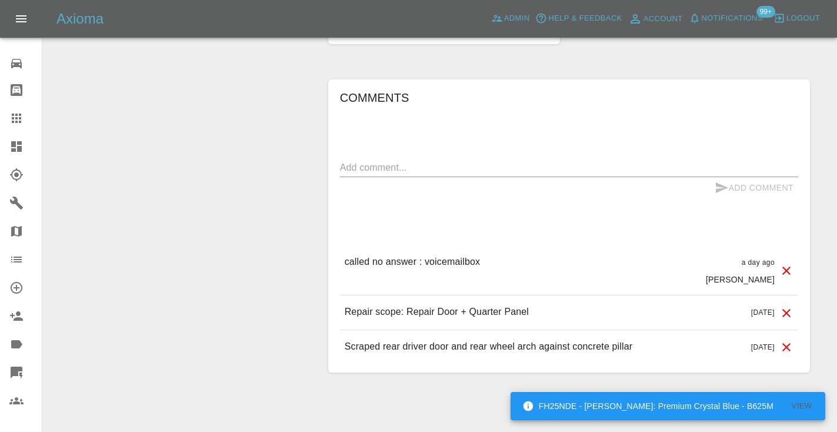
scroll to position [868, 0]
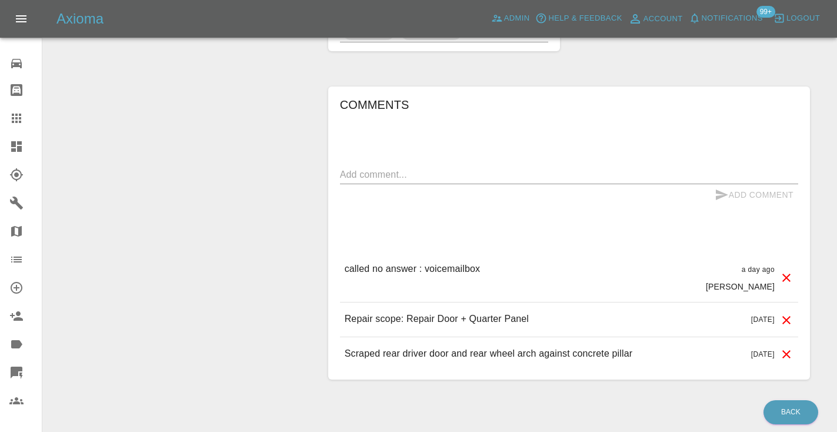
click at [363, 168] on textarea at bounding box center [569, 175] width 458 height 14
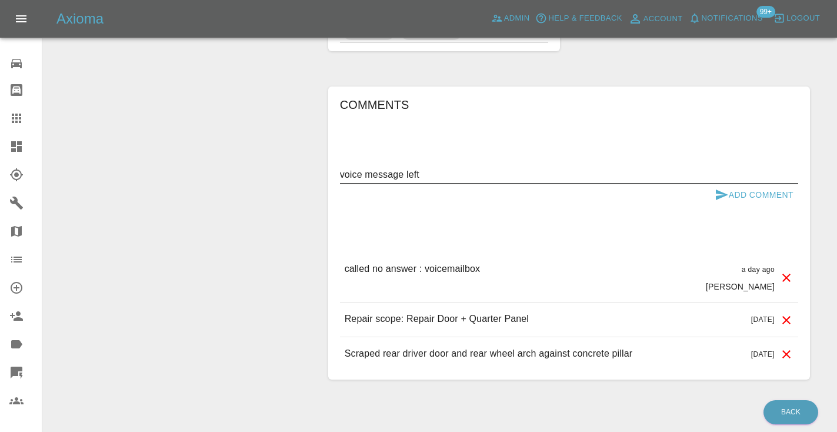
type textarea "voice message left"
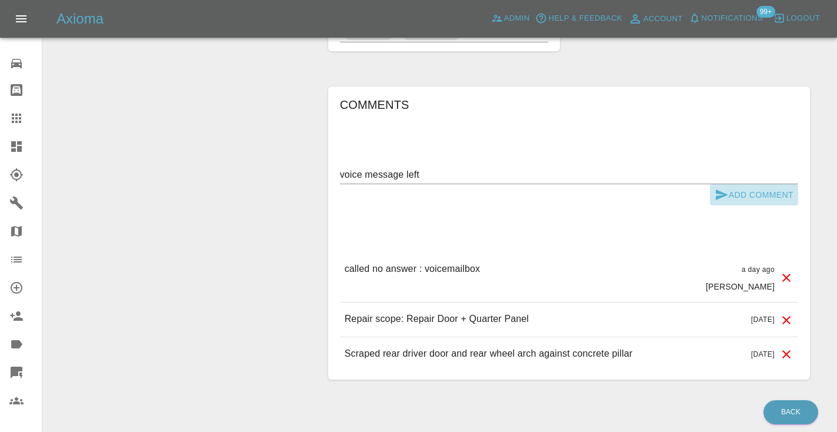
click at [740, 184] on button "Add Comment" at bounding box center [754, 195] width 88 height 22
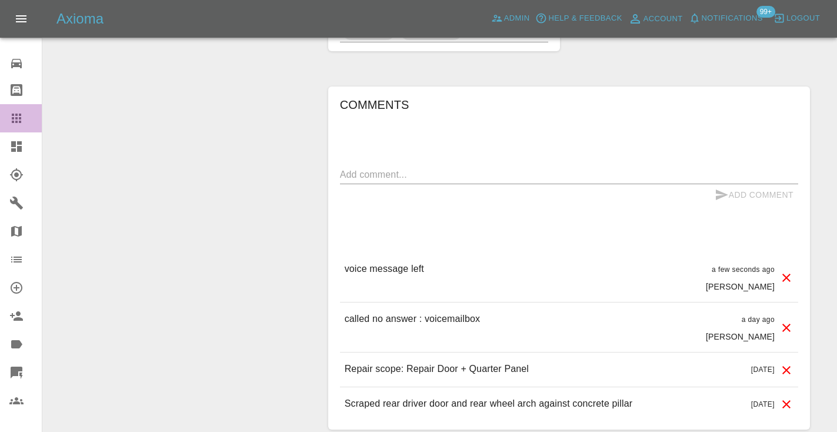
click at [16, 117] on icon at bounding box center [16, 117] width 9 height 9
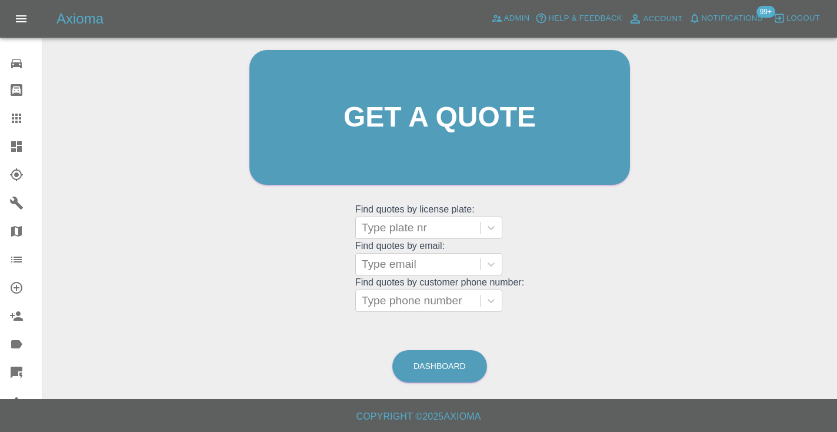
scroll to position [89, 0]
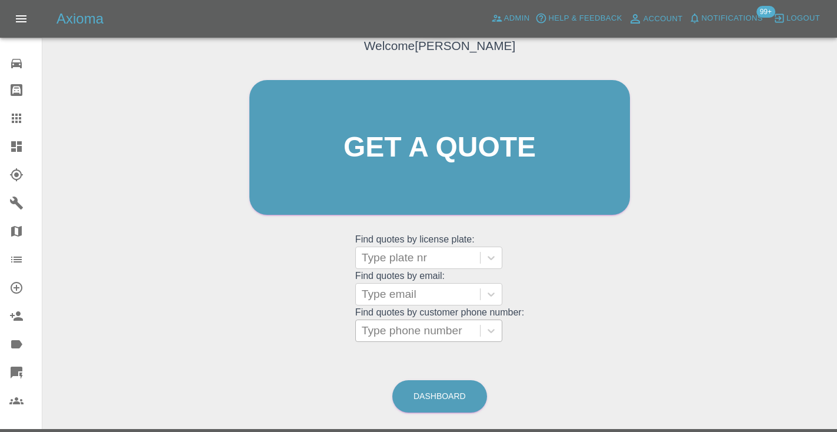
click at [387, 338] on div "Type phone number" at bounding box center [418, 330] width 124 height 21
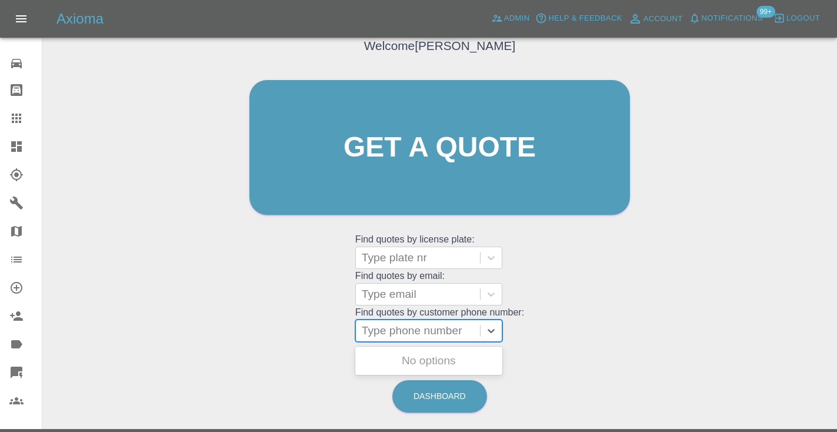
paste input "07421539156"
type input "07421539156"
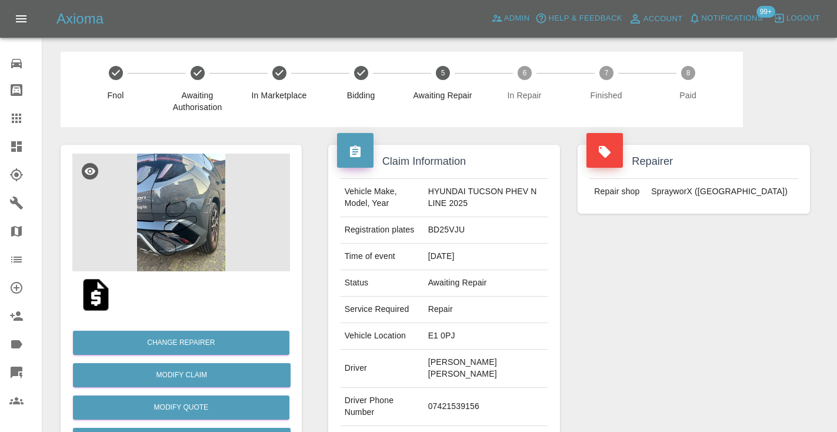
click at [451, 394] on td "07421539156" at bounding box center [485, 406] width 125 height 38
copy td "07421539156"
click at [22, 121] on icon at bounding box center [16, 118] width 14 height 14
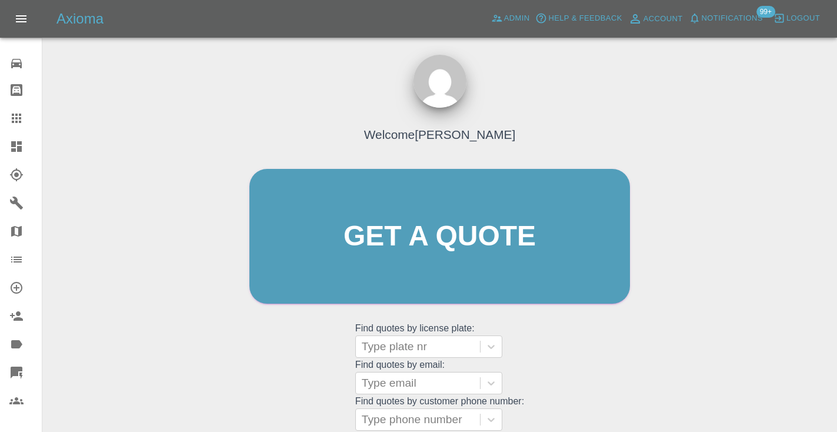
click at [547, 368] on div "Welcome [PERSON_NAME] Get a quote Get a quote Find quotes by license plate: Typ…" at bounding box center [439, 258] width 405 height 355
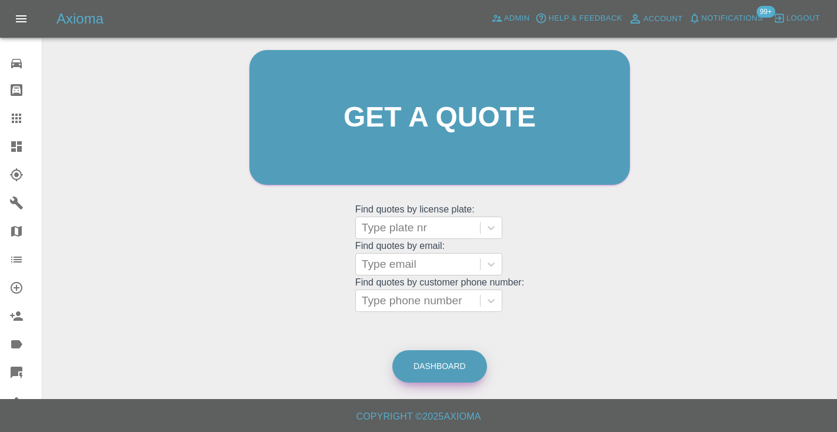
scroll to position [118, 0]
click at [463, 356] on link "Dashboard" at bounding box center [439, 366] width 95 height 32
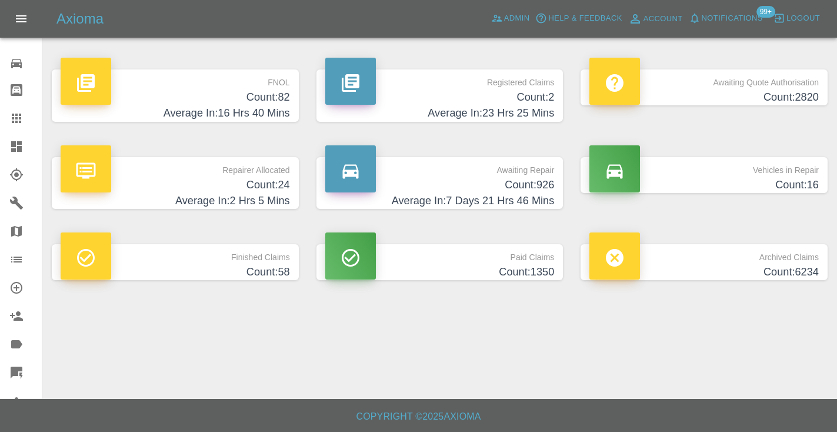
click at [530, 177] on h4 "Count: 926" at bounding box center [439, 185] width 229 height 16
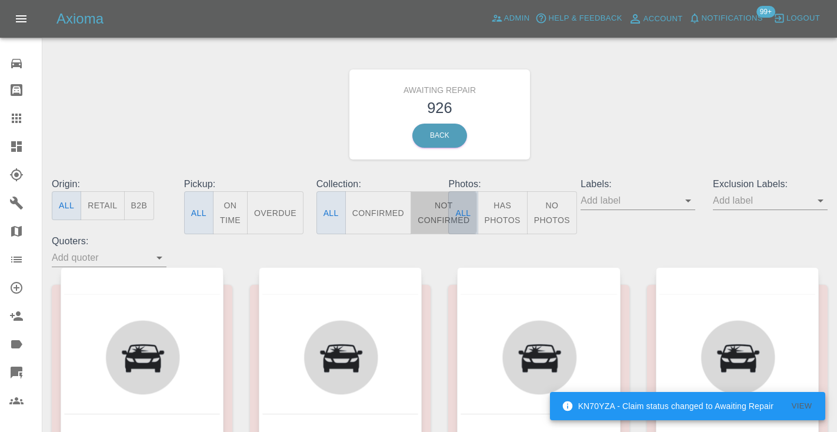
click at [435, 199] on button "Not Confirmed" at bounding box center [443, 212] width 66 height 43
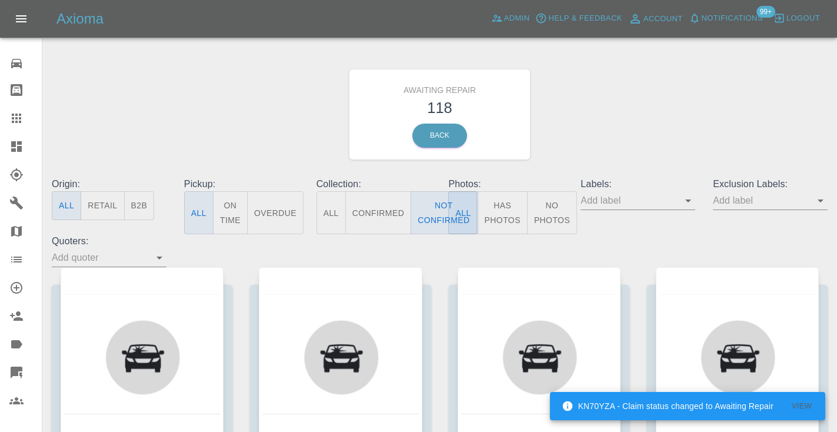
click at [592, 111] on div "Awaiting Repair 118 Back" at bounding box center [439, 114] width 793 height 125
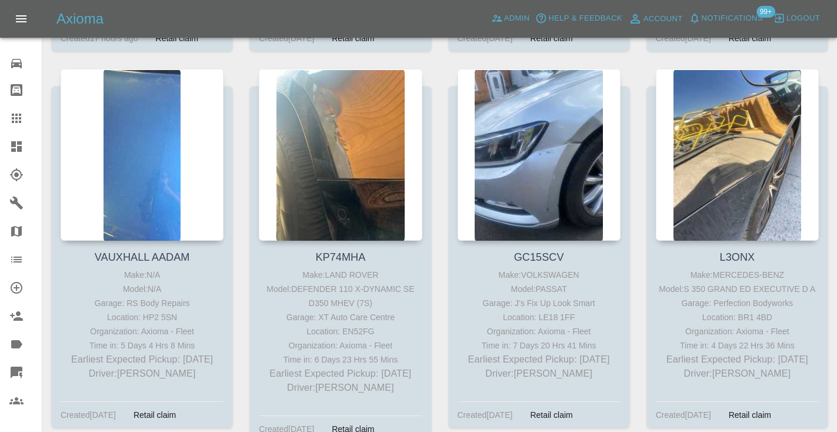
scroll to position [3700, 0]
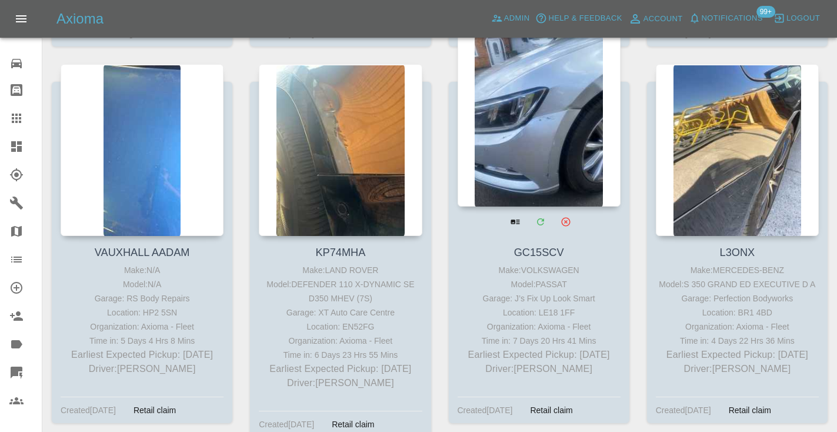
click at [519, 103] on div at bounding box center [538, 121] width 163 height 172
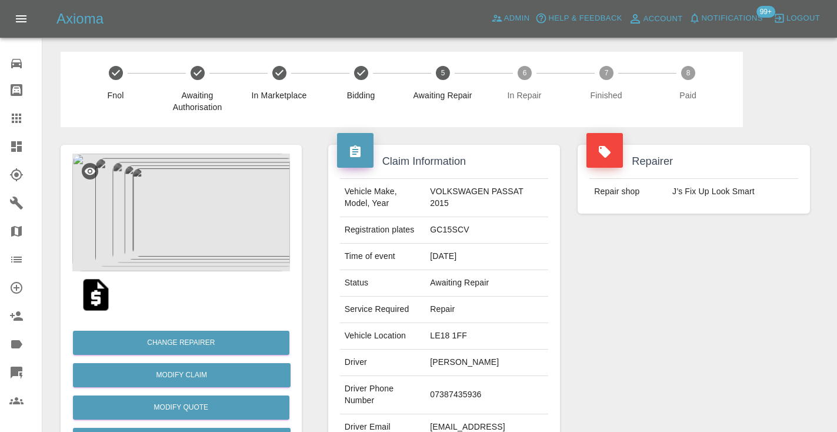
click at [480, 388] on td "07387435936" at bounding box center [486, 395] width 123 height 38
copy td "07387435936"
click at [693, 282] on div "Repairer Repair shop J’s Fix Up Look Smart" at bounding box center [694, 302] width 250 height 351
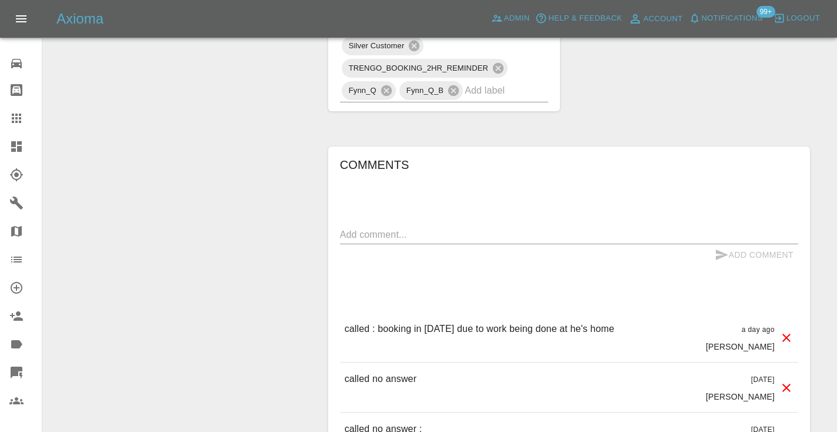
scroll to position [858, 0]
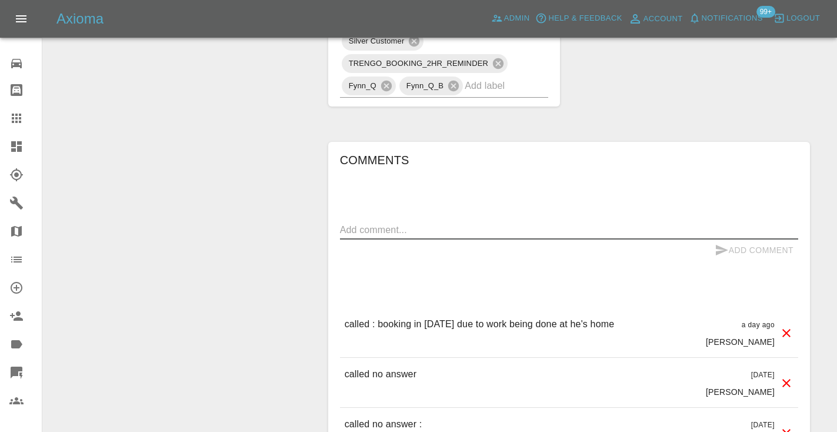
click at [369, 223] on textarea at bounding box center [569, 230] width 458 height 14
type textarea "called no answer : voicemailbox"
click at [724, 245] on icon "submit" at bounding box center [721, 250] width 12 height 11
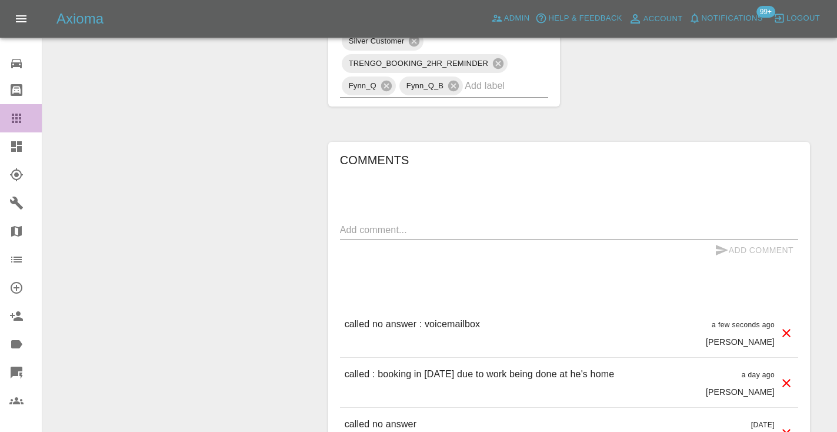
click at [20, 119] on icon at bounding box center [16, 117] width 9 height 9
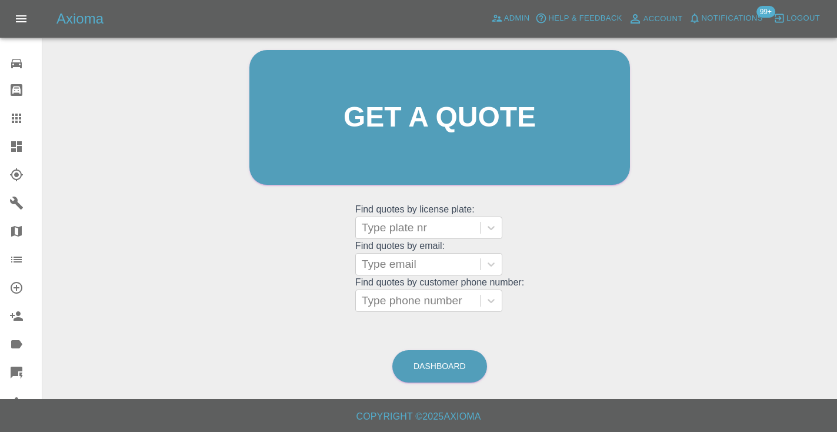
scroll to position [79, 0]
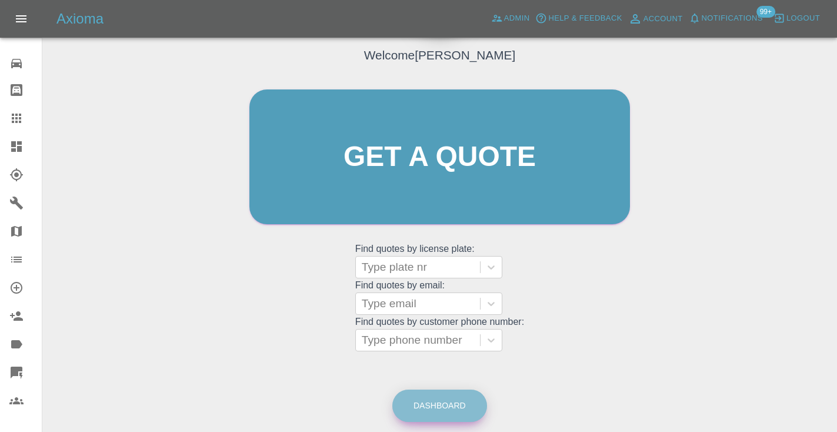
click at [464, 403] on link "Dashboard" at bounding box center [439, 405] width 95 height 32
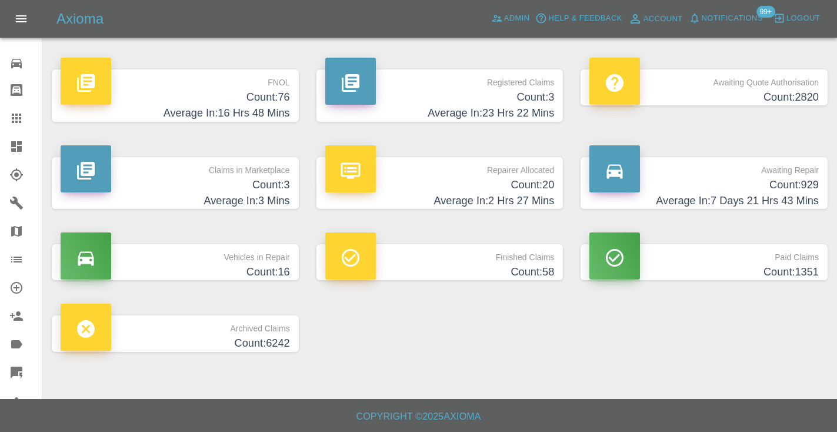
click at [792, 183] on h4 "Count: 929" at bounding box center [703, 185] width 229 height 16
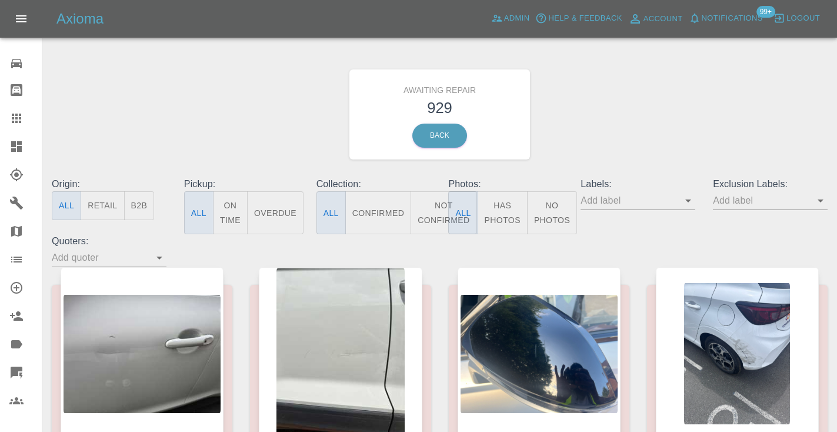
click at [435, 208] on button "Not Confirmed" at bounding box center [443, 212] width 66 height 43
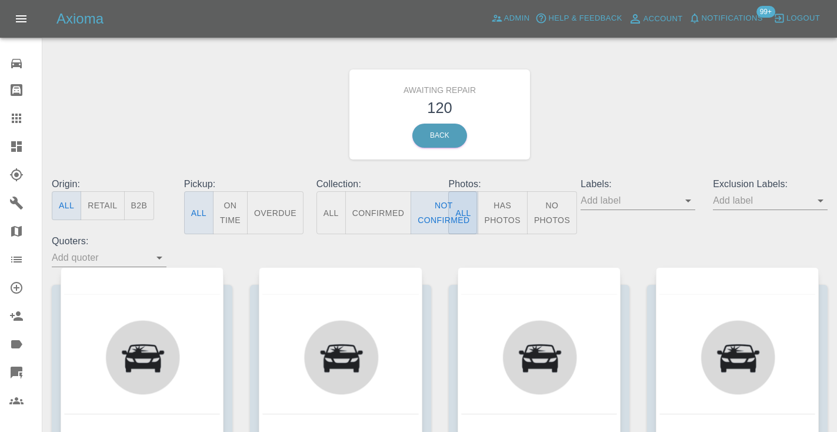
click at [554, 133] on div "Awaiting Repair 120 Back" at bounding box center [439, 114] width 793 height 125
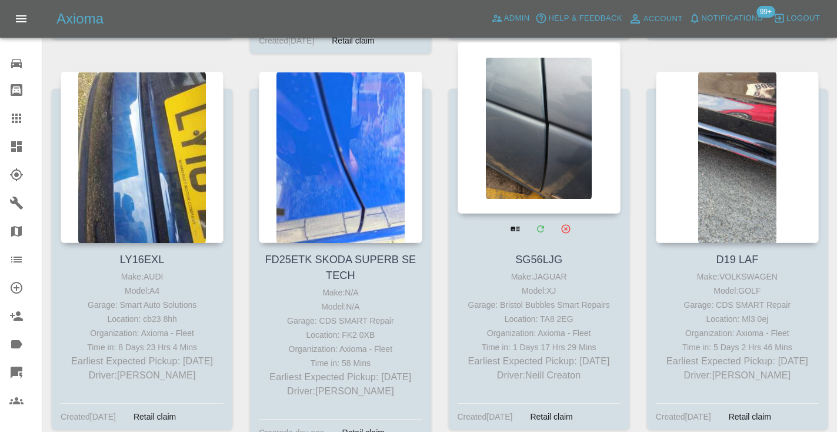
scroll to position [4051, 0]
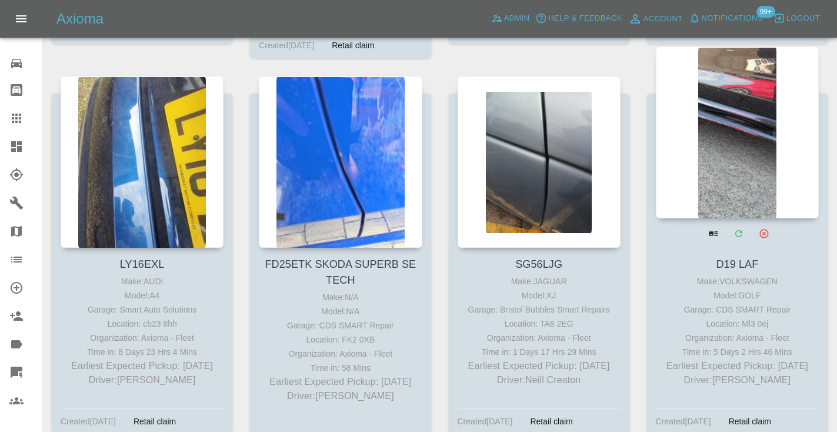
click at [727, 97] on div at bounding box center [737, 132] width 163 height 172
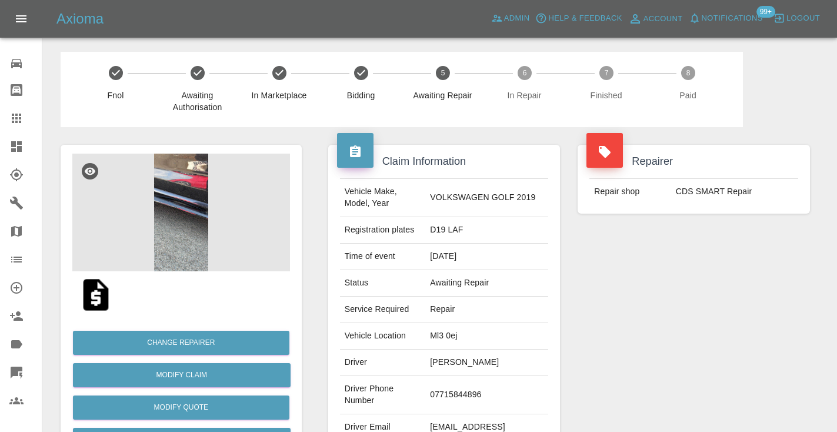
click at [462, 380] on td "07715844896" at bounding box center [486, 395] width 123 height 38
copy td "07715844896"
click at [752, 256] on div "Repairer Repair shop CDS SMART Repair" at bounding box center [694, 302] width 250 height 351
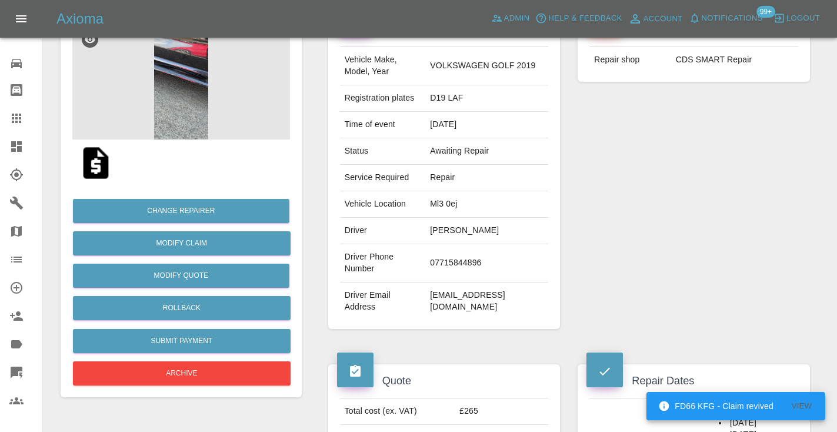
scroll to position [127, 0]
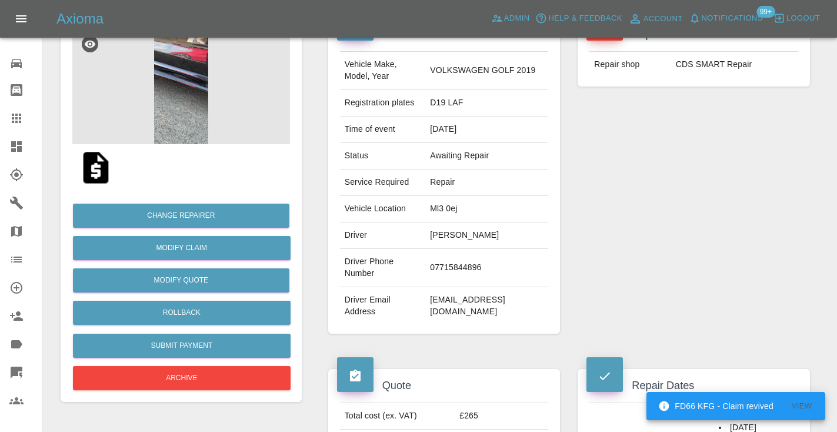
click at [460, 253] on td "07715844896" at bounding box center [486, 268] width 123 height 38
copy td "07715844896"
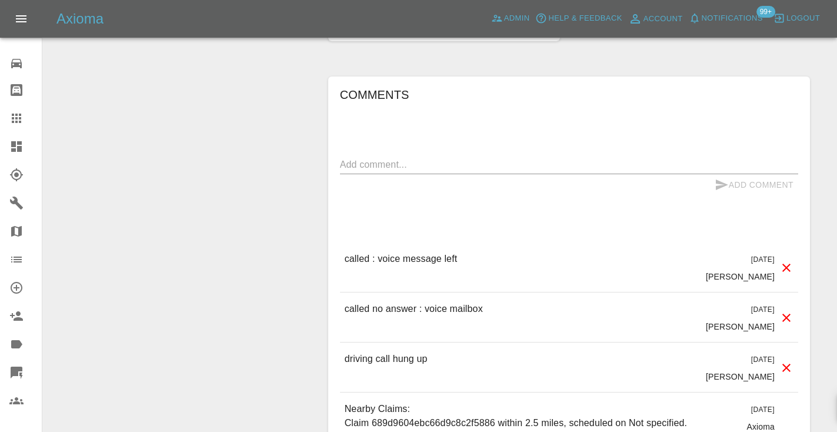
scroll to position [851, 0]
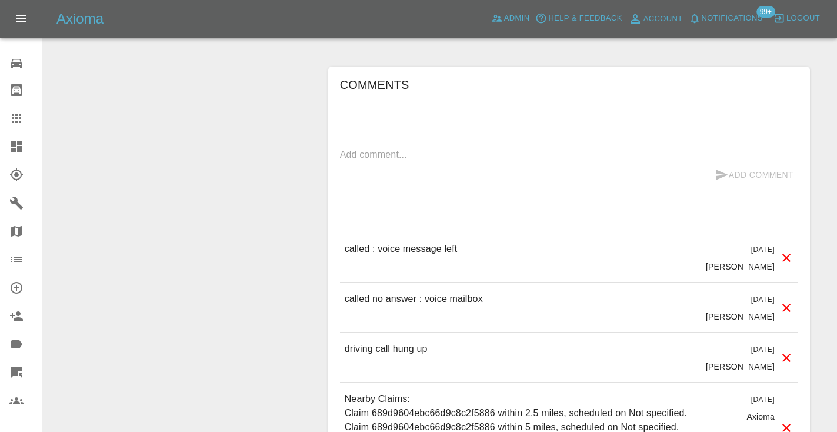
click at [350, 148] on textarea at bounding box center [569, 155] width 458 height 14
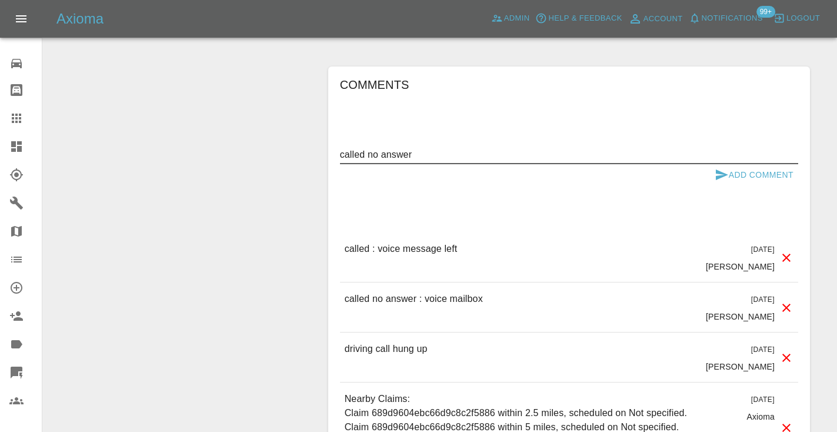
type textarea "called no answer"
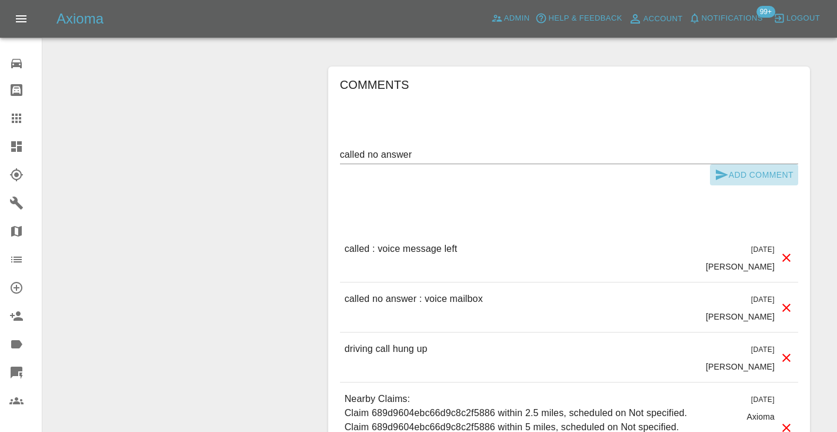
click at [723, 168] on icon "submit" at bounding box center [721, 175] width 14 height 14
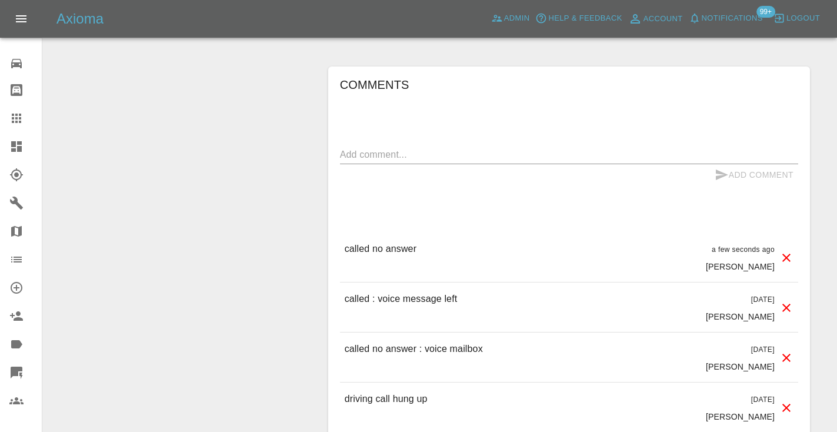
click at [11, 108] on link "Claims" at bounding box center [21, 118] width 42 height 28
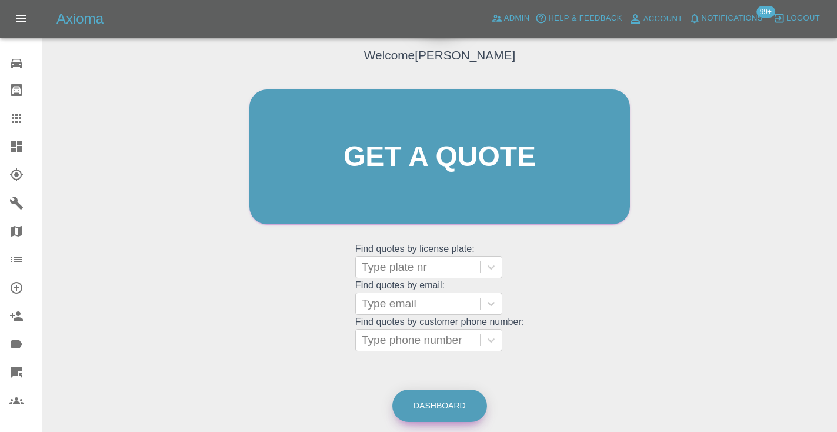
click at [424, 401] on link "Dashboard" at bounding box center [439, 405] width 95 height 32
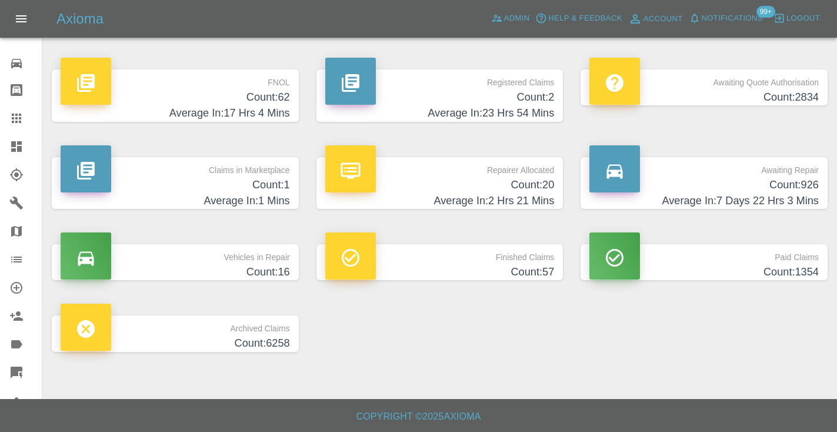
click at [798, 186] on h4 "Count: 926" at bounding box center [703, 185] width 229 height 16
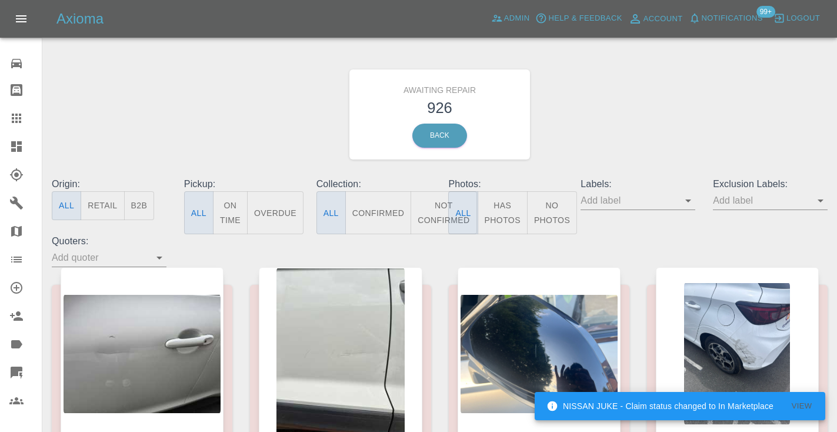
click at [439, 211] on button "Not Confirmed" at bounding box center [443, 212] width 66 height 43
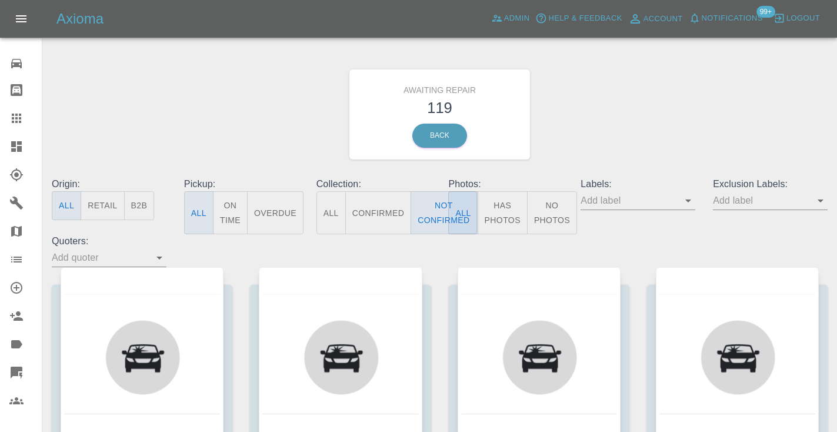
click at [24, 122] on div at bounding box center [25, 118] width 33 height 14
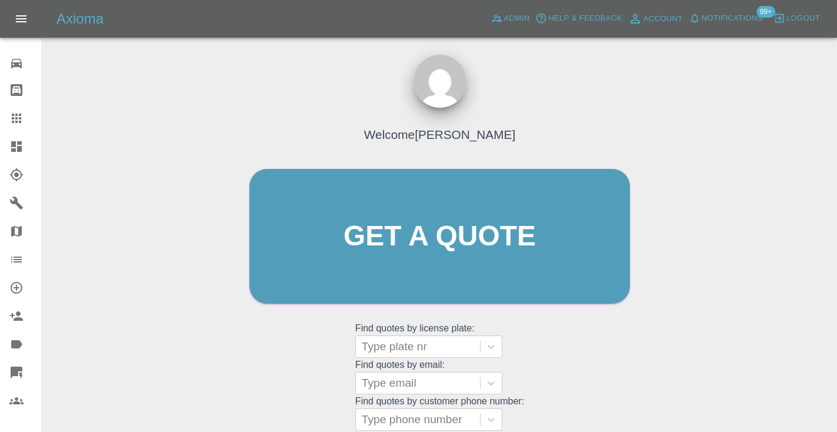
click at [624, 342] on div "Welcome [PERSON_NAME] Get a quote Get a quote Find quotes by license plate: Typ…" at bounding box center [439, 258] width 405 height 355
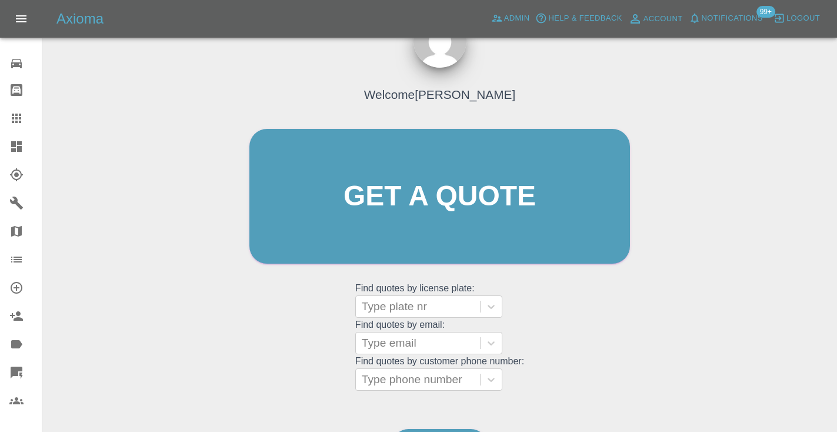
scroll to position [119, 0]
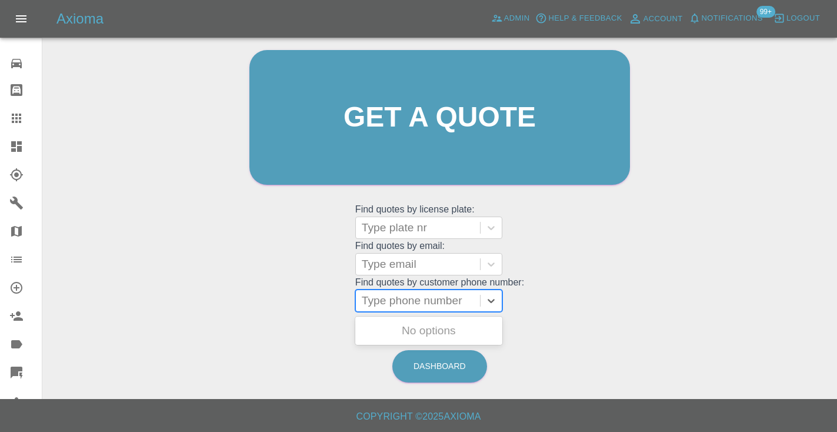
click at [436, 303] on div "Type phone number" at bounding box center [418, 300] width 112 height 14
paste input "07946155213"
type input "07946155213"
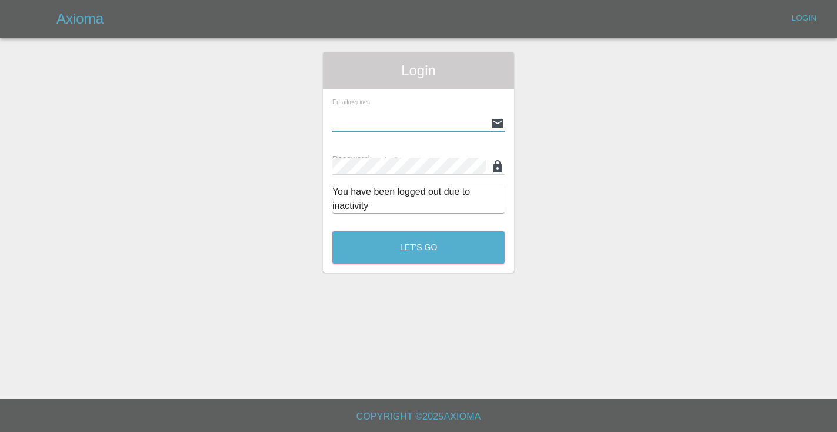
type input "[EMAIL_ADDRESS][DOMAIN_NAME]"
click at [418, 247] on button "Let's Go" at bounding box center [418, 247] width 172 height 32
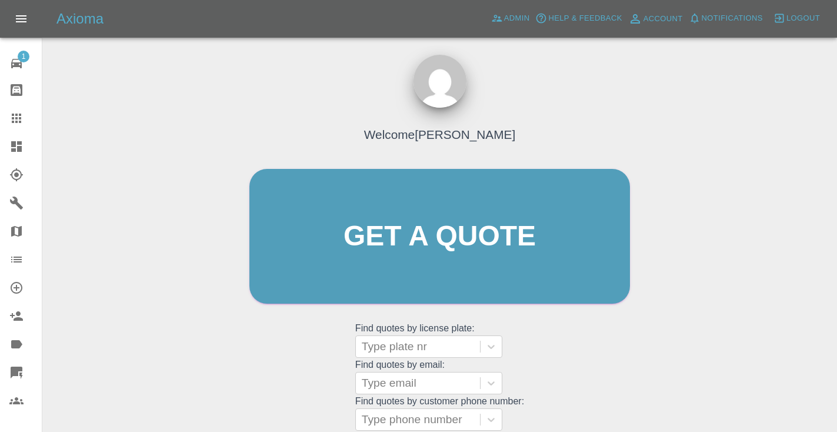
click at [616, 363] on div "Welcome [PERSON_NAME] Get a quote Get a quote Find quotes by license plate: Typ…" at bounding box center [439, 258] width 405 height 355
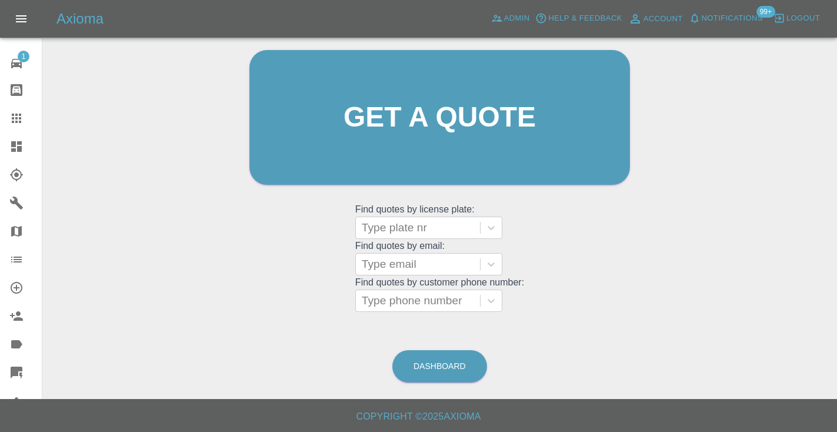
scroll to position [118, 0]
click at [424, 312] on div "Welcome [PERSON_NAME] Get a quote Get a quote Find quotes by license plate: Typ…" at bounding box center [439, 140] width 405 height 355
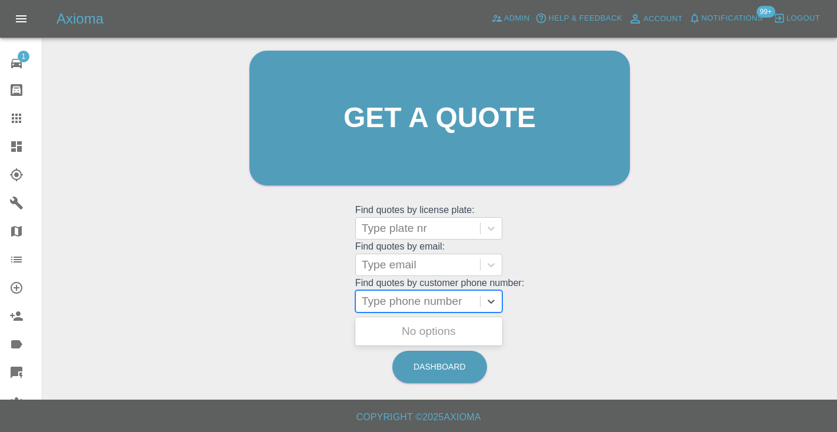
click at [422, 307] on div at bounding box center [418, 301] width 112 height 16
paste input "07946155213"
type input "07946155213"
click at [549, 263] on div "Welcome Castro Get a quote Get a quote Find quotes by license plate: Type plate…" at bounding box center [439, 140] width 405 height 355
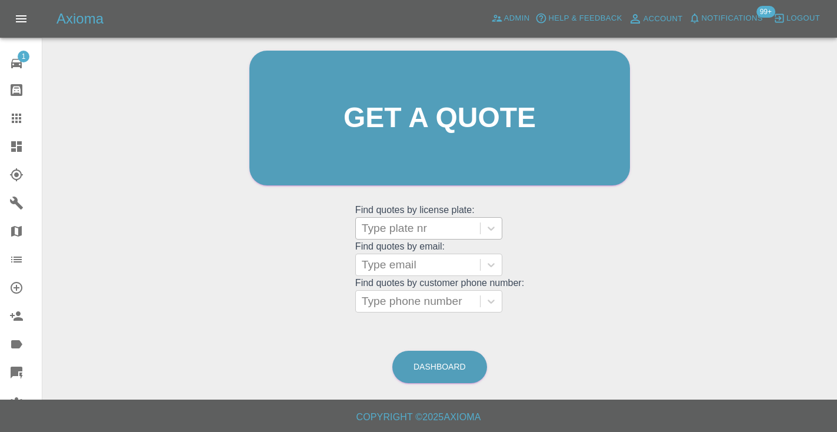
click at [410, 232] on div "Type plate nr" at bounding box center [418, 228] width 112 height 14
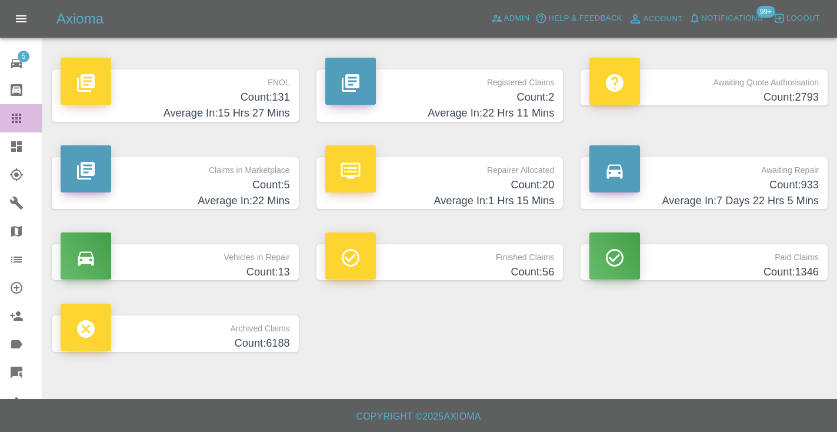
click at [26, 122] on div at bounding box center [25, 118] width 33 height 14
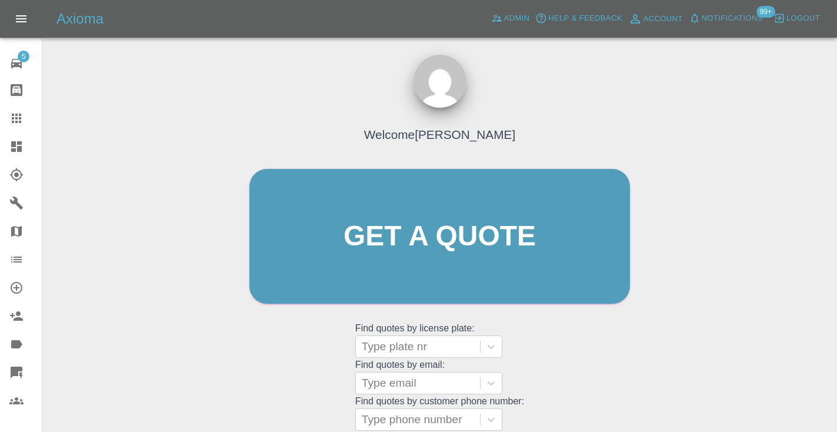
click at [557, 354] on div "Welcome [PERSON_NAME] Get a quote Get a quote Find quotes by license plate: Typ…" at bounding box center [439, 258] width 405 height 355
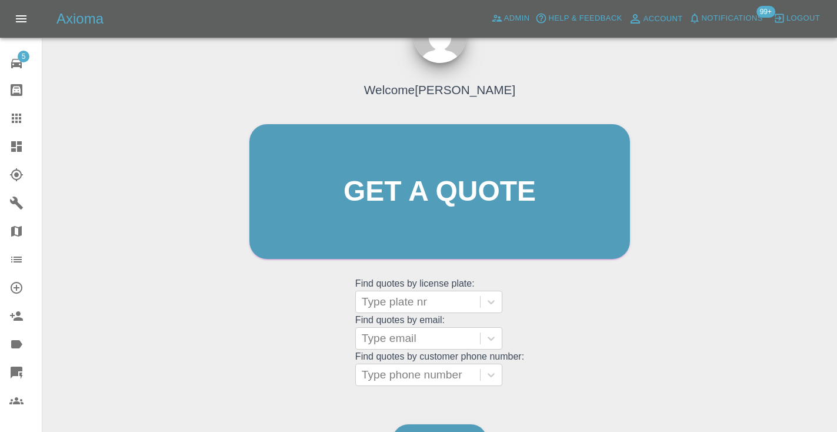
scroll to position [119, 0]
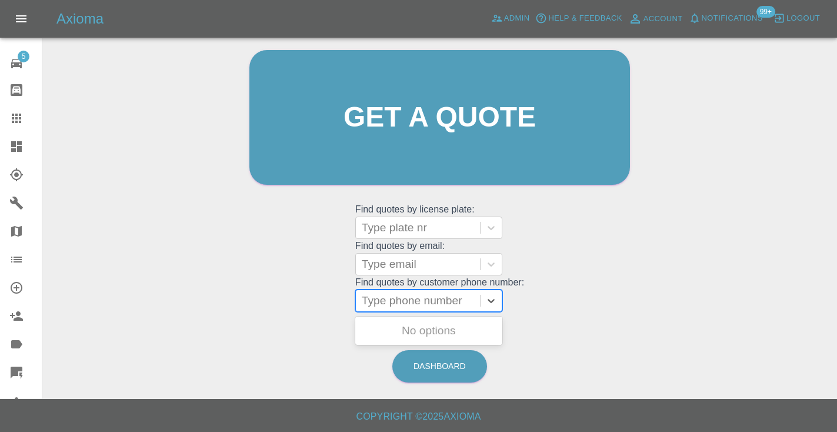
click at [447, 303] on div "Type phone number" at bounding box center [418, 300] width 112 height 14
paste input "07421539156"
type input "07421539156"
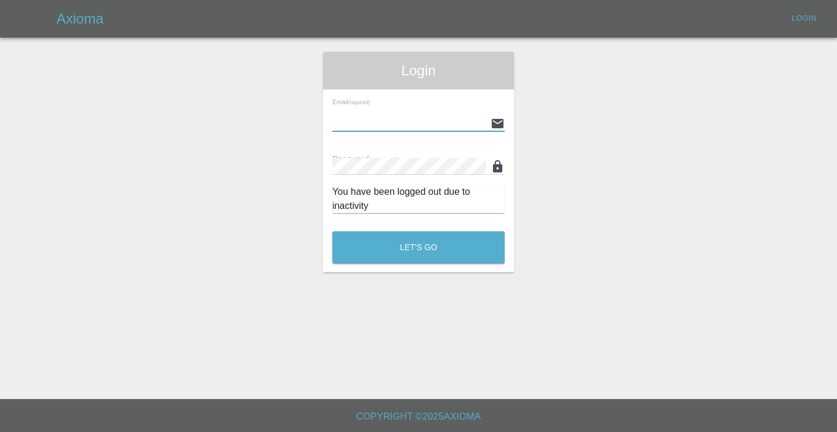
type input "[EMAIL_ADDRESS][DOMAIN_NAME]"
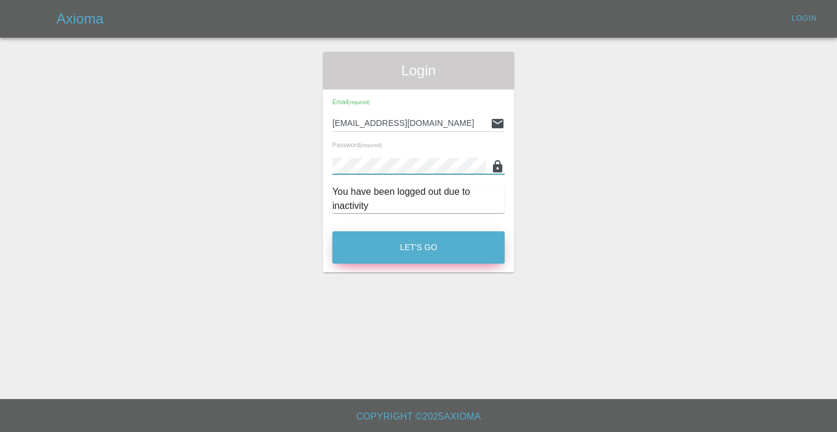
click at [467, 249] on button "Let's Go" at bounding box center [418, 247] width 172 height 32
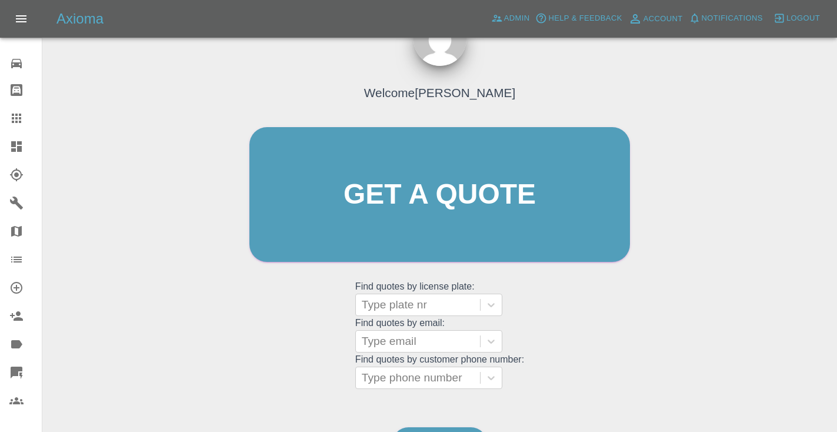
scroll to position [119, 0]
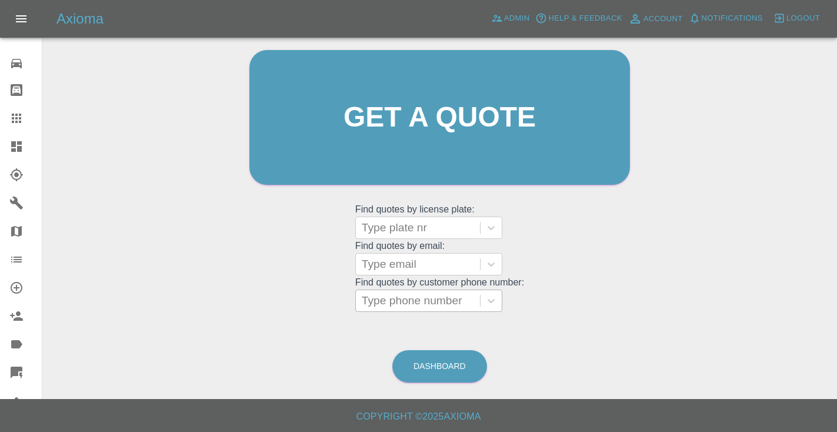
click at [426, 303] on div "Type phone number" at bounding box center [418, 300] width 112 height 14
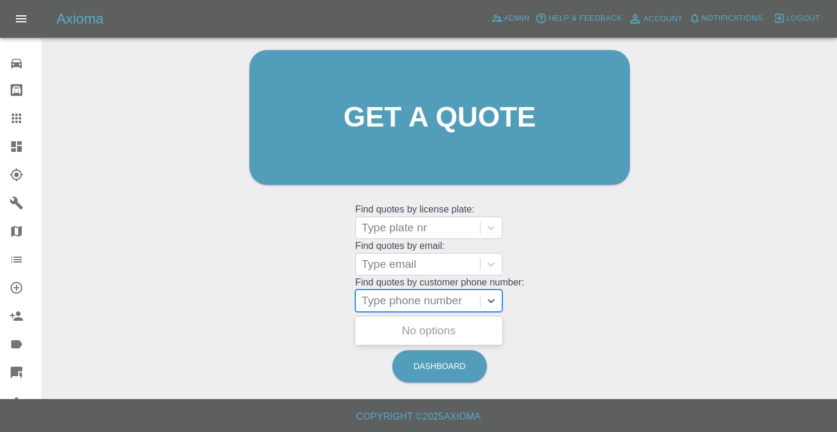
paste input "07421539156"
type input "07421539156"
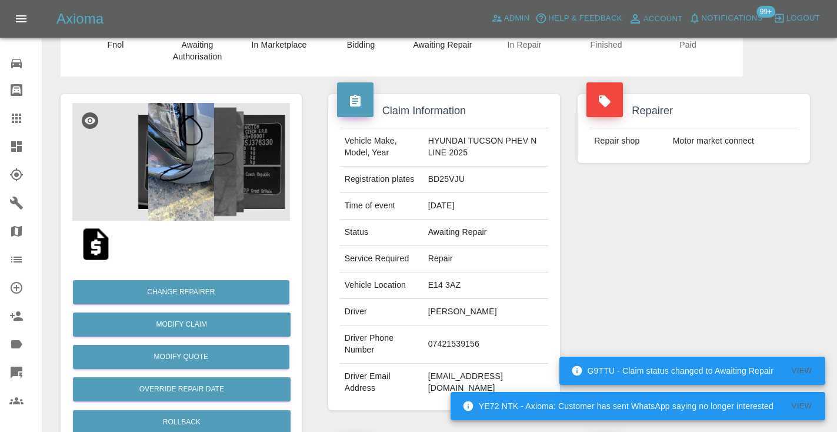
scroll to position [53, 0]
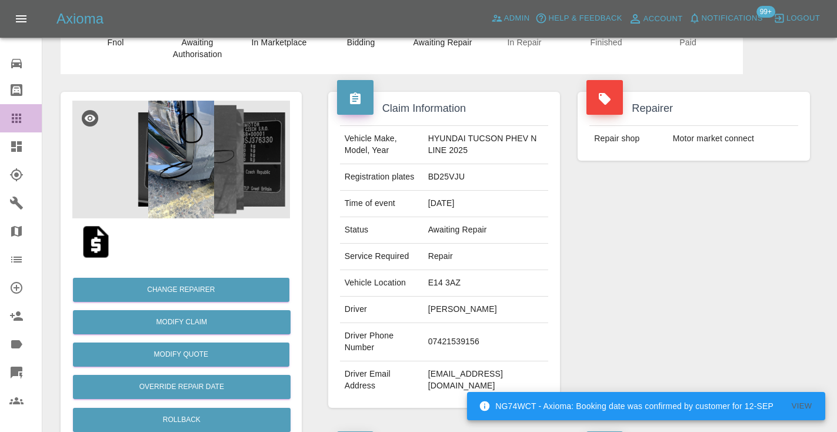
click at [14, 128] on link "Claims" at bounding box center [21, 118] width 42 height 28
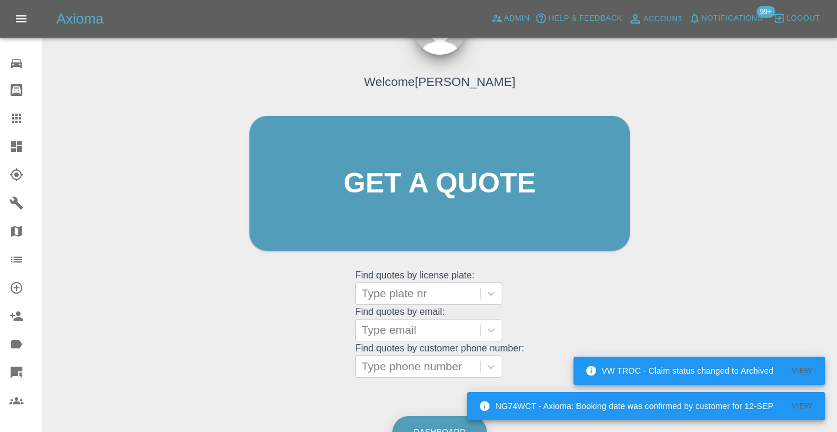
click at [434, 419] on link "Dashboard" at bounding box center [439, 432] width 95 height 32
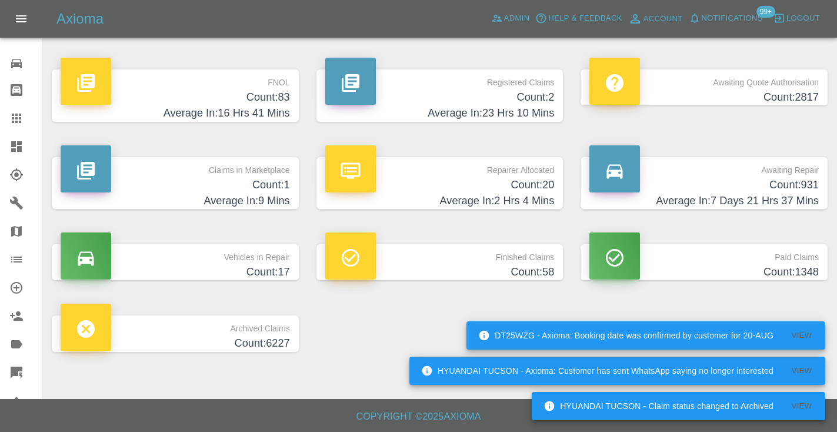
click at [805, 193] on h4 "Average In: 7 Days 21 Hrs 37 Mins" at bounding box center [703, 201] width 229 height 16
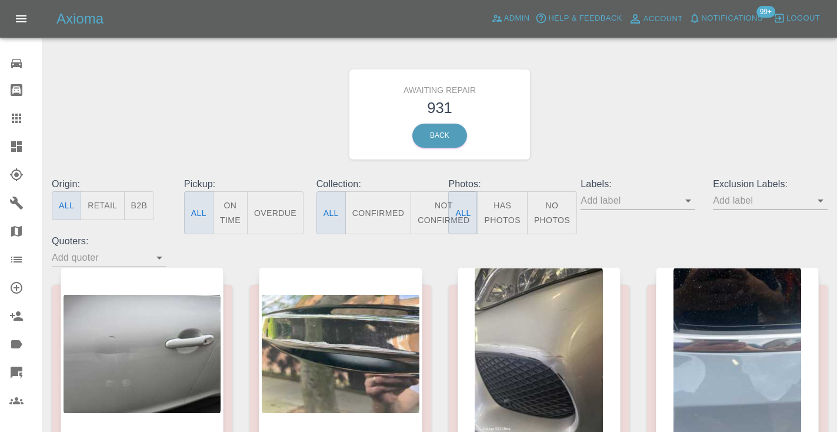
click at [428, 206] on button "Not Confirmed" at bounding box center [443, 212] width 66 height 43
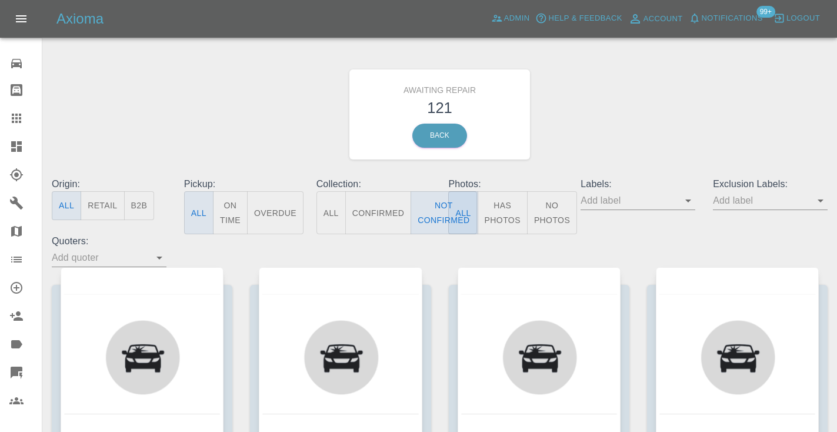
click at [605, 84] on div "Awaiting Repair 121 Back" at bounding box center [439, 114] width 793 height 125
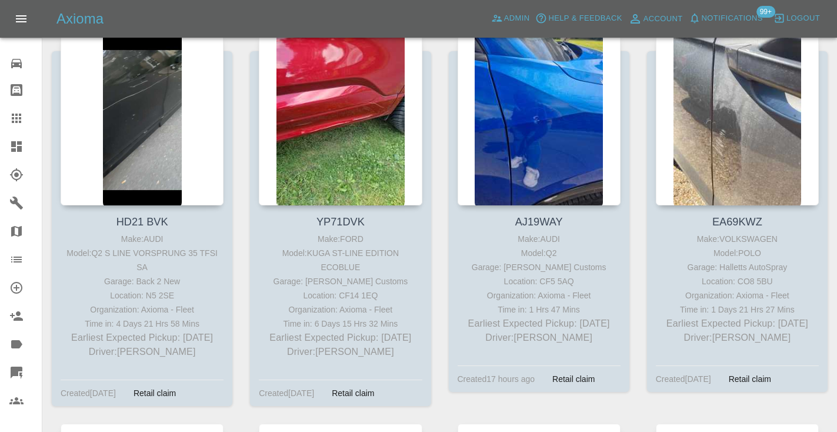
scroll to position [3372, 0]
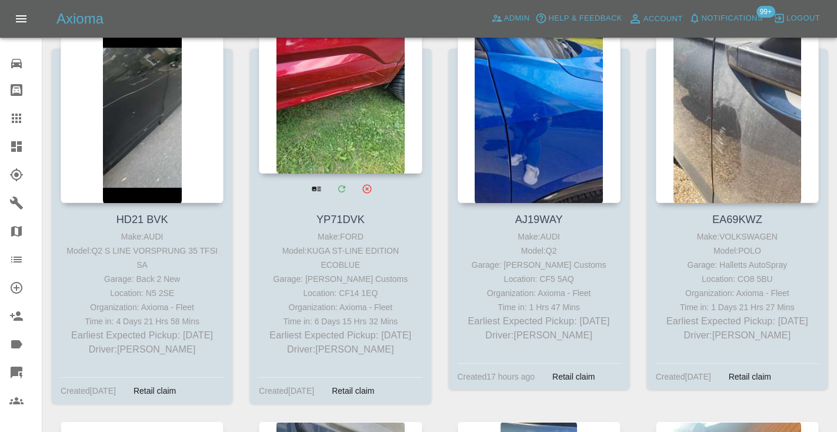
click at [353, 98] on div at bounding box center [340, 88] width 163 height 172
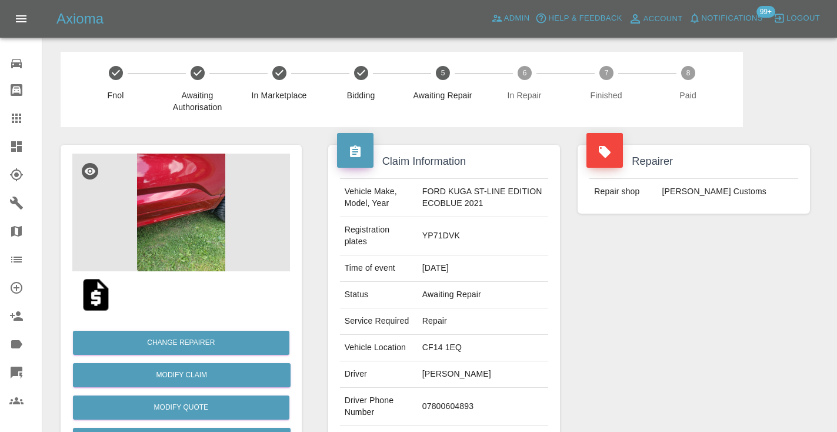
click at [444, 405] on td "07800604893" at bounding box center [482, 406] width 131 height 38
copy td "07800604893"
click at [717, 265] on div "Repairer Repair shop [PERSON_NAME] Customs" at bounding box center [694, 308] width 250 height 363
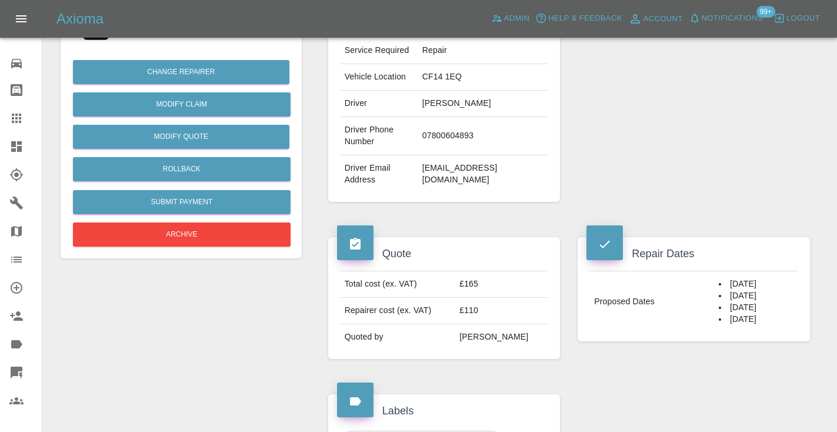
scroll to position [261, 0]
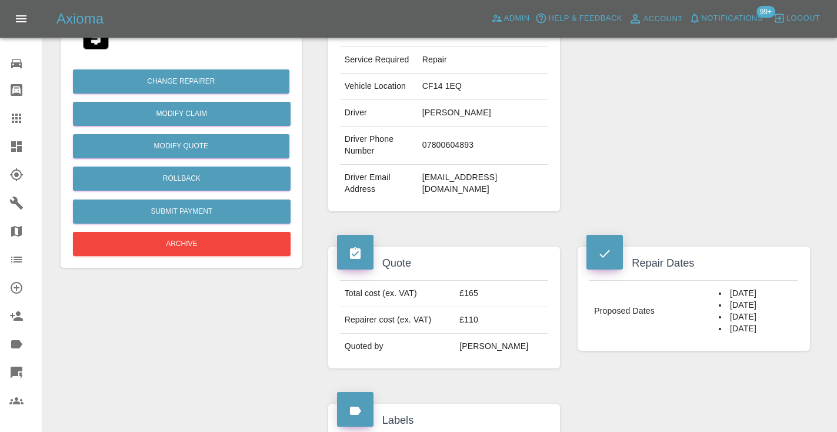
click at [463, 146] on td "07800604893" at bounding box center [482, 145] width 131 height 38
copy td "07800604893"
click at [19, 120] on icon at bounding box center [16, 118] width 14 height 14
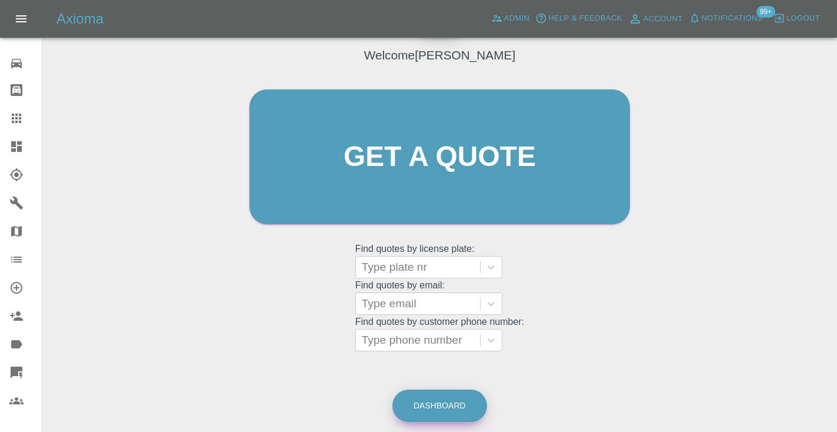
click at [427, 401] on link "Dashboard" at bounding box center [439, 405] width 95 height 32
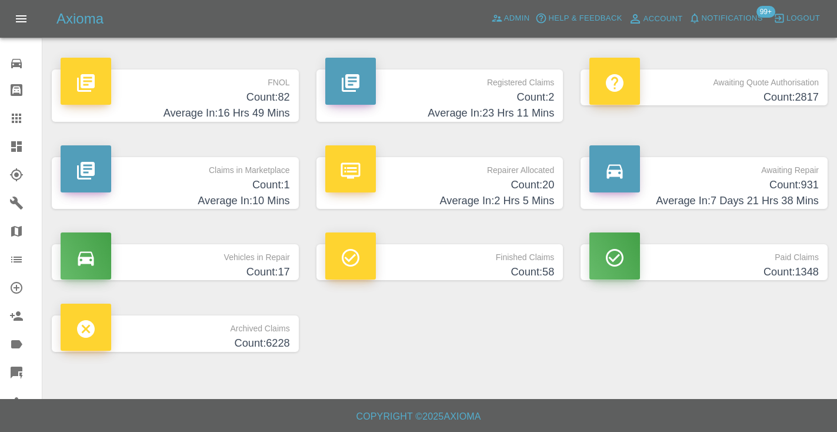
click at [791, 190] on h4 "Count: 931" at bounding box center [703, 185] width 229 height 16
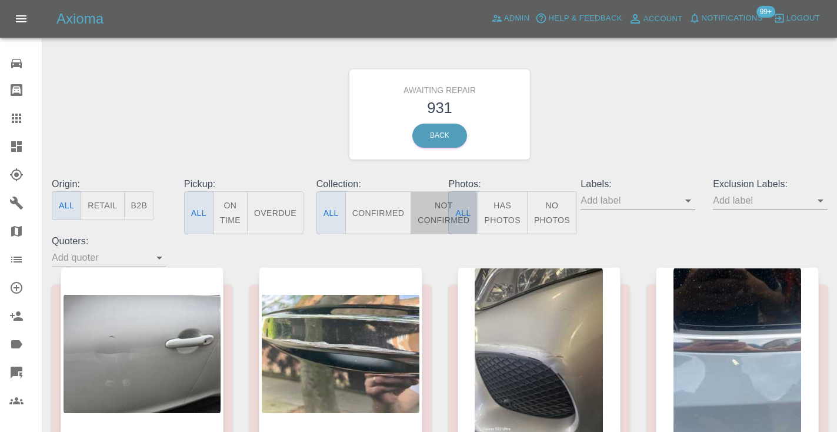
click at [435, 215] on button "Not Confirmed" at bounding box center [443, 212] width 66 height 43
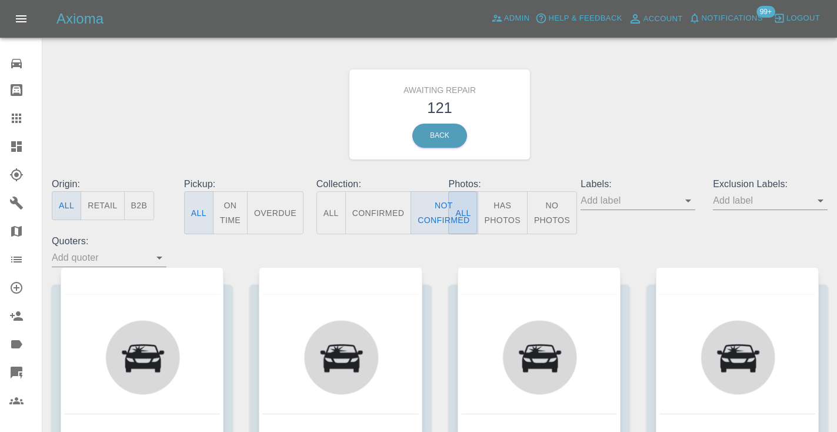
click at [678, 108] on div "Awaiting Repair 121 Back" at bounding box center [439, 114] width 793 height 125
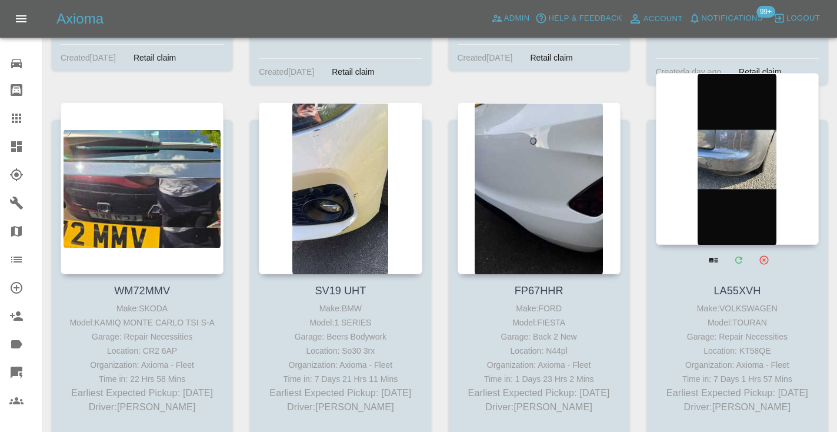
scroll to position [2130, 0]
click at [734, 111] on div at bounding box center [737, 159] width 163 height 172
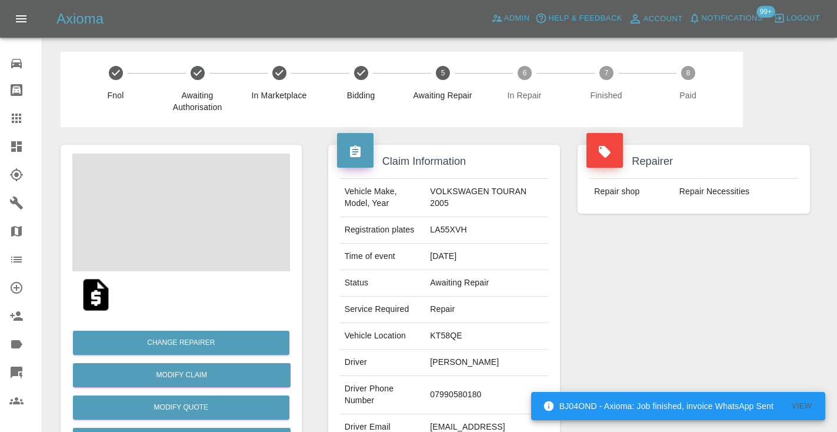
click at [457, 386] on td "07990580180" at bounding box center [486, 395] width 123 height 38
copy td "07990580180"
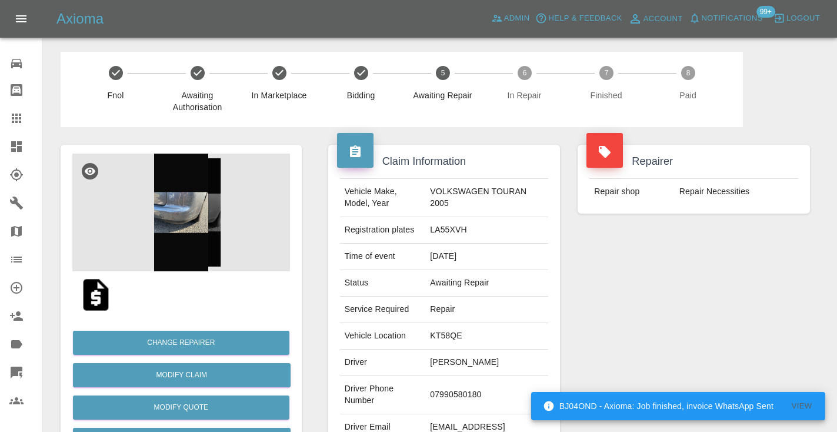
click at [666, 280] on div "Repairer Repair shop Repair Necessities" at bounding box center [694, 302] width 250 height 351
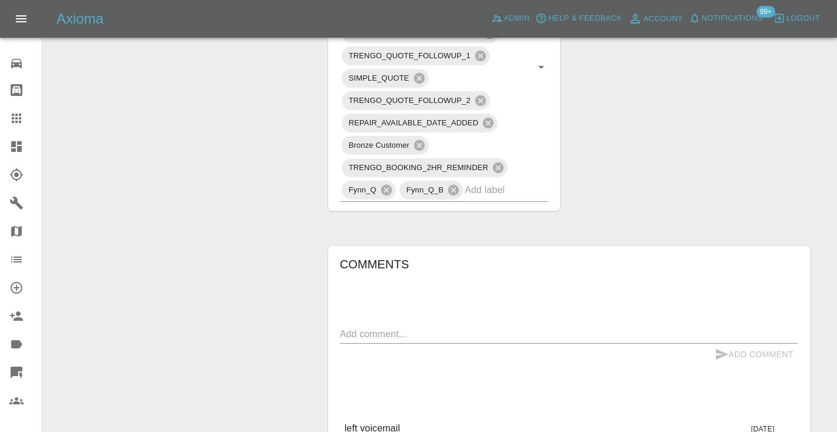
scroll to position [749, 0]
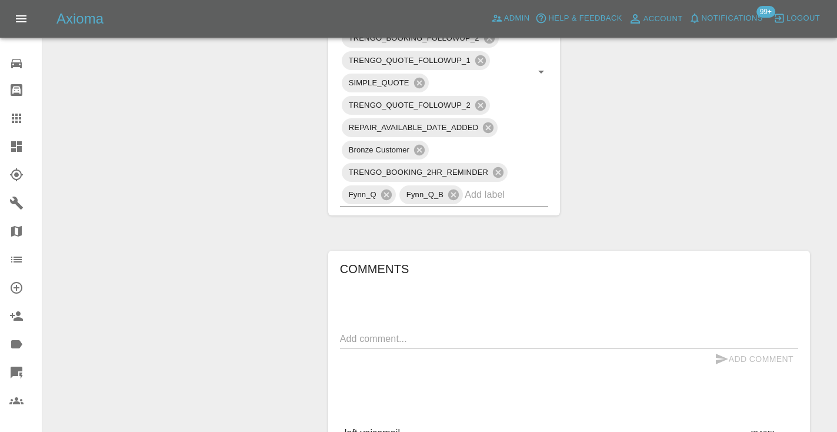
click at [232, 93] on div "Change Repairer Modify Claim Modify Quote Rollback Submit Payment Archive" at bounding box center [181, 96] width 259 height 1437
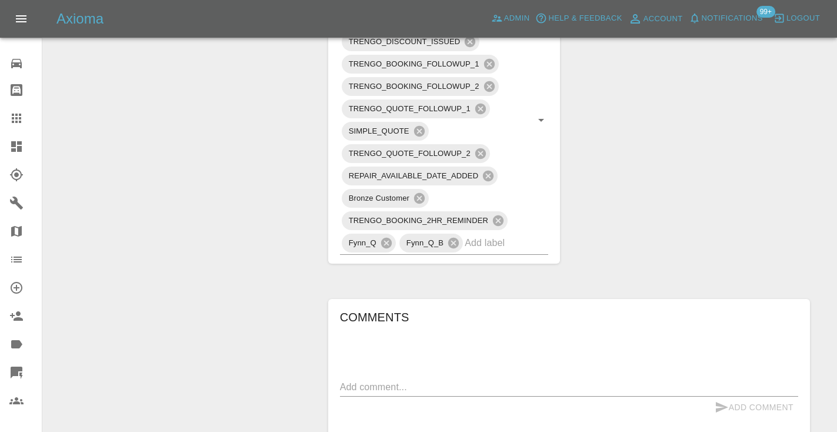
scroll to position [698, 0]
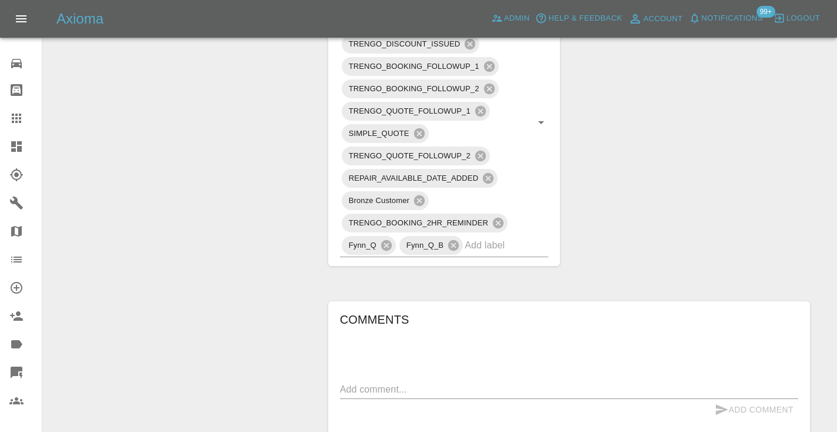
click at [647, 156] on div "Claim Information Vehicle Make, Model, Year VOLKSWAGEN TOURAN 2005 Registration…" at bounding box center [568, 147] width 499 height 1437
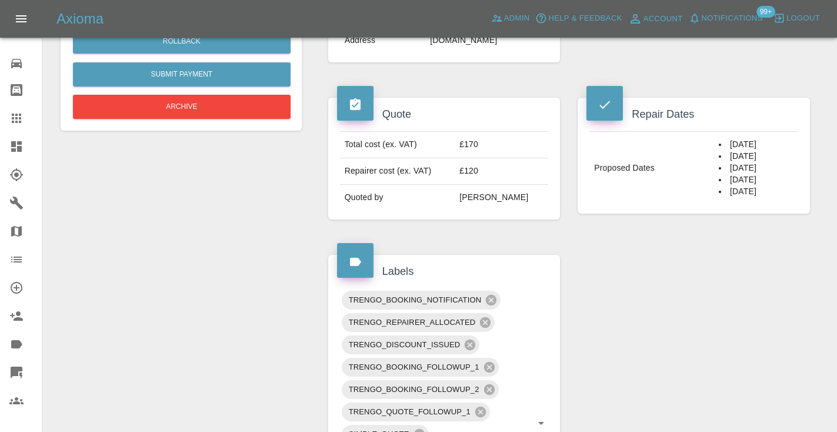
scroll to position [399, 0]
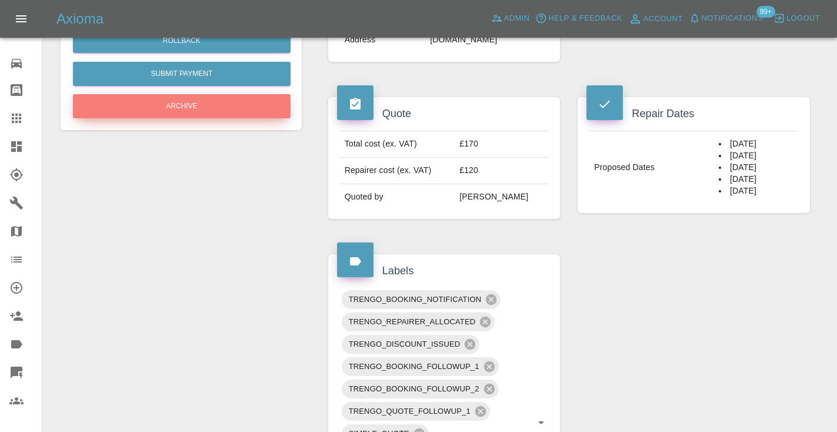
click at [181, 108] on button "Archive" at bounding box center [182, 106] width 218 height 24
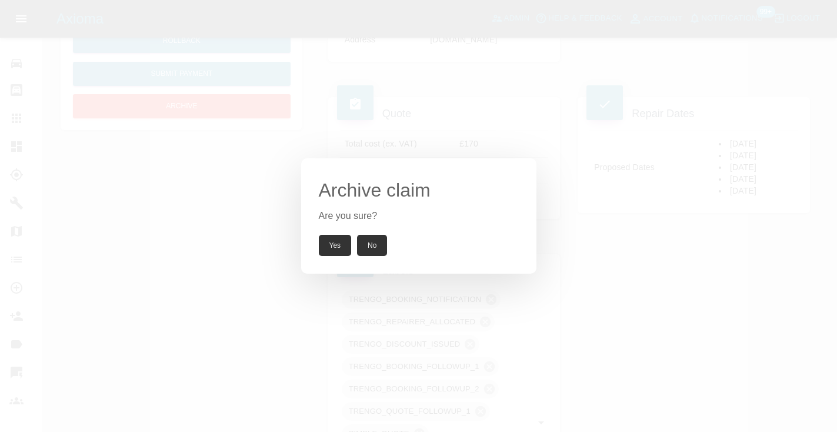
click at [328, 248] on button "Yes" at bounding box center [335, 245] width 33 height 21
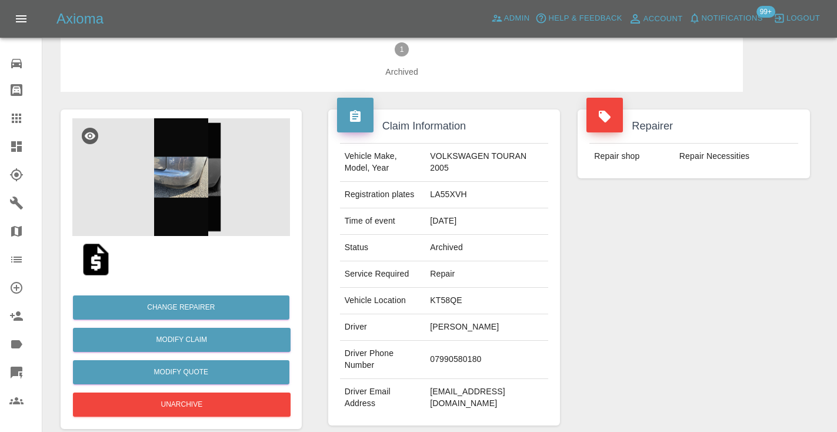
scroll to position [22, 0]
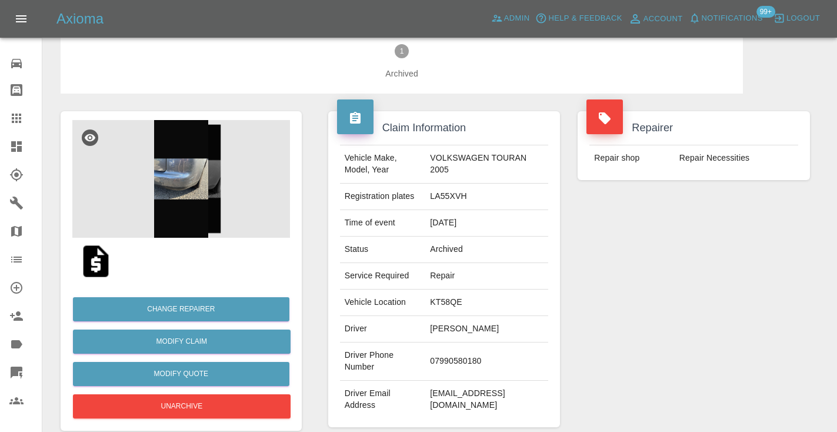
click at [25, 114] on div at bounding box center [25, 118] width 33 height 14
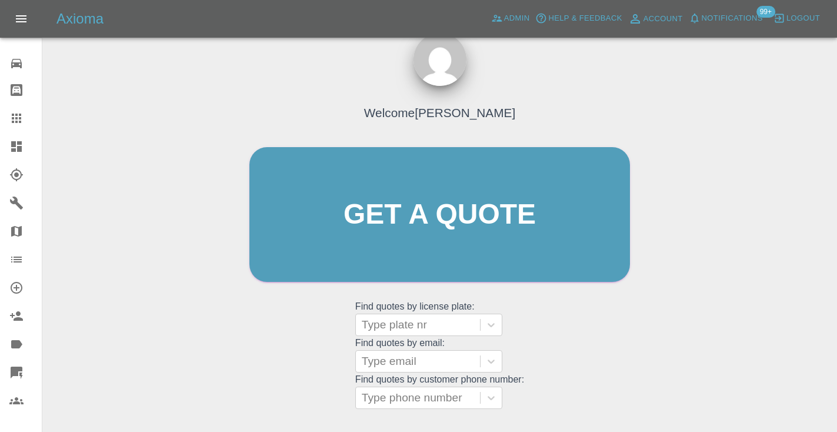
click at [559, 350] on div "Welcome [PERSON_NAME] Get a quote Get a quote Find quotes by license plate: Typ…" at bounding box center [439, 236] width 405 height 355
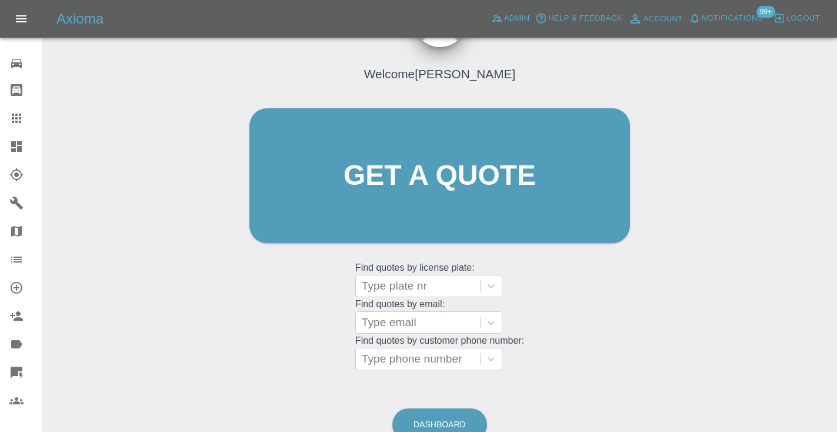
scroll to position [124, 0]
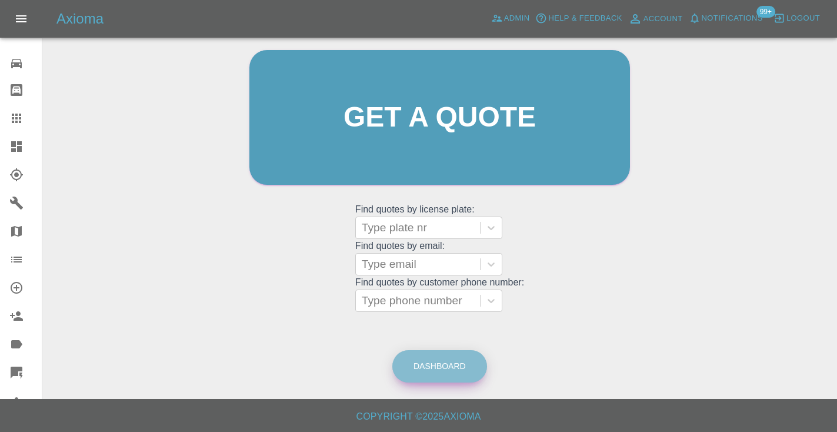
click at [446, 359] on link "Dashboard" at bounding box center [439, 366] width 95 height 32
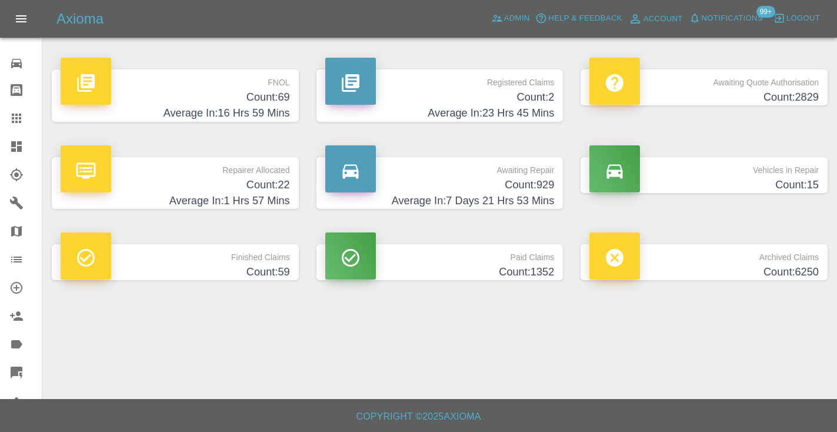
click at [536, 193] on h4 "Average In: 7 Days 21 Hrs 53 Mins" at bounding box center [439, 201] width 229 height 16
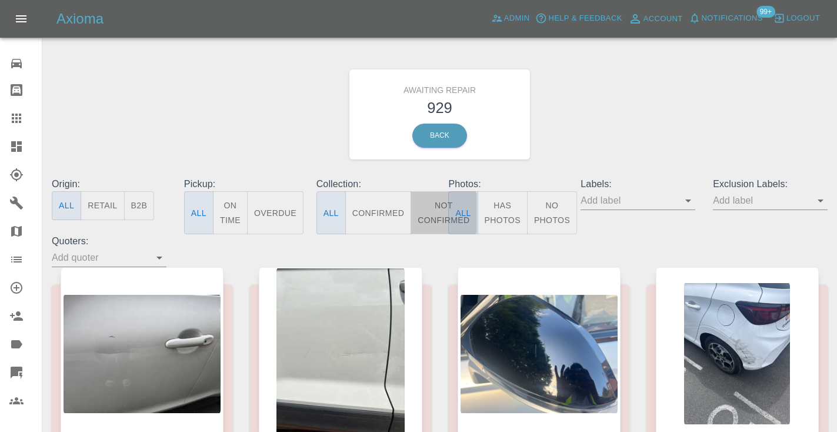
click at [439, 213] on button "Not Confirmed" at bounding box center [443, 212] width 66 height 43
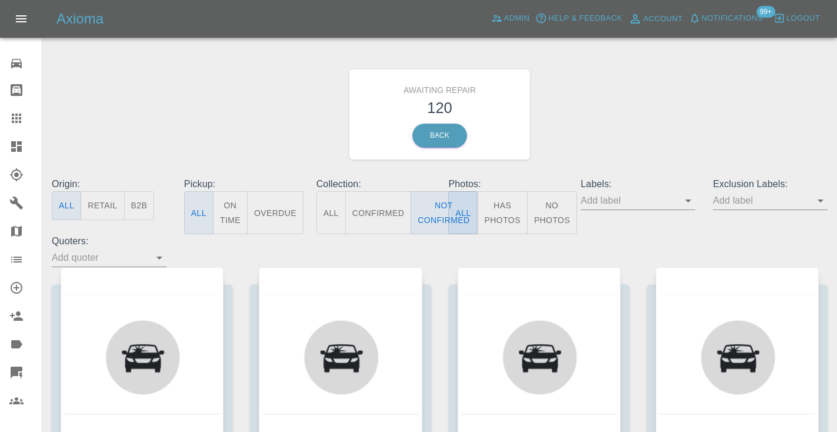
click at [622, 101] on div "Awaiting Repair 120 Back" at bounding box center [439, 114] width 793 height 125
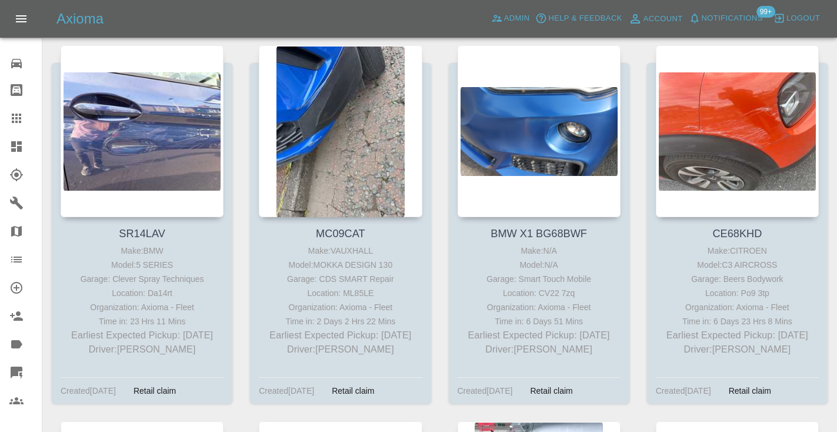
scroll to position [4873, 0]
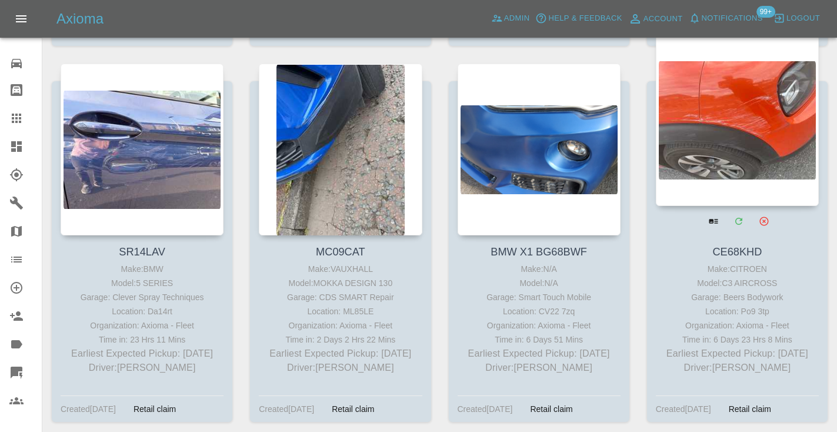
click at [757, 76] on div at bounding box center [737, 120] width 163 height 172
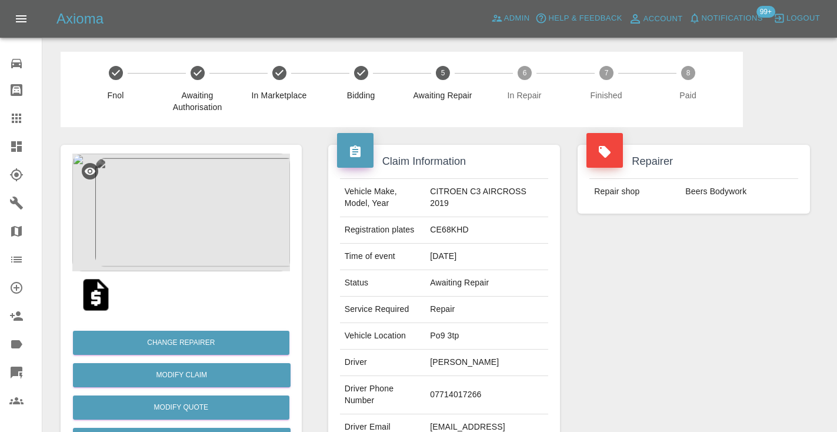
click at [453, 390] on td "07714017266" at bounding box center [486, 395] width 123 height 38
copy td "07714017266"
click at [740, 299] on div "Repairer Repair shop Beers Bodywork" at bounding box center [694, 302] width 250 height 351
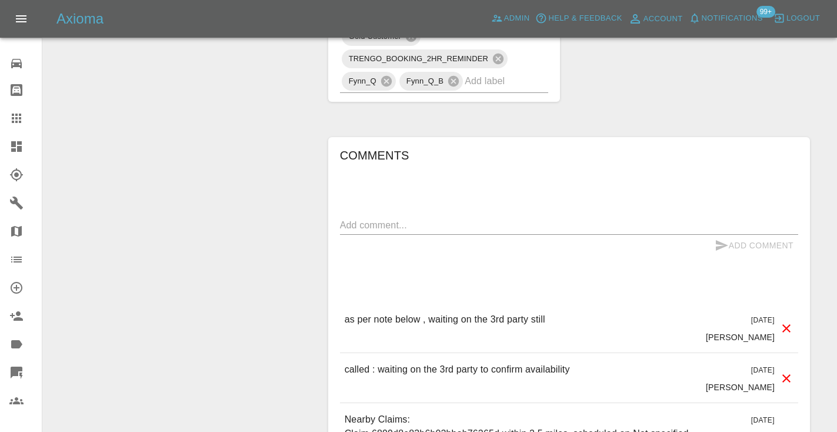
scroll to position [814, 0]
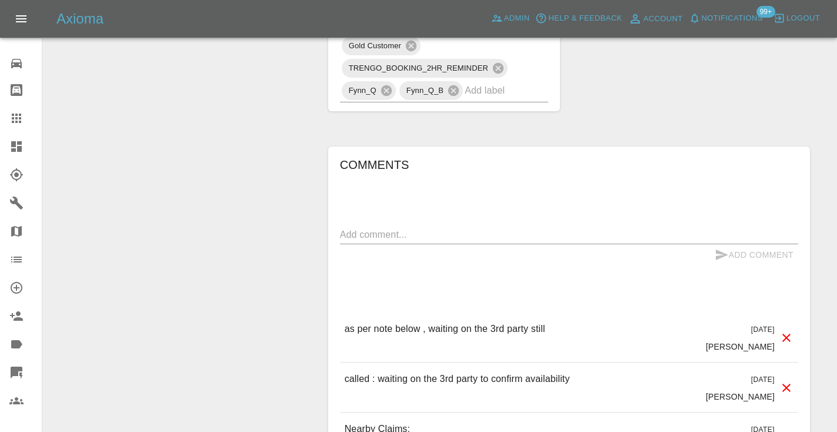
click at [372, 225] on div "x" at bounding box center [569, 234] width 458 height 19
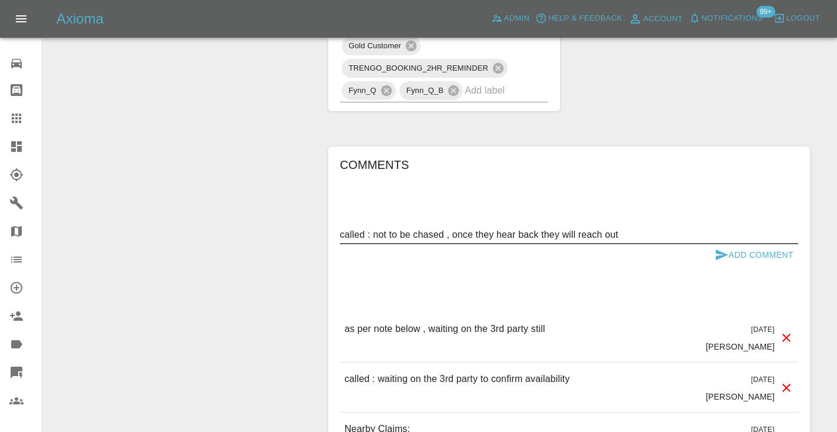
type textarea "called : not to be chased , once they hear back they will reach out"
click at [708, 244] on div "Add Comment" at bounding box center [569, 255] width 458 height 22
click at [724, 248] on icon "submit" at bounding box center [721, 255] width 14 height 14
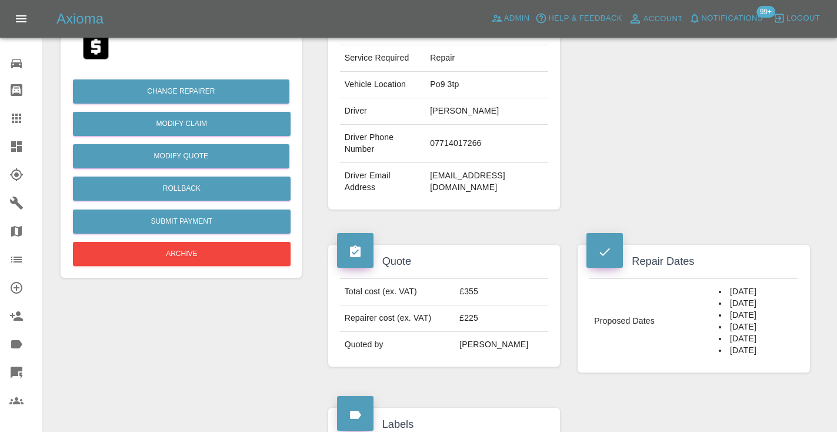
scroll to position [247, 0]
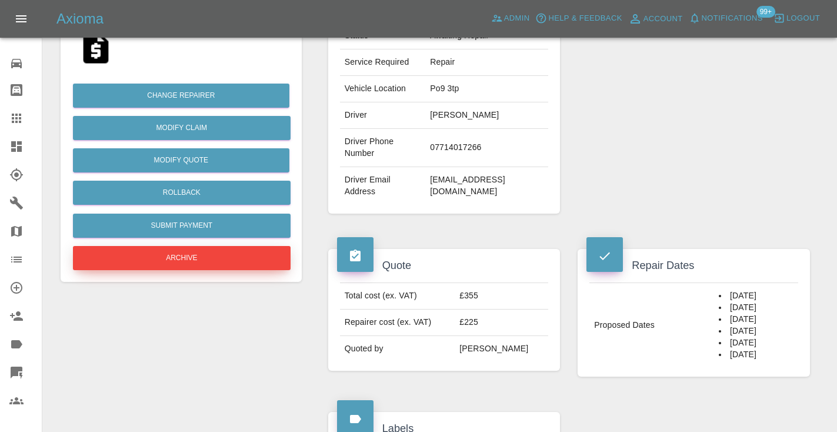
click at [263, 258] on button "Archive" at bounding box center [182, 258] width 218 height 24
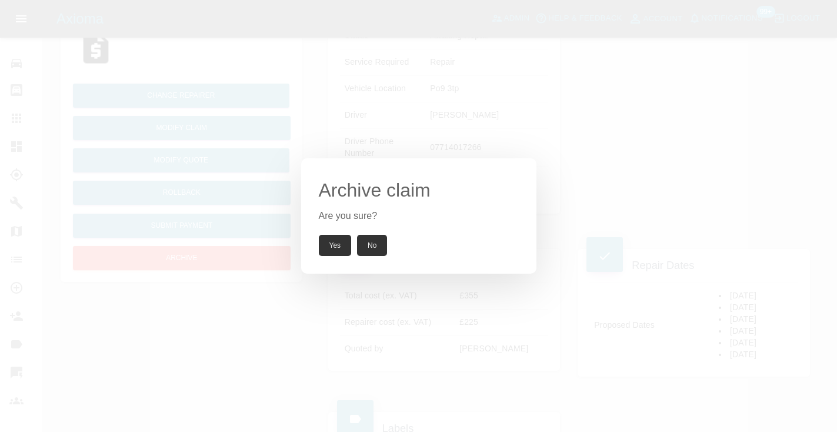
click at [339, 233] on div "Archive claim Are you sure? Yes No" at bounding box center [418, 215] width 235 height 115
click at [339, 236] on button "Yes" at bounding box center [335, 245] width 33 height 21
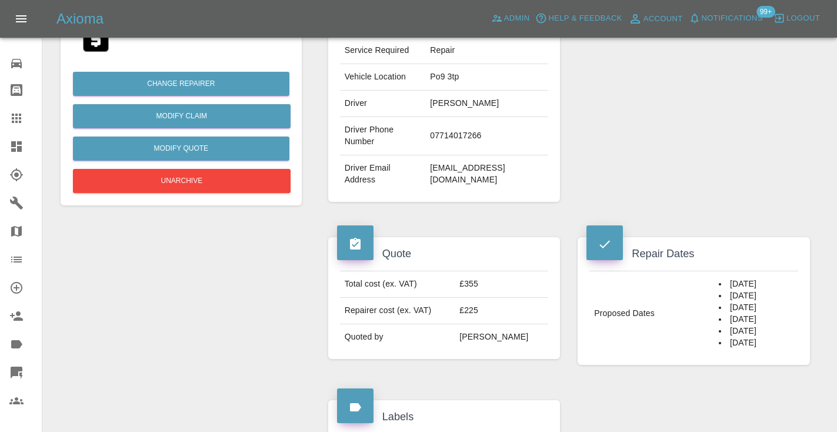
click at [16, 113] on icon at bounding box center [16, 117] width 9 height 9
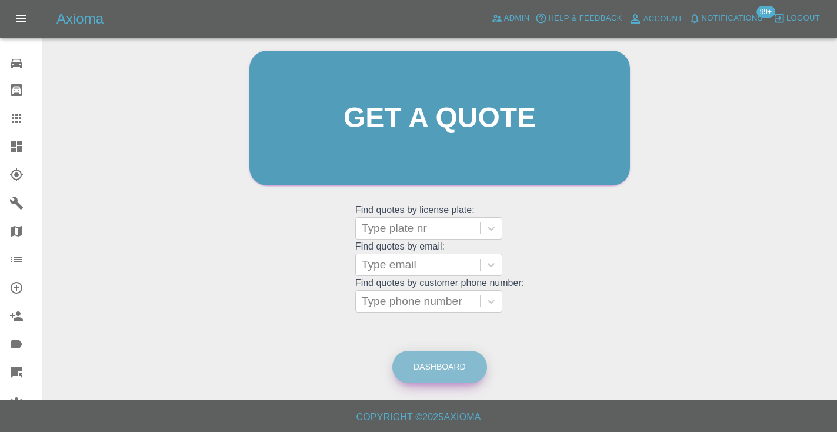
click at [447, 371] on link "Dashboard" at bounding box center [439, 366] width 95 height 32
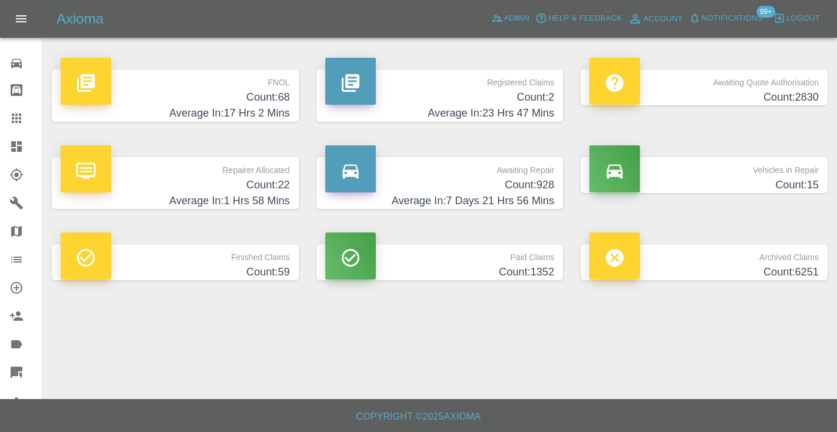
click at [529, 188] on h4 "Count: 928" at bounding box center [439, 185] width 229 height 16
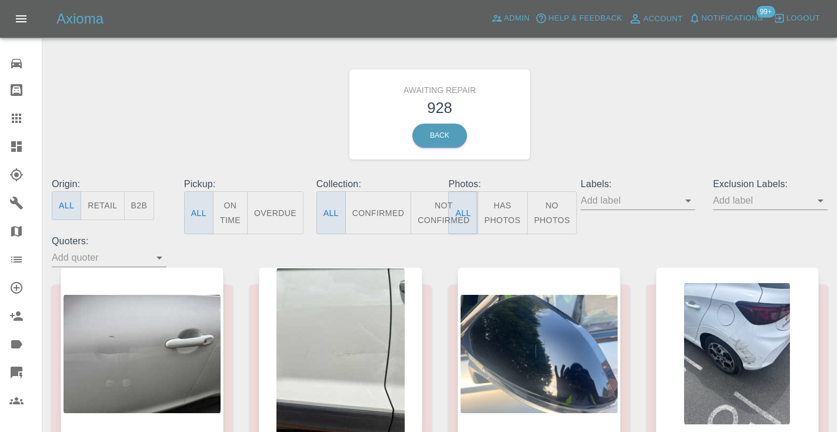
click at [433, 211] on button "Not Confirmed" at bounding box center [443, 212] width 66 height 43
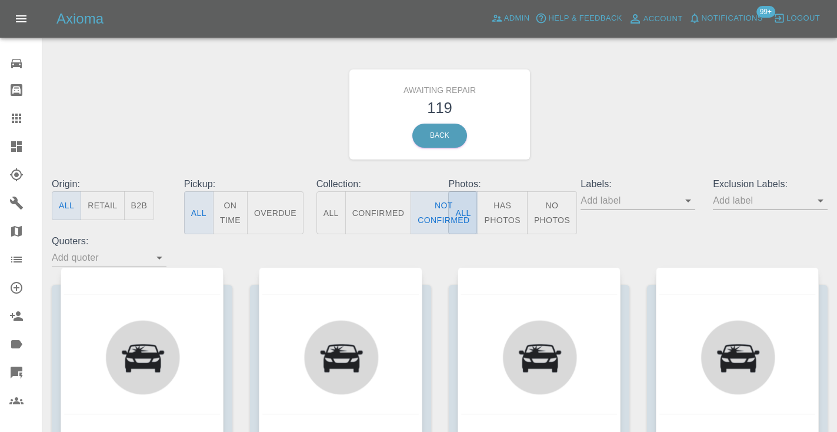
click at [649, 98] on div "Awaiting Repair 119 Back" at bounding box center [439, 114] width 793 height 125
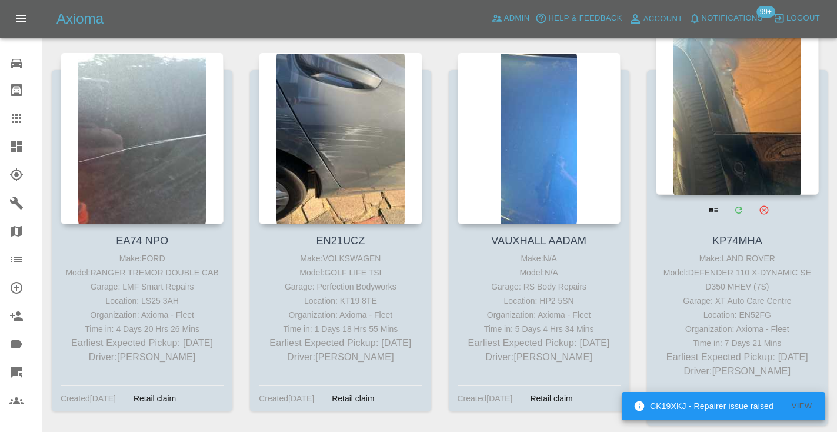
scroll to position [3718, 0]
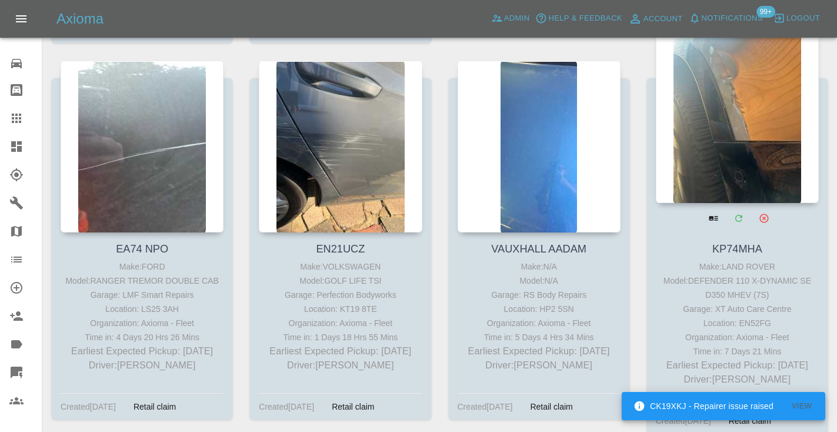
click at [726, 82] on div at bounding box center [737, 117] width 163 height 172
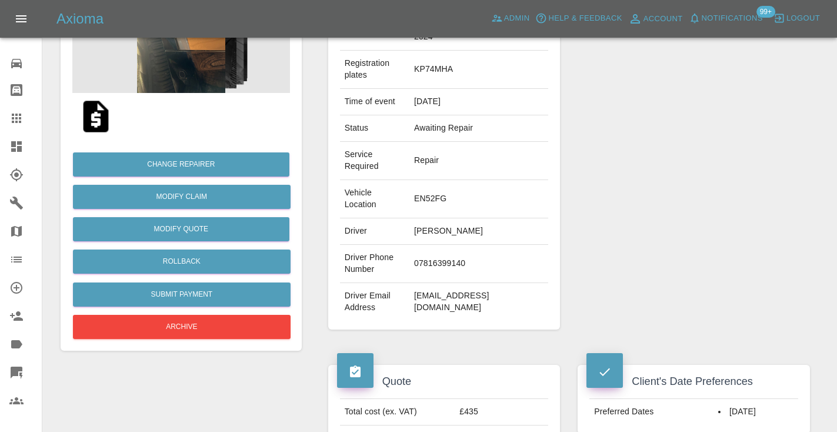
scroll to position [180, 0]
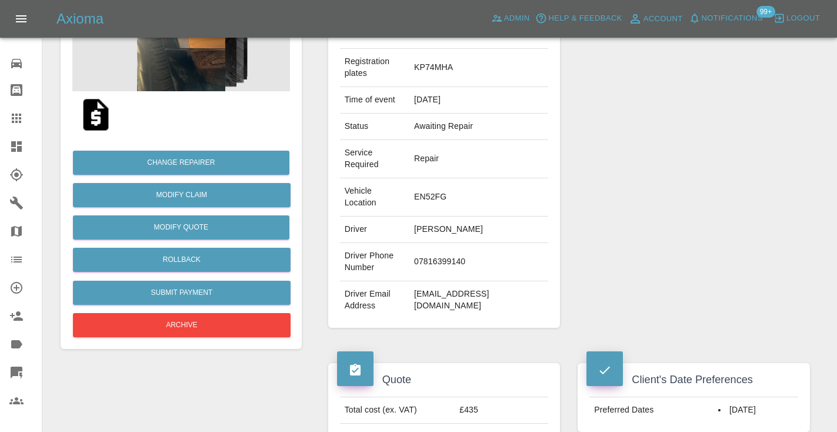
click at [422, 272] on td "07816399140" at bounding box center [478, 262] width 139 height 38
copy td "07816399140"
click at [737, 175] on div "Repairer Repair shop XT Auto Care Centre" at bounding box center [694, 146] width 250 height 398
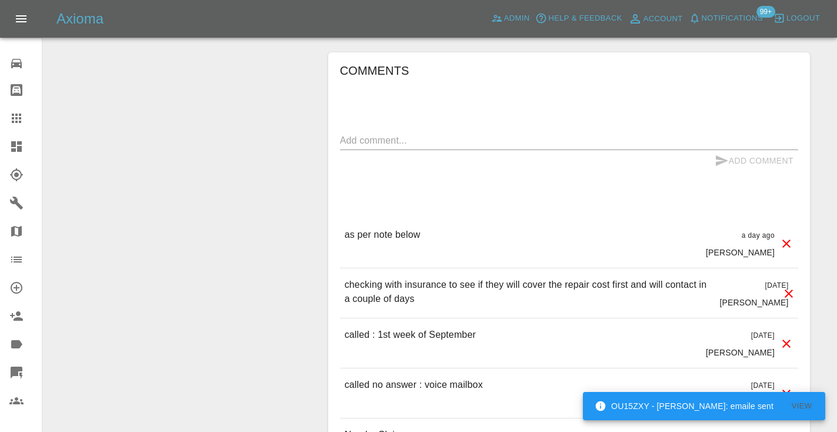
scroll to position [1145, 0]
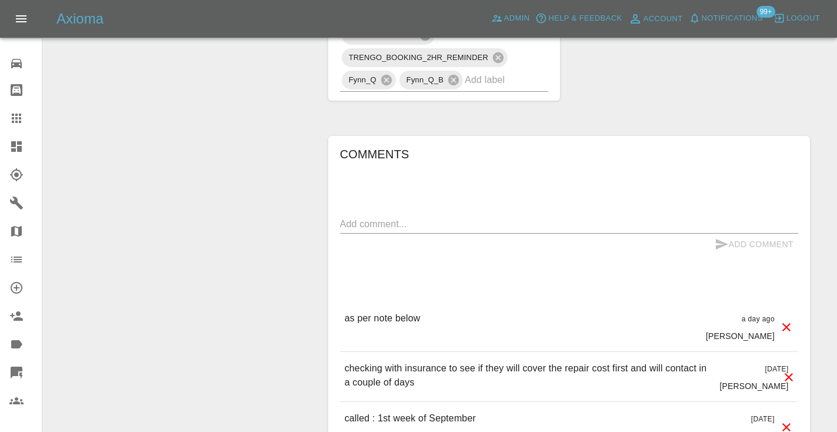
scroll to position [1036, 0]
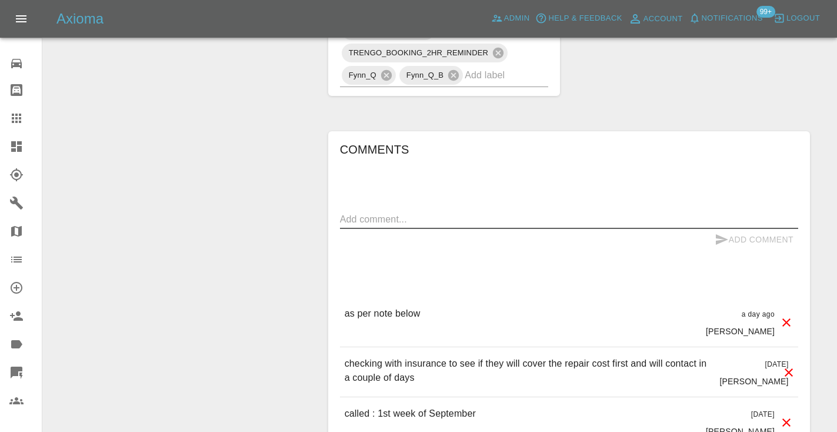
click at [355, 226] on textarea at bounding box center [569, 219] width 458 height 14
type textarea "called no answer : voice mailbox"
click at [717, 245] on icon "submit" at bounding box center [721, 239] width 12 height 11
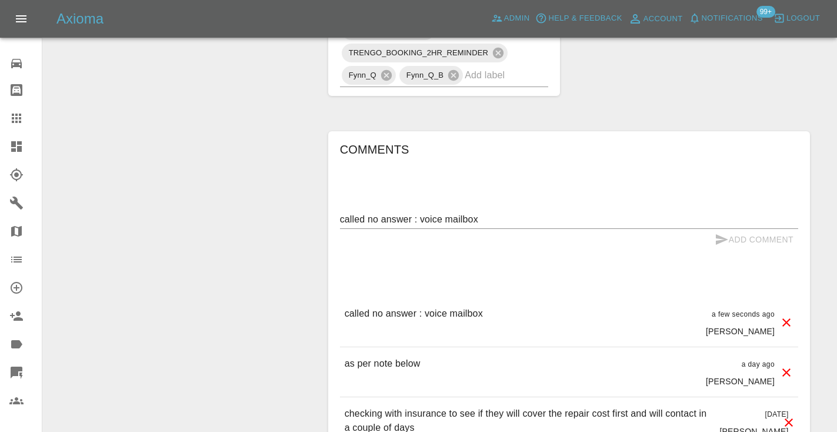
click at [22, 111] on link "Claims" at bounding box center [21, 118] width 42 height 28
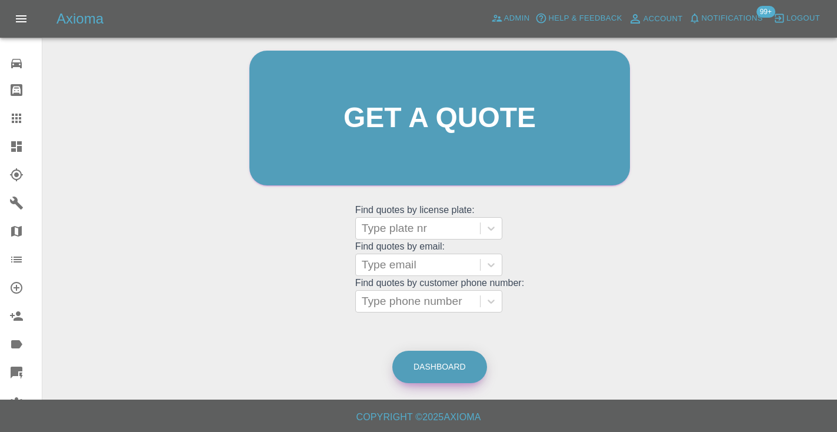
click at [446, 367] on link "Dashboard" at bounding box center [439, 366] width 95 height 32
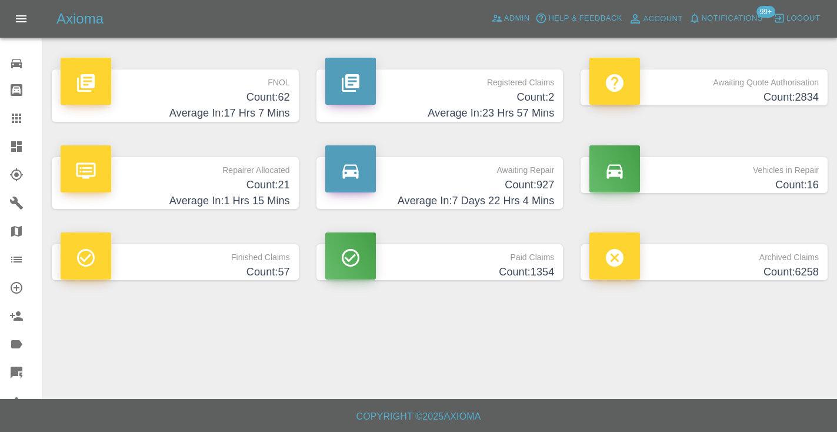
click at [530, 177] on h4 "Count: 927" at bounding box center [439, 185] width 229 height 16
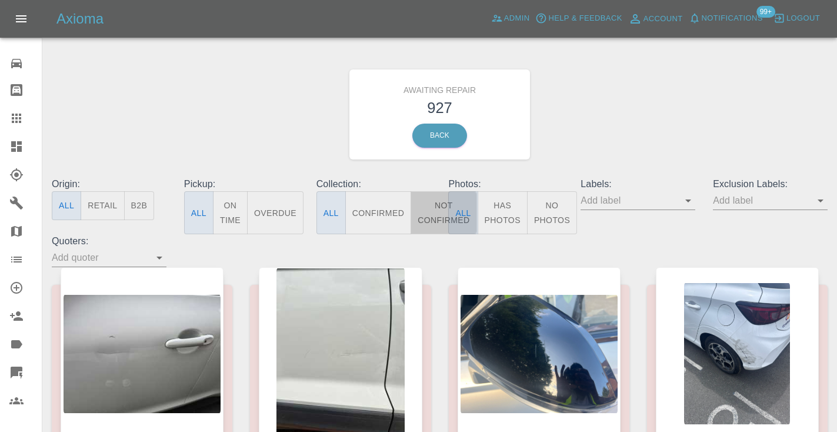
click at [432, 203] on button "Not Confirmed" at bounding box center [443, 212] width 66 height 43
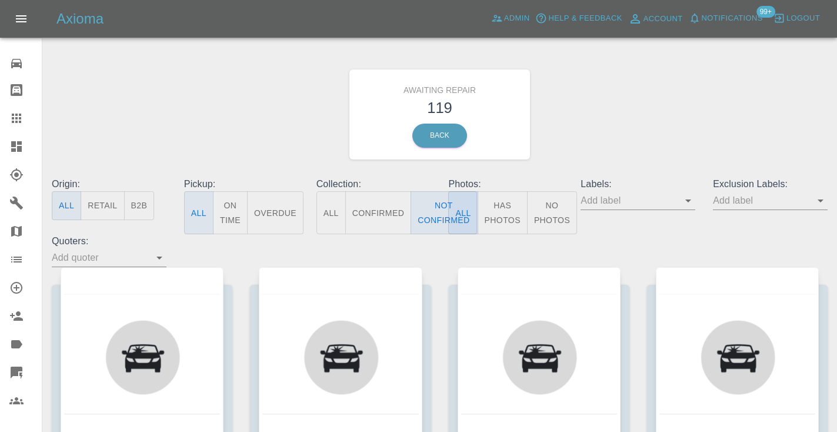
click at [641, 95] on div "Awaiting Repair 119 Back" at bounding box center [439, 114] width 793 height 125
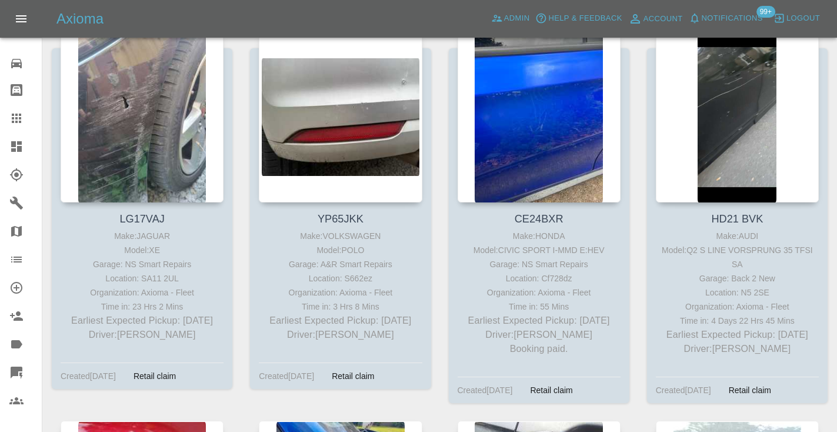
scroll to position [2938, 0]
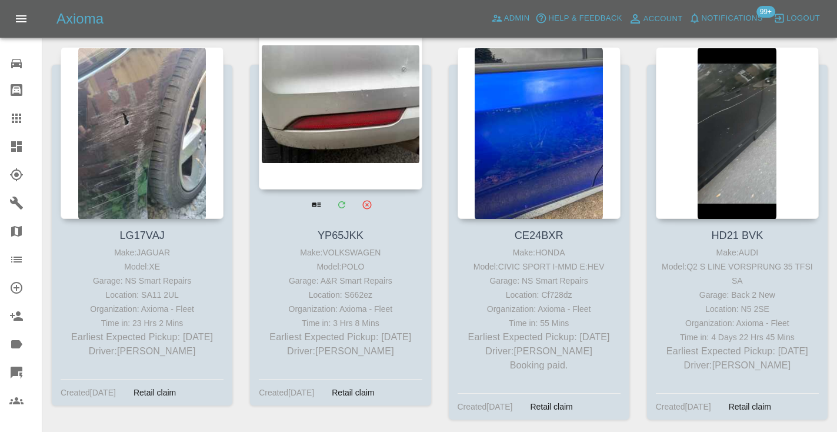
click at [365, 114] on div at bounding box center [340, 104] width 163 height 172
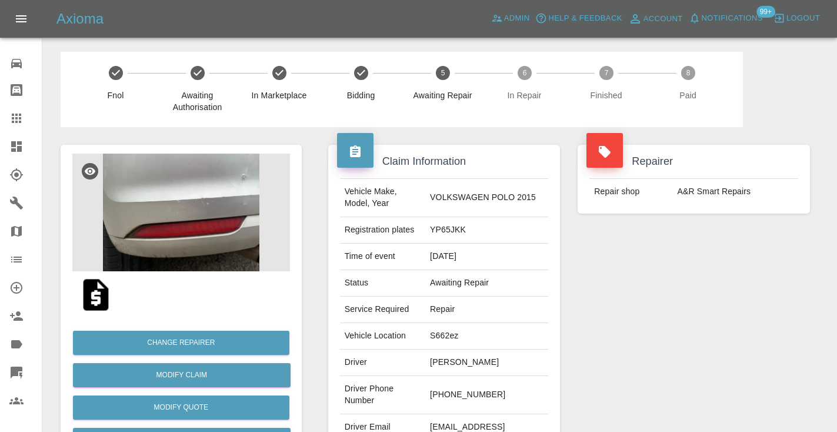
drag, startPoint x: 523, startPoint y: 390, endPoint x: 465, endPoint y: 388, distance: 57.7
click at [465, 388] on td "[PHONE_NUMBER]" at bounding box center [486, 395] width 123 height 38
copy td "7376 363760"
click at [750, 303] on div "Repairer Repair shop A&R Smart Repairs" at bounding box center [694, 302] width 250 height 351
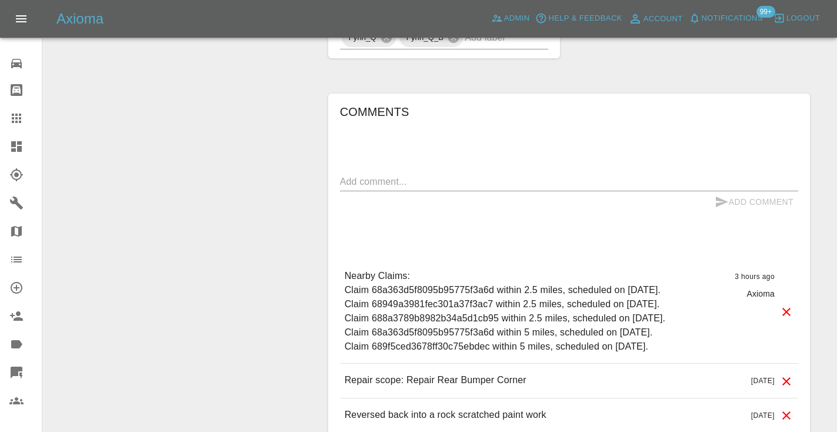
scroll to position [915, 0]
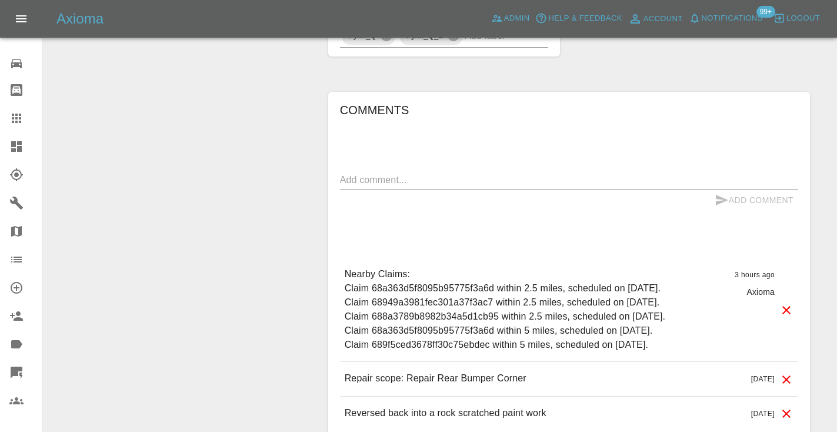
click at [664, 106] on div "Comments x Add Comment Nearby Claims: Claim 68a363d5f8095b95775f3a6d within 2.5…" at bounding box center [569, 265] width 458 height 329
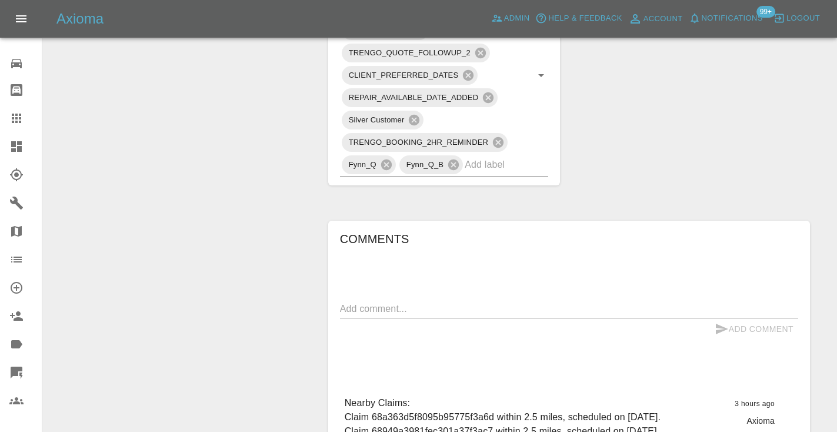
scroll to position [791, 0]
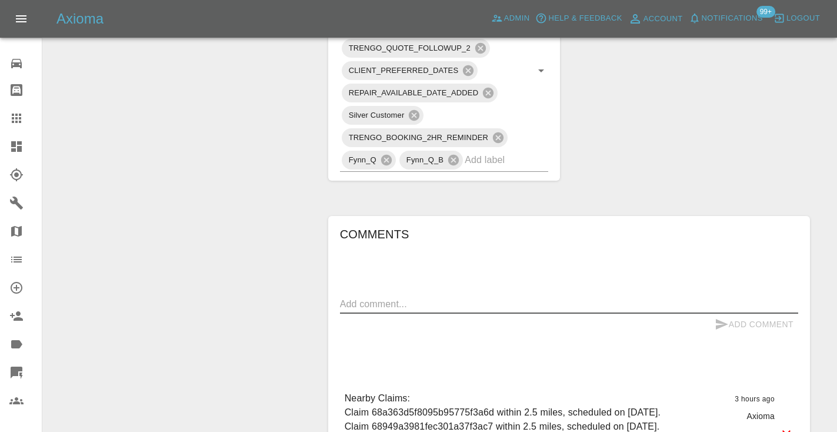
click at [362, 297] on textarea at bounding box center [569, 304] width 458 height 14
type textarea "called : customer says he will book using the link later this evening"
click at [720, 317] on icon "submit" at bounding box center [721, 324] width 14 height 14
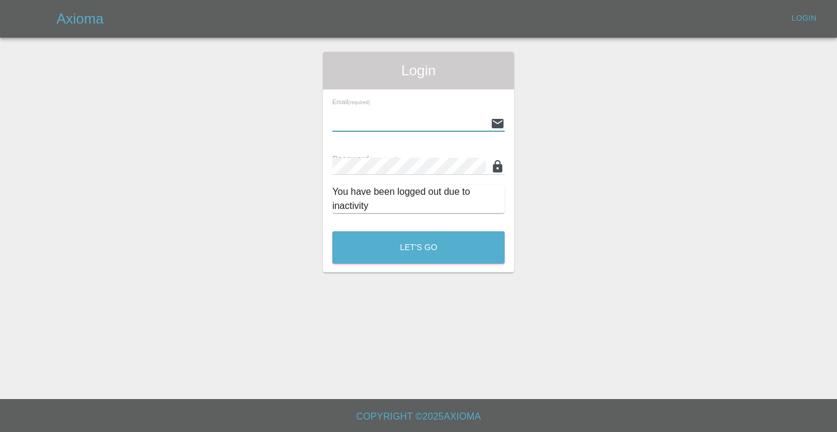
type input "[EMAIL_ADDRESS][DOMAIN_NAME]"
click at [418, 247] on button "Let's Go" at bounding box center [418, 247] width 172 height 32
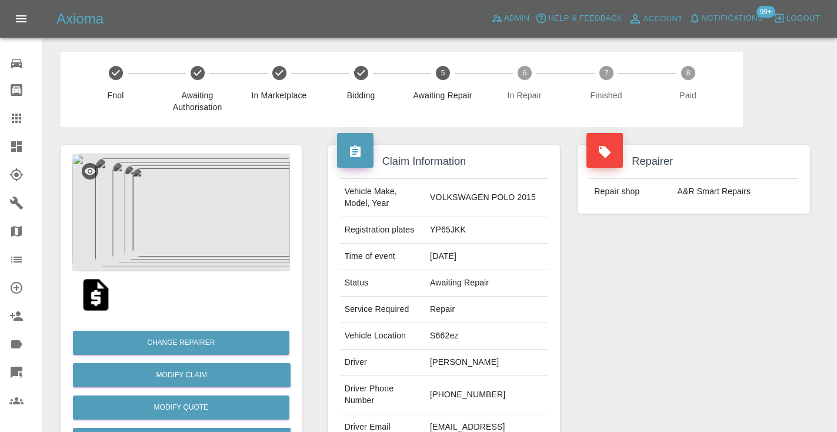
click at [636, 322] on div "Repairer Repair shop A&R Smart Repairs" at bounding box center [694, 302] width 250 height 351
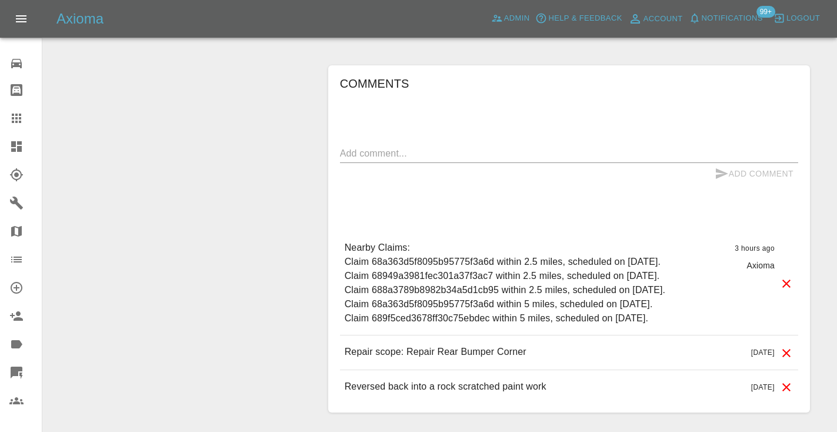
scroll to position [958, 0]
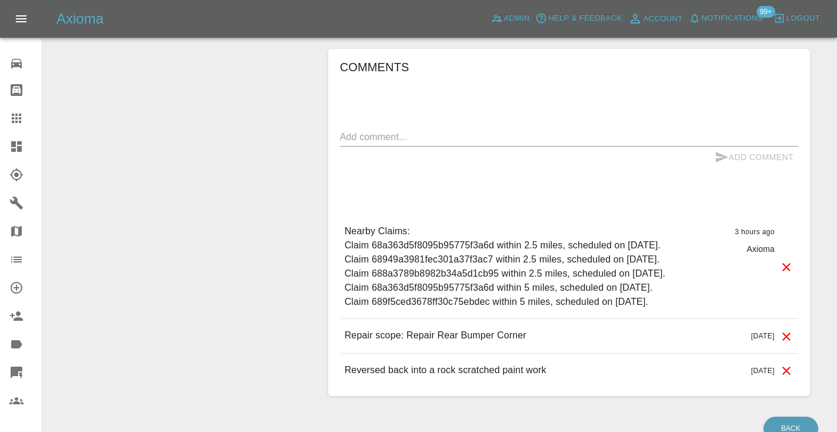
click at [389, 130] on textarea at bounding box center [569, 137] width 458 height 14
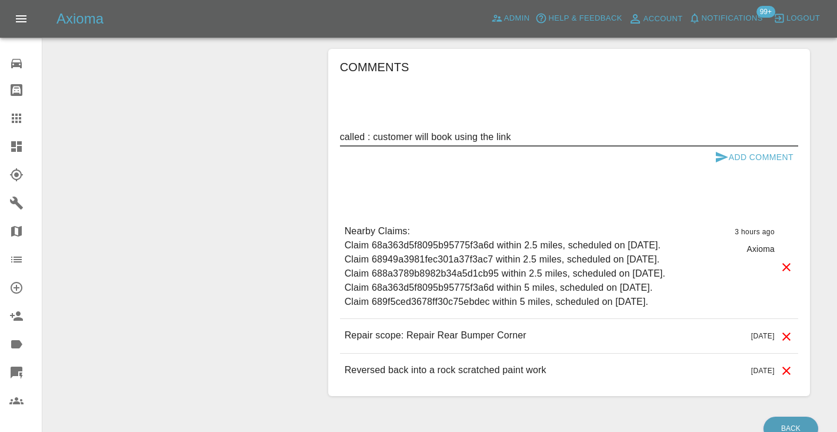
type textarea "called : customer will book using the link"
click at [723, 146] on button "Add Comment" at bounding box center [754, 157] width 88 height 22
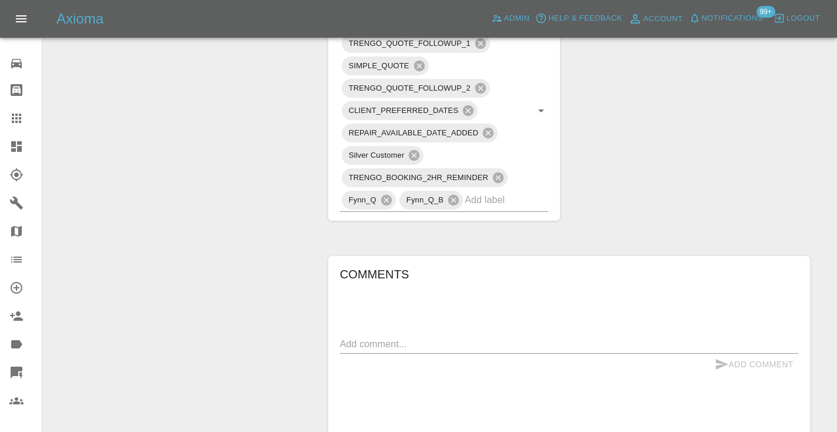
scroll to position [733, 0]
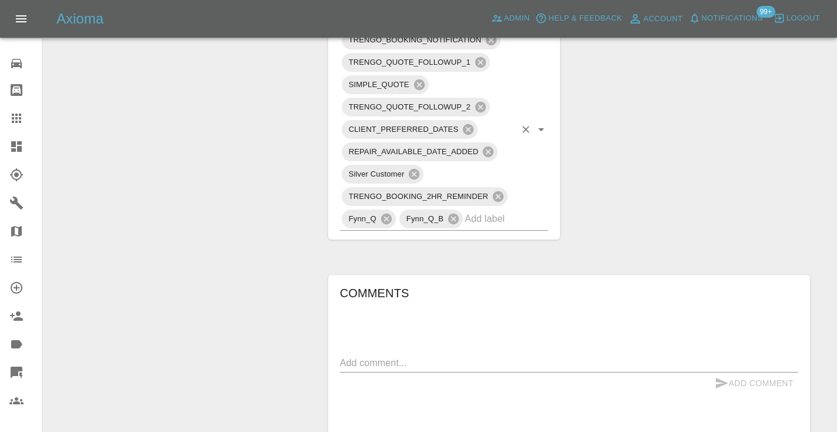
click at [479, 204] on div "TRENGO_BOOKING_NOTIFICATION TRENGO_QUOTE_FOLLOWUP_1 SIMPLE_QUOTE TRENGO_QUOTE_F…" at bounding box center [444, 130] width 209 height 202
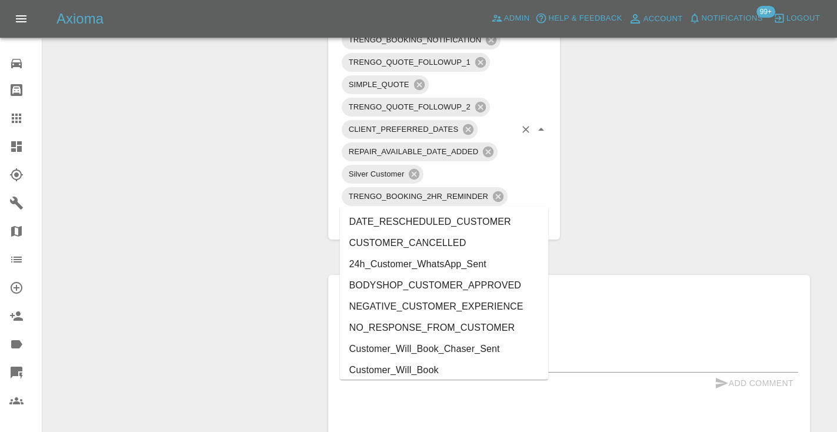
type input "cust"
click at [437, 370] on li "Customer_Will_Book" at bounding box center [444, 369] width 209 height 21
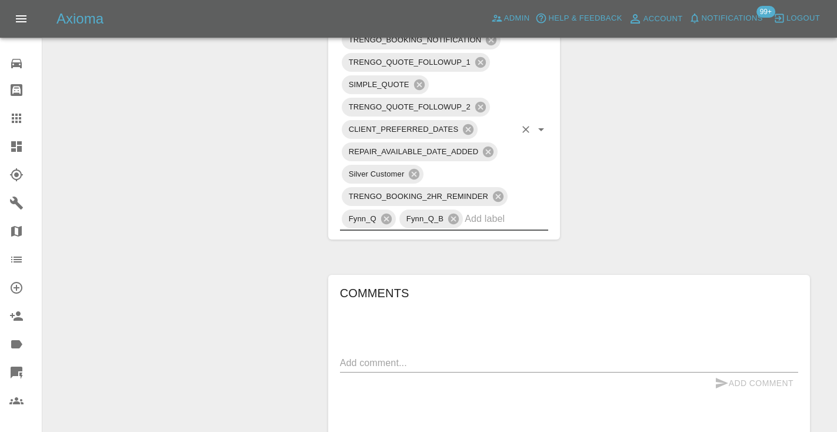
click at [19, 121] on icon at bounding box center [16, 117] width 9 height 9
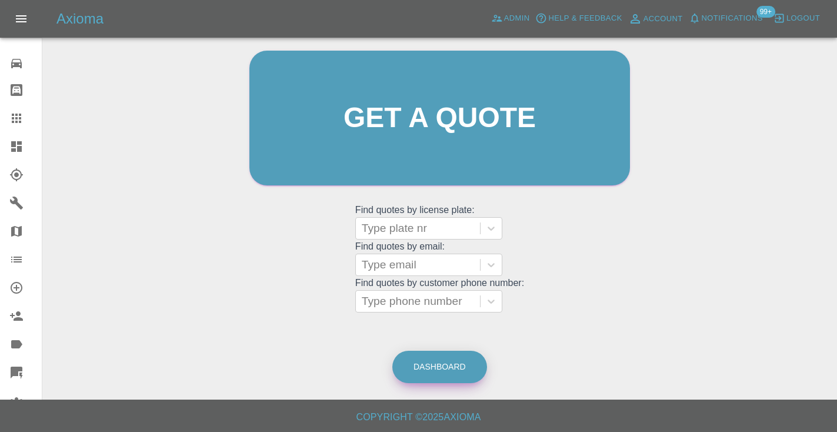
click at [446, 372] on link "Dashboard" at bounding box center [439, 366] width 95 height 32
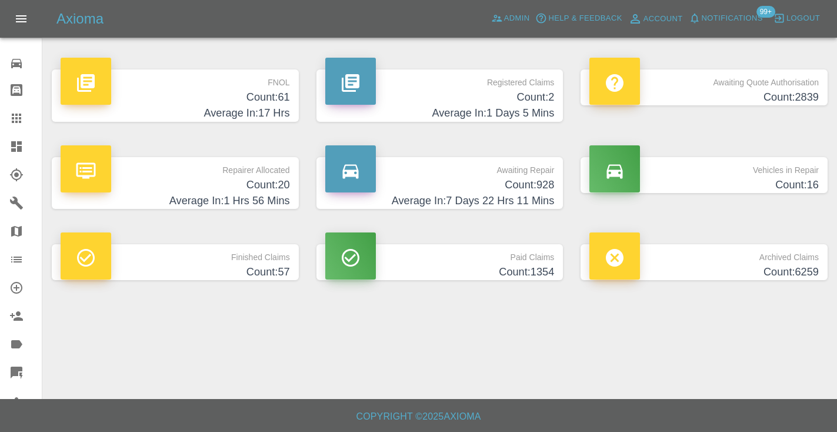
click at [534, 183] on h4 "Count: 928" at bounding box center [439, 185] width 229 height 16
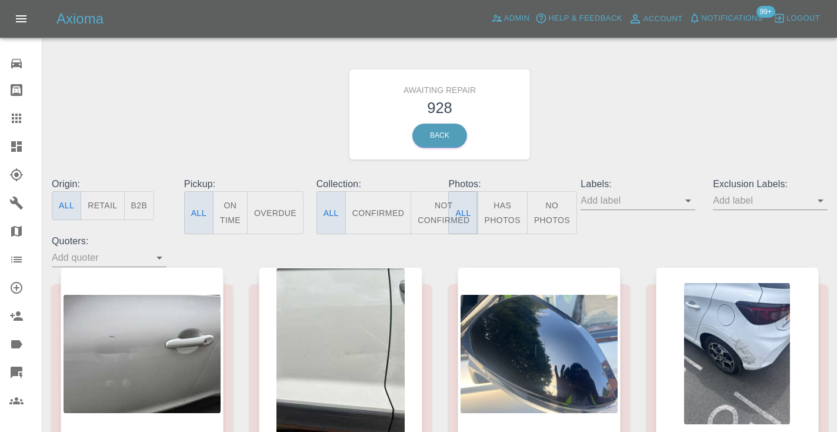
click at [432, 204] on button "Not Confirmed" at bounding box center [443, 212] width 66 height 43
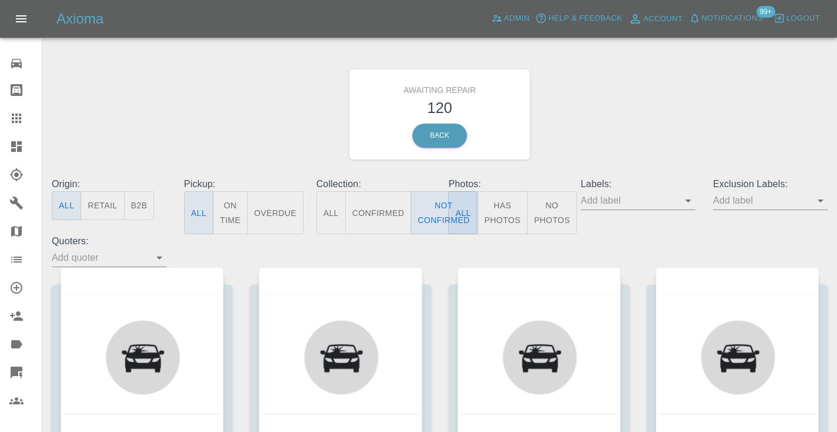
click at [601, 117] on div "Awaiting Repair 120 Back" at bounding box center [439, 114] width 793 height 125
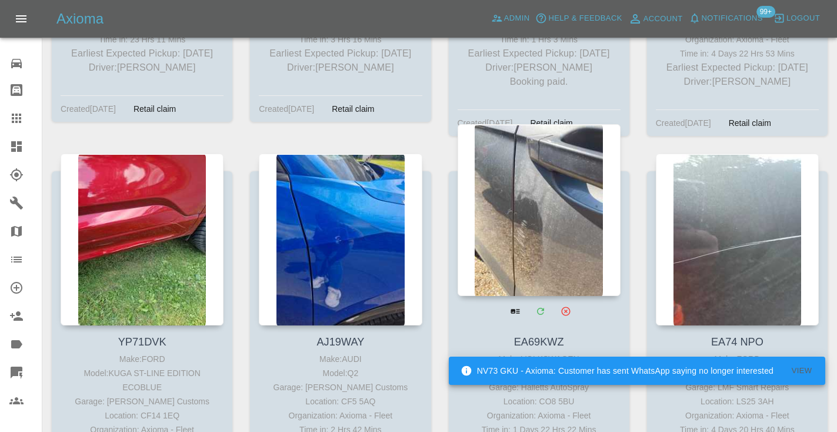
scroll to position [3216, 0]
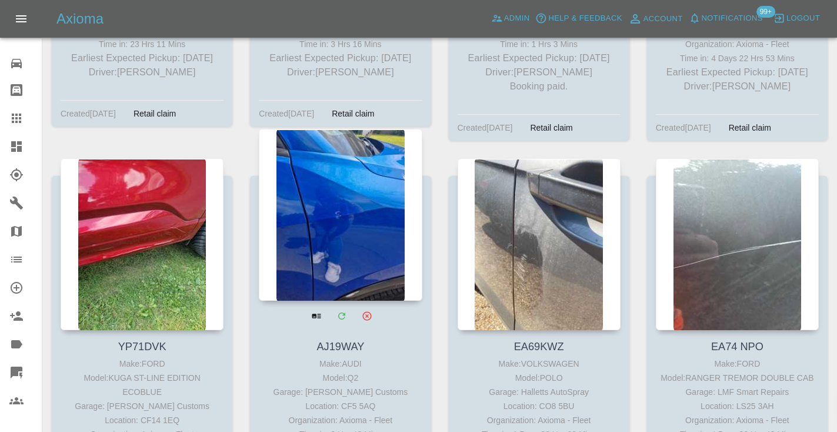
click at [329, 170] on div at bounding box center [340, 215] width 163 height 172
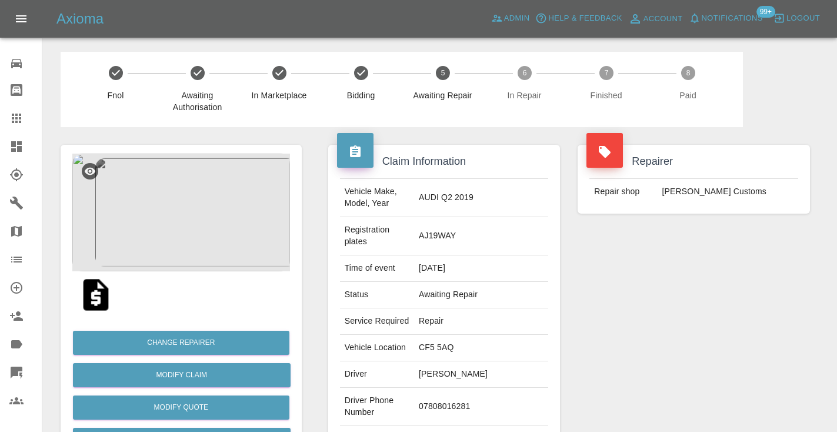
click at [454, 395] on td "07808016281" at bounding box center [481, 406] width 134 height 38
copy td "07808016281"
click at [588, 343] on div "Repairer Repair shop [PERSON_NAME] Customs" at bounding box center [694, 314] width 250 height 374
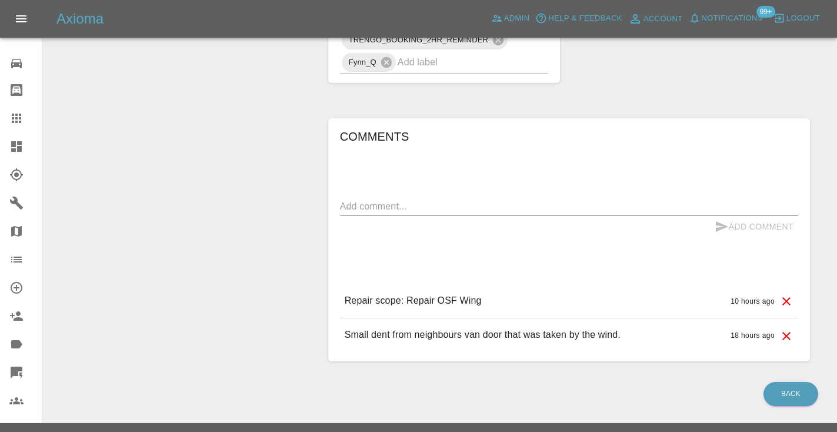
scroll to position [798, 0]
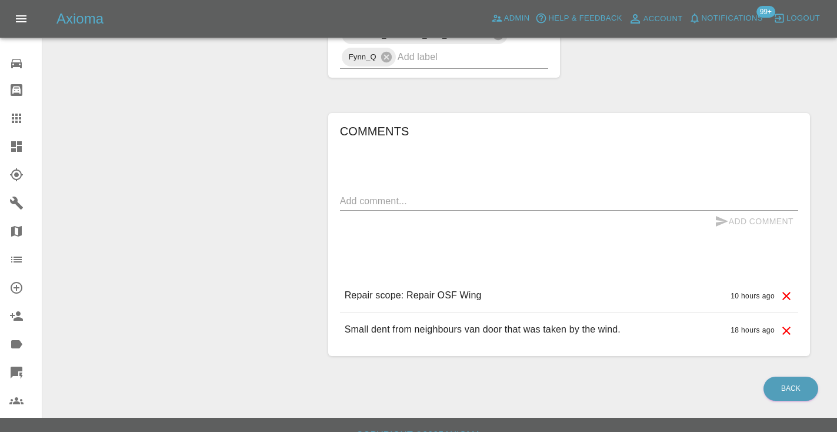
click at [376, 194] on textarea at bounding box center [569, 201] width 458 height 14
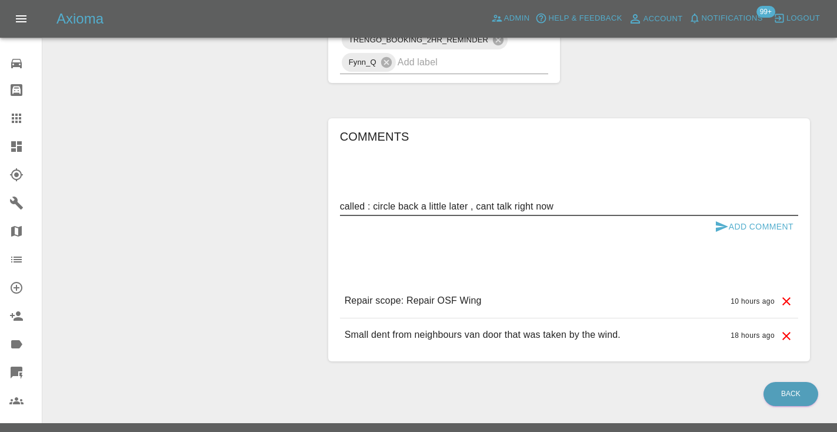
type textarea "called : circle back a little later , cant talk right now"
click at [723, 219] on icon "submit" at bounding box center [721, 226] width 14 height 14
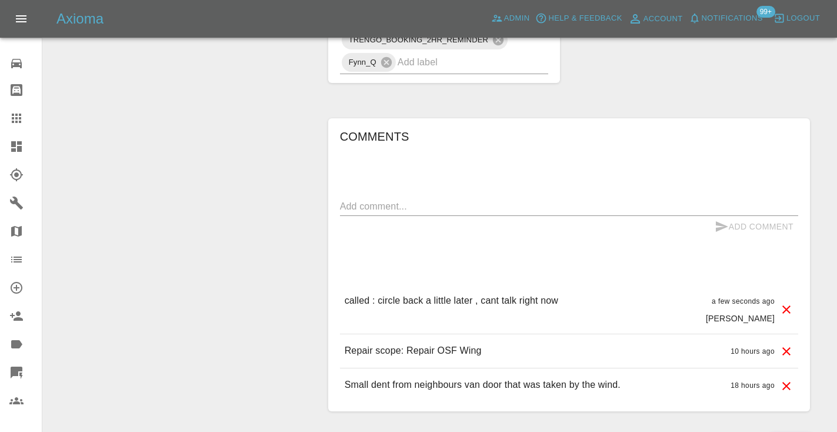
click at [21, 118] on icon at bounding box center [16, 117] width 9 height 9
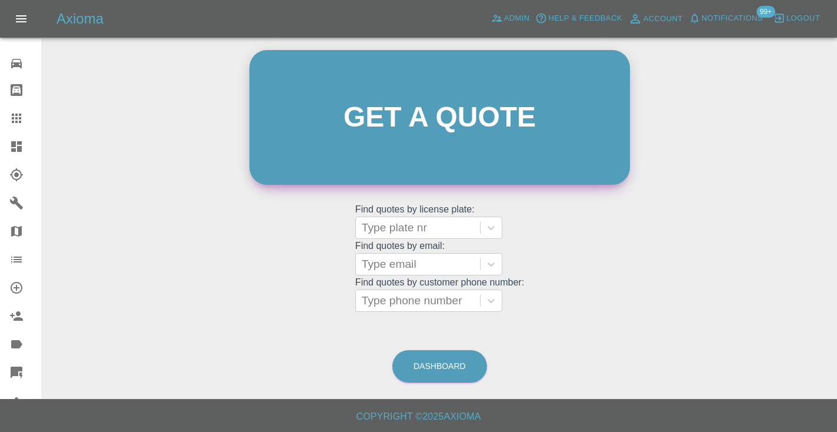
scroll to position [79, 0]
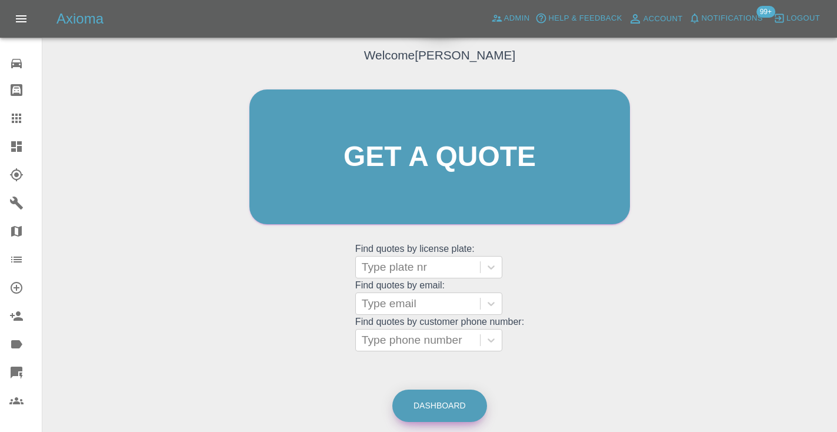
click at [442, 408] on link "Dashboard" at bounding box center [439, 405] width 95 height 32
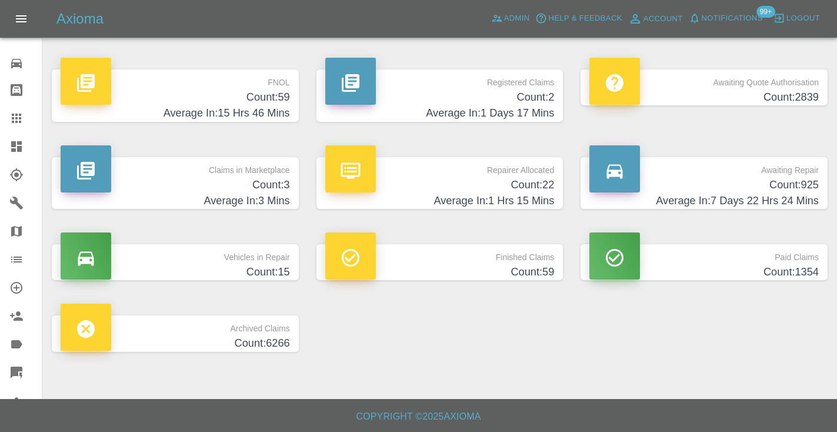
click at [794, 185] on h4 "Count: 925" at bounding box center [703, 185] width 229 height 16
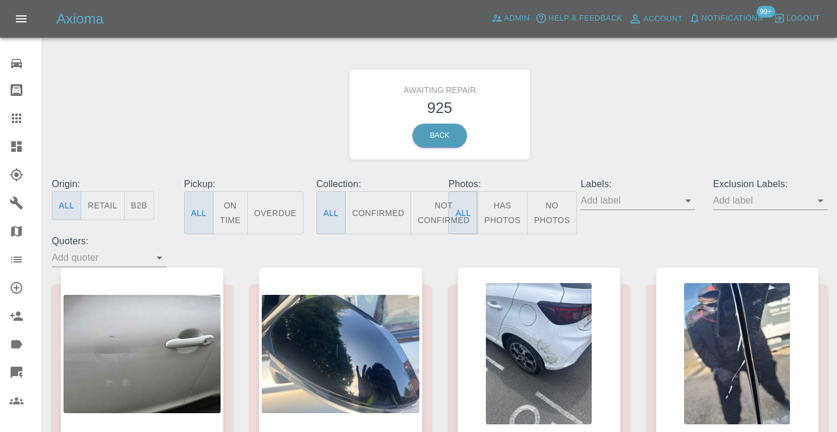
click at [432, 213] on button "Not Confirmed" at bounding box center [443, 212] width 66 height 43
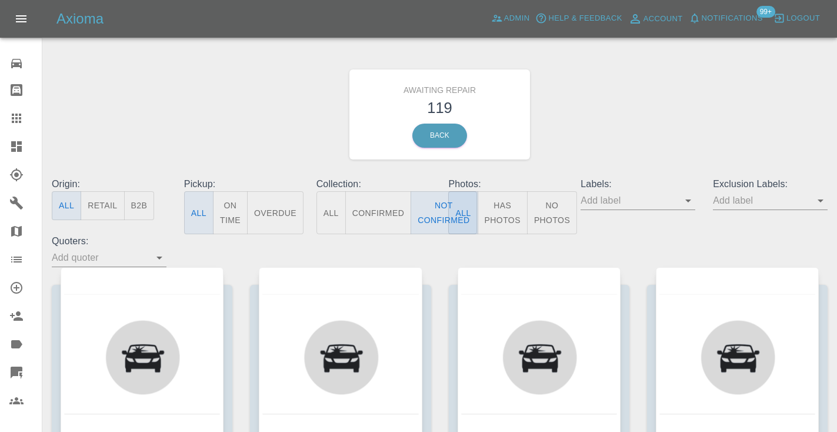
click at [584, 98] on div "Awaiting Repair 119 Back" at bounding box center [439, 114] width 793 height 125
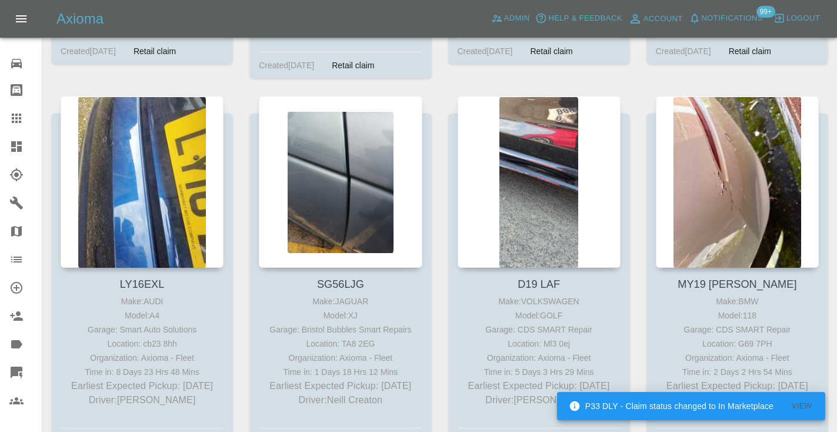
scroll to position [4041, 0]
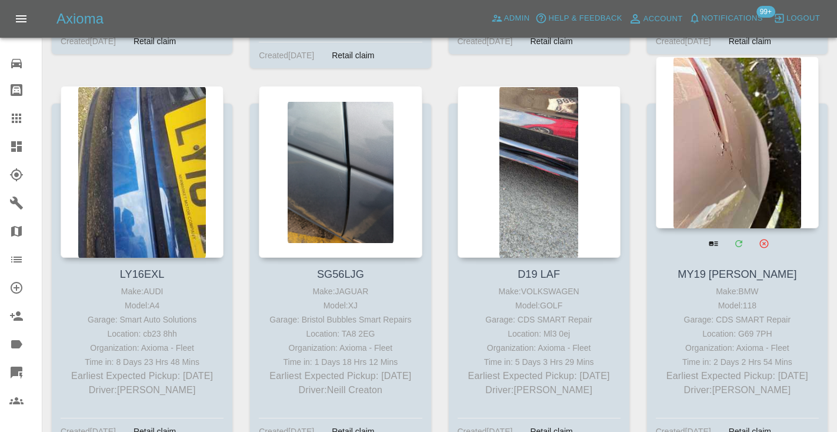
click at [685, 122] on div at bounding box center [737, 142] width 163 height 172
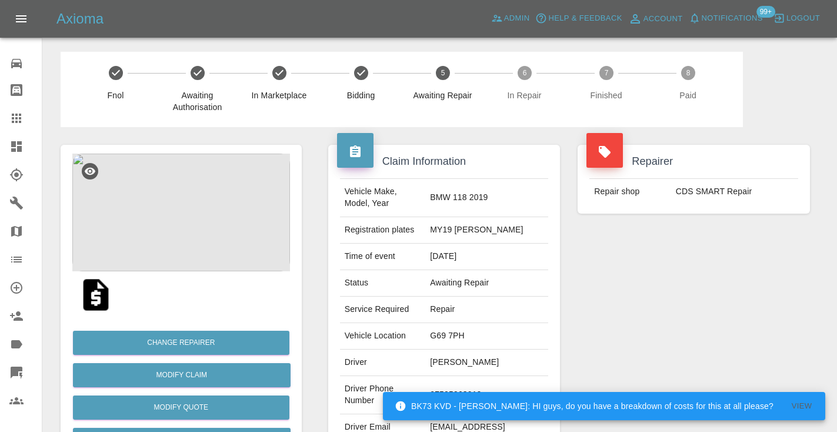
click at [489, 384] on td "07505963012" at bounding box center [486, 395] width 123 height 38
click at [479, 390] on div "BK73 KVD - Alaina Wightman: HI guys, do you have a breakdown of costs for this …" at bounding box center [604, 405] width 442 height 35
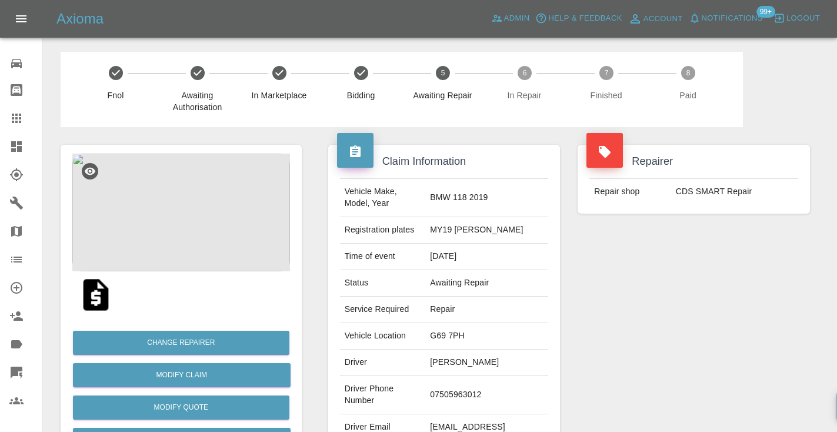
click at [479, 390] on div "BK73 KVD - Alaina Wightman: HI guys, do you have a breakdown of costs for this …" at bounding box center [604, 405] width 442 height 35
click at [466, 387] on td "07505963012" at bounding box center [486, 395] width 123 height 38
copy td "07505963012"
click at [712, 391] on div "Repairer Repair shop CDS SMART Repair" at bounding box center [694, 302] width 250 height 351
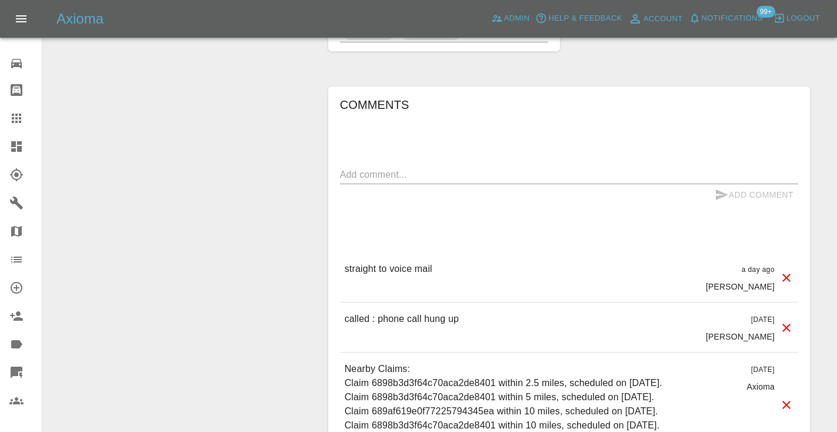
scroll to position [910, 0]
click at [386, 167] on textarea at bounding box center [569, 174] width 458 height 14
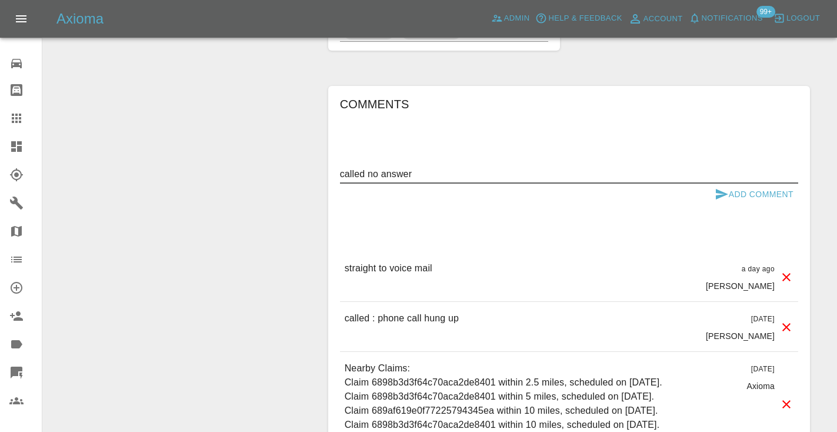
type textarea "called no answer"
click at [720, 189] on icon "submit" at bounding box center [721, 194] width 12 height 11
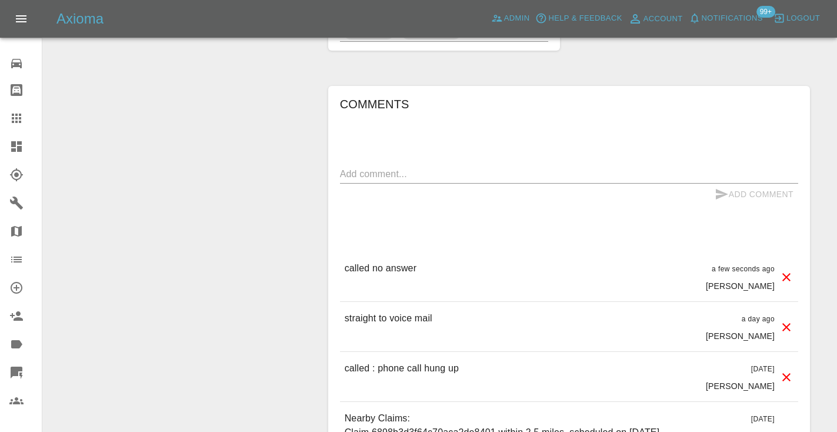
click at [21, 113] on icon at bounding box center [16, 118] width 14 height 14
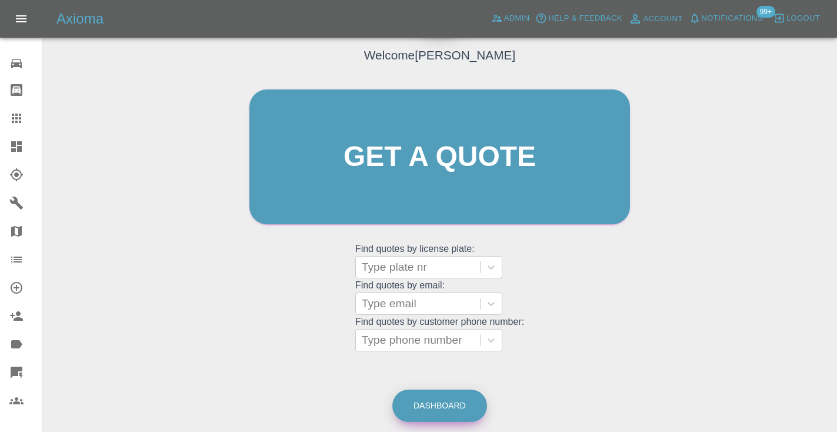
click at [449, 401] on link "Dashboard" at bounding box center [439, 405] width 95 height 32
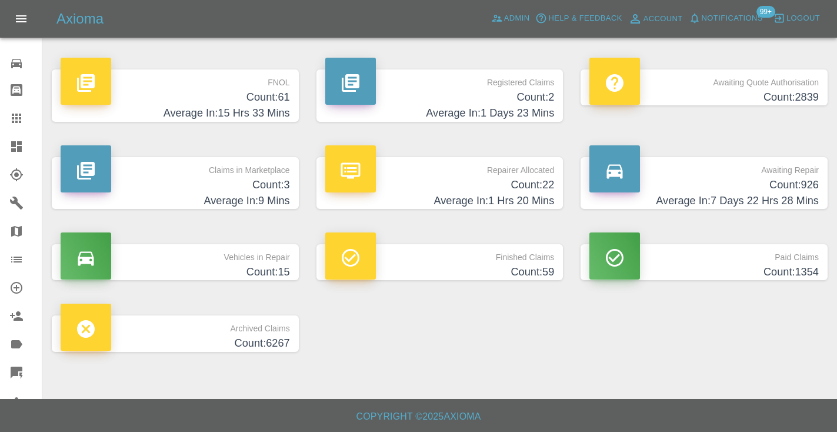
click at [784, 185] on h4 "Count: 926" at bounding box center [703, 185] width 229 height 16
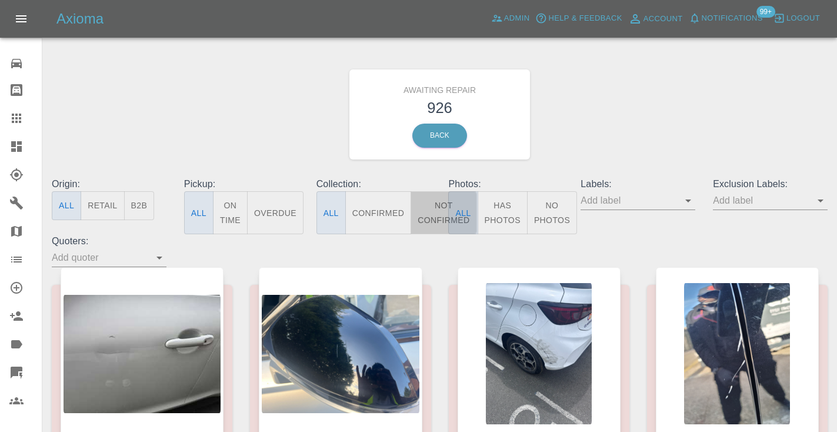
click at [429, 219] on button "Not Confirmed" at bounding box center [443, 212] width 66 height 43
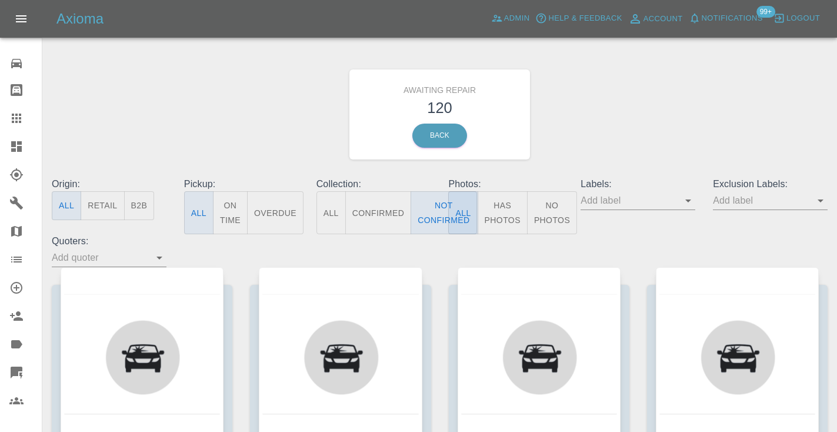
click at [628, 123] on div "Awaiting Repair 120 Back" at bounding box center [439, 114] width 793 height 125
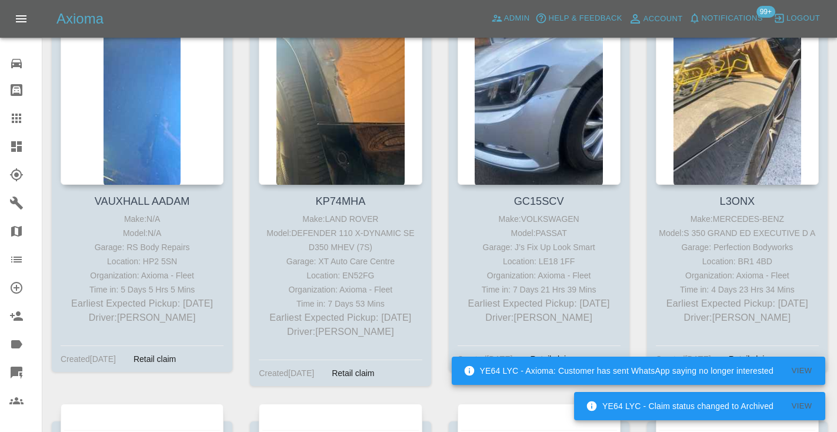
scroll to position [3717, 0]
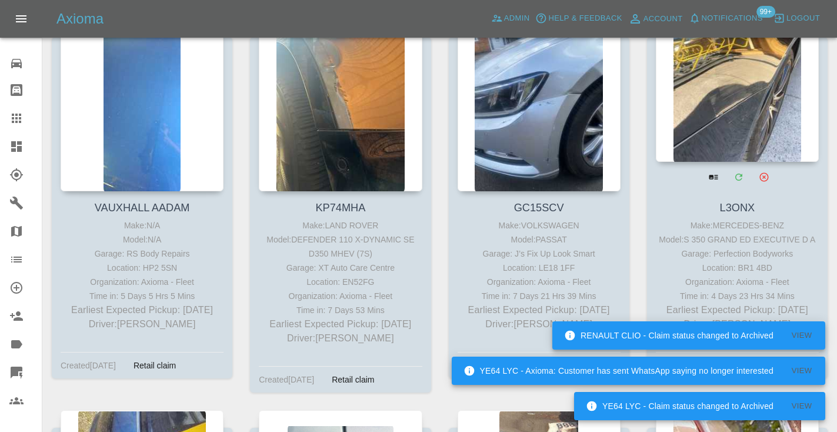
click at [747, 51] on div at bounding box center [737, 76] width 163 height 172
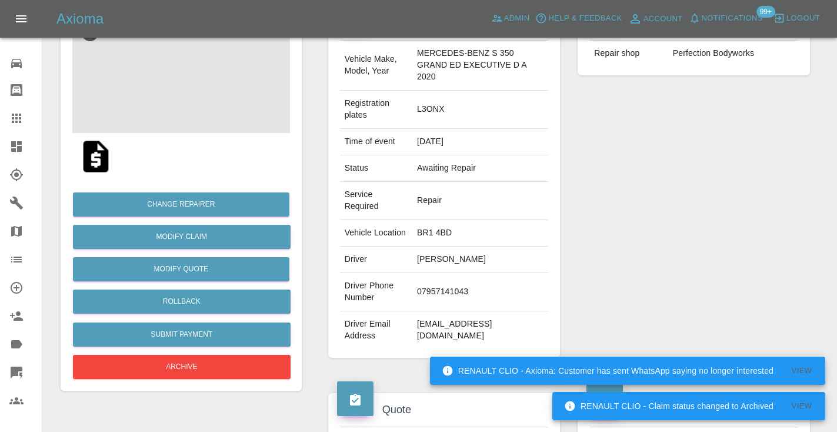
scroll to position [148, 0]
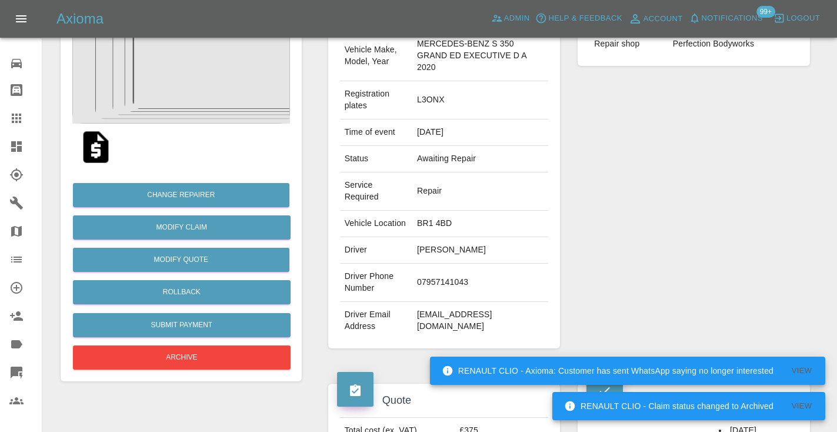
click at [437, 285] on td "07957141043" at bounding box center [480, 282] width 136 height 38
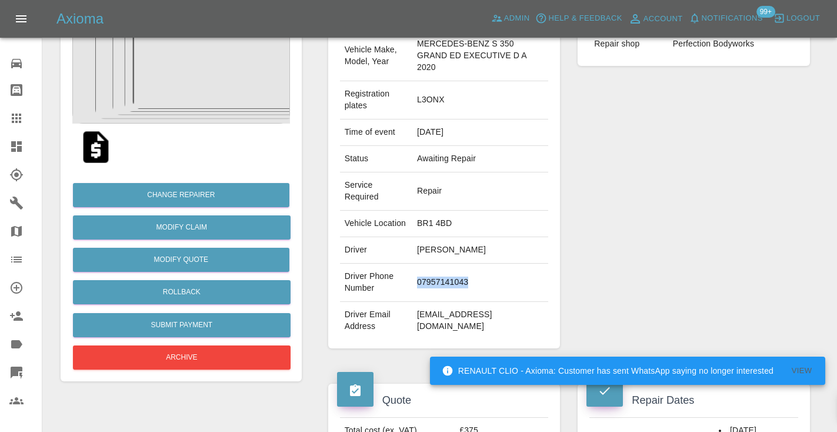
click at [437, 285] on td "07957141043" at bounding box center [480, 282] width 136 height 38
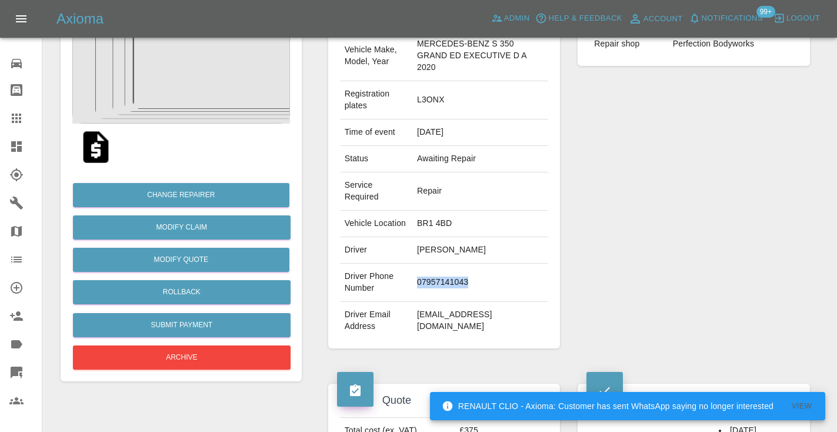
copy td "07957141043"
click at [717, 158] on div "Repairer Repair shop Perfection Bodyworks" at bounding box center [694, 172] width 250 height 386
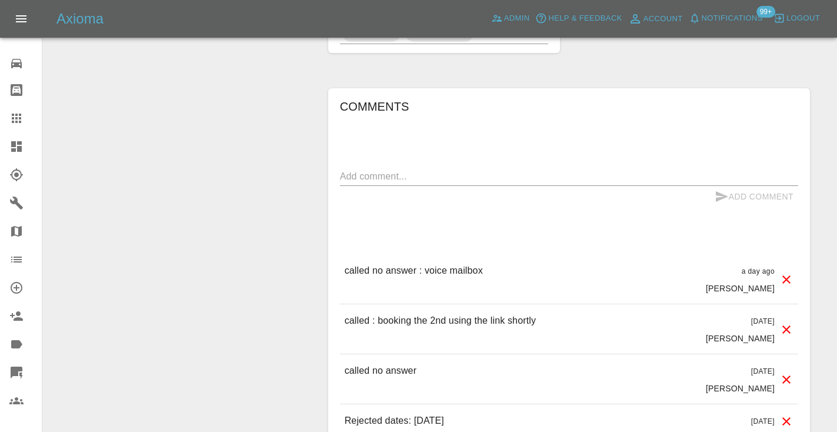
scroll to position [948, 0]
click at [385, 176] on textarea at bounding box center [569, 175] width 458 height 14
type textarea "call hung up"
click at [718, 196] on icon "submit" at bounding box center [721, 195] width 12 height 11
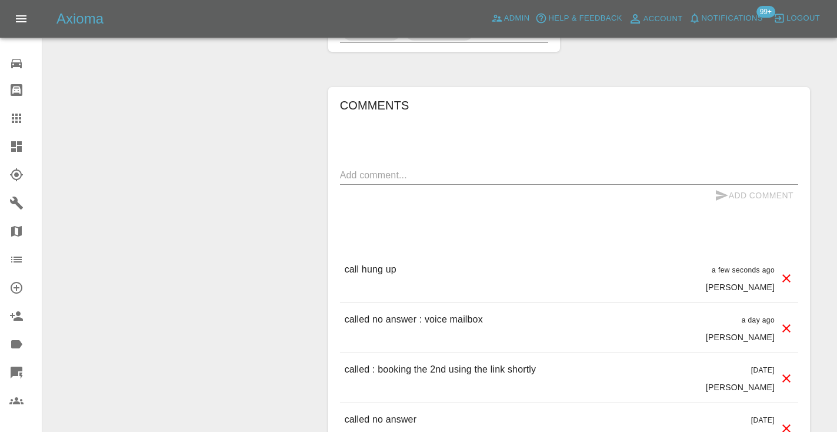
click at [16, 115] on icon at bounding box center [16, 117] width 9 height 9
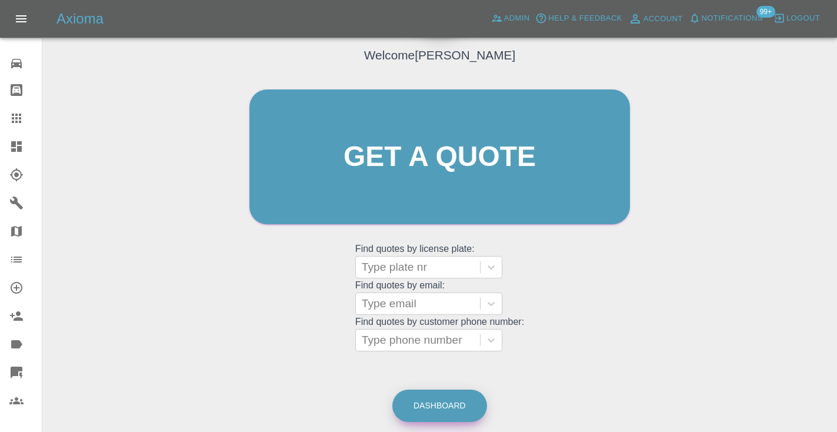
click at [454, 402] on link "Dashboard" at bounding box center [439, 405] width 95 height 32
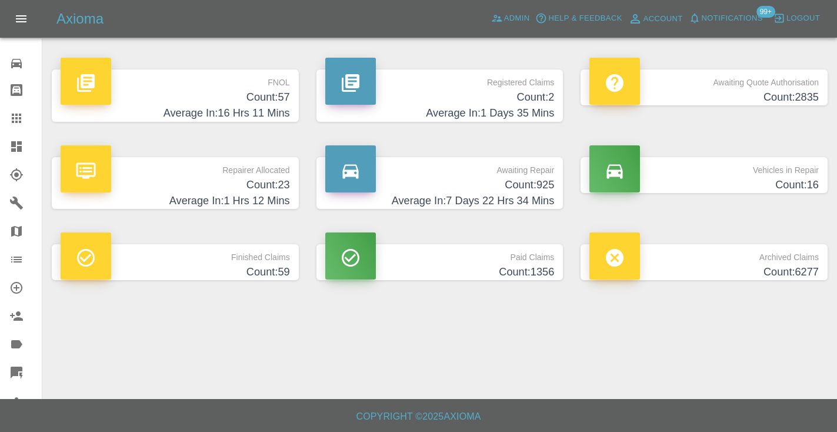
click at [531, 193] on h4 "Average In: 7 Days 22 Hrs 34 Mins" at bounding box center [439, 201] width 229 height 16
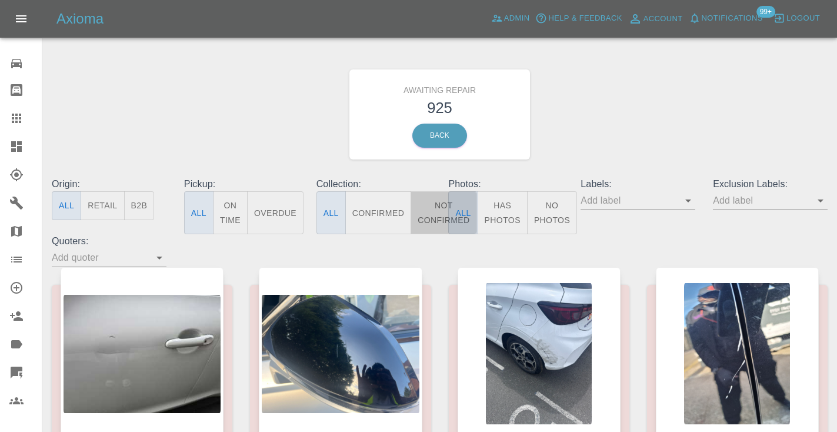
click at [433, 213] on button "Not Confirmed" at bounding box center [443, 212] width 66 height 43
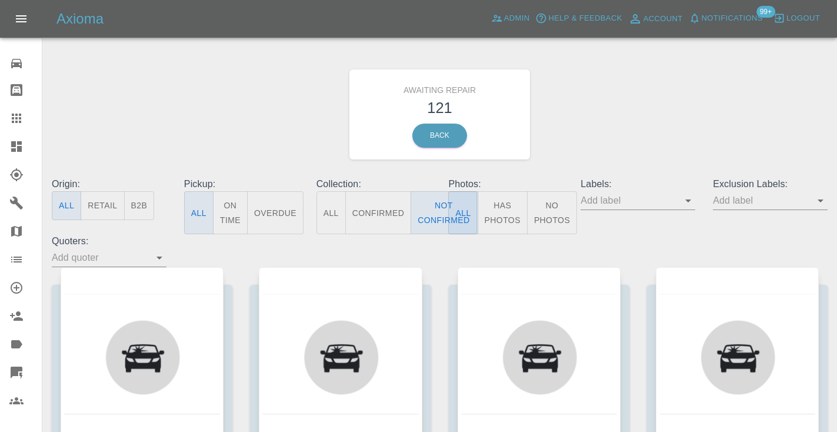
click at [627, 115] on div "Awaiting Repair 121 Back" at bounding box center [439, 114] width 793 height 125
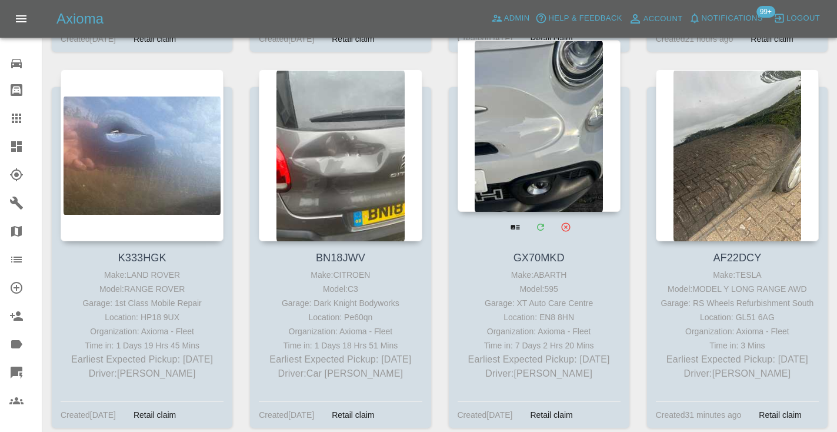
scroll to position [2507, 0]
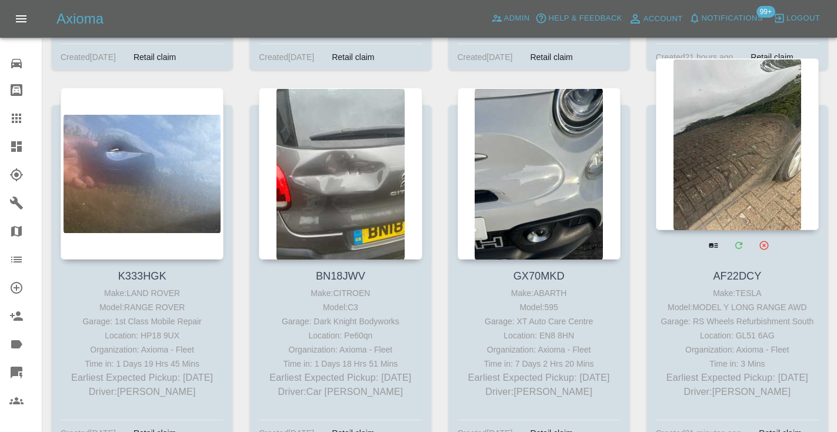
click at [731, 91] on div at bounding box center [737, 144] width 163 height 172
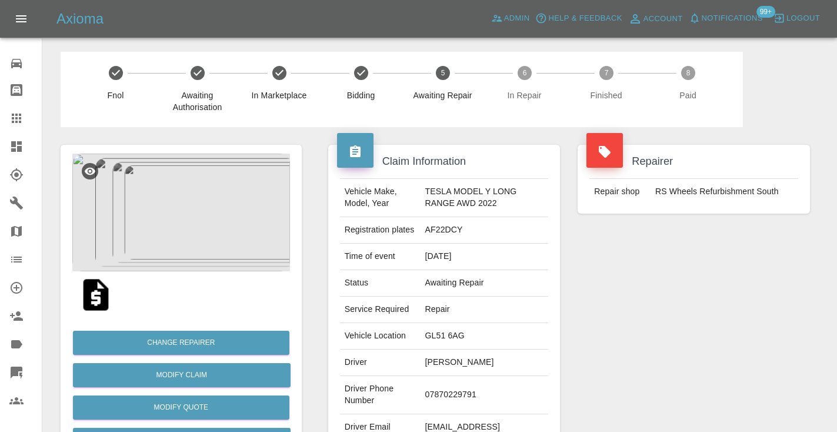
click at [444, 392] on td "07870229791" at bounding box center [484, 395] width 128 height 38
copy td "07870229791"
click at [657, 273] on div "Repairer Repair shop RS Wheels Refurbishment South" at bounding box center [694, 302] width 250 height 351
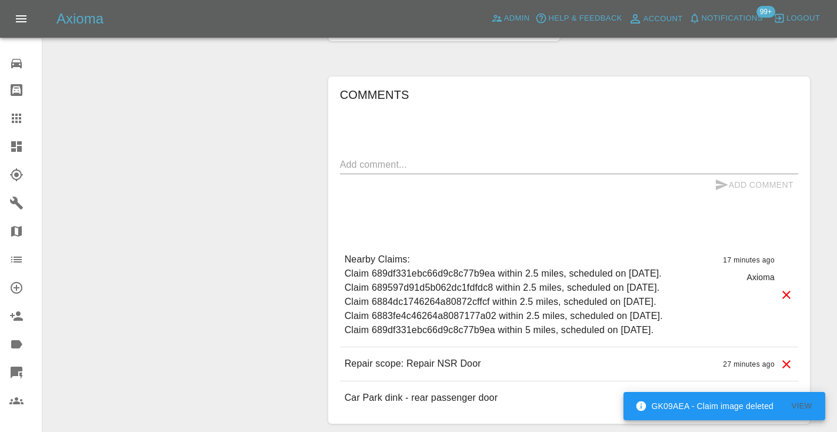
scroll to position [892, 0]
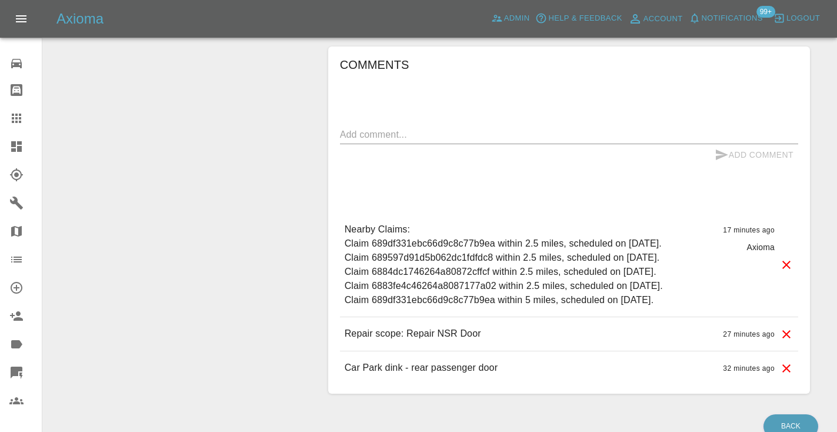
click at [407, 135] on textarea at bounding box center [569, 135] width 458 height 14
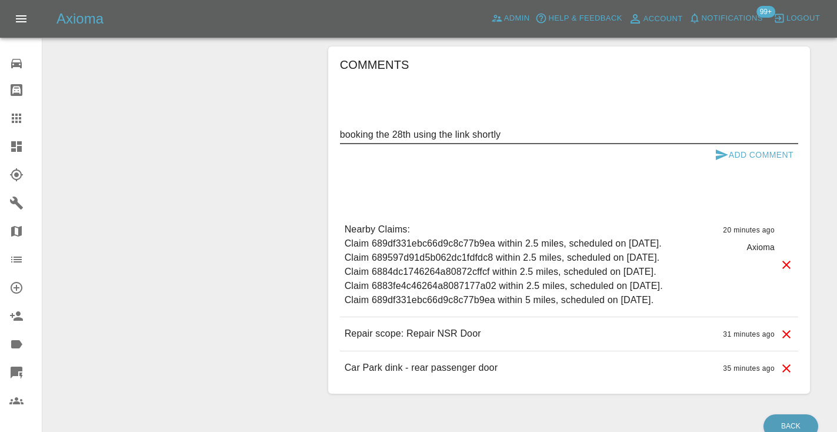
type textarea "booking the 28th using the link shortly"
click at [723, 153] on icon "submit" at bounding box center [721, 154] width 12 height 11
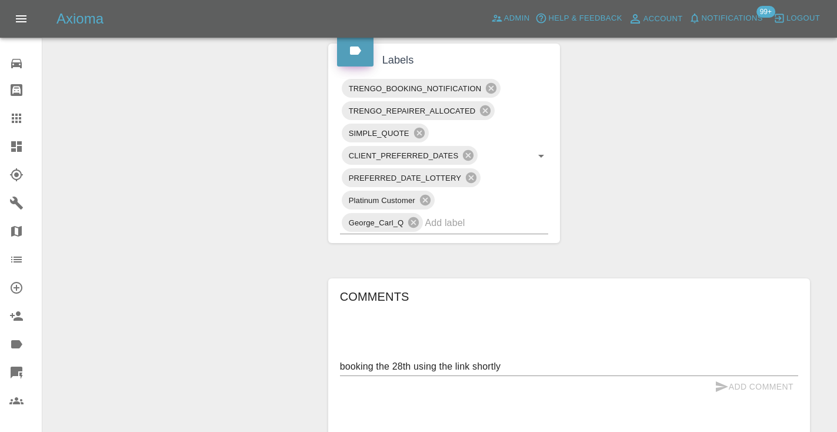
scroll to position [631, 0]
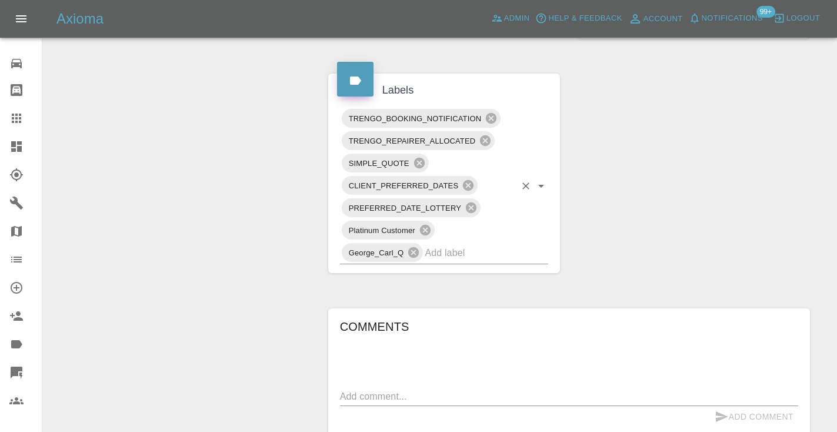
click at [455, 253] on input "text" at bounding box center [469, 252] width 91 height 18
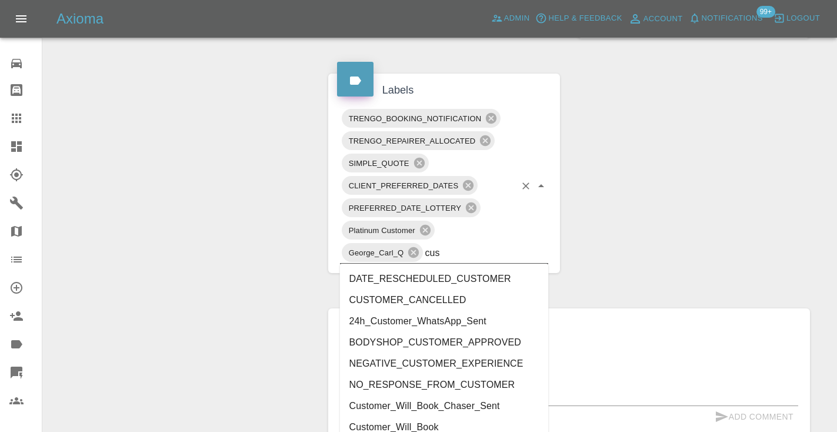
type input "cust"
click at [409, 422] on li "Customer_Will_Book" at bounding box center [444, 426] width 209 height 21
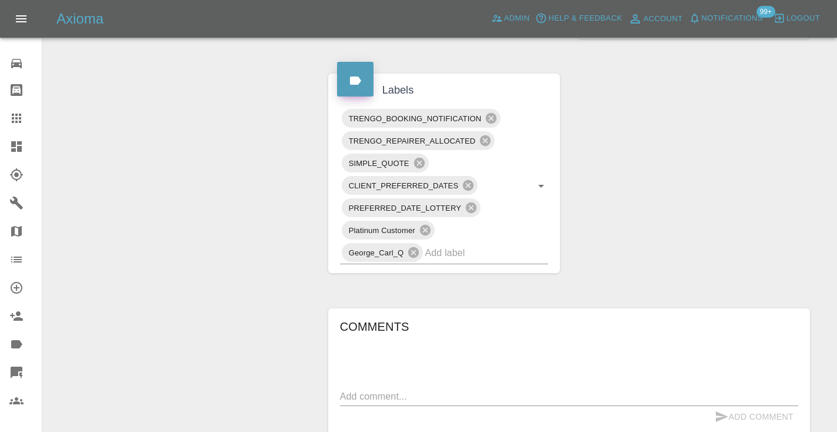
click at [634, 242] on div "Claim Information Vehicle Make, Model, Year TESLA MODEL Y LONG RANGE AWD 2022 R…" at bounding box center [568, 109] width 499 height 1226
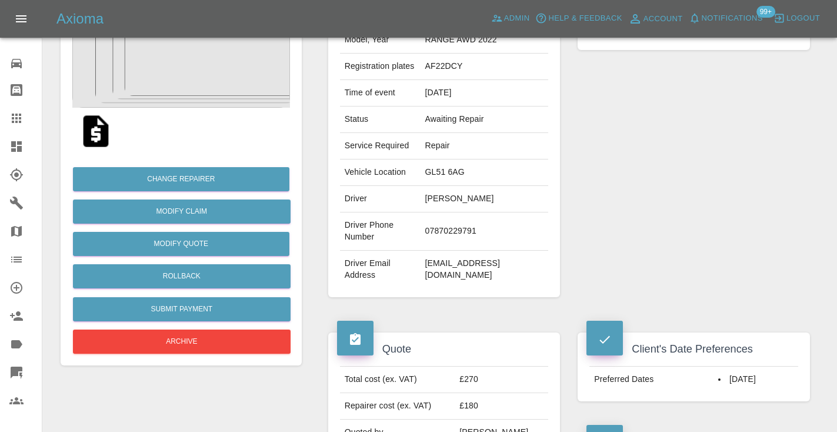
scroll to position [146, 0]
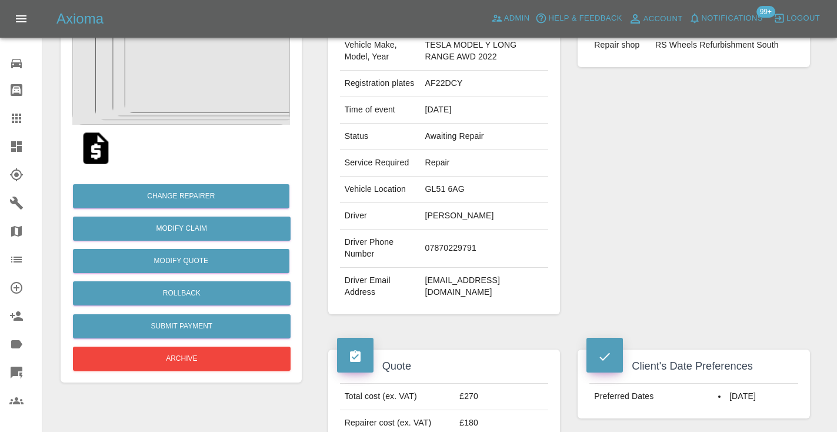
click at [25, 121] on div at bounding box center [25, 118] width 33 height 14
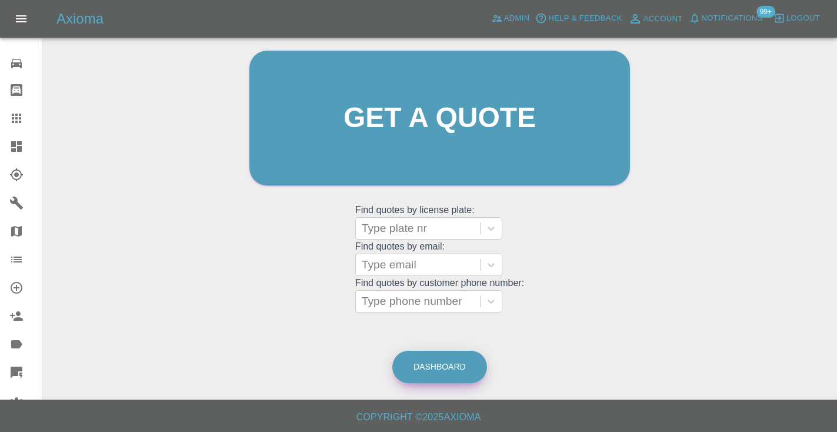
click at [422, 366] on link "Dashboard" at bounding box center [439, 366] width 95 height 32
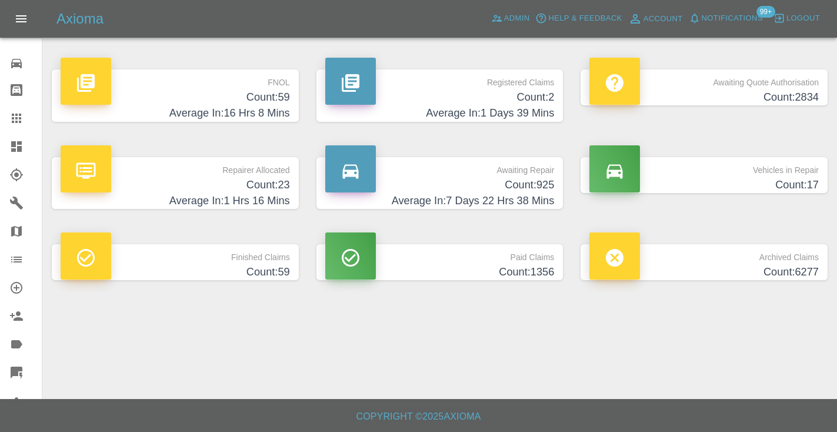
click at [516, 175] on p "Awaiting Repair" at bounding box center [439, 167] width 229 height 20
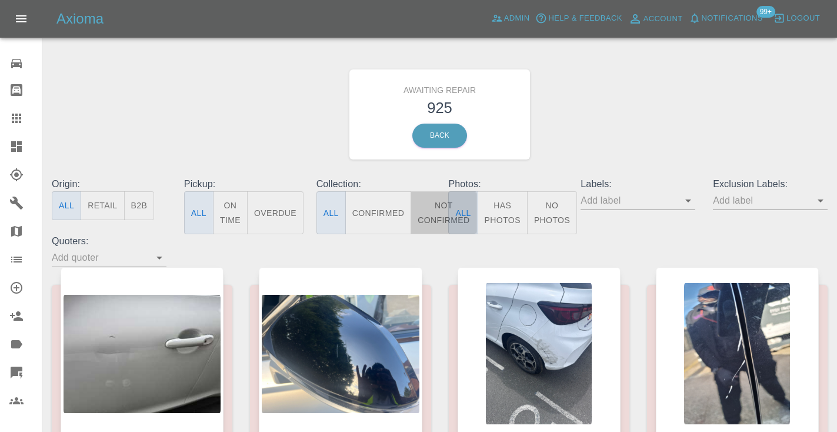
click at [439, 214] on button "Not Confirmed" at bounding box center [443, 212] width 66 height 43
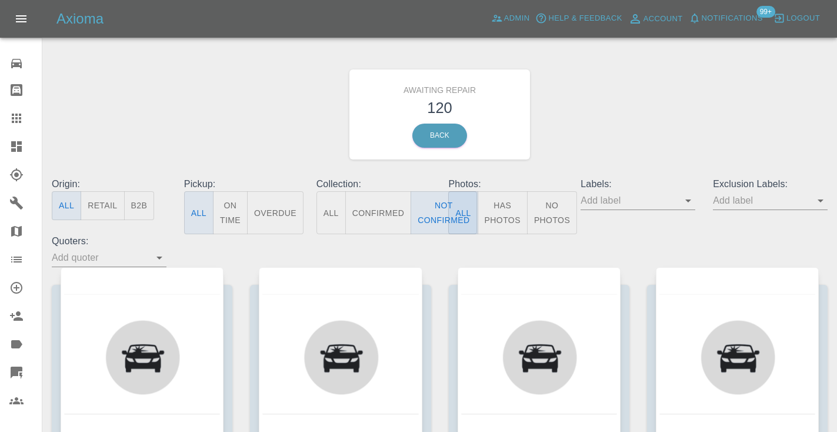
click at [597, 131] on div "Awaiting Repair 120 Back" at bounding box center [439, 114] width 793 height 125
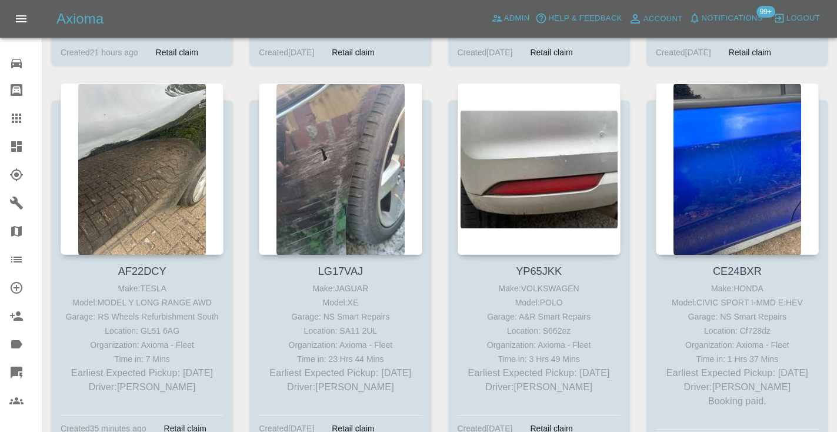
scroll to position [2910, 0]
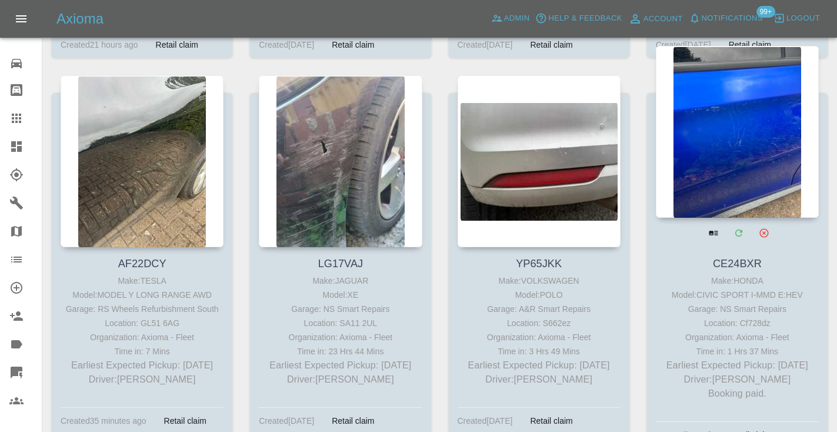
click at [738, 100] on div at bounding box center [737, 132] width 163 height 172
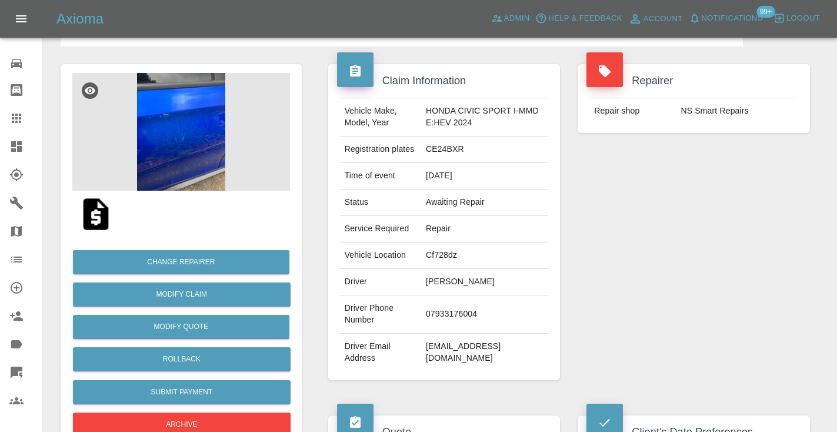
scroll to position [49, 0]
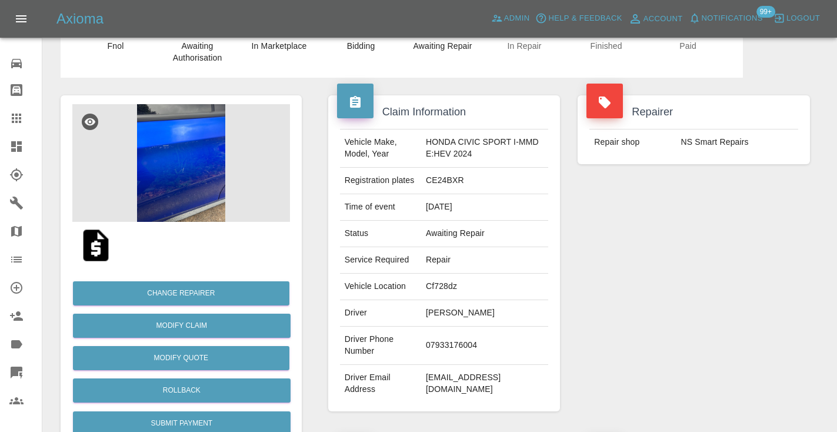
click at [454, 343] on td "07933176004" at bounding box center [484, 345] width 127 height 38
copy td "07933176004"
click at [603, 250] on div "Repairer Repair shop NS Smart Repairs" at bounding box center [694, 253] width 250 height 351
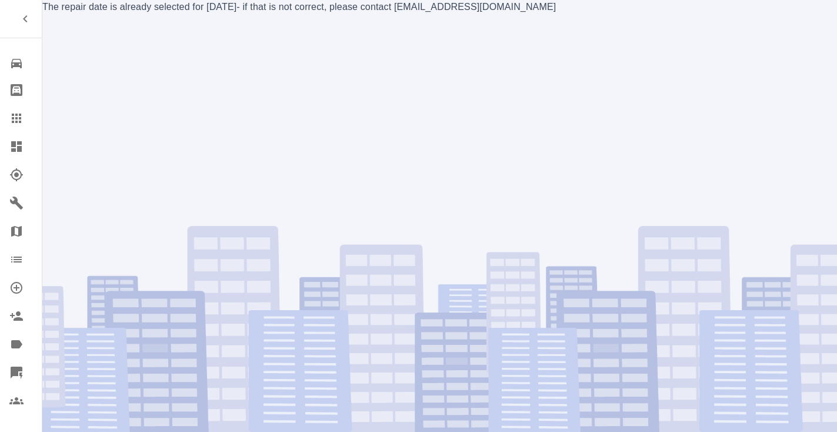
click at [21, 120] on icon at bounding box center [16, 118] width 14 height 14
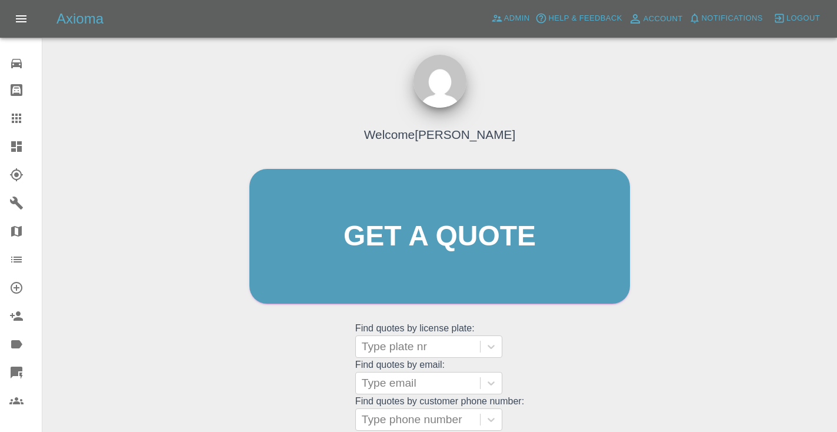
click at [520, 349] on grid "Find quotes by license plate: Type plate nr" at bounding box center [439, 340] width 169 height 35
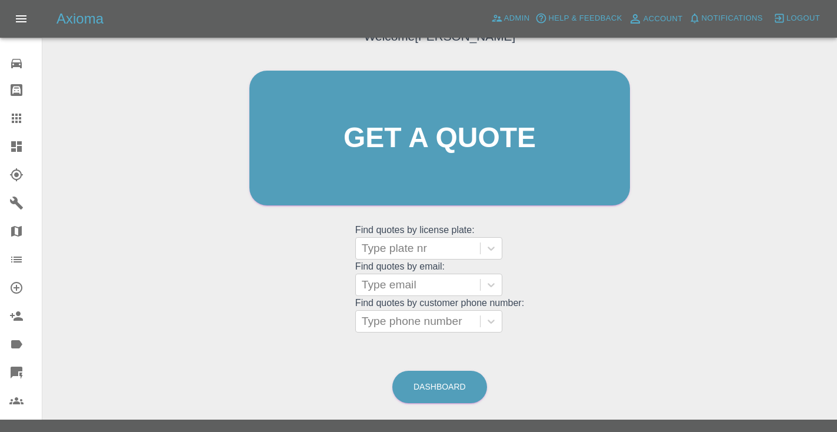
scroll to position [119, 0]
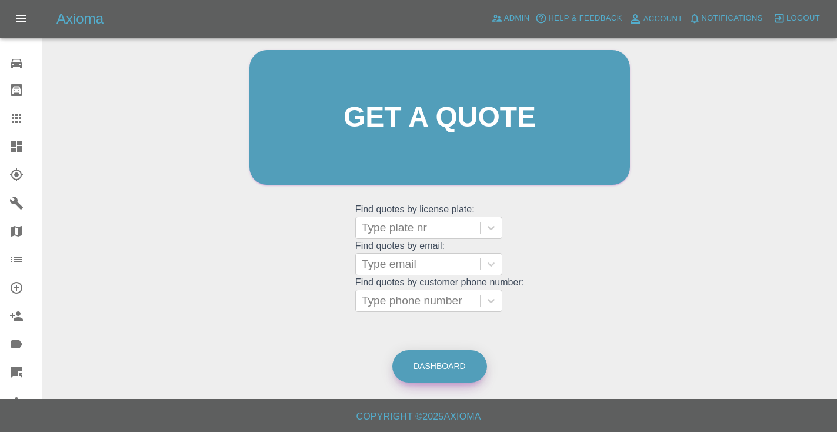
click at [427, 373] on link "Dashboard" at bounding box center [439, 366] width 95 height 32
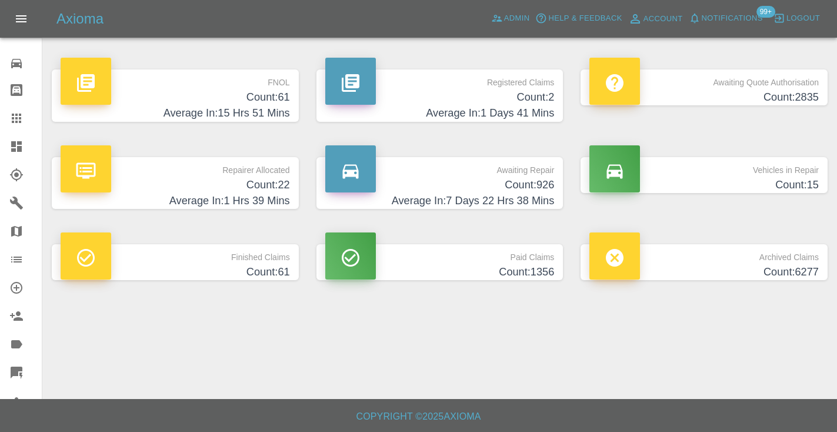
click at [540, 183] on h4 "Count: 926" at bounding box center [439, 185] width 229 height 16
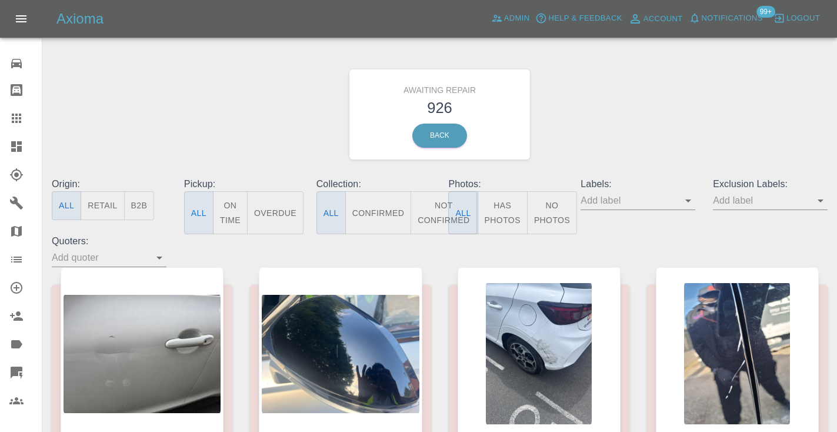
click at [440, 213] on button "Not Confirmed" at bounding box center [443, 212] width 66 height 43
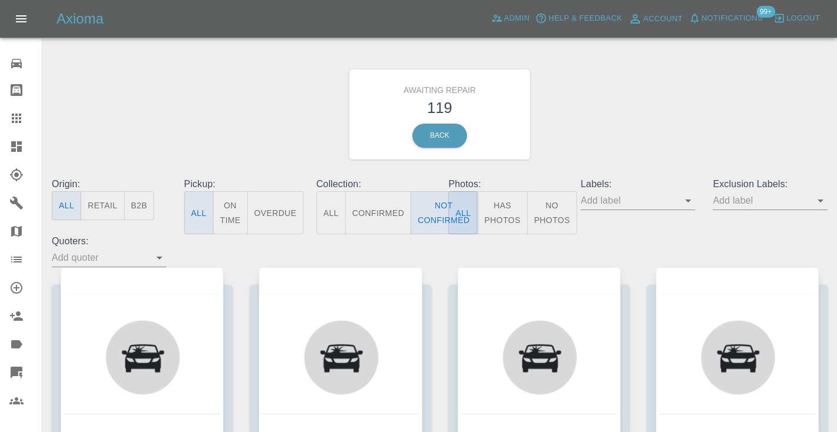
click at [603, 126] on div "Awaiting Repair 119 Back" at bounding box center [439, 114] width 793 height 125
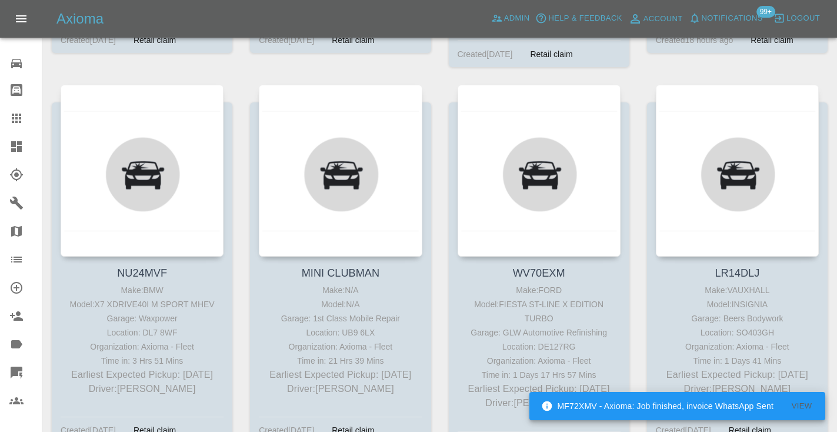
scroll to position [5215, 0]
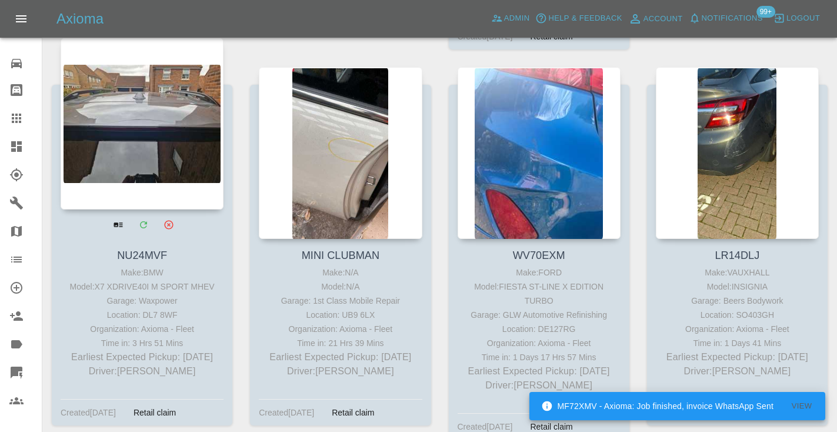
click at [172, 105] on div at bounding box center [142, 124] width 163 height 172
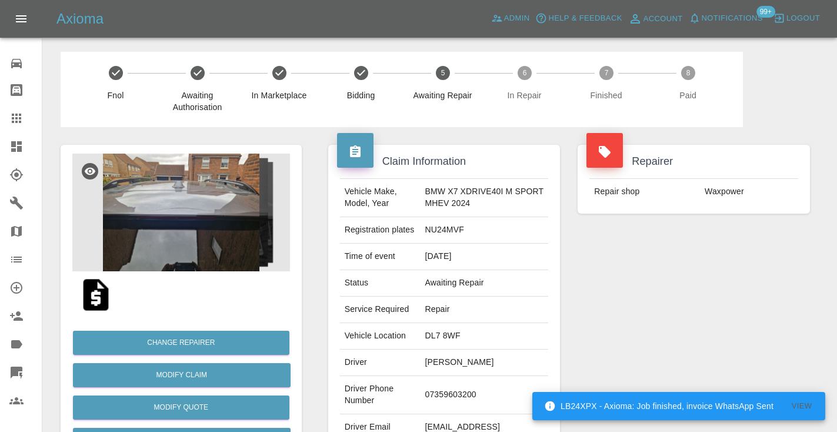
click at [448, 394] on td "07359603200" at bounding box center [484, 395] width 128 height 38
copy td "07359603200"
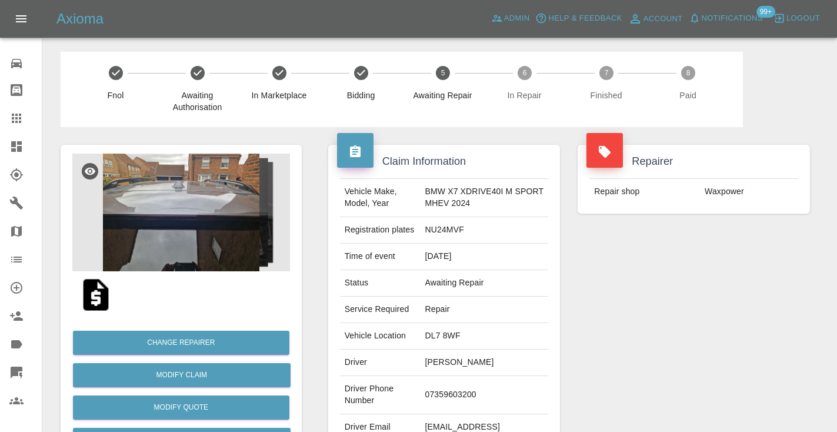
click at [624, 312] on div "Repairer Repair shop Waxpower" at bounding box center [694, 302] width 250 height 351
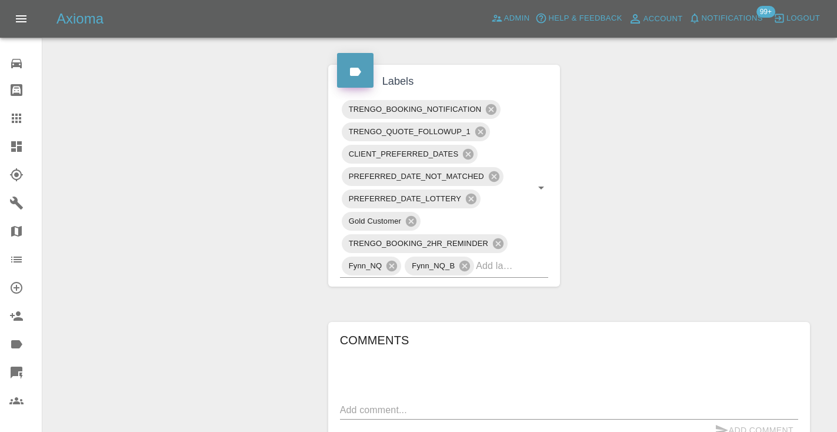
scroll to position [673, 0]
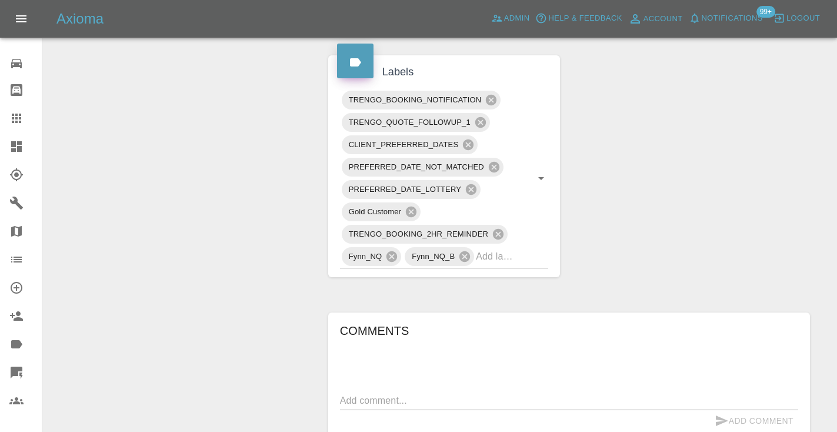
click at [356, 391] on div "x" at bounding box center [569, 400] width 458 height 19
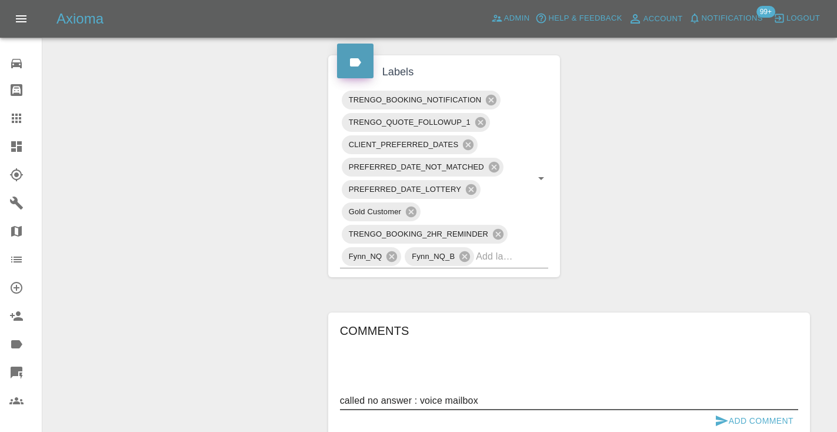
type textarea "called no answer : voice mailbox"
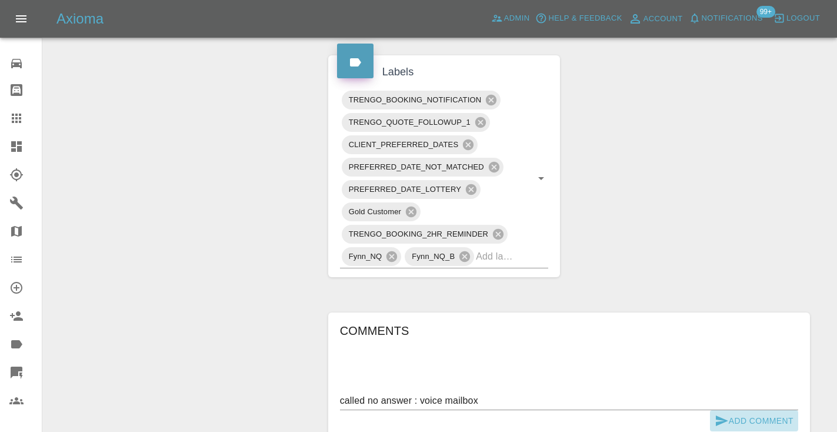
click at [720, 422] on icon "submit" at bounding box center [721, 420] width 12 height 11
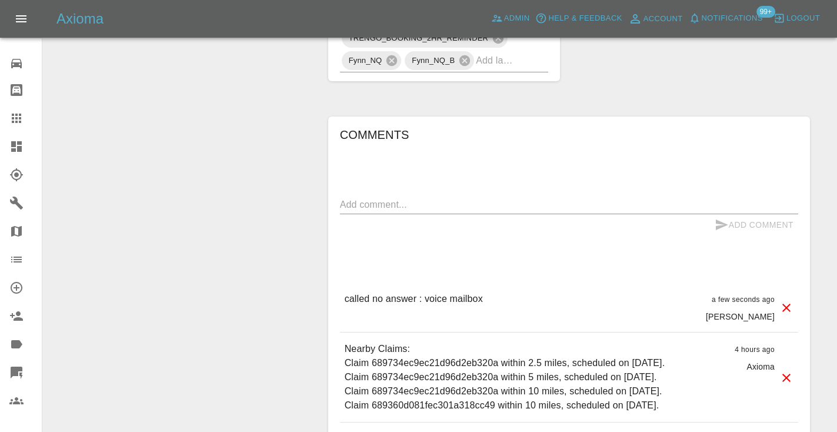
scroll to position [872, 0]
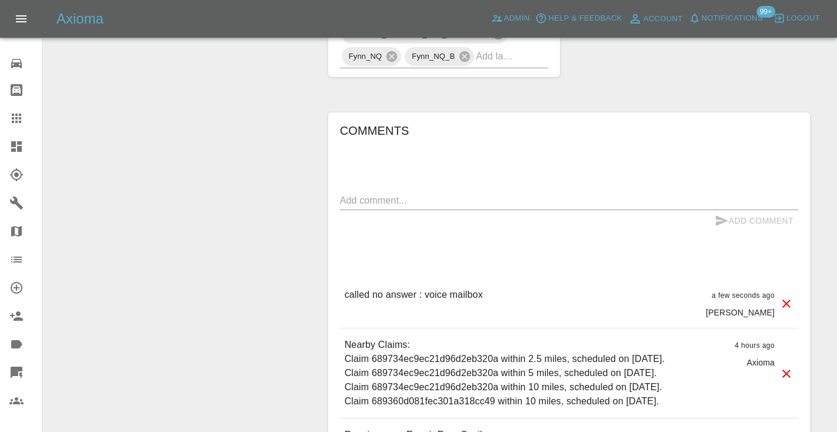
click at [15, 119] on icon at bounding box center [16, 117] width 9 height 9
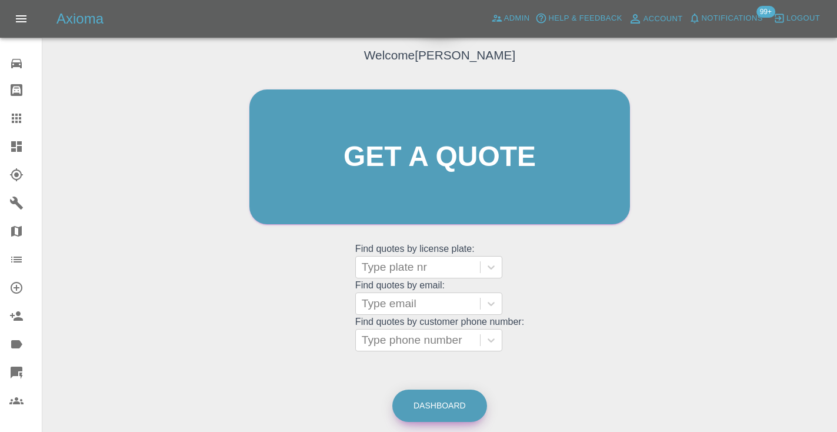
click at [450, 400] on link "Dashboard" at bounding box center [439, 405] width 95 height 32
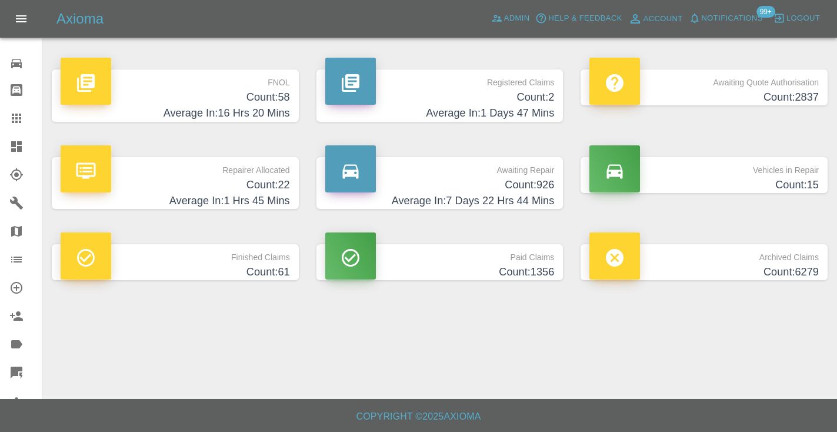
click at [547, 188] on h4 "Count: 926" at bounding box center [439, 185] width 229 height 16
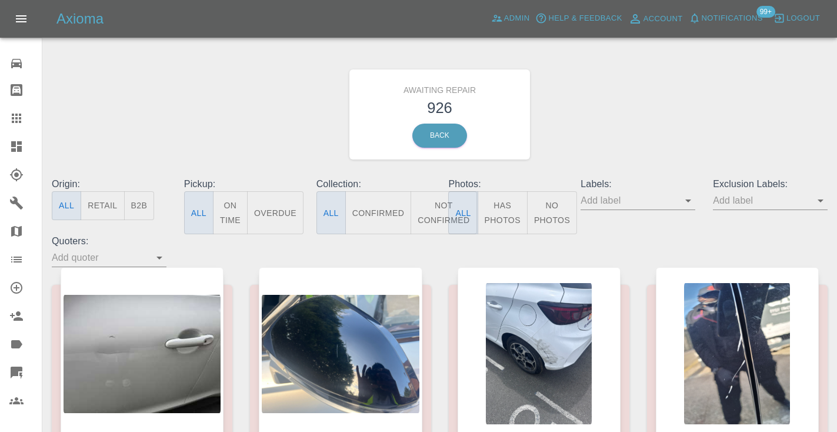
click at [430, 212] on button "Not Confirmed" at bounding box center [443, 212] width 66 height 43
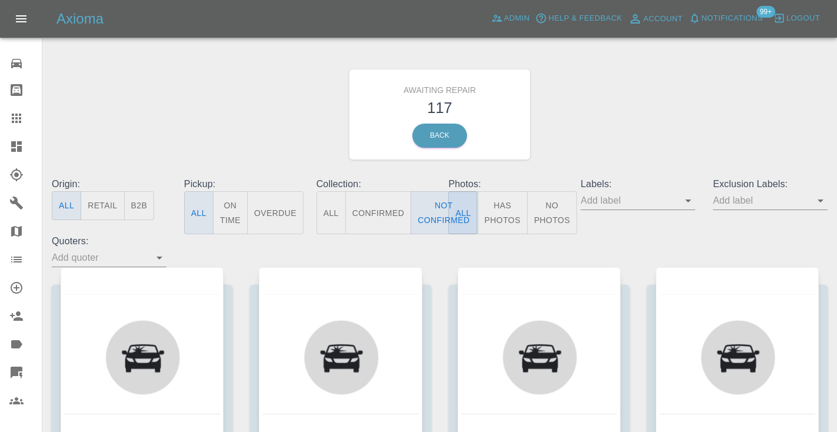
click at [663, 114] on div "Awaiting Repair 117 Back" at bounding box center [439, 114] width 793 height 125
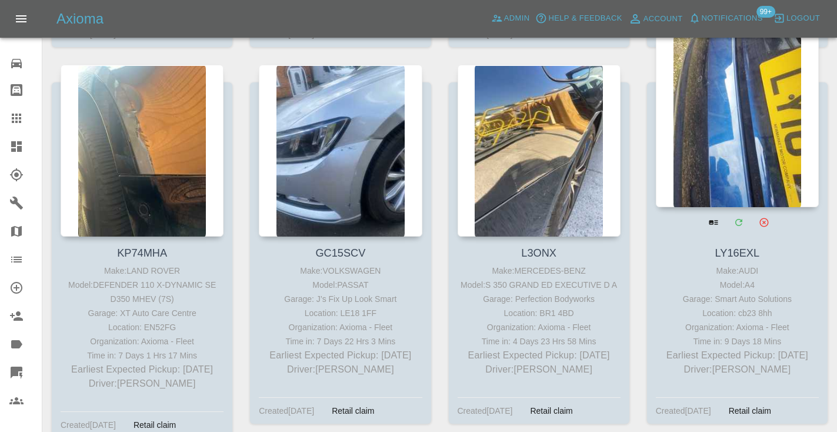
scroll to position [3653, 0]
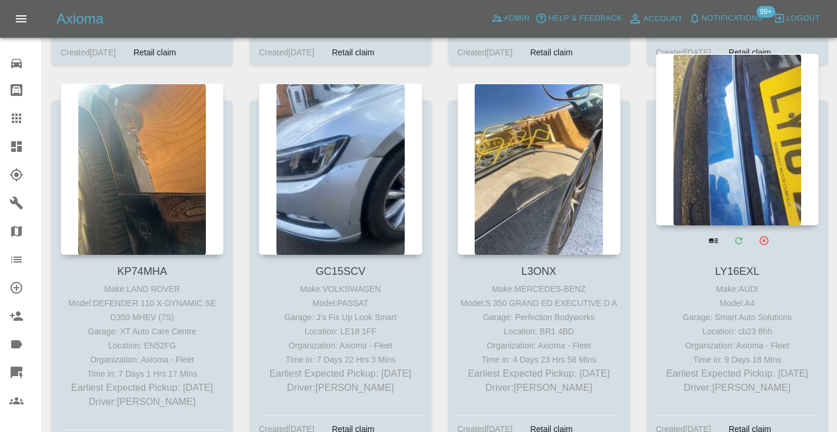
click at [763, 76] on div at bounding box center [737, 139] width 163 height 172
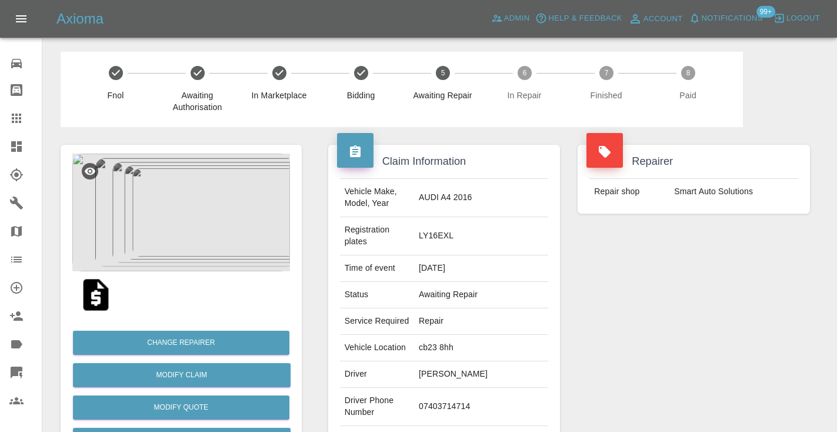
click at [450, 392] on td "07403714714" at bounding box center [481, 406] width 134 height 38
copy td "07403714714"
click at [611, 335] on div "Repairer Repair shop Smart Auto Solutions" at bounding box center [694, 314] width 250 height 374
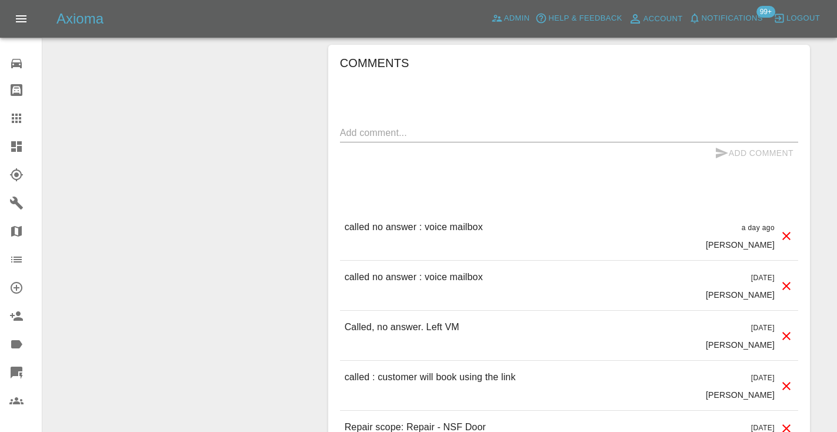
scroll to position [1072, 0]
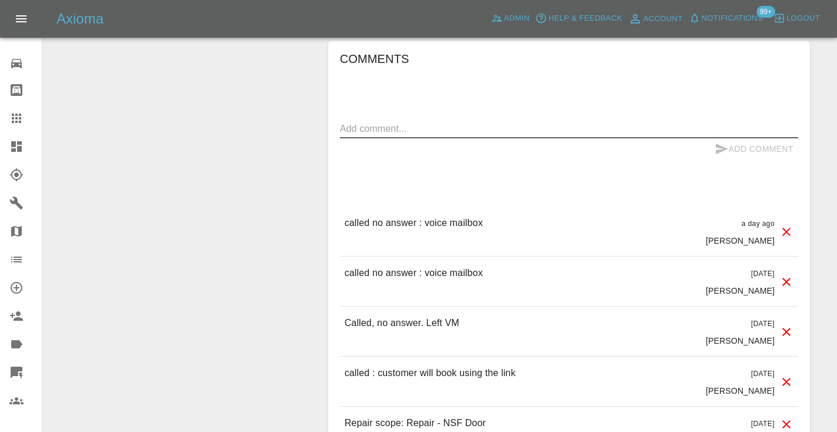
click at [440, 122] on textarea at bounding box center [569, 129] width 458 height 14
type textarea "called no answer : voice mailbox"
click at [732, 138] on button "Add Comment" at bounding box center [754, 149] width 88 height 22
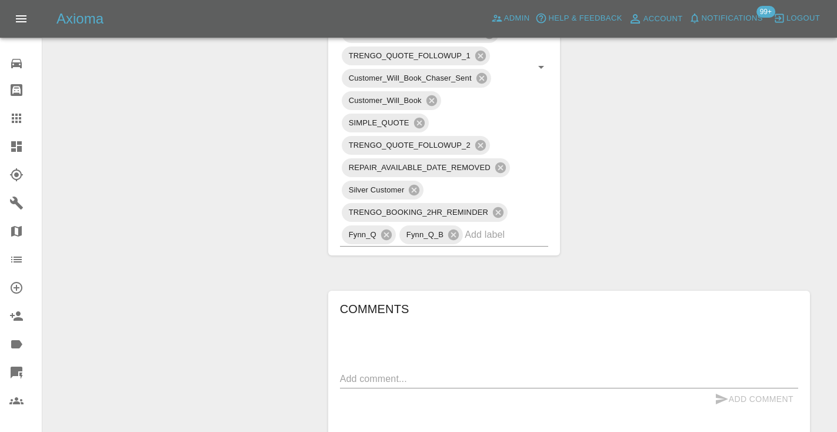
scroll to position [812, 0]
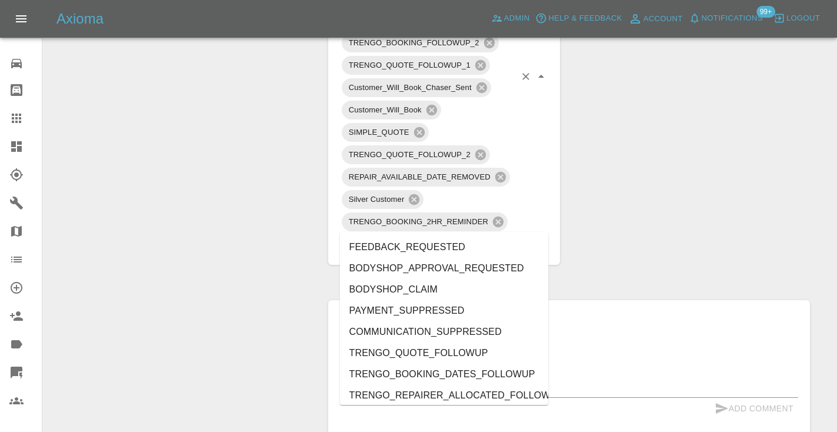
click at [493, 231] on div "TRENGO_PHOTO_FOLLOWUP TRENGO_SECOND_PHOTO_FOLLOWUP TRENGO_BOOKING_NOTIFICATION …" at bounding box center [444, 77] width 209 height 358
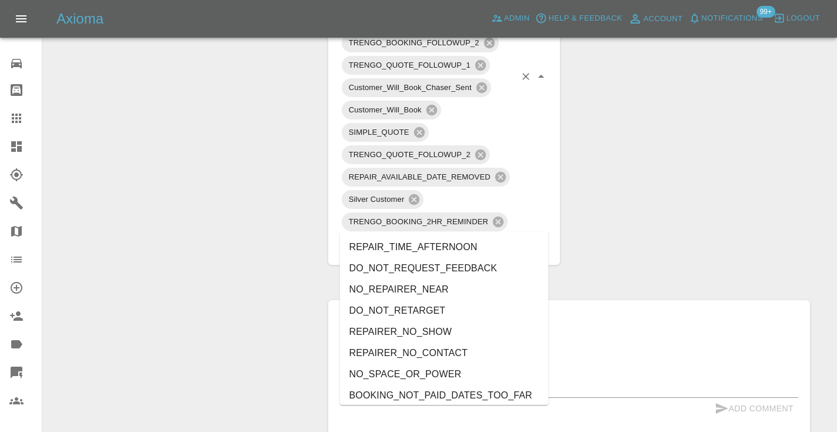
type input "no_"
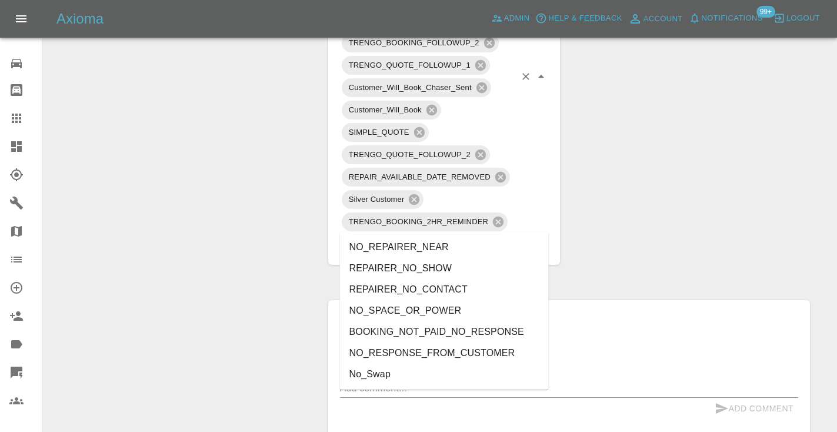
click at [450, 352] on li "NO_RESPONSE_FROM_CUSTOMER" at bounding box center [444, 352] width 209 height 21
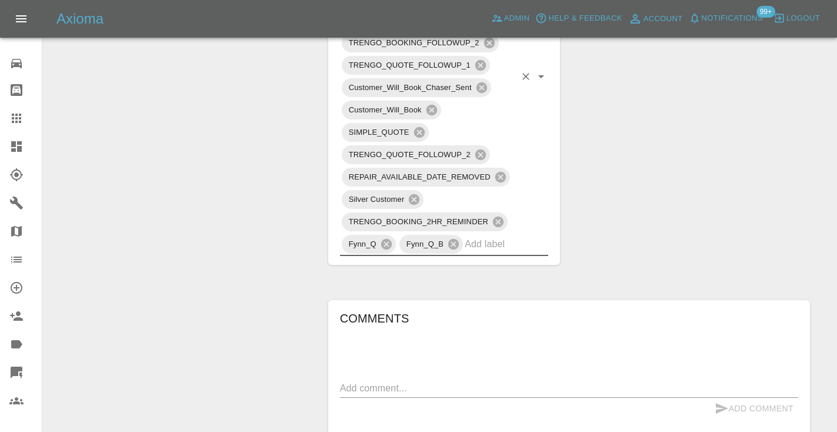
click at [225, 163] on div "Change Repairer Modify Claim Modify Quote Rollback Submit Payment Archive" at bounding box center [181, 126] width 259 height 1622
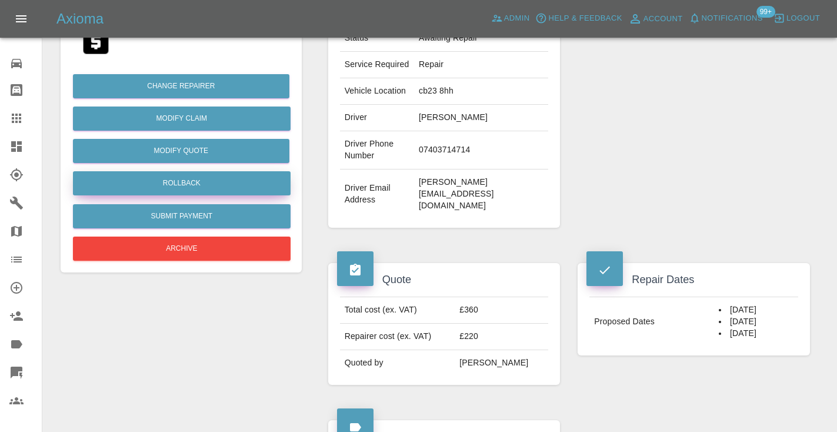
scroll to position [246, 0]
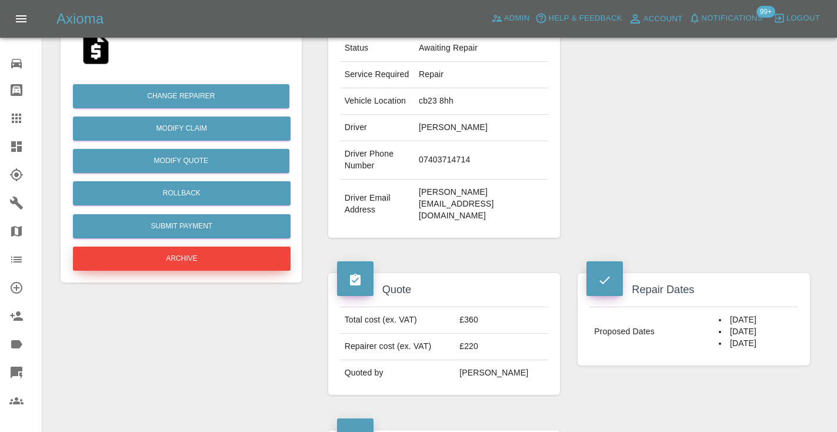
click at [151, 256] on button "Archive" at bounding box center [182, 258] width 218 height 24
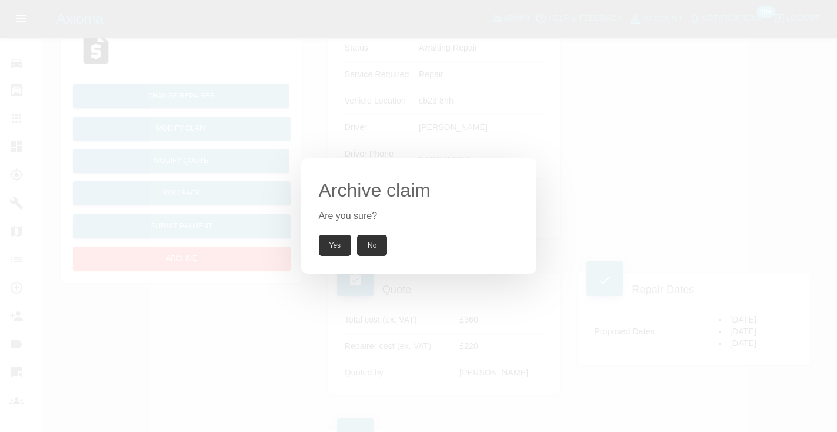
click at [326, 248] on button "Yes" at bounding box center [335, 245] width 33 height 21
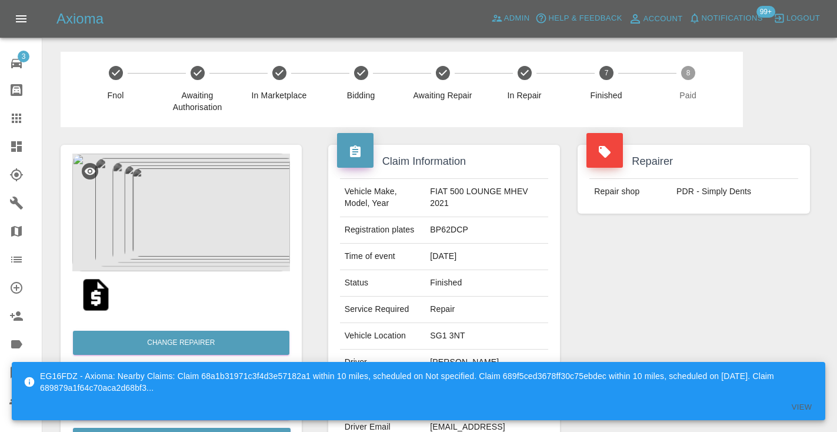
click at [620, 296] on div "Repairer Repair shop PDR - Simply Dents" at bounding box center [694, 302] width 250 height 351
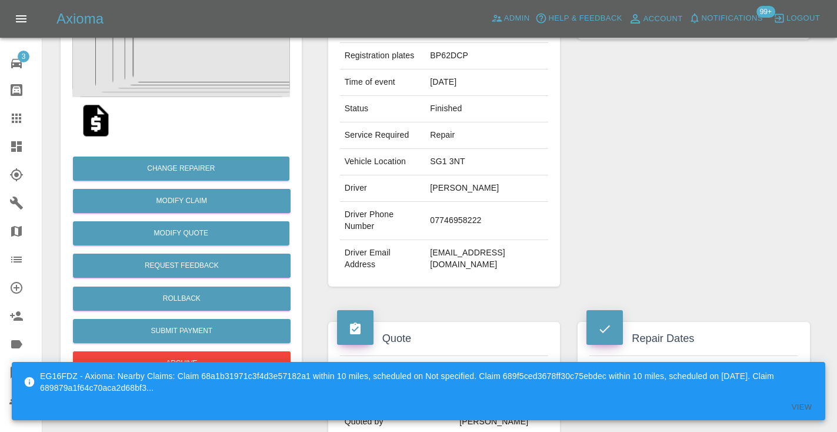
scroll to position [192, 0]
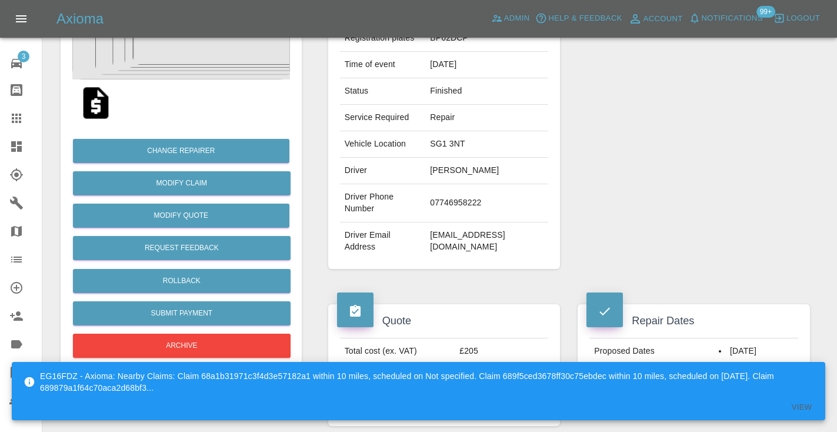
click at [483, 192] on td "07746958222" at bounding box center [486, 203] width 123 height 38
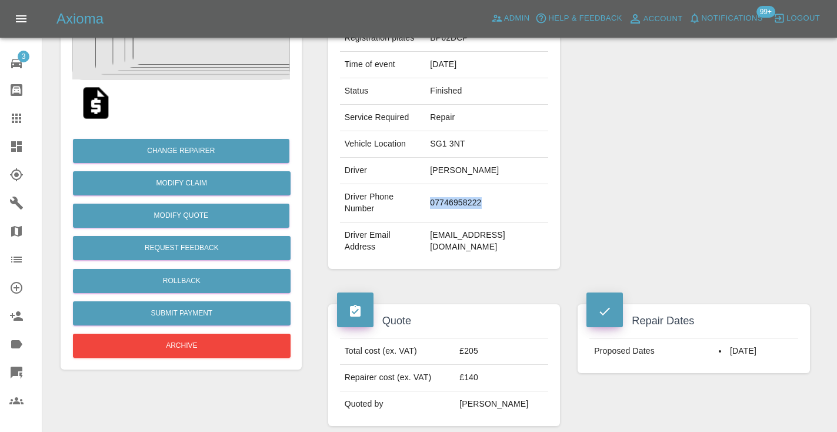
copy td "07746958222"
click at [645, 143] on div "Repairer Repair shop PDR - Simply Dents" at bounding box center [694, 110] width 250 height 351
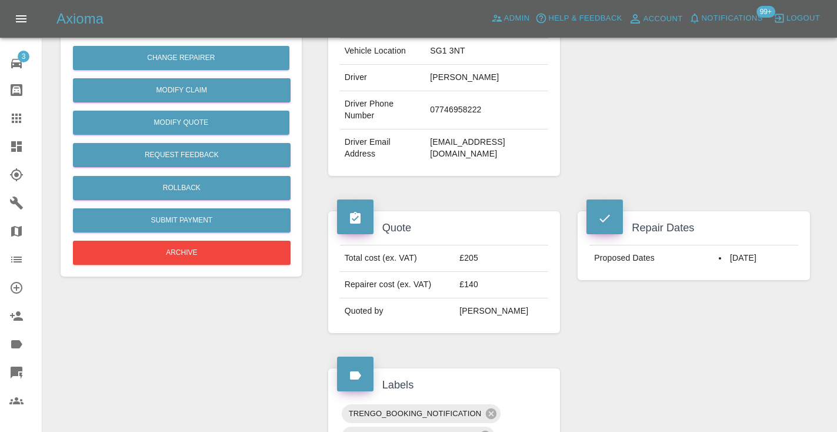
scroll to position [283, 0]
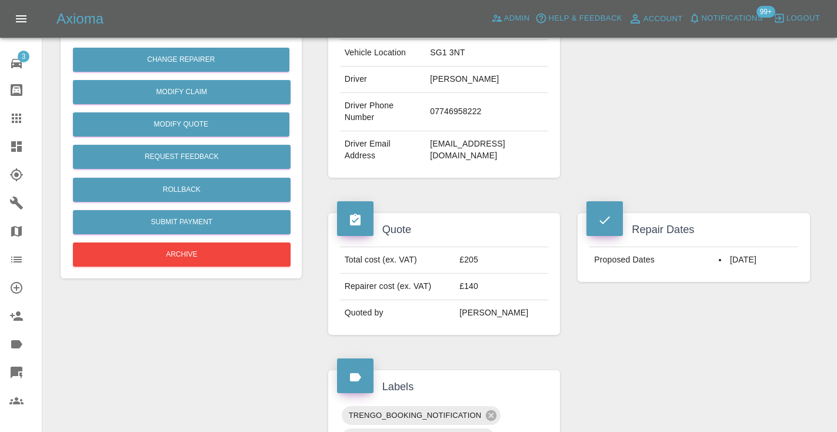
click at [461, 105] on td "07746958222" at bounding box center [486, 112] width 123 height 38
copy td "07746958222"
click at [717, 111] on div "Repairer Repair shop PDR - Simply Dents" at bounding box center [694, 19] width 250 height 351
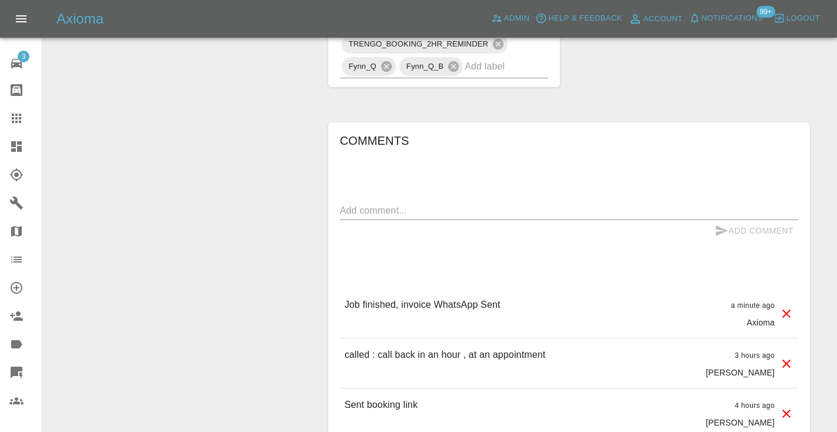
scroll to position [887, 0]
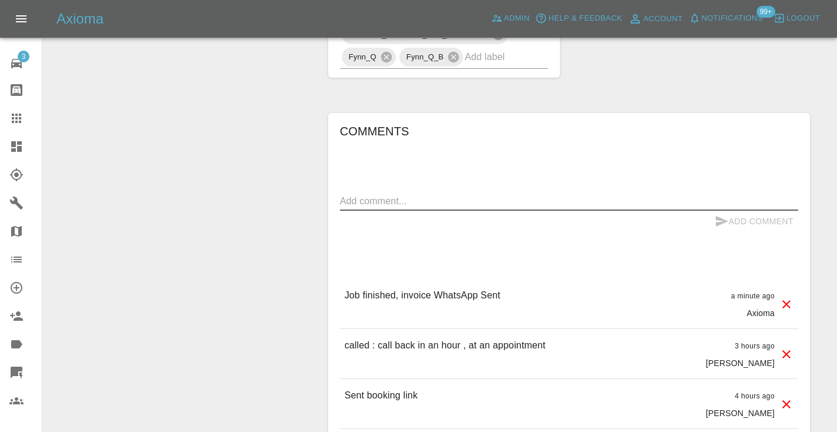
click at [362, 194] on textarea at bounding box center [569, 201] width 458 height 14
type textarea "job already done . repairer got in contact with the customer directly"
click at [738, 210] on button "Add Comment" at bounding box center [754, 221] width 88 height 22
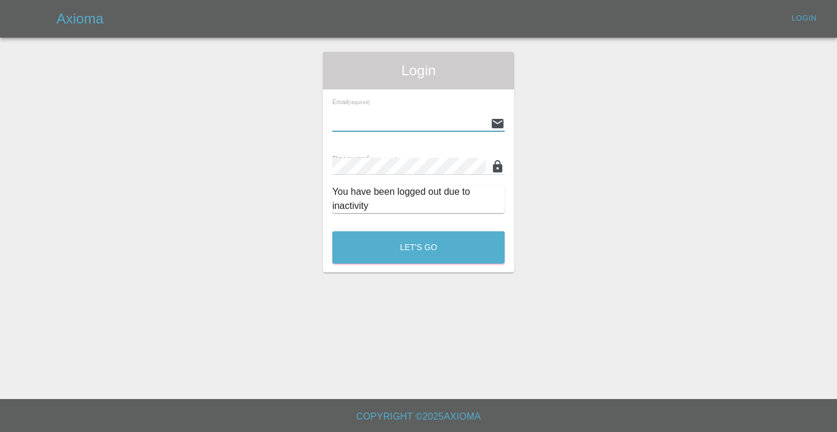
click at [384, 166] on div "Password (required)" at bounding box center [418, 158] width 172 height 33
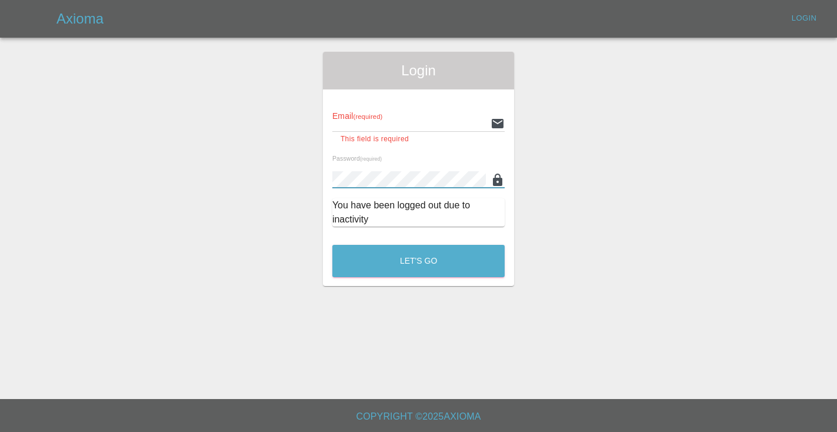
click at [369, 128] on input "text" at bounding box center [408, 123] width 153 height 17
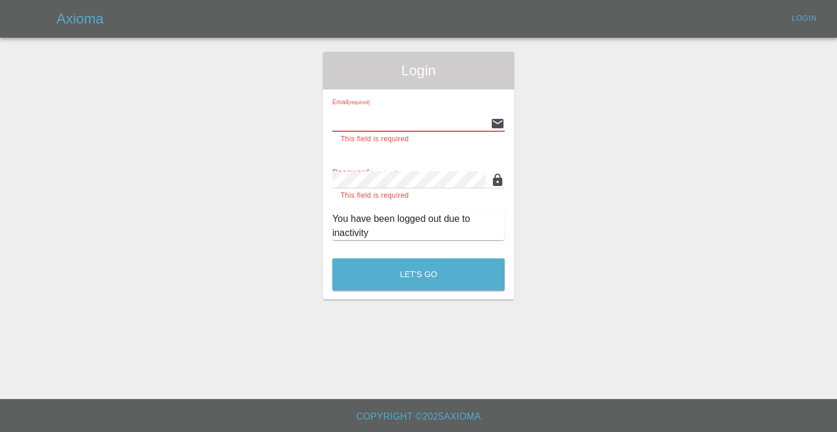
type input "[EMAIL_ADDRESS][DOMAIN_NAME]"
click at [418, 260] on button "Let's Go" at bounding box center [418, 274] width 172 height 32
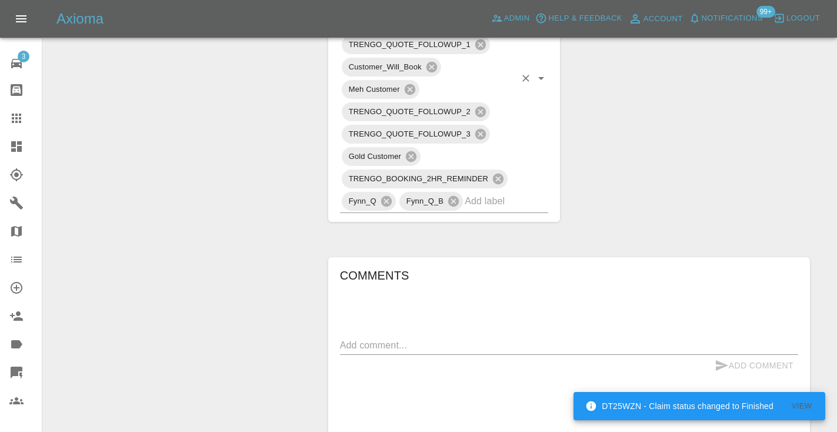
scroll to position [747, 0]
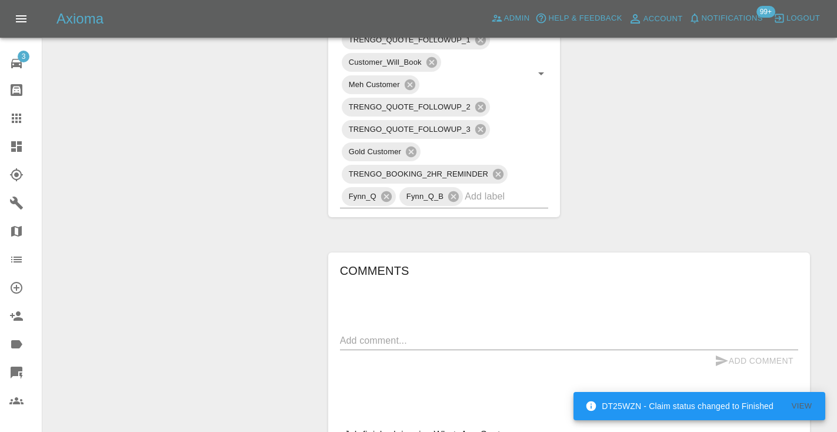
click at [357, 333] on textarea at bounding box center [569, 340] width 458 height 14
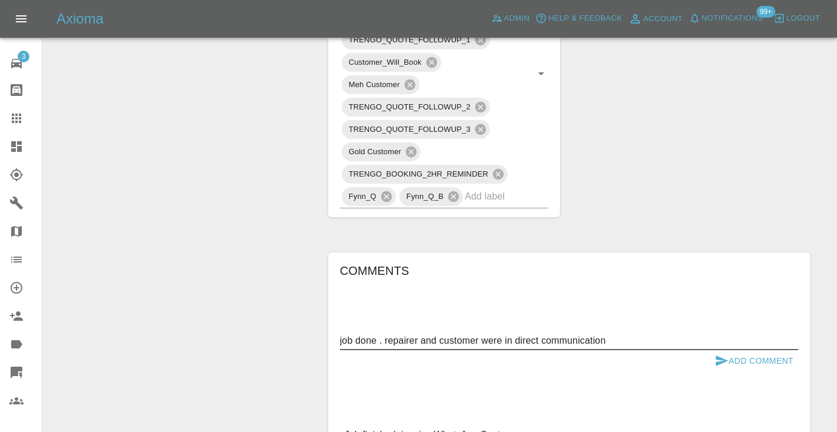
type textarea "job done . repairer and customer were in direct communication"
click at [716, 350] on button "Add Comment" at bounding box center [754, 361] width 88 height 22
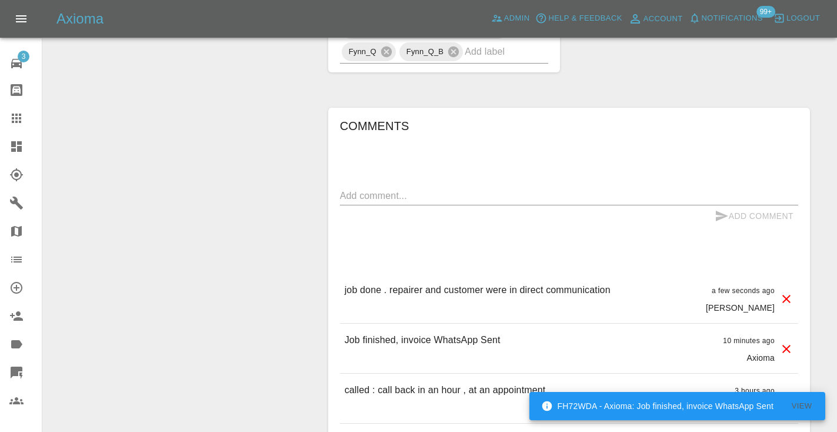
scroll to position [897, 0]
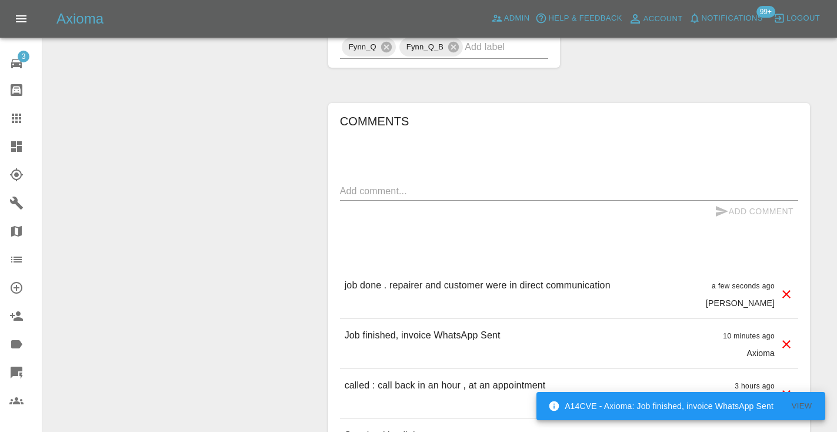
click at [6, 113] on link "Claims" at bounding box center [21, 118] width 42 height 28
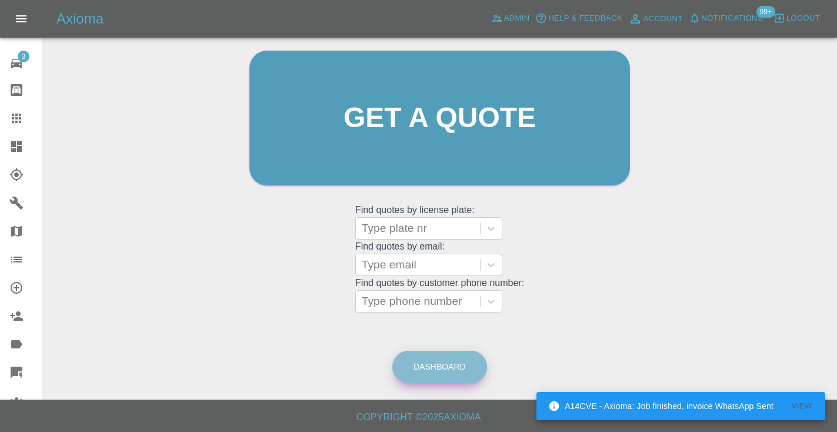
click at [434, 369] on link "Dashboard" at bounding box center [439, 366] width 95 height 32
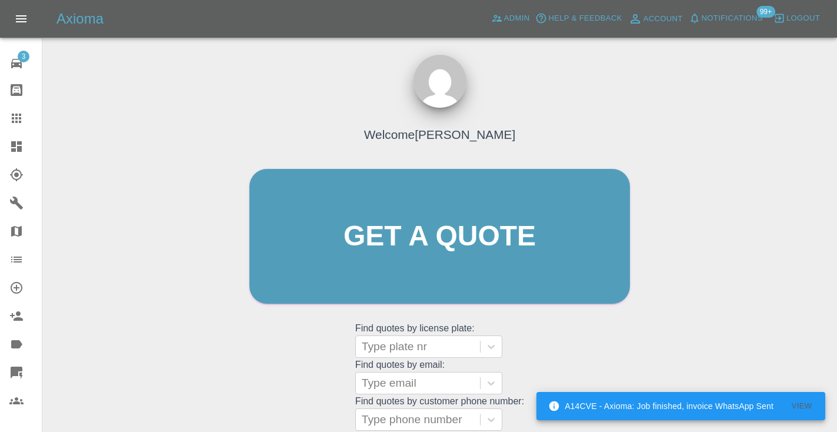
scroll to position [118, 0]
